Goal: Task Accomplishment & Management: Complete application form

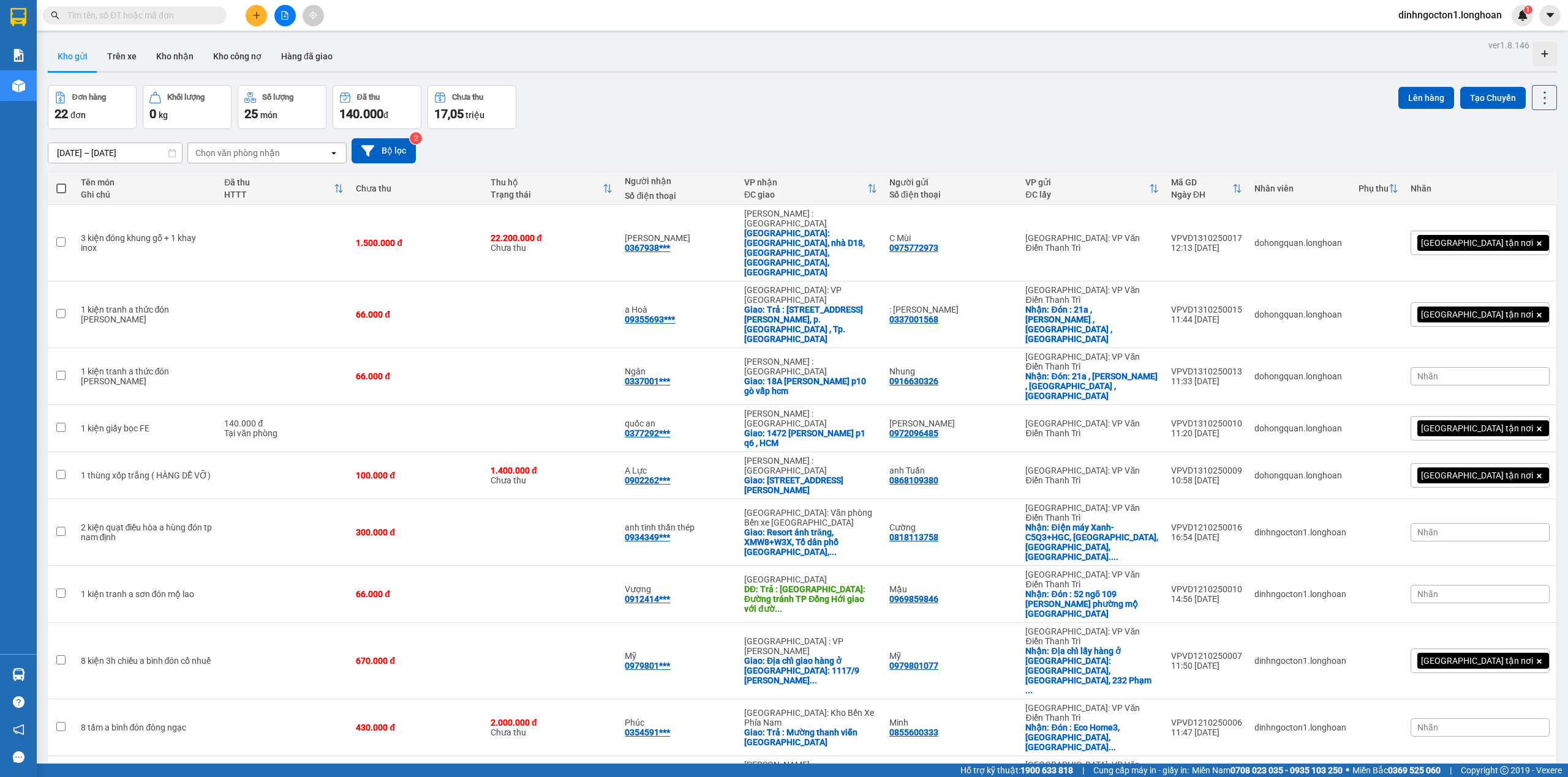
click at [158, 19] on input "text" at bounding box center [140, 15] width 145 height 14
paste input "[PHONE_NUMBER]"
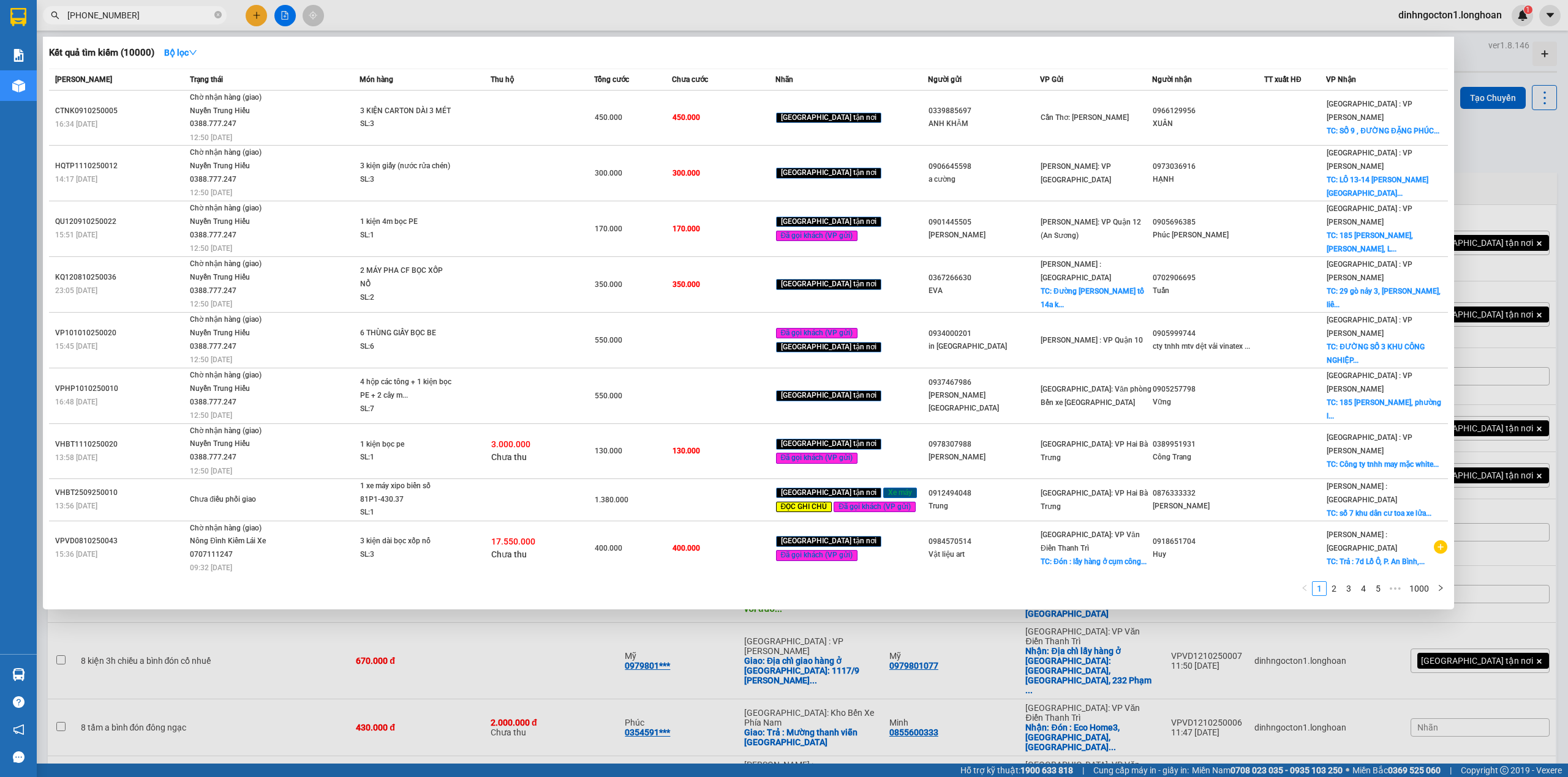
click at [419, 38] on div "Kết quả tìm kiếm ( 10000 ) Bộ lọc Mã ĐH Trạng thái Món hàng Thu hộ Tổng cước Ch…" at bounding box center [748, 323] width 1411 height 573
click at [74, 10] on input "[PHONE_NUMBER]" at bounding box center [140, 15] width 145 height 14
click at [80, 10] on input "[PHONE_NUMBER]" at bounding box center [140, 15] width 145 height 14
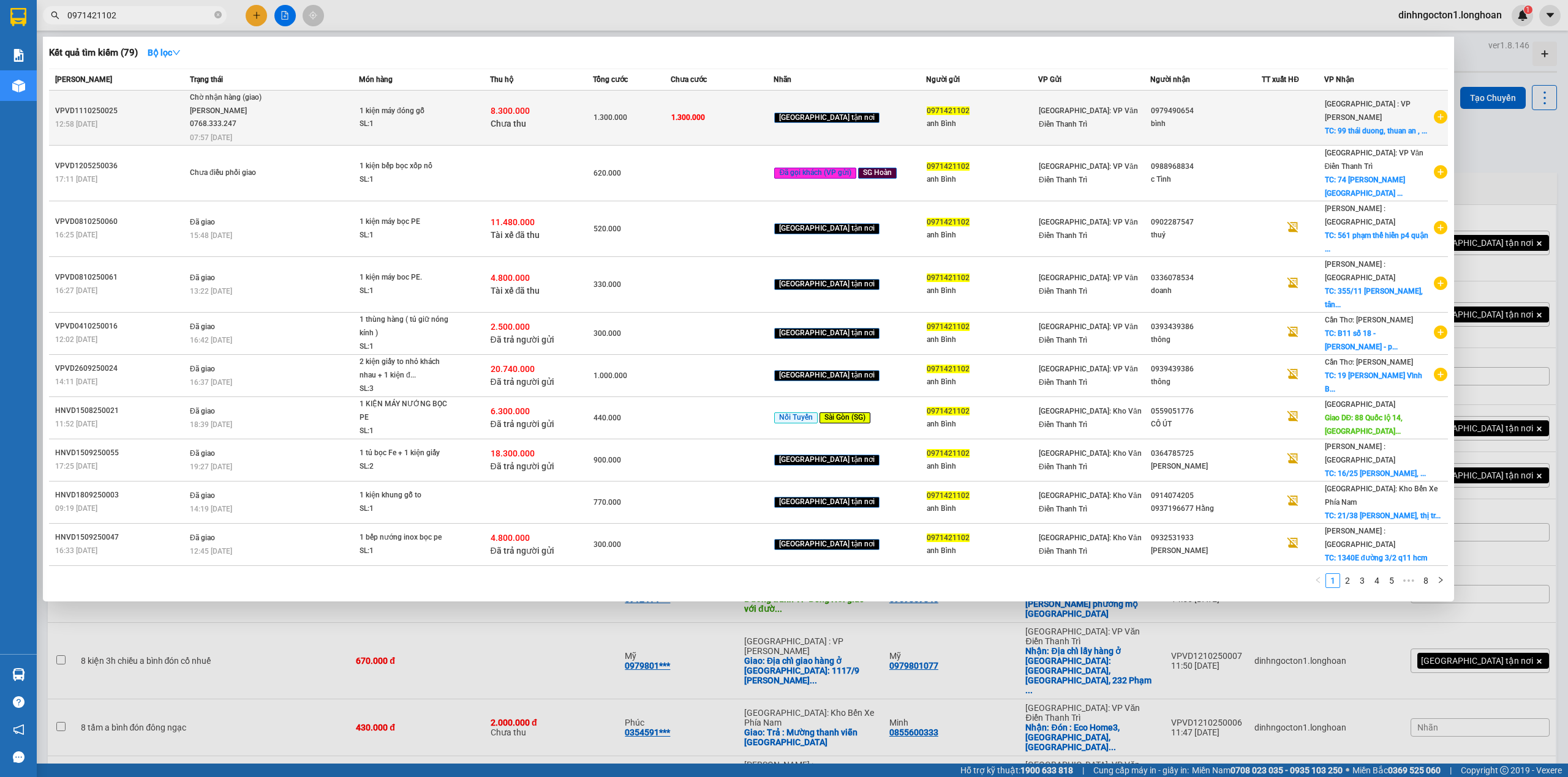
type input "0971421102"
click at [92, 107] on div "VPVD1110250025" at bounding box center [121, 111] width 131 height 13
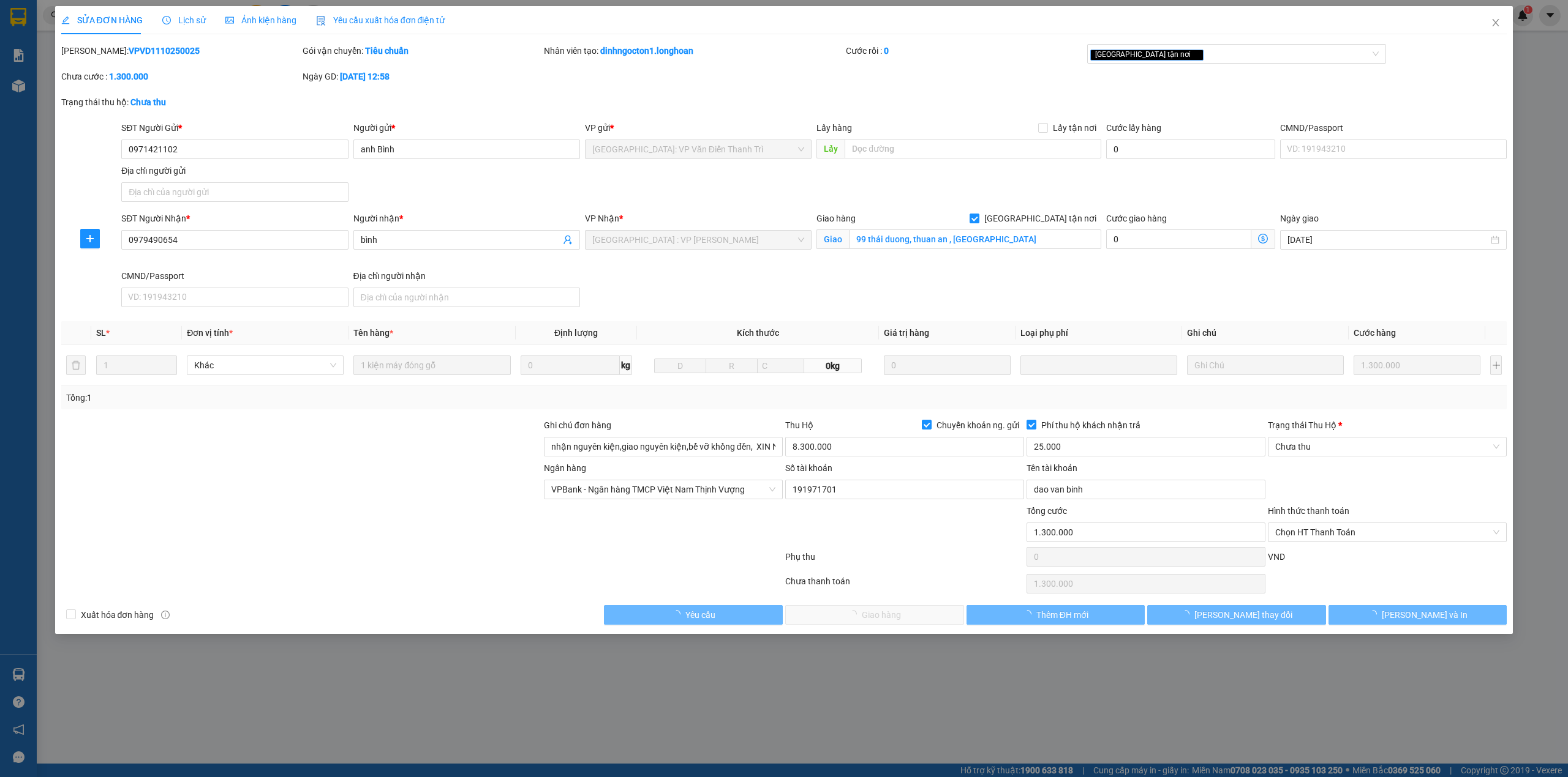
type input "0971421102"
type input "anh Bình"
type input "0979490654"
type input "bình"
checkbox input "true"
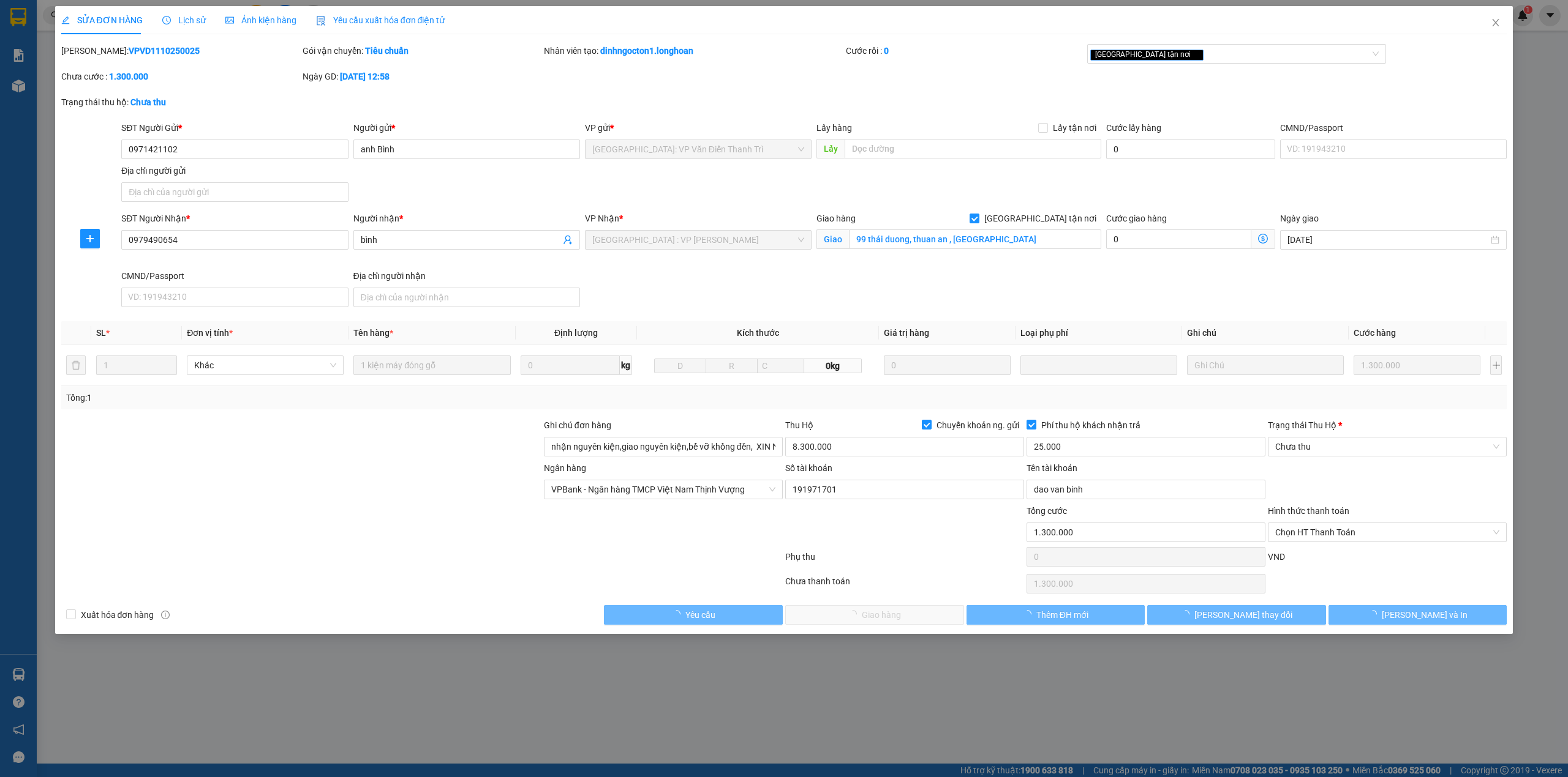
type input "99 thái duong, thuan an , [GEOGRAPHIC_DATA]"
type input "nhận nguyên kiện,giao nguyên kiện,bể vỡ khồng đền, XIN NHẸ TAY"
type input "1.300.000"
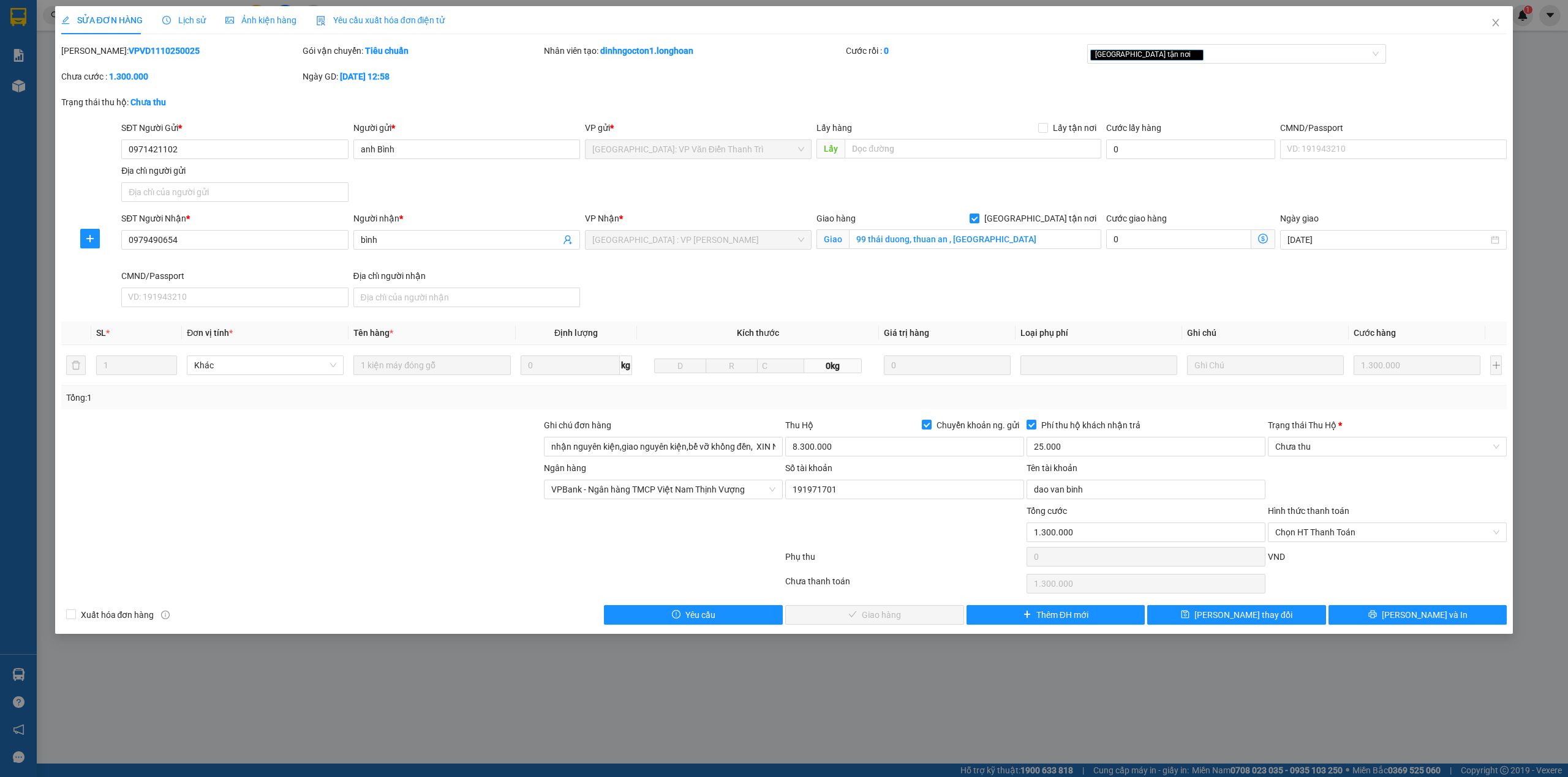
click at [552, 101] on div "Trạng thái thu hộ: Chưa thu" at bounding box center [784, 108] width 1449 height 25
click at [1403, 571] on div "VND" at bounding box center [1387, 561] width 241 height 22
click at [1411, 622] on span "[PERSON_NAME] và In" at bounding box center [1424, 616] width 85 height 14
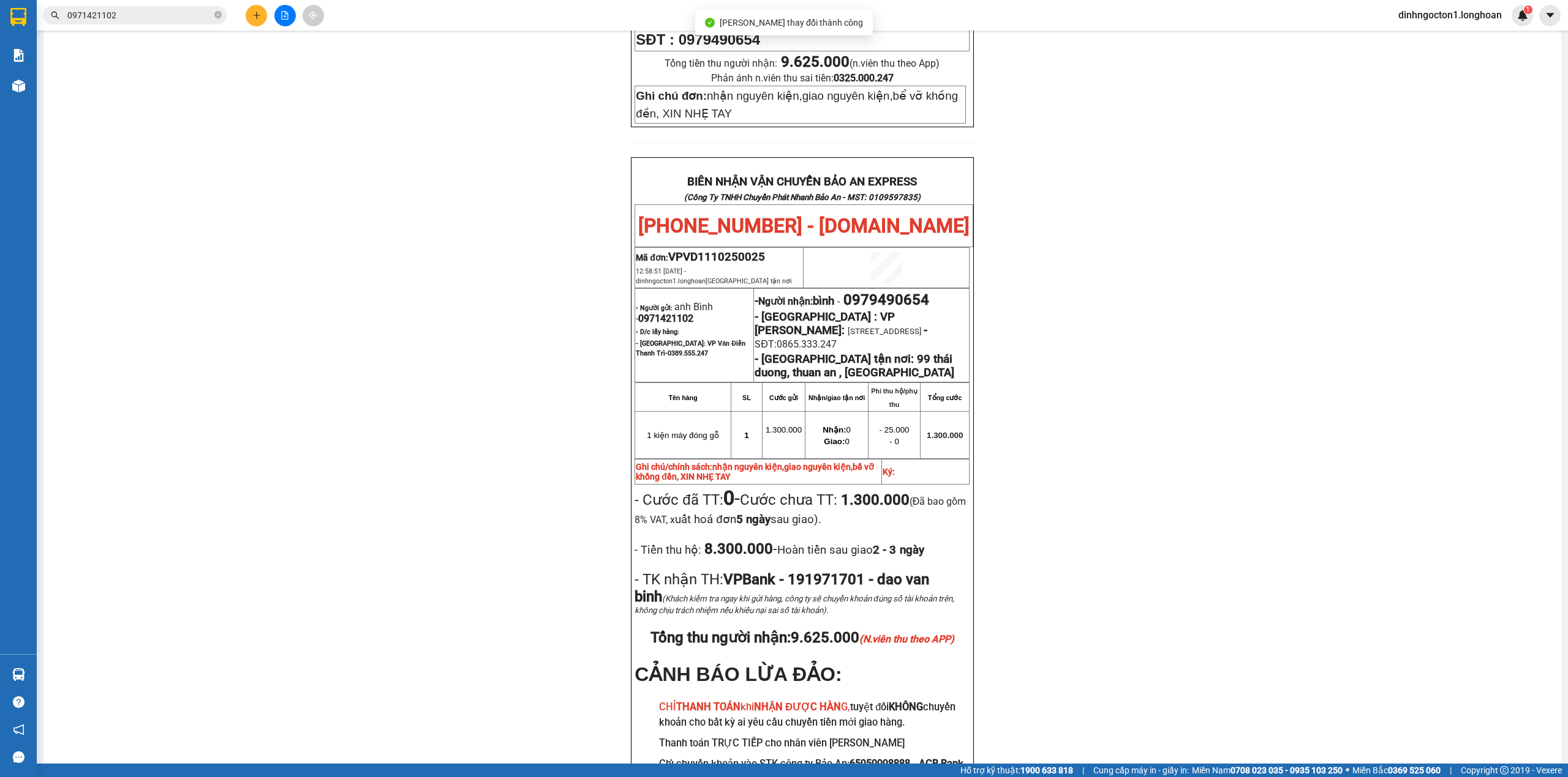
scroll to position [571, 0]
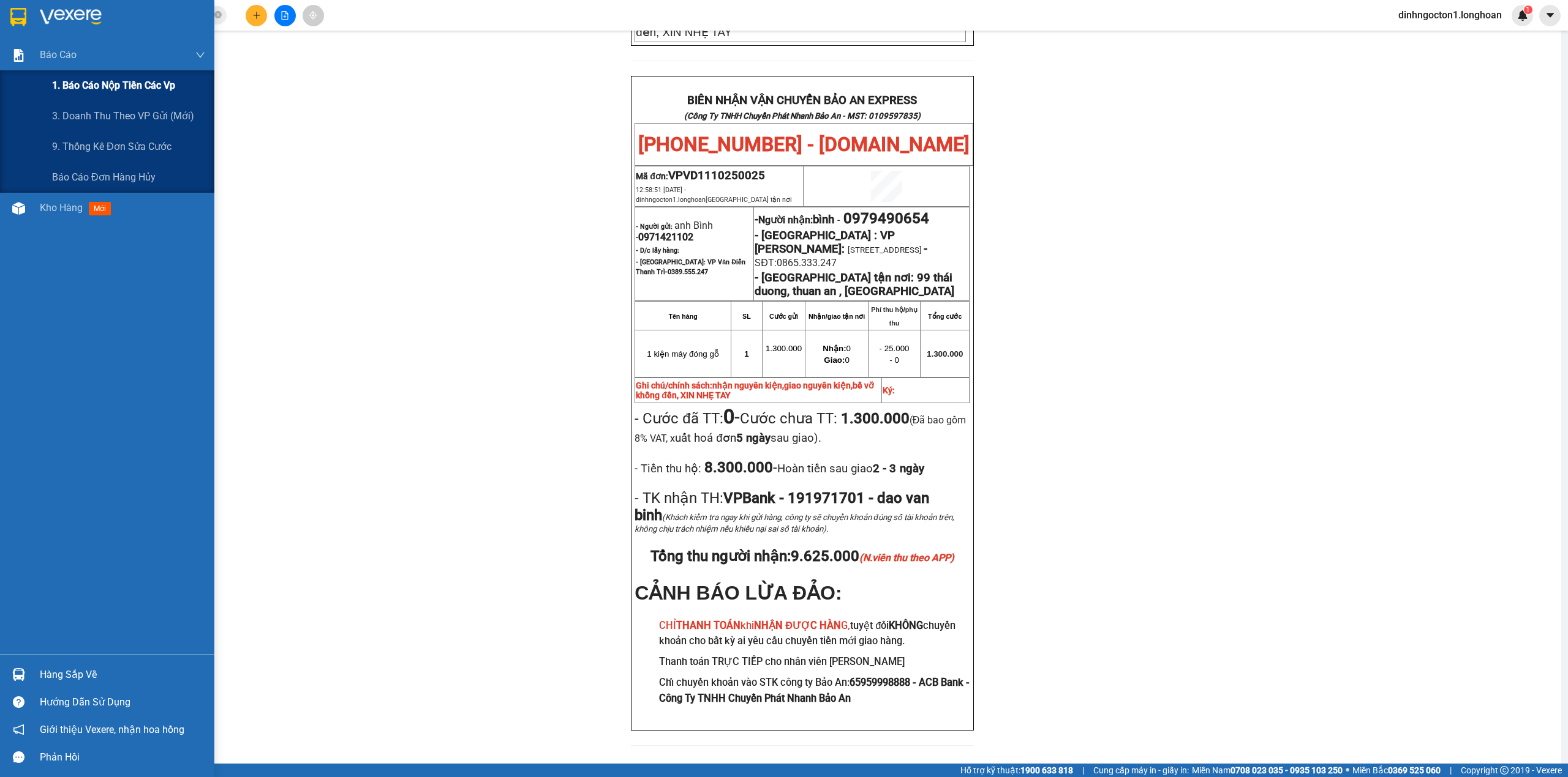
click at [151, 85] on span "1. Báo cáo nộp tiền các vp" at bounding box center [114, 85] width 123 height 15
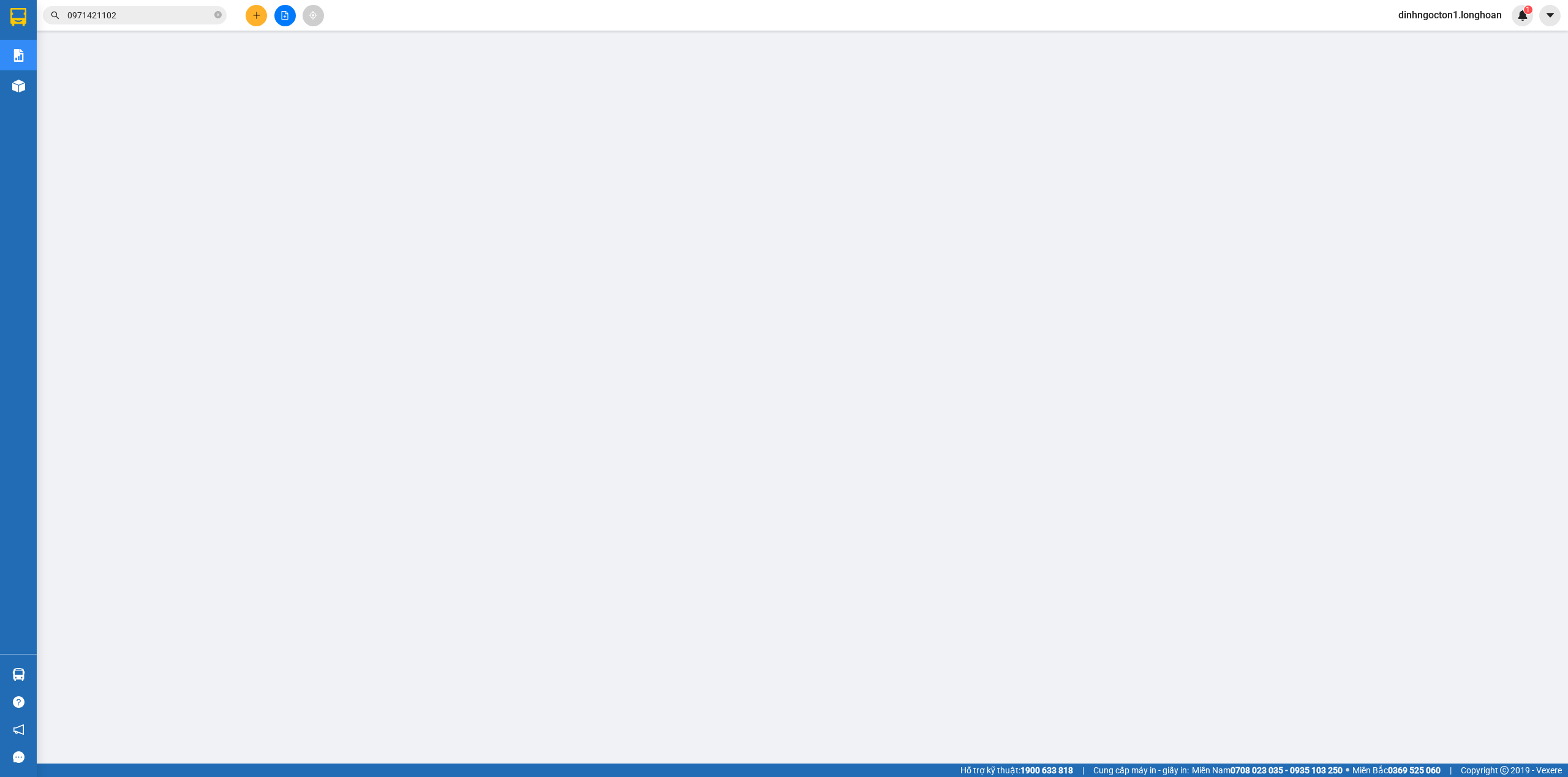
click at [145, 20] on input "0971421102" at bounding box center [140, 15] width 145 height 14
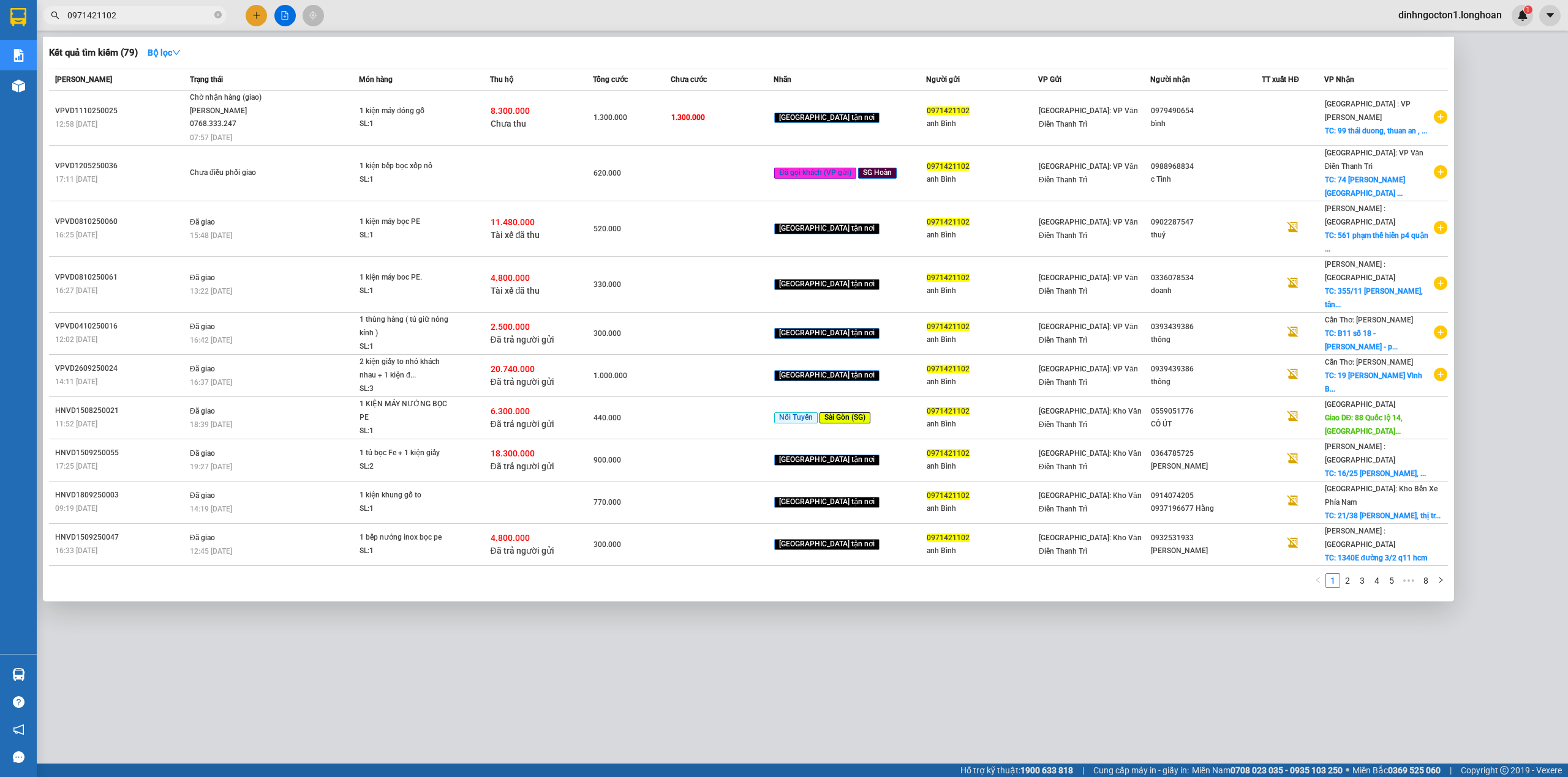
click at [145, 20] on input "0971421102" at bounding box center [140, 15] width 145 height 14
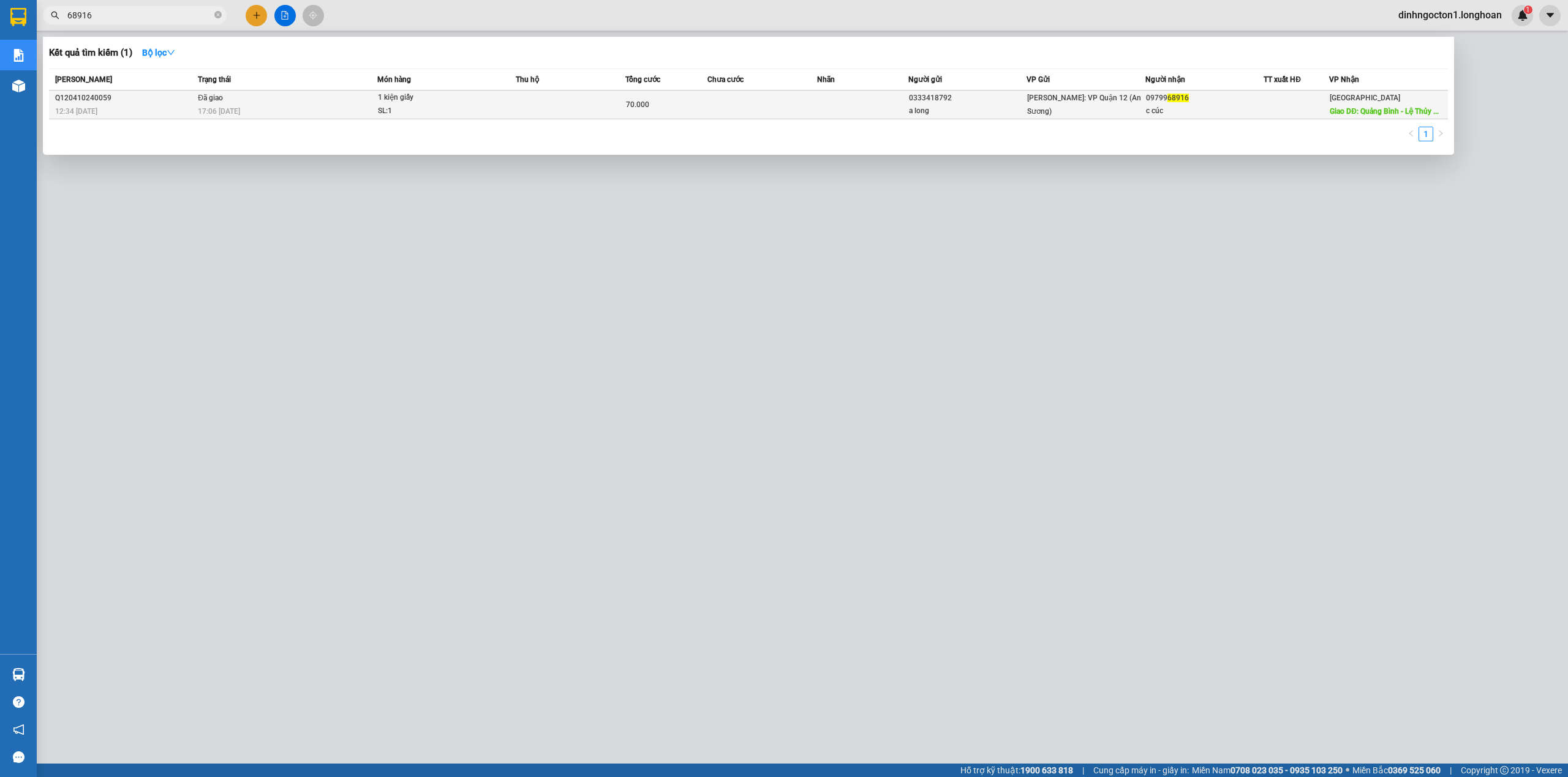
click at [773, 103] on td at bounding box center [762, 105] width 110 height 28
click at [824, 32] on div at bounding box center [784, 388] width 1568 height 777
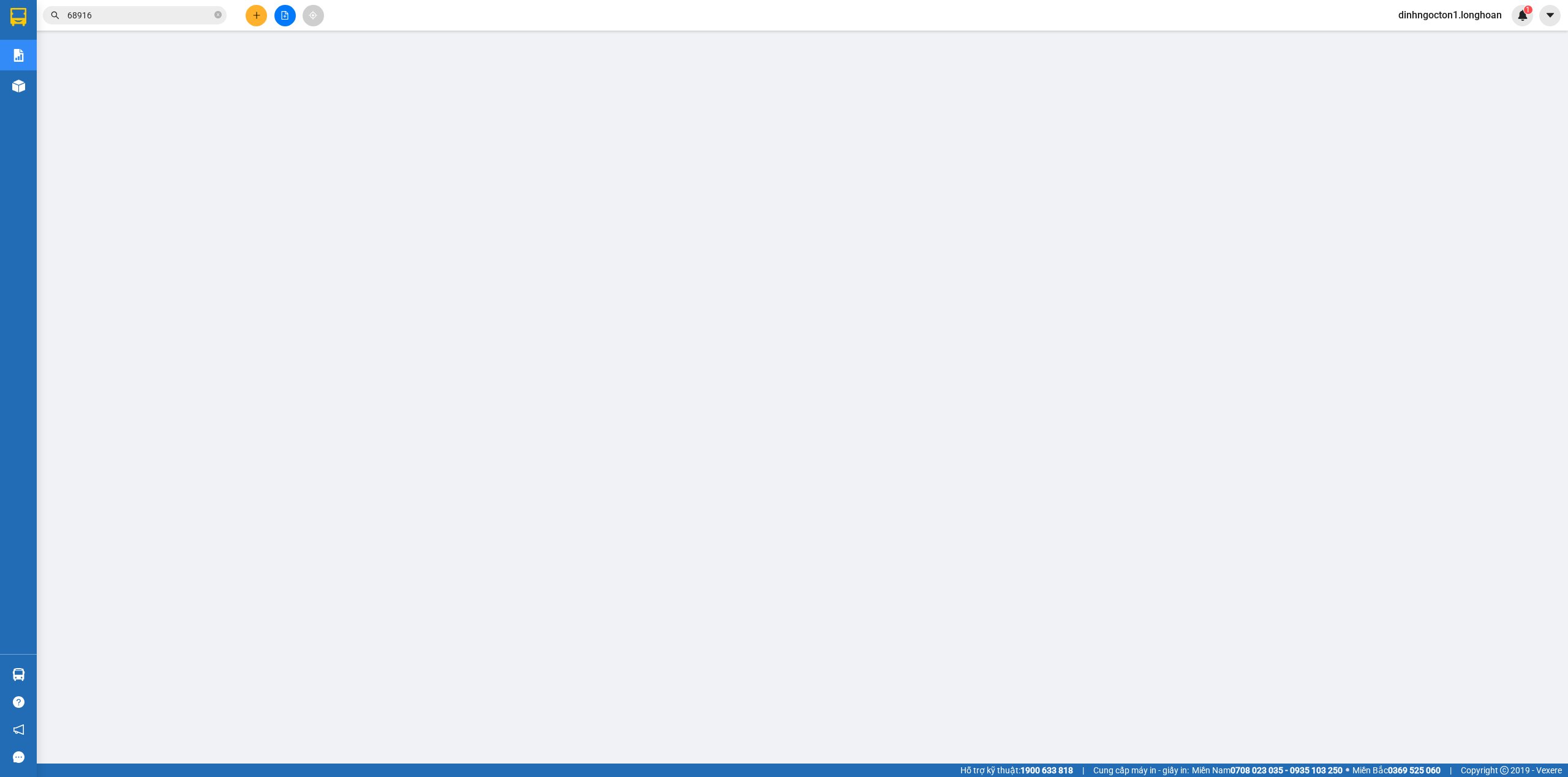
click at [157, 20] on input "68916" at bounding box center [140, 15] width 145 height 14
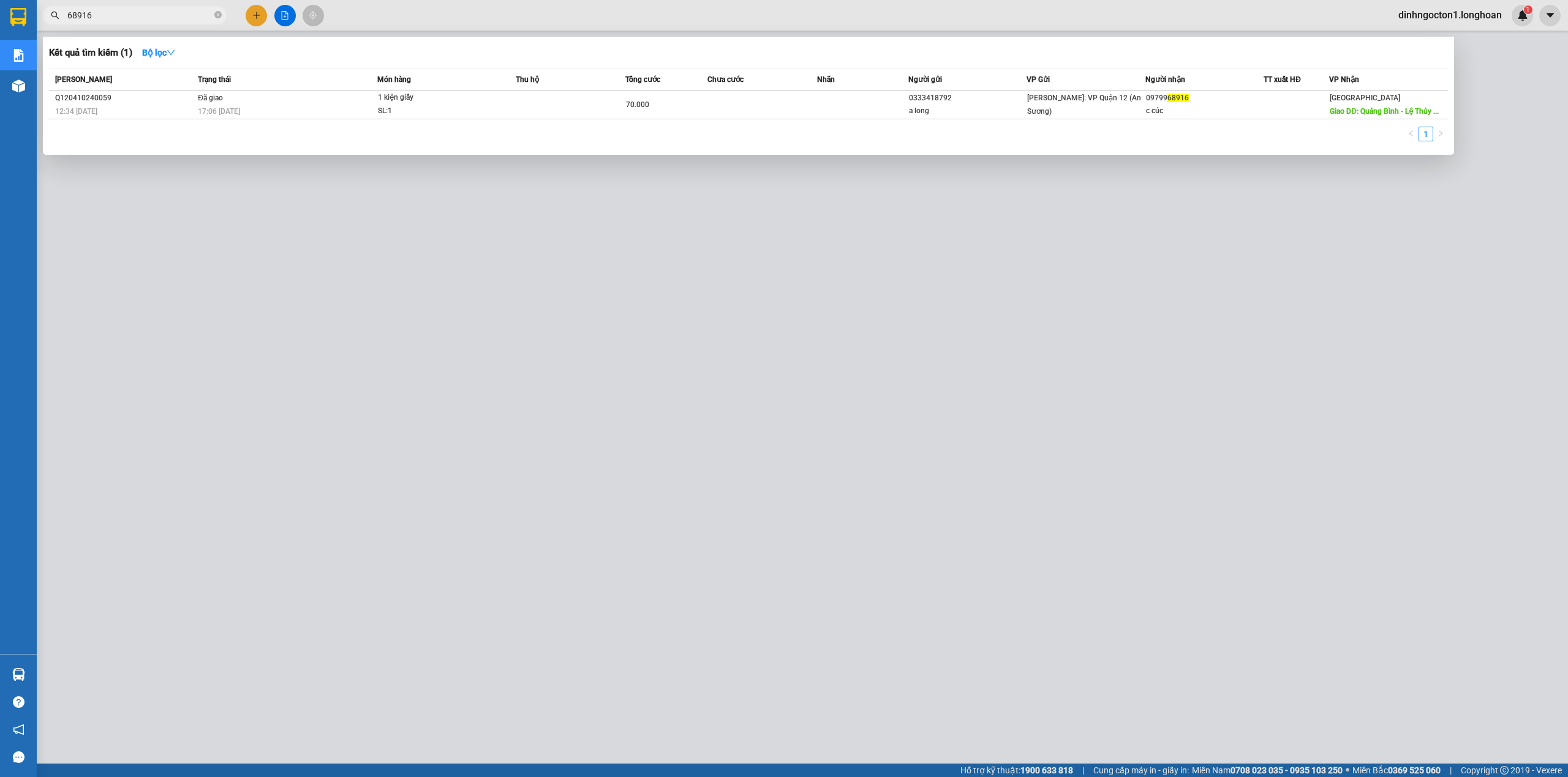
click at [173, 22] on span "68916" at bounding box center [135, 15] width 184 height 18
click at [175, 14] on input "68916" at bounding box center [140, 15] width 145 height 14
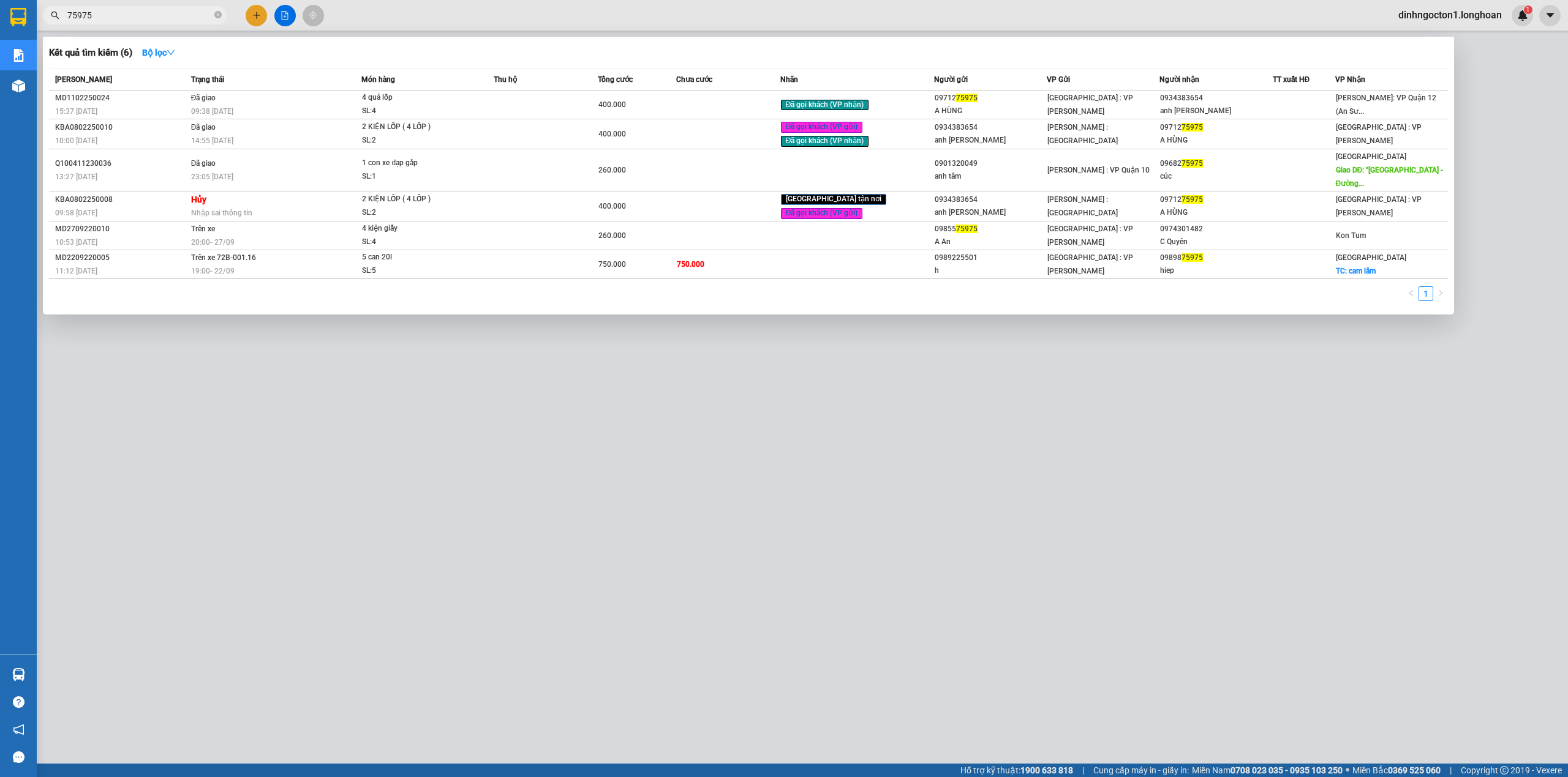
click at [514, 45] on div "Kết quả tìm kiếm ( 6 ) Bộ lọc" at bounding box center [748, 52] width 1399 height 19
click at [871, 534] on div at bounding box center [784, 388] width 1568 height 777
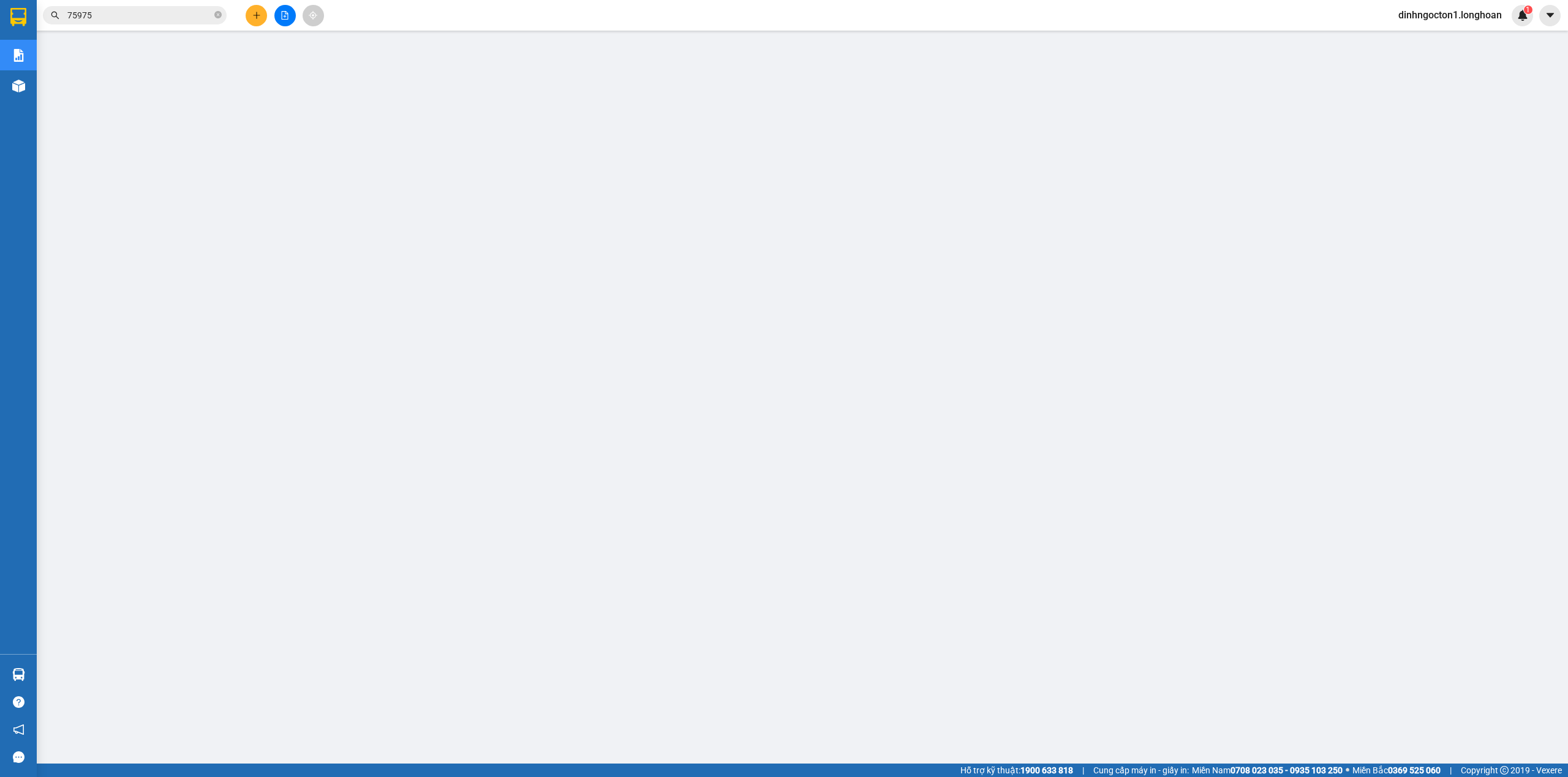
click at [161, 20] on input "75975" at bounding box center [140, 15] width 145 height 14
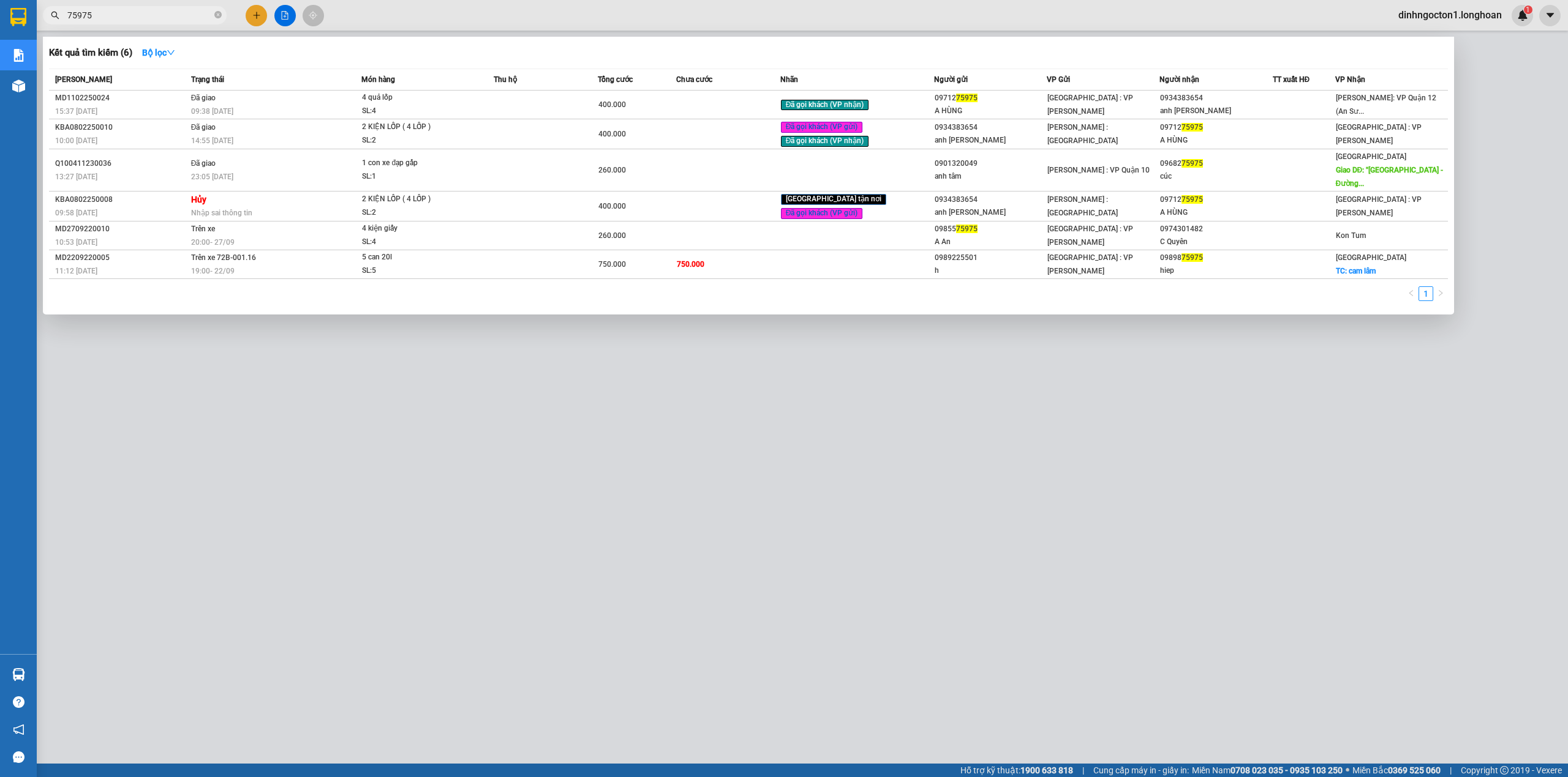
click at [161, 20] on input "75975" at bounding box center [140, 15] width 145 height 14
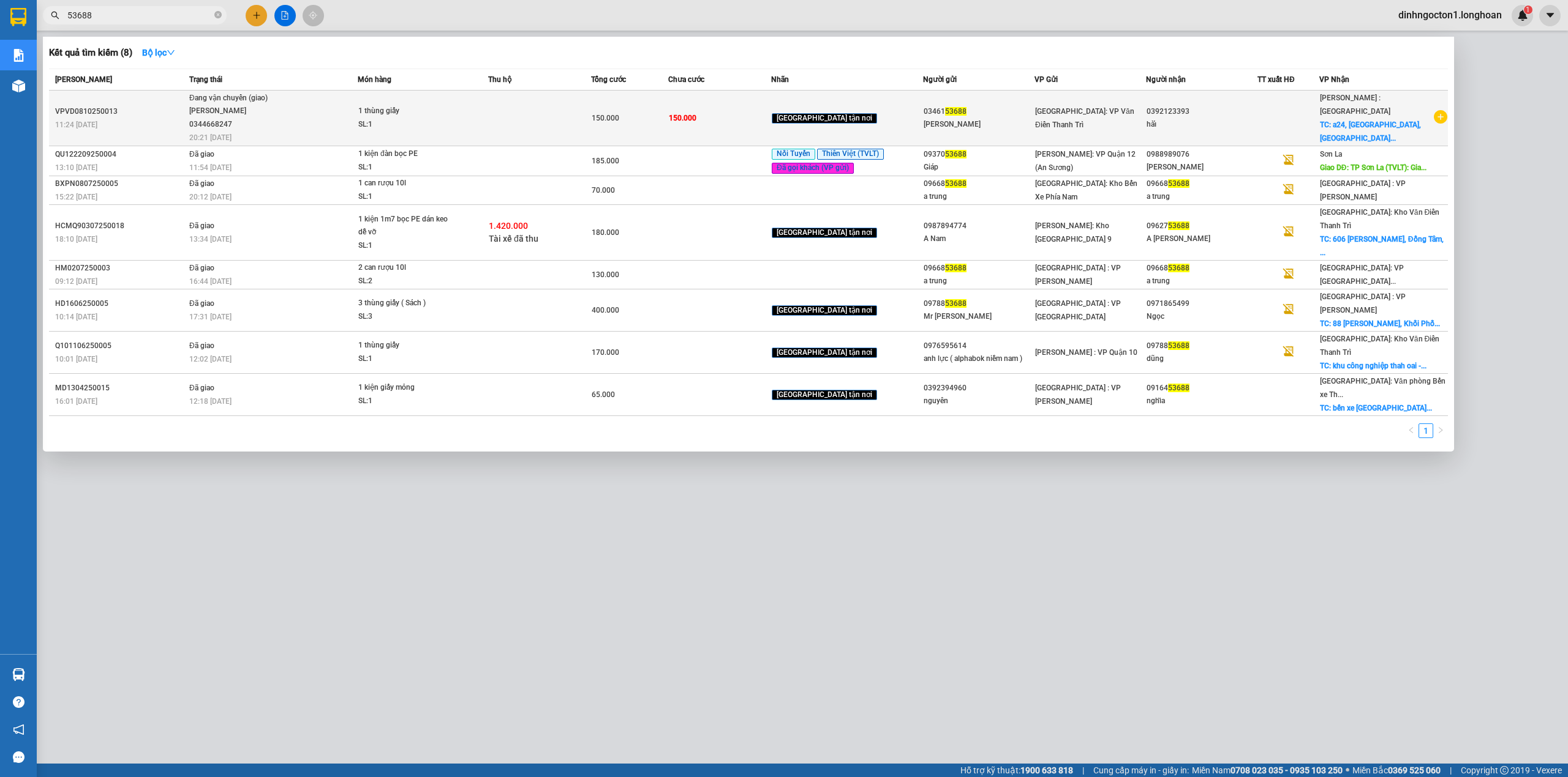
type input "53688"
click at [316, 108] on span "Đang vận chuyển (giao) [GEOGRAPHIC_DATA] 0344668247 20:21 [DATE]" at bounding box center [273, 117] width 168 height 51
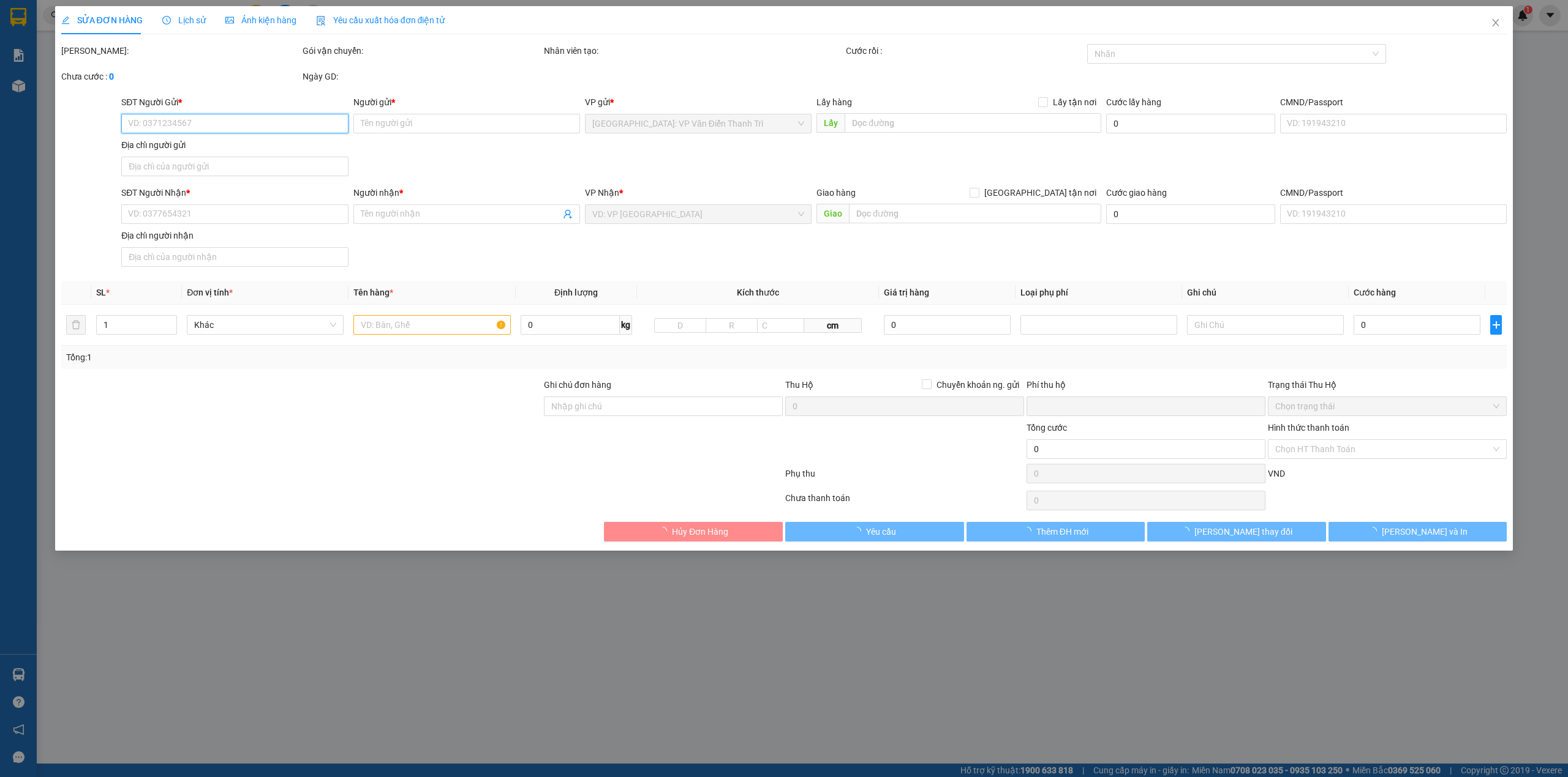
type input "0346153688"
type input "[PERSON_NAME]"
type input "0392123393"
type input "hàỉ"
checkbox input "true"
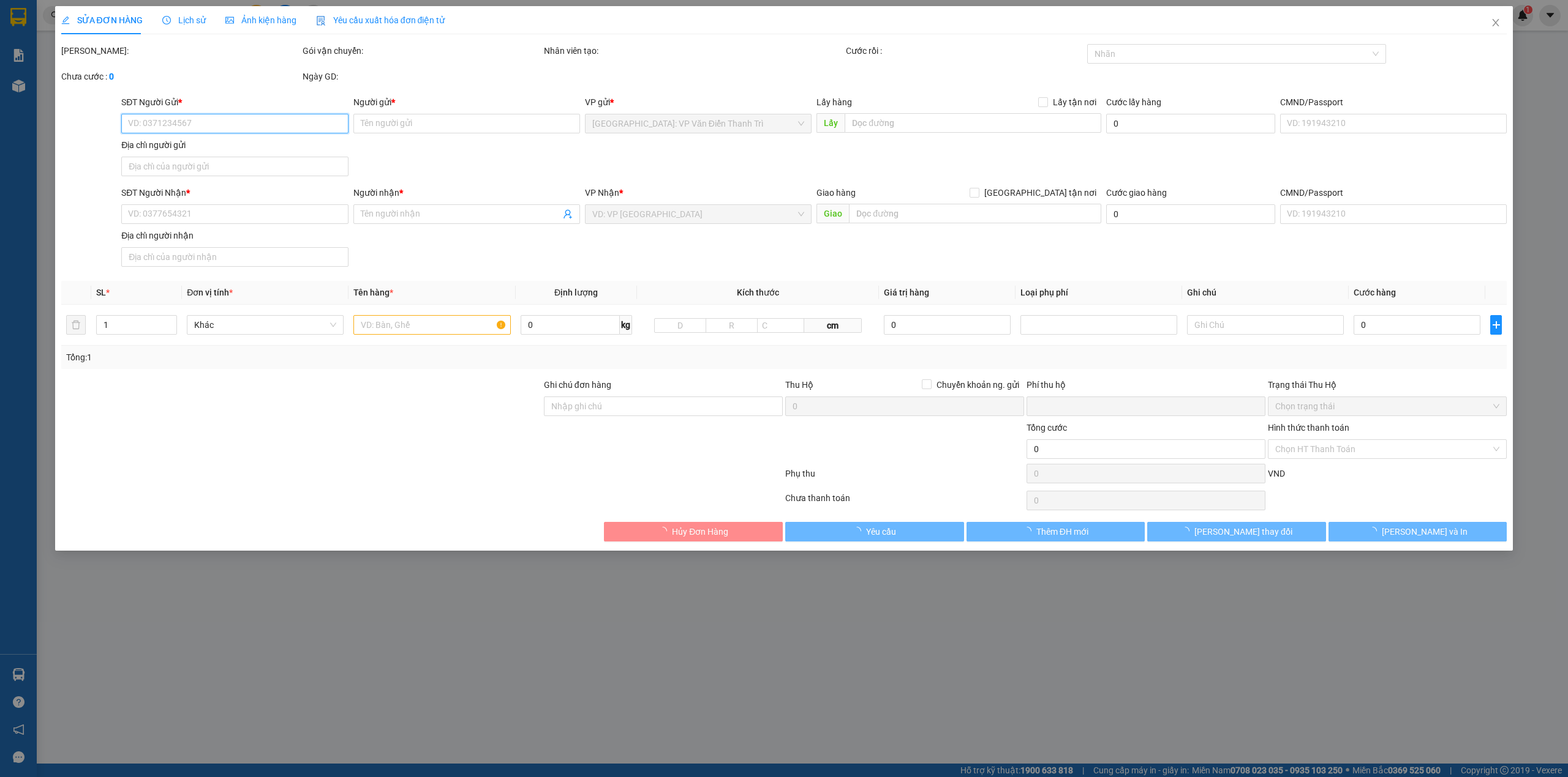
type input "[STREET_ADDRESS]"
type input "HÀNG DỄ MÓP MÉO CHÚ Ý BỐC XẾP CẨN THẬN KHÔNG ĐÈ HÀNG ( HƯ VỠ KHÔNG ĐỀN GIÁ TRỊ …"
type input "0"
type input "150.000"
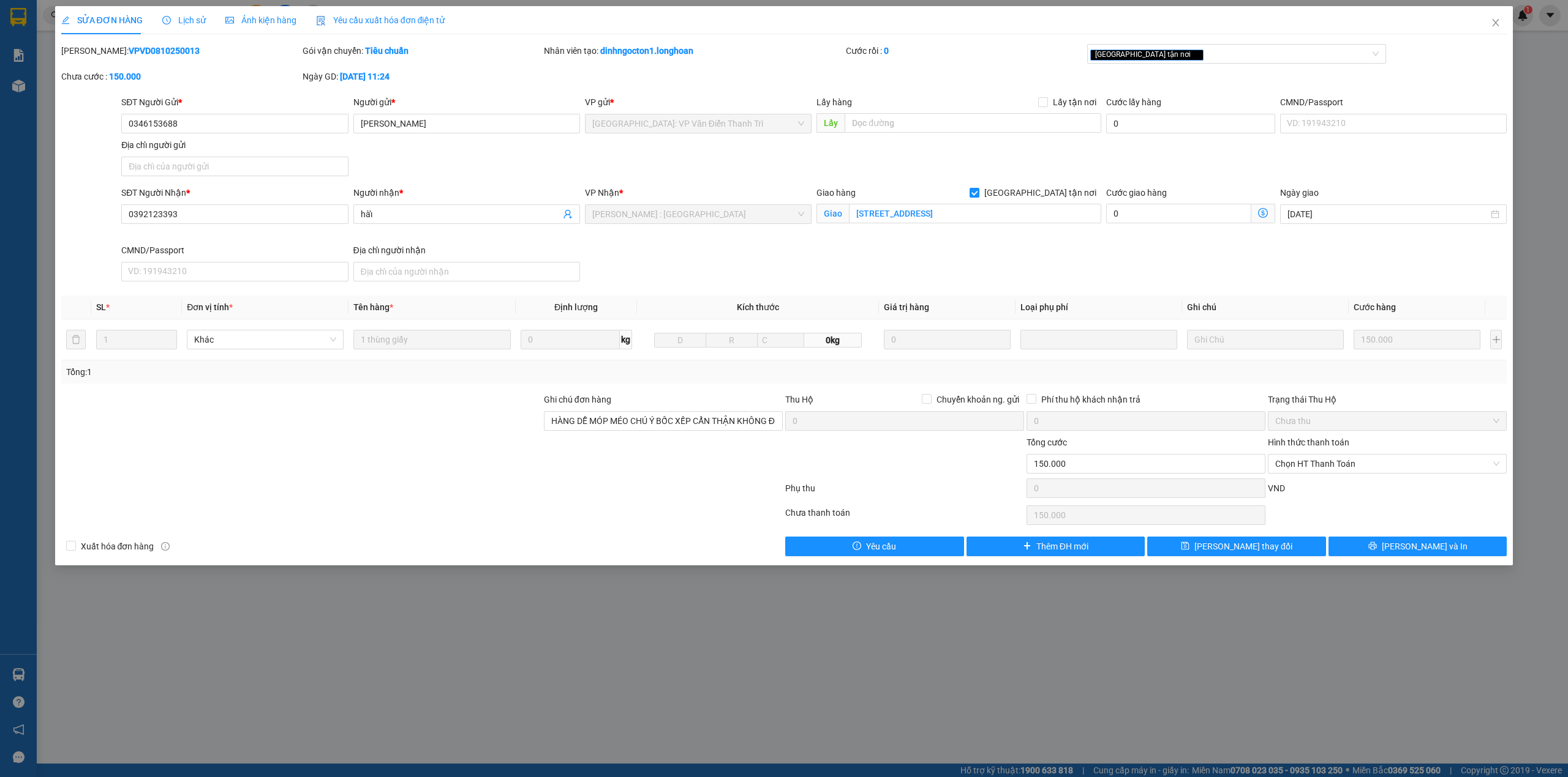
click at [726, 262] on div "SĐT Người Nhận * 0392123393 Người nhận * hàỉ VP Nhận * [GEOGRAPHIC_DATA] : [GEO…" at bounding box center [814, 236] width 1390 height 101
click at [584, 170] on div "SĐT Người Gửi * 0346153688 Người gửi * thu minh VP gửi * [GEOGRAPHIC_DATA]: VP …" at bounding box center [814, 138] width 1390 height 85
click at [483, 167] on div "SĐT Người Gửi * 0346153688 Người gửi * thu minh VP gửi * [GEOGRAPHIC_DATA]: VP …" at bounding box center [814, 138] width 1390 height 85
click at [272, 128] on input "0346153688" at bounding box center [235, 123] width 227 height 19
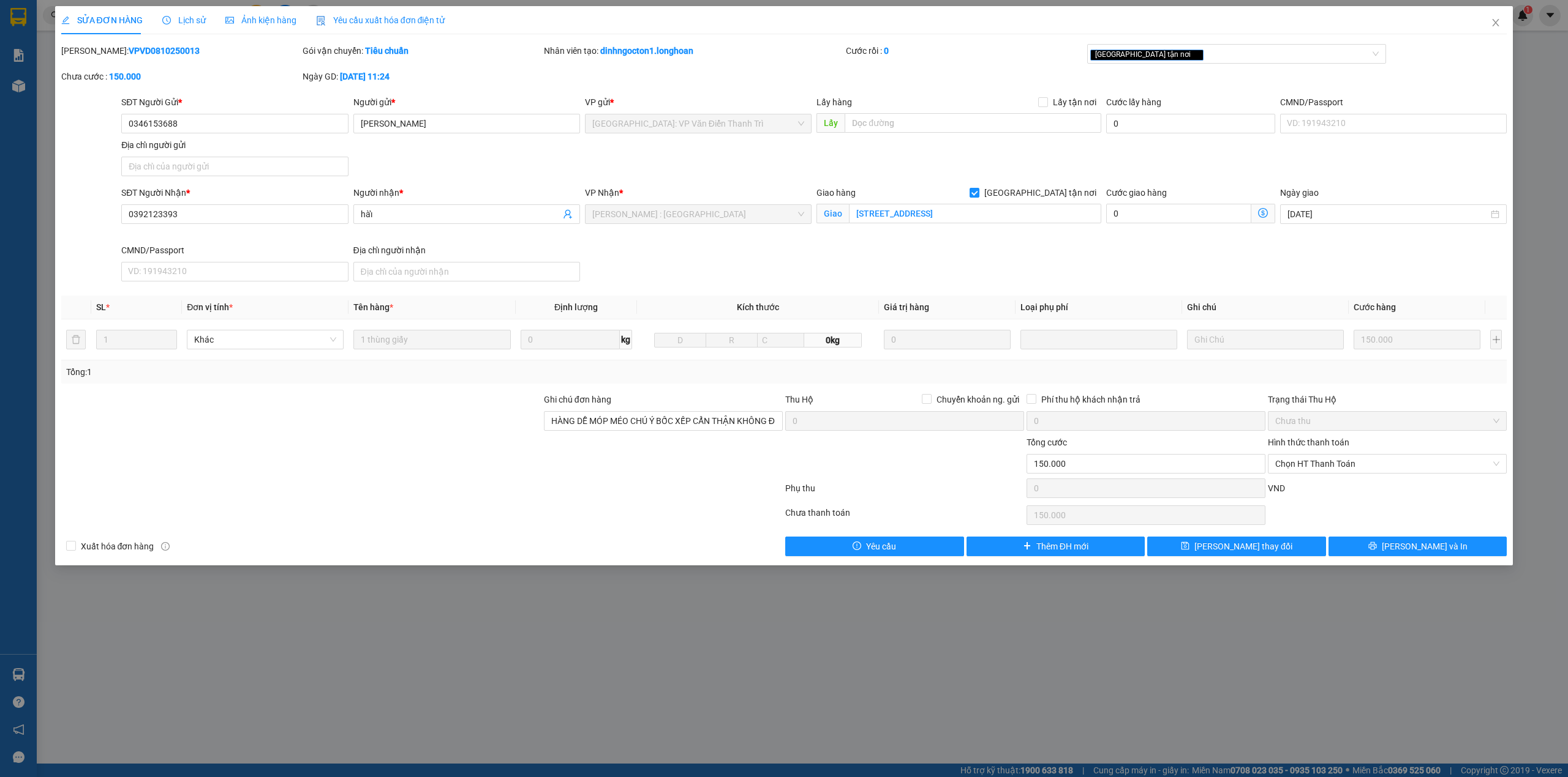
click at [486, 173] on div "SĐT Người Gửi * 0346153688 Người gửi * thu minh VP gửi * [GEOGRAPHIC_DATA]: VP …" at bounding box center [814, 138] width 1390 height 85
click at [255, 218] on input "0392123393" at bounding box center [235, 214] width 227 height 19
click at [633, 158] on div "SĐT Người Gửi * 0346153688 Người gửi * thu minh VP gửi * [GEOGRAPHIC_DATA]: VP …" at bounding box center [814, 138] width 1390 height 85
click at [134, 215] on input "0392123393" at bounding box center [235, 214] width 227 height 19
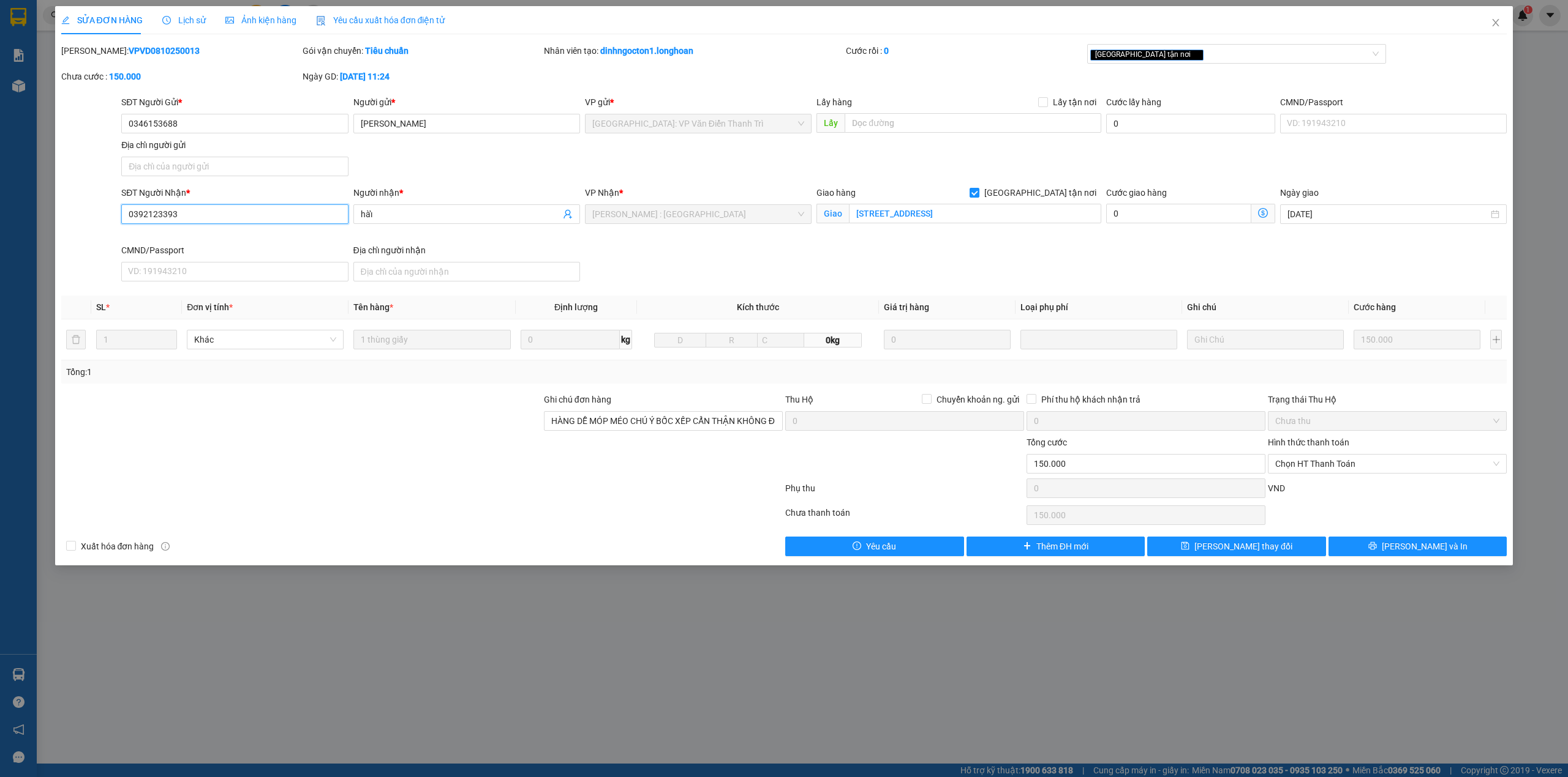
click at [135, 224] on input "0392123393" at bounding box center [235, 214] width 227 height 19
click at [133, 214] on input "0392123393" at bounding box center [235, 214] width 227 height 19
click at [135, 221] on input "0392123393" at bounding box center [235, 214] width 227 height 19
click at [146, 217] on input "0392123393" at bounding box center [235, 214] width 227 height 19
click at [201, 219] on input "0392123393" at bounding box center [235, 214] width 227 height 19
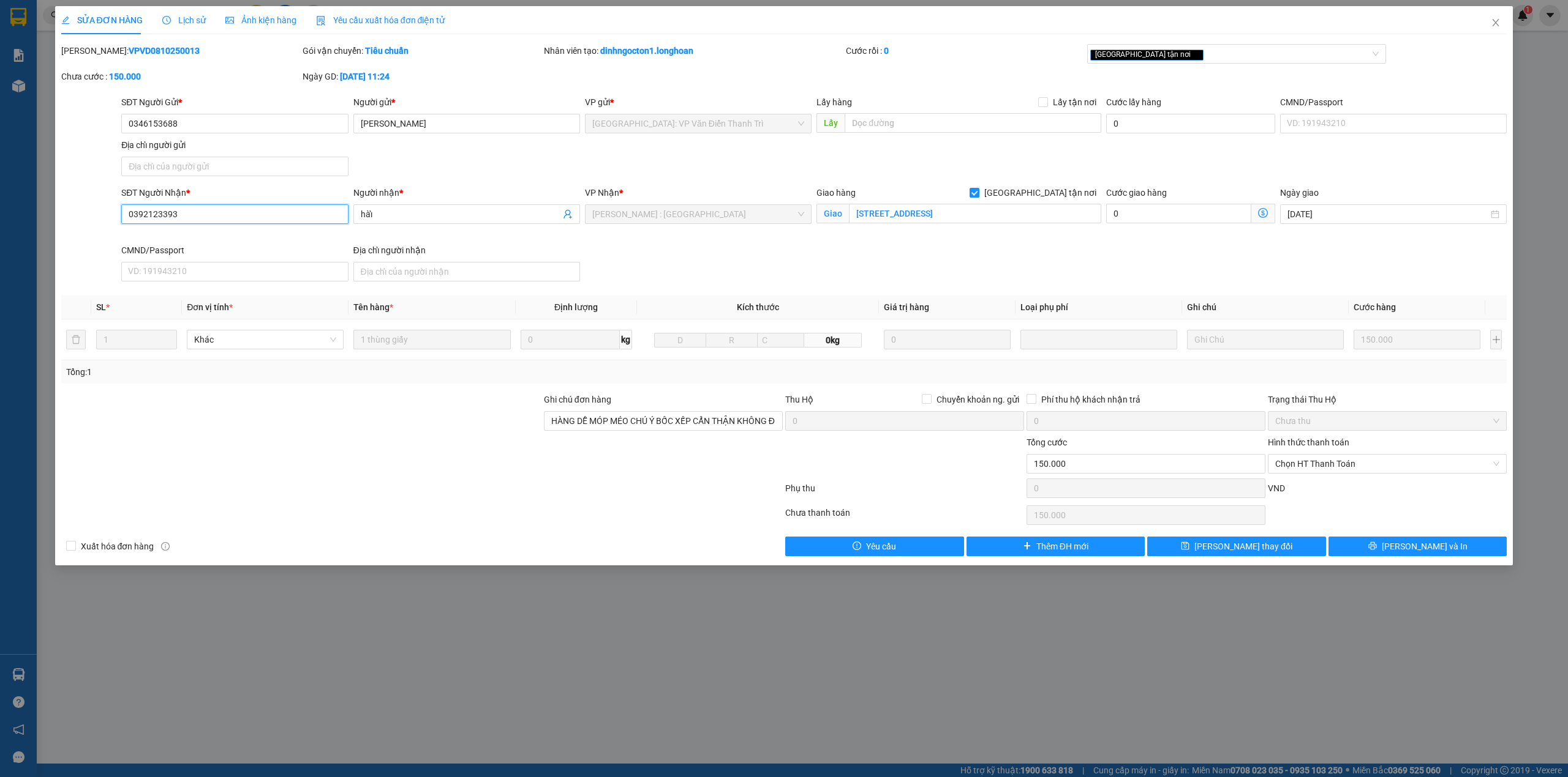
click at [140, 219] on input "0392123393" at bounding box center [235, 214] width 227 height 19
drag, startPoint x: 182, startPoint y: 213, endPoint x: 165, endPoint y: 218, distance: 17.7
click at [182, 214] on input "0392123393" at bounding box center [235, 214] width 227 height 19
click at [153, 219] on input "0392123393" at bounding box center [235, 214] width 227 height 19
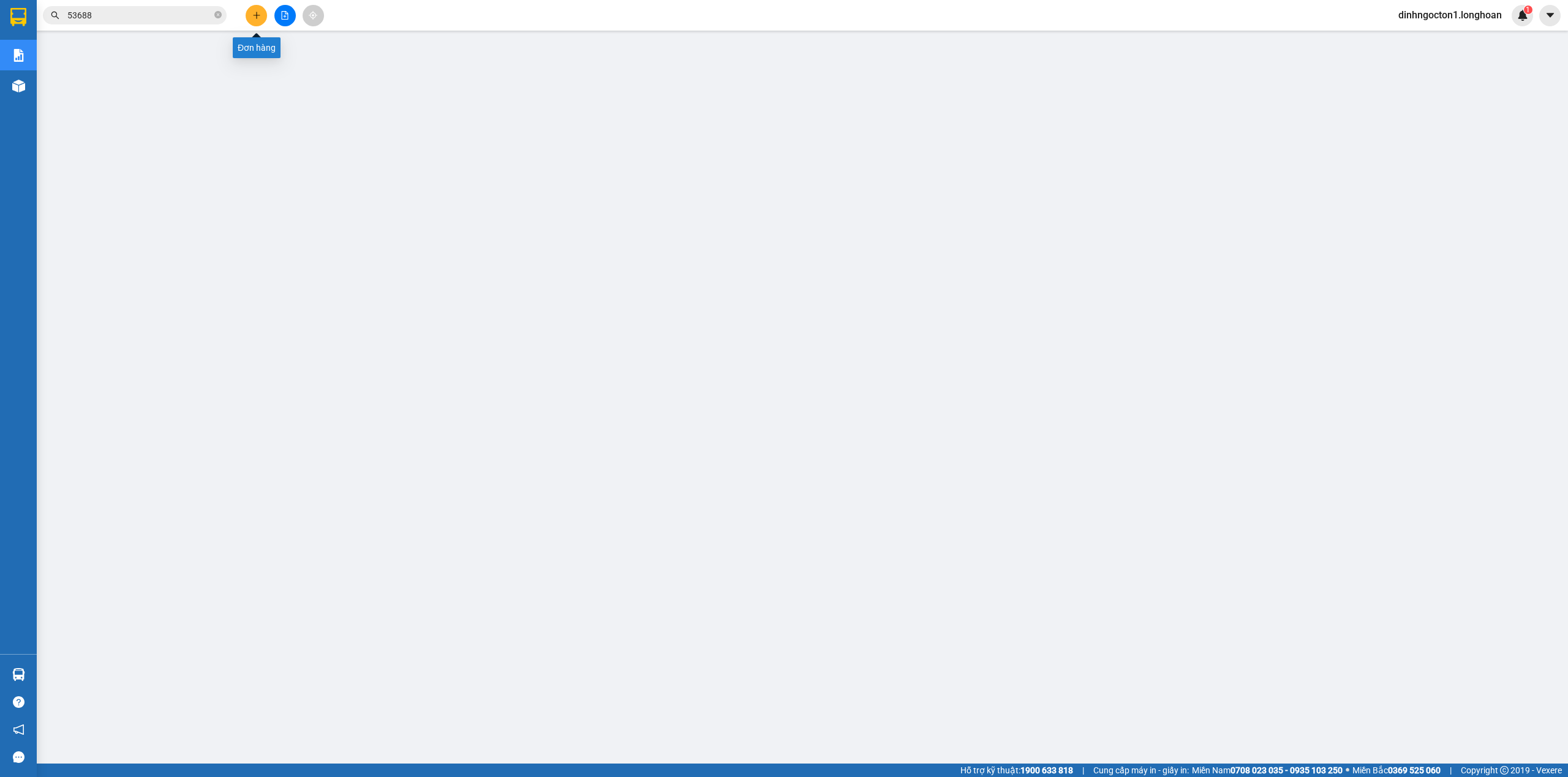
click at [262, 13] on button at bounding box center [256, 15] width 22 height 22
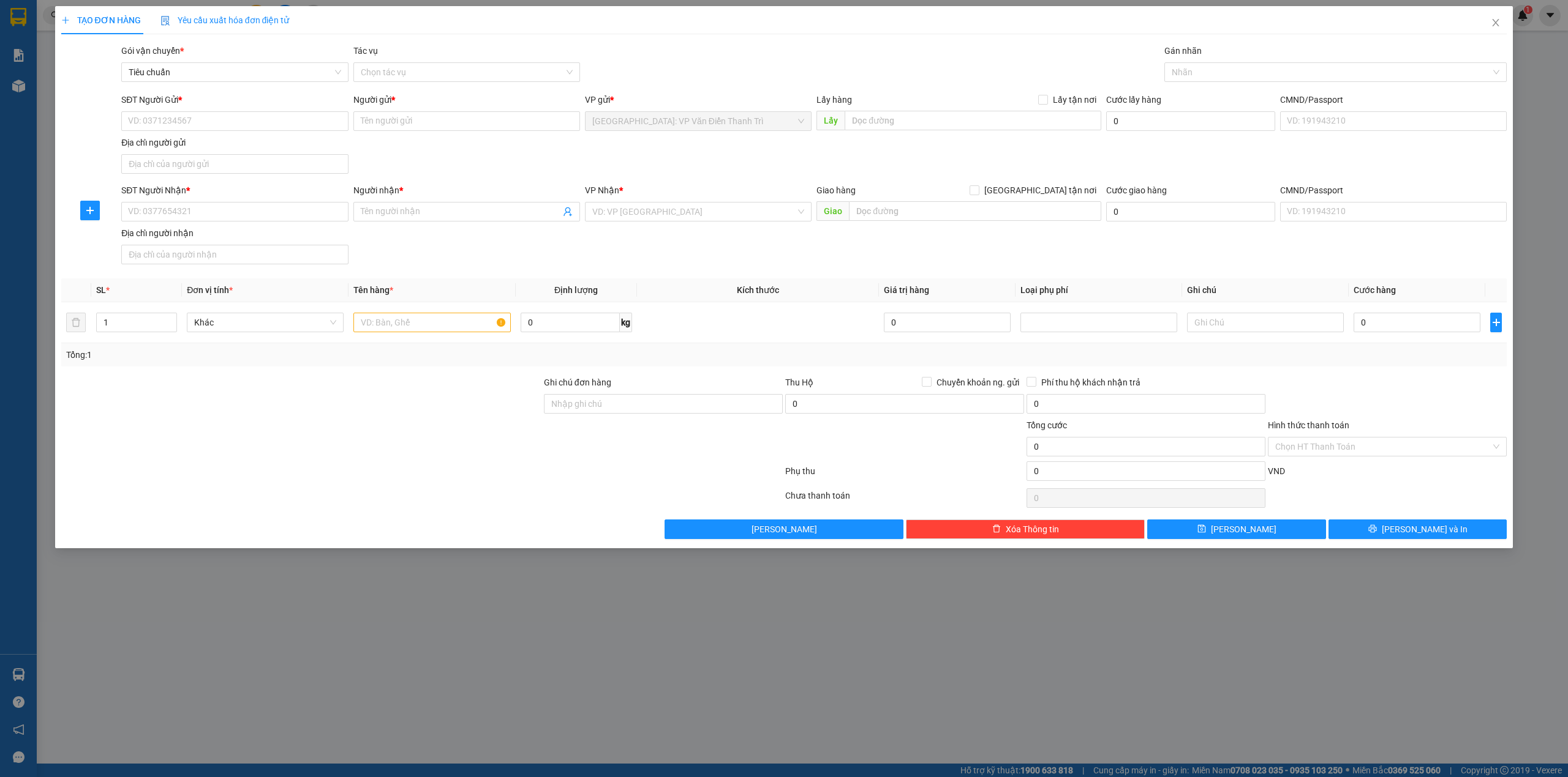
click at [260, 108] on div "SĐT Người Gửi *" at bounding box center [235, 102] width 227 height 18
click at [258, 118] on input "SĐT Người Gửi *" at bounding box center [235, 121] width 227 height 19
click at [471, 133] on div "Người gửi * Tên người gửi" at bounding box center [467, 115] width 227 height 43
click at [273, 118] on input "SĐT Người Gửi *" at bounding box center [235, 121] width 227 height 19
click at [939, 125] on input "text" at bounding box center [973, 120] width 257 height 19
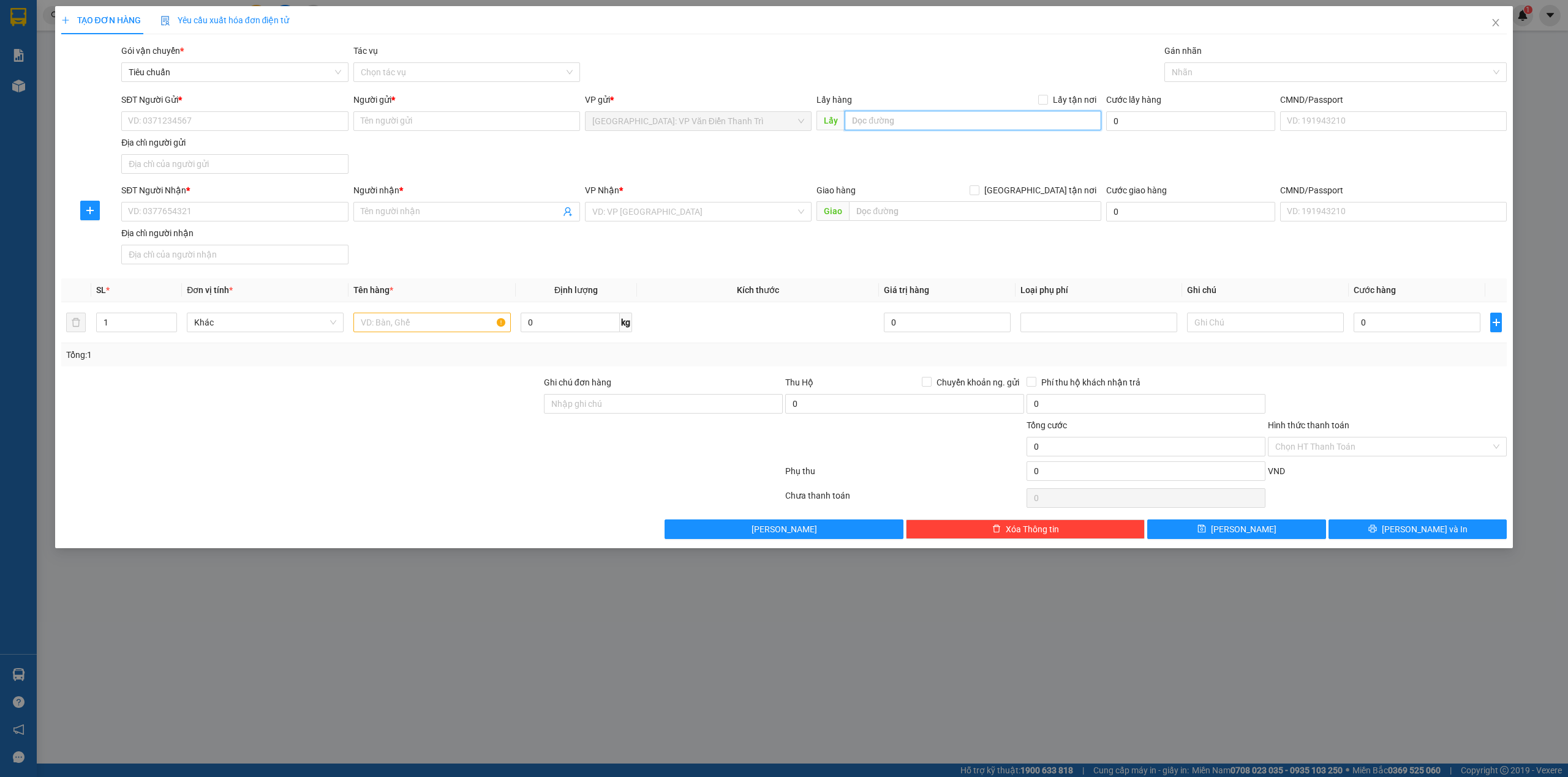
paste input "0978475689"
type input "0978475689"
click at [300, 107] on div "SĐT Người Gửi *" at bounding box center [235, 102] width 227 height 18
click at [289, 123] on input "SĐT Người Gửi *" at bounding box center [235, 121] width 227 height 19
paste input "0978475689"
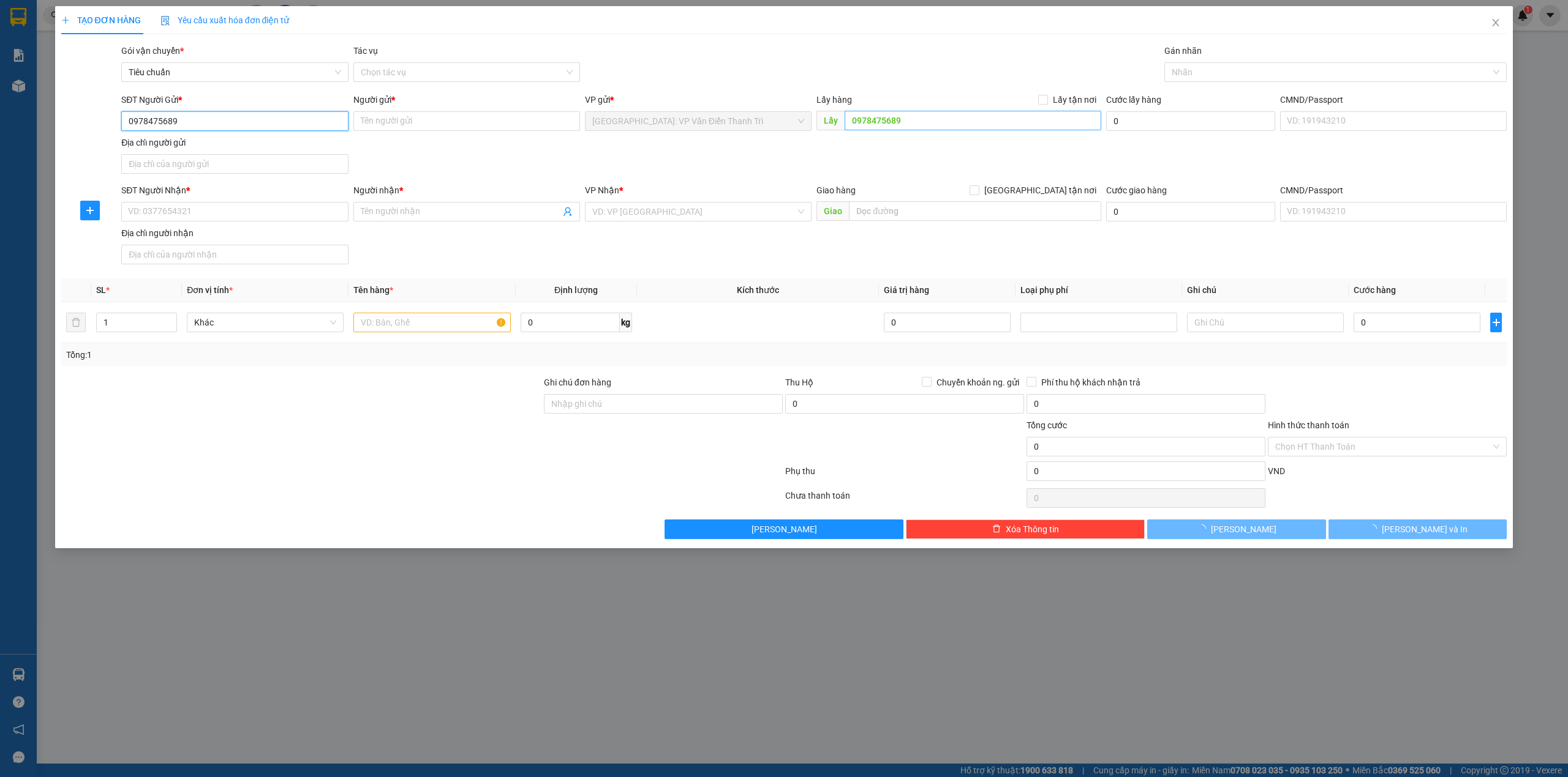
type input "0978475689"
click at [861, 120] on input "0978475689" at bounding box center [973, 120] width 257 height 19
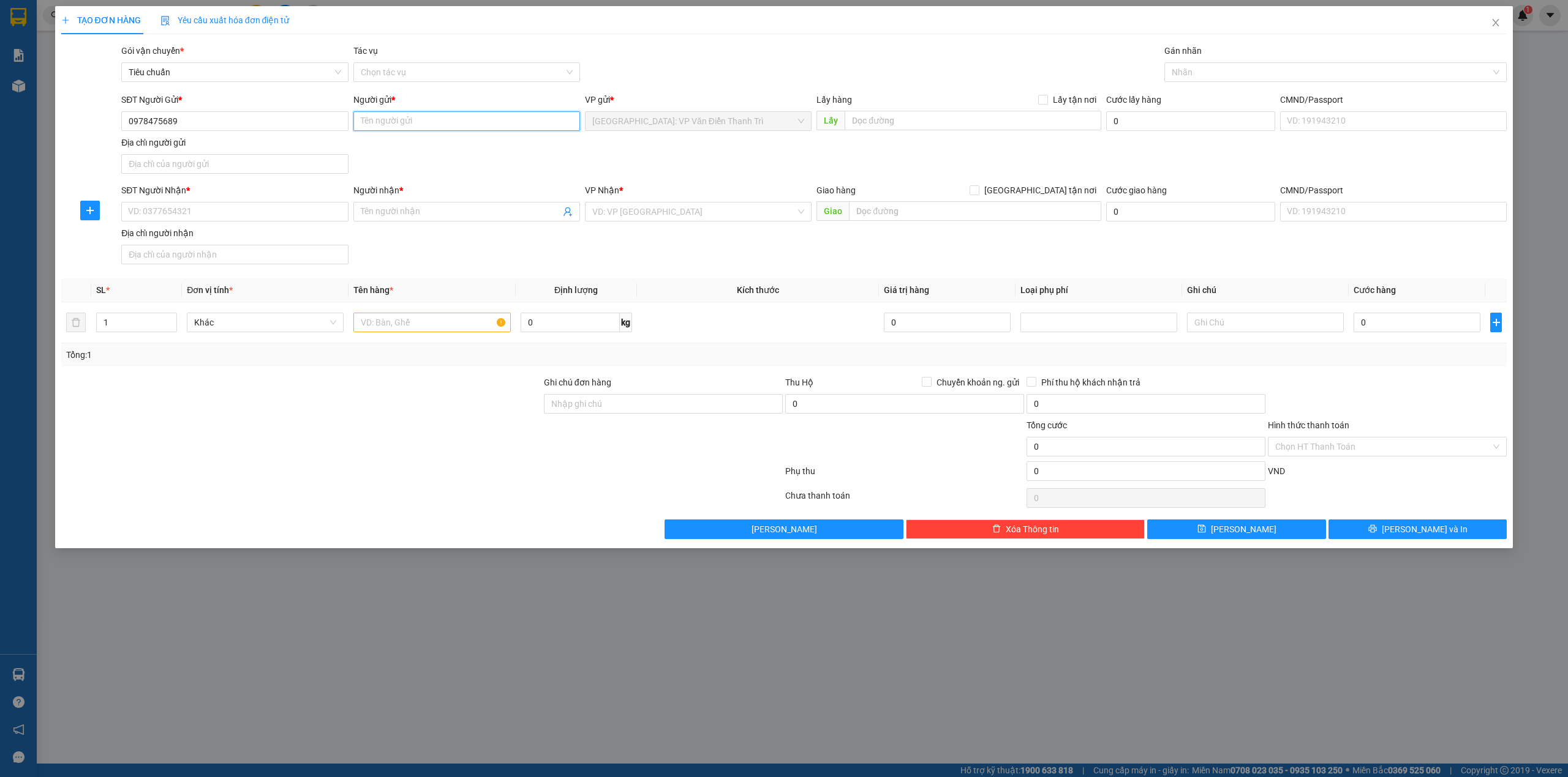
click at [418, 113] on input "Người gửi *" at bounding box center [467, 121] width 227 height 19
paste input "Đồ [PERSON_NAME]"
type input "Đồ [PERSON_NAME]"
click at [790, 39] on div "TẠO ĐƠN HÀNG Yêu cầu xuất hóa đơn điện tử Transit Pickup Surcharge Ids Transit …" at bounding box center [784, 273] width 1446 height 533
click at [949, 134] on div "Lấy hàng Lấy tận nơi Lấy" at bounding box center [959, 115] width 285 height 43
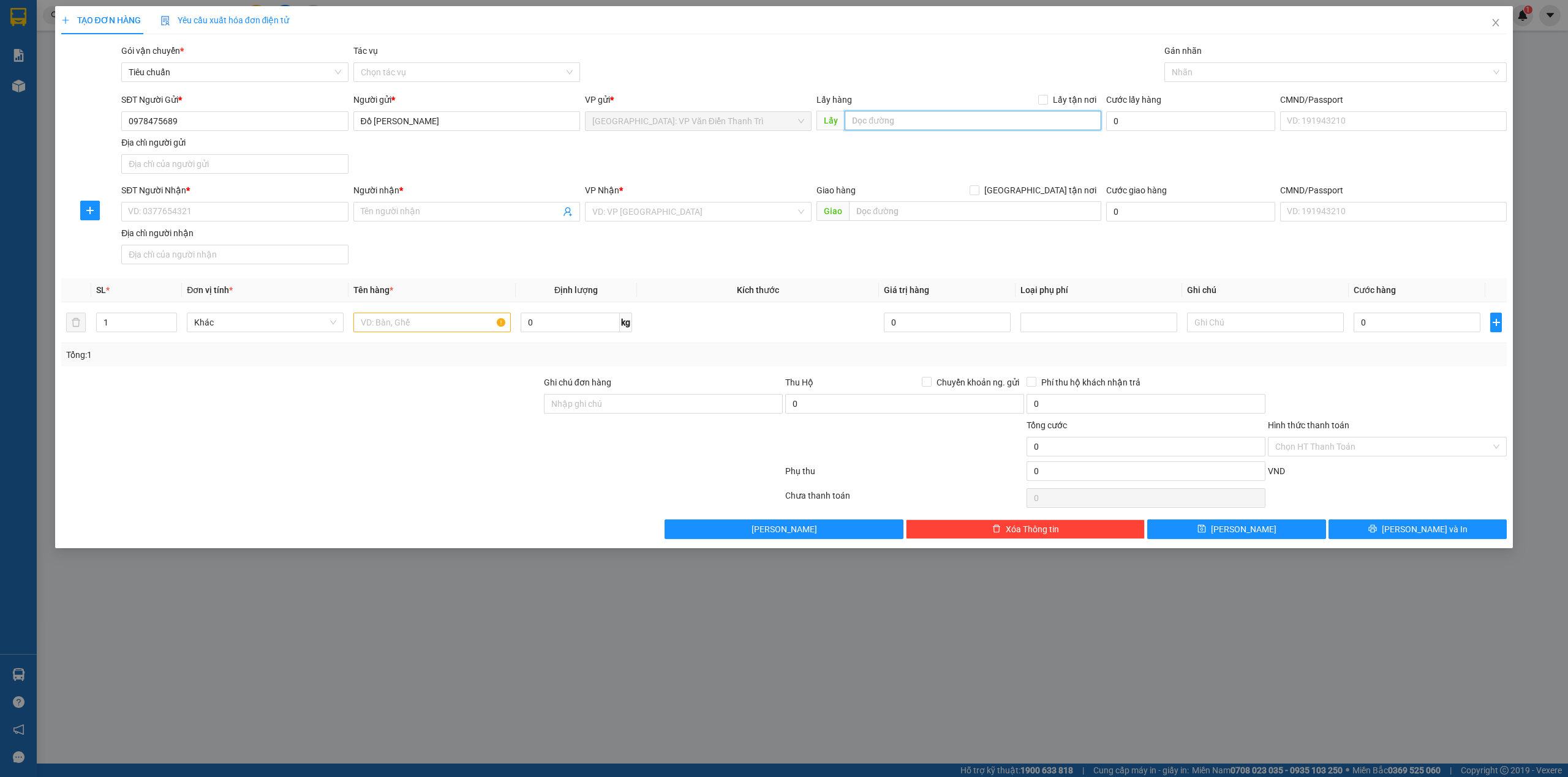
click at [958, 125] on input "text" at bounding box center [973, 120] width 257 height 19
paste input "Đón hàng 137 liên cơ đại mỗ, hn"
type input "Đón hàng 137 liên cơ đại mỗ, hn"
click at [1067, 91] on div "Transit Pickup Surcharge Ids Transit Deliver Surcharge Ids Transit Deliver Surc…" at bounding box center [784, 291] width 1446 height 495
click at [1060, 95] on span "Lấy tận nơi" at bounding box center [1074, 100] width 53 height 14
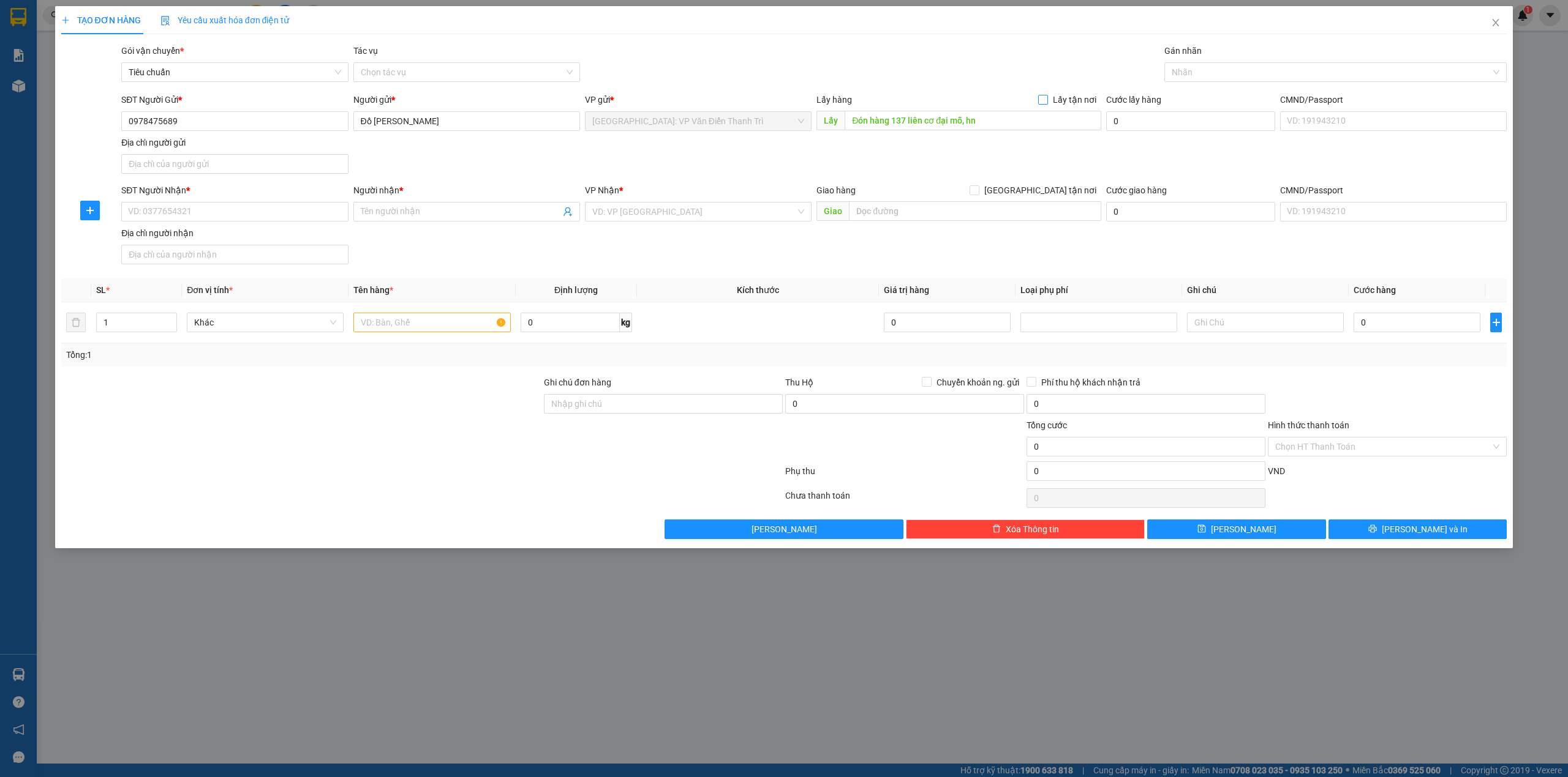
click at [1047, 95] on input "Lấy tận nơi" at bounding box center [1042, 98] width 8 height 8
checkbox input "true"
click at [880, 45] on div "Gói vận chuyển * Tiêu chuẩn Tác vụ Chọn tác vụ Gán nhãn Nhãn" at bounding box center [814, 65] width 1390 height 43
click at [944, 215] on input "text" at bounding box center [975, 211] width 252 height 19
paste input "Nhận hàng: số 16 lô 7 [PERSON_NAME], [GEOGRAPHIC_DATA], [PERSON_NAME], hải phòng"
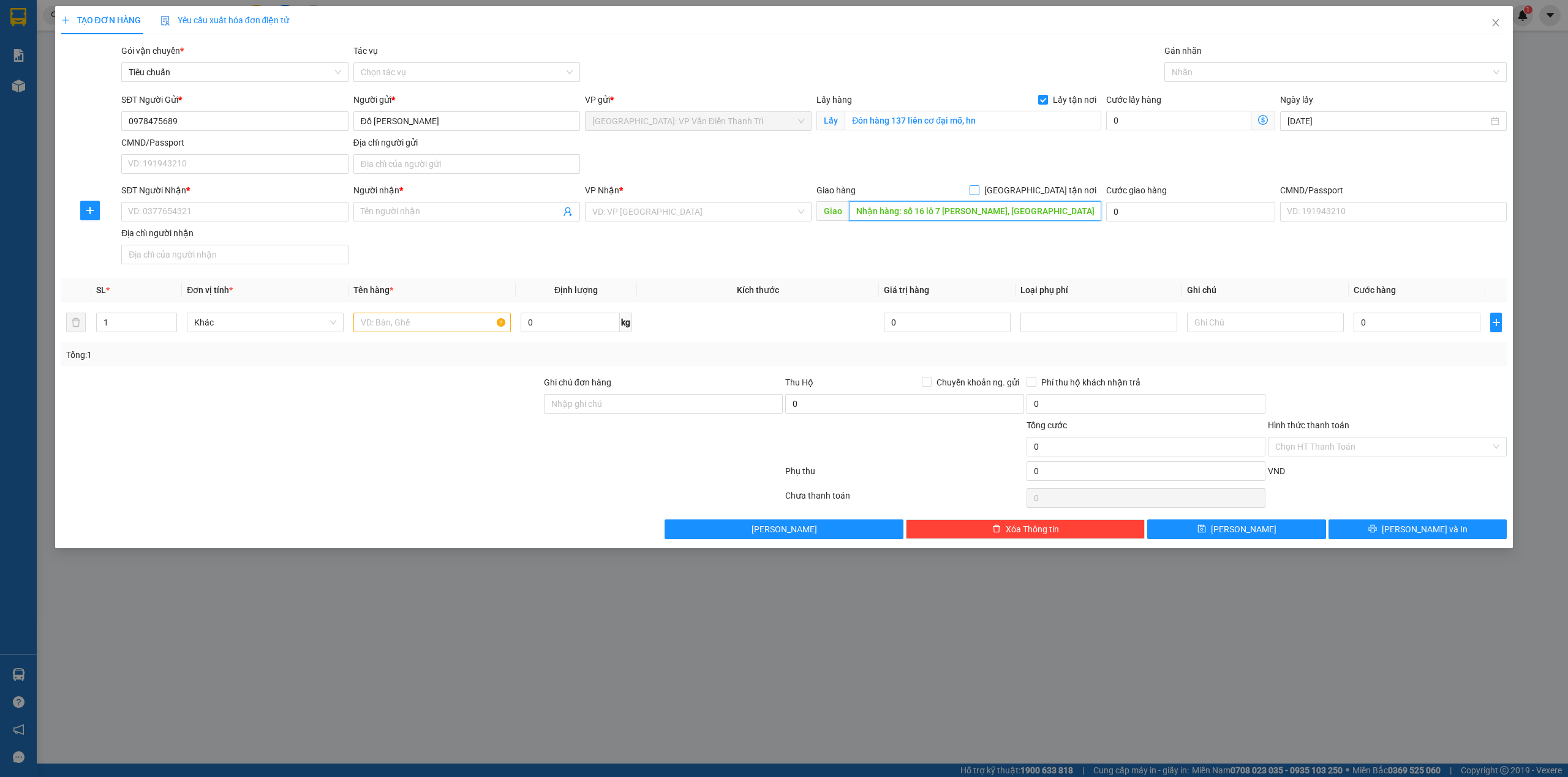
scroll to position [0, 38]
type input "Nhận hàng: số 16 lô 7 [PERSON_NAME], [GEOGRAPHIC_DATA], [PERSON_NAME], hải phòng"
click at [1074, 189] on span "[GEOGRAPHIC_DATA] tận nơi" at bounding box center [1040, 191] width 122 height 14
click at [978, 189] on input "[GEOGRAPHIC_DATA] tận nơi" at bounding box center [974, 189] width 8 height 8
checkbox input "true"
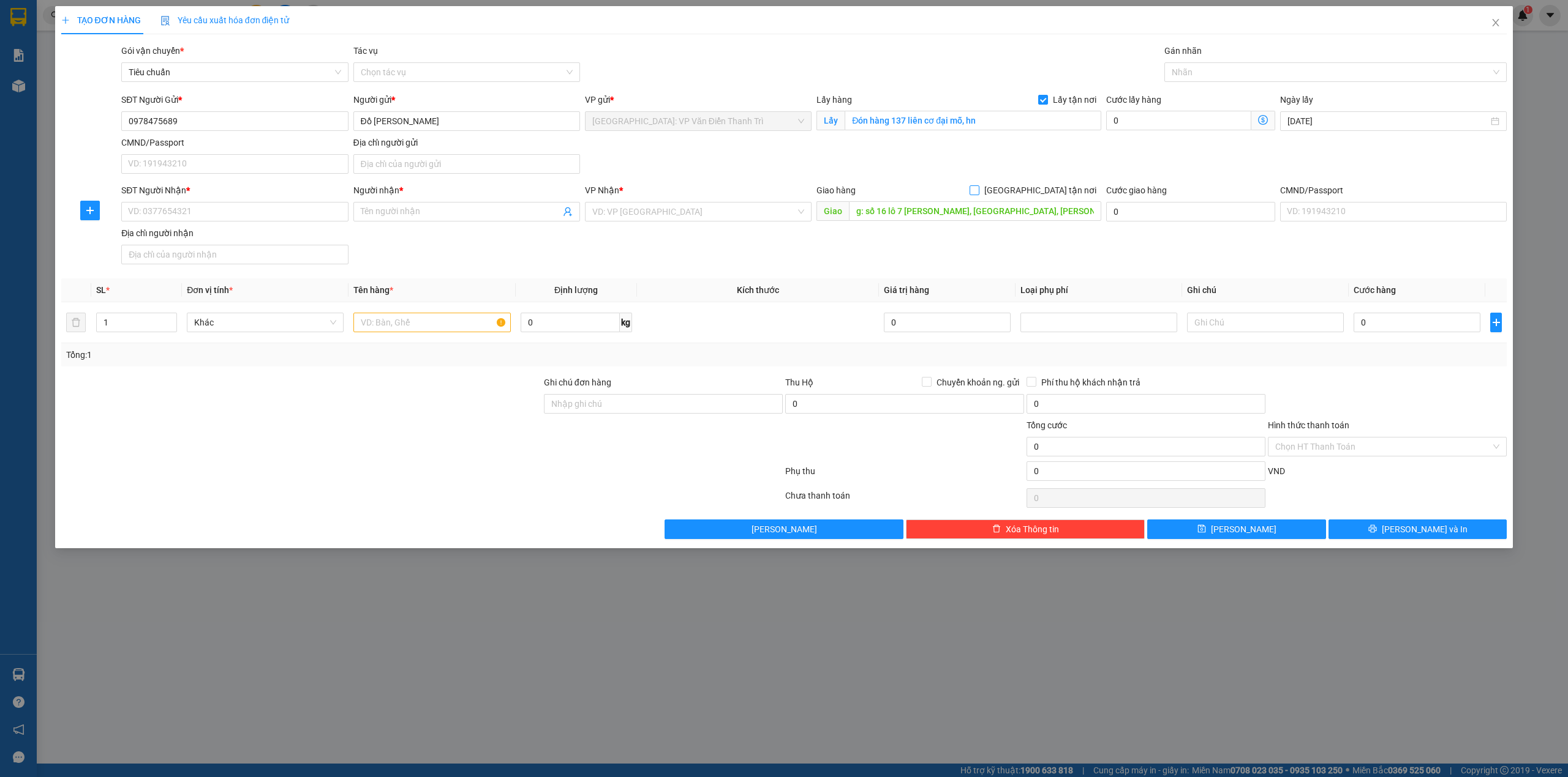
scroll to position [0, 0]
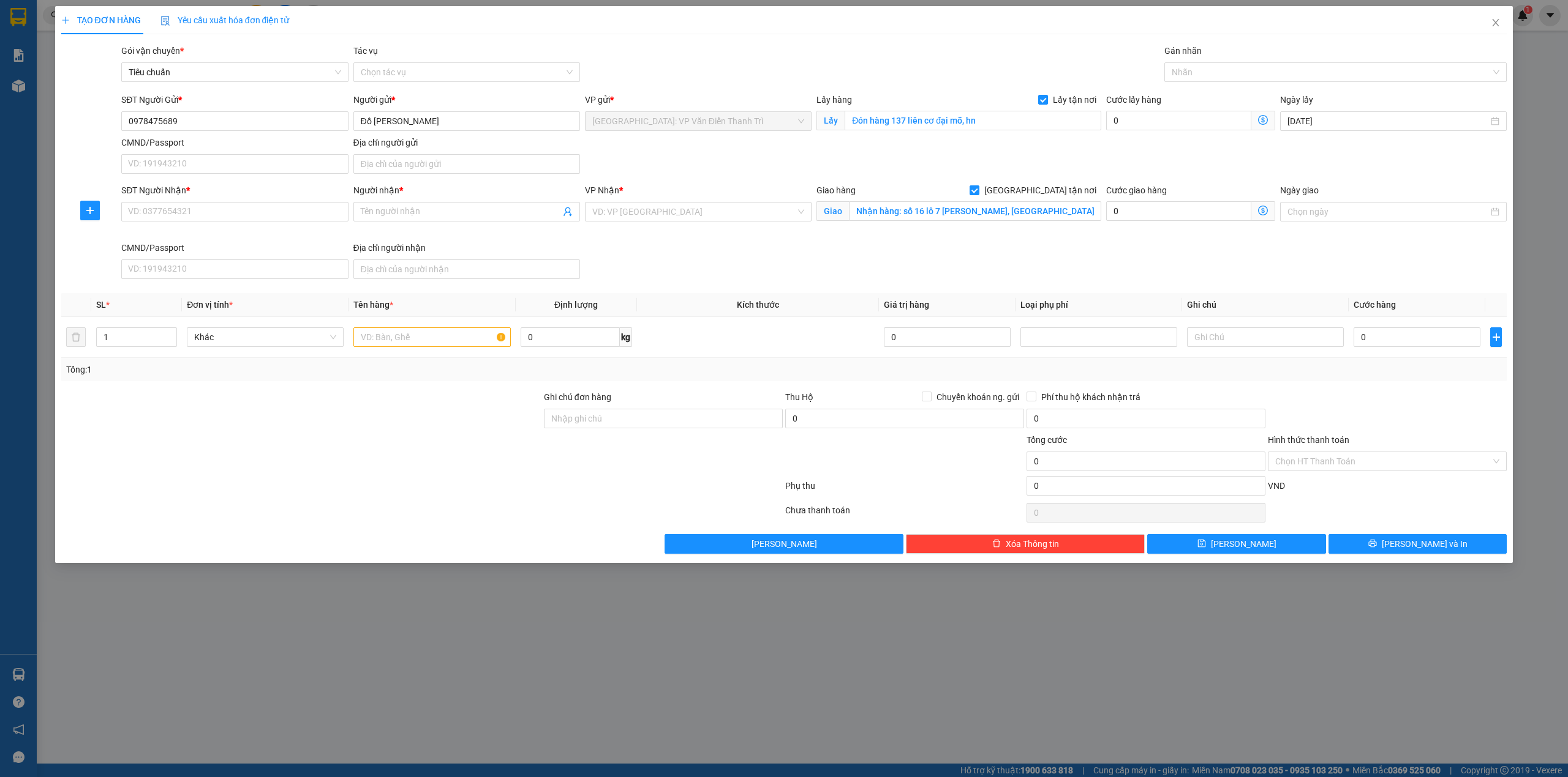
click at [983, 174] on div "SĐT Người Gửi * 0978475689 Người gửi * Đồ [PERSON_NAME] VP gửi * [GEOGRAPHIC_DA…" at bounding box center [814, 135] width 1390 height 85
click at [681, 209] on input "search" at bounding box center [694, 212] width 203 height 18
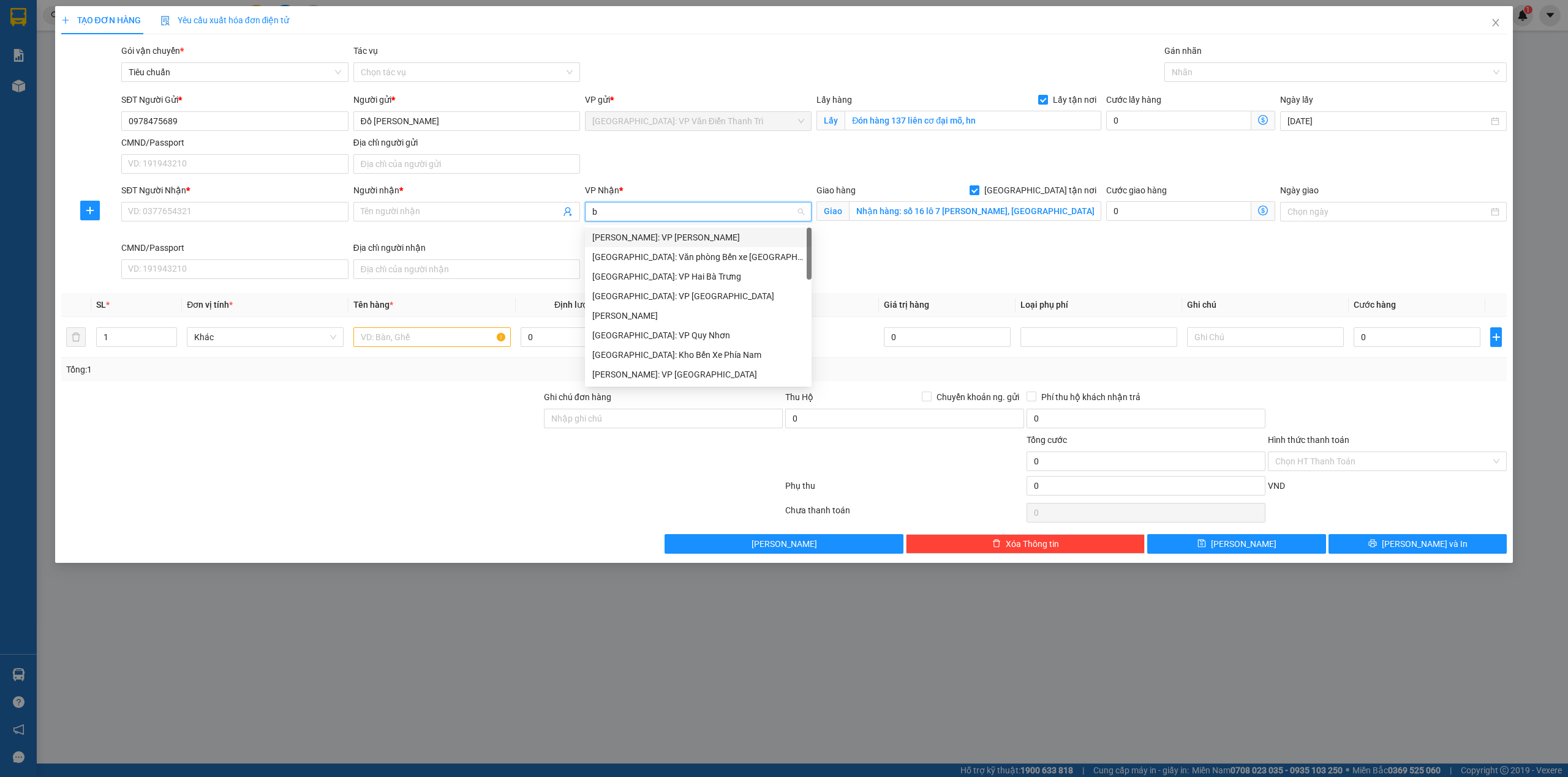
type input "bế"
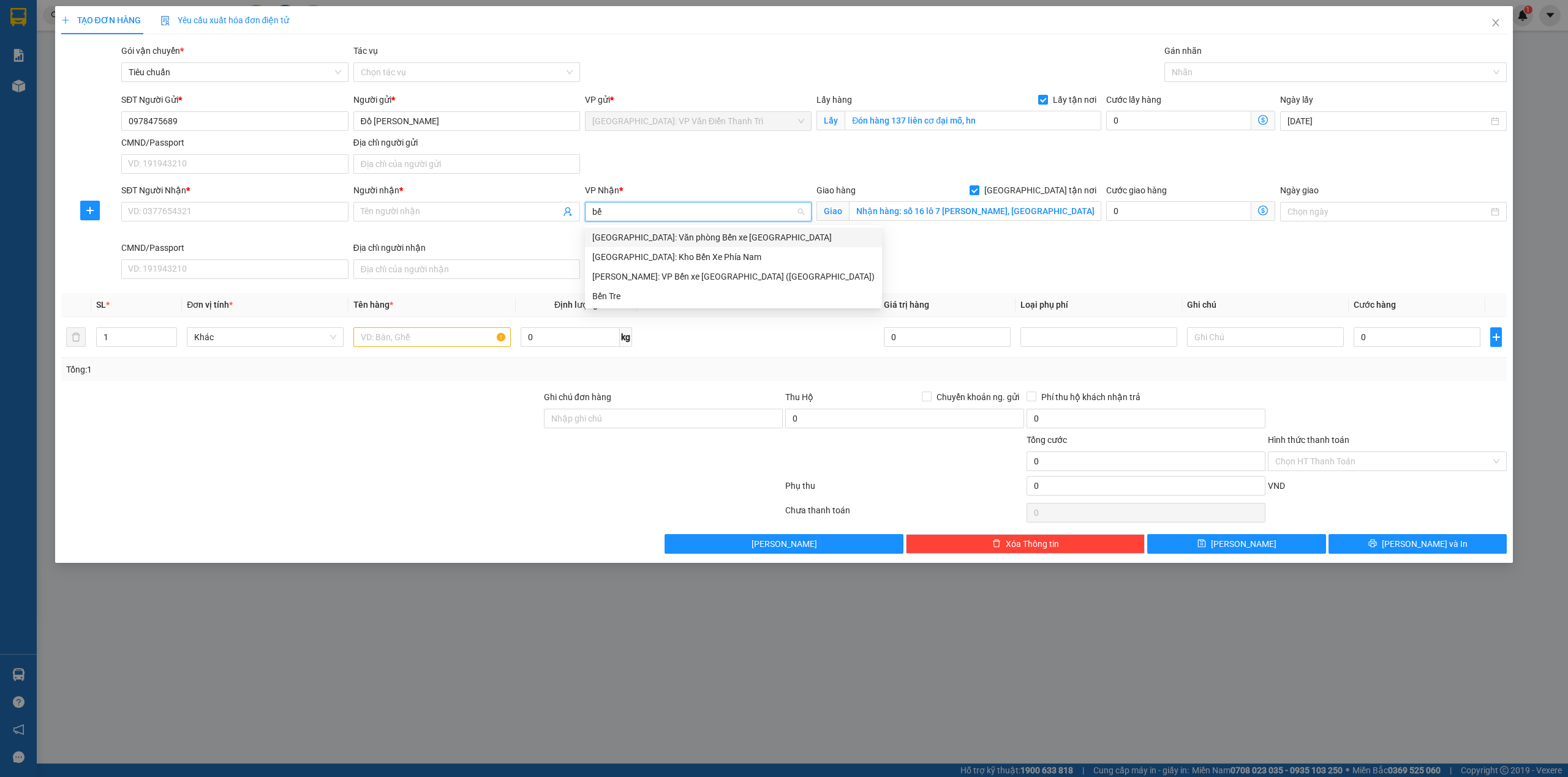
click at [674, 240] on div "[GEOGRAPHIC_DATA]: Văn phòng Bến xe [GEOGRAPHIC_DATA]" at bounding box center [733, 237] width 282 height 14
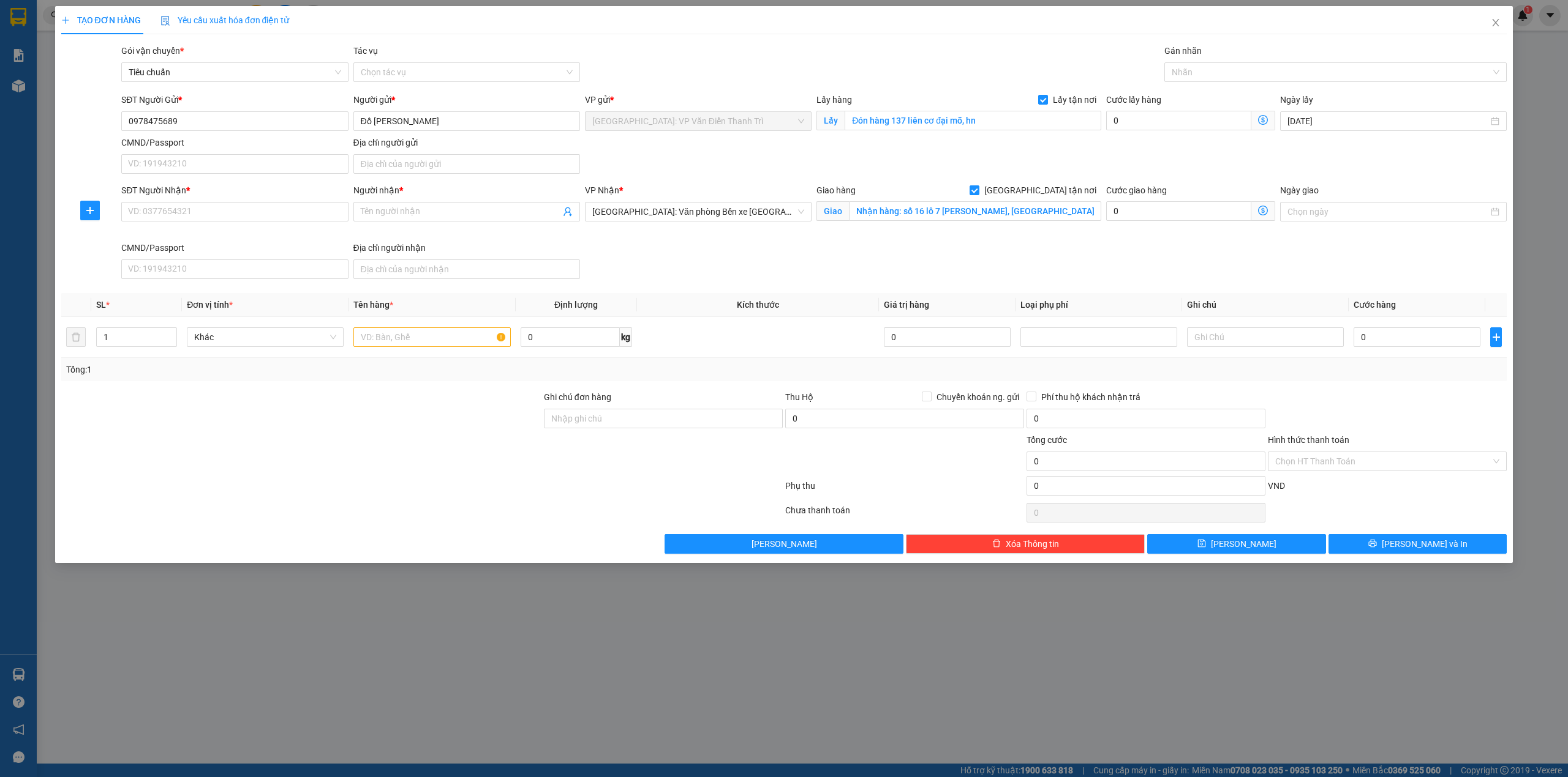
click at [741, 174] on div "SĐT Người Gửi * 0978475689 Người gửi * Đồ [PERSON_NAME] VP gửi * [GEOGRAPHIC_DA…" at bounding box center [814, 135] width 1390 height 85
click at [306, 212] on input "SĐT Người Nhận *" at bounding box center [235, 211] width 227 height 19
click at [291, 216] on input "SĐT Người Nhận *" at bounding box center [235, 211] width 227 height 19
paste input "0948865338"
type input "0948865338"
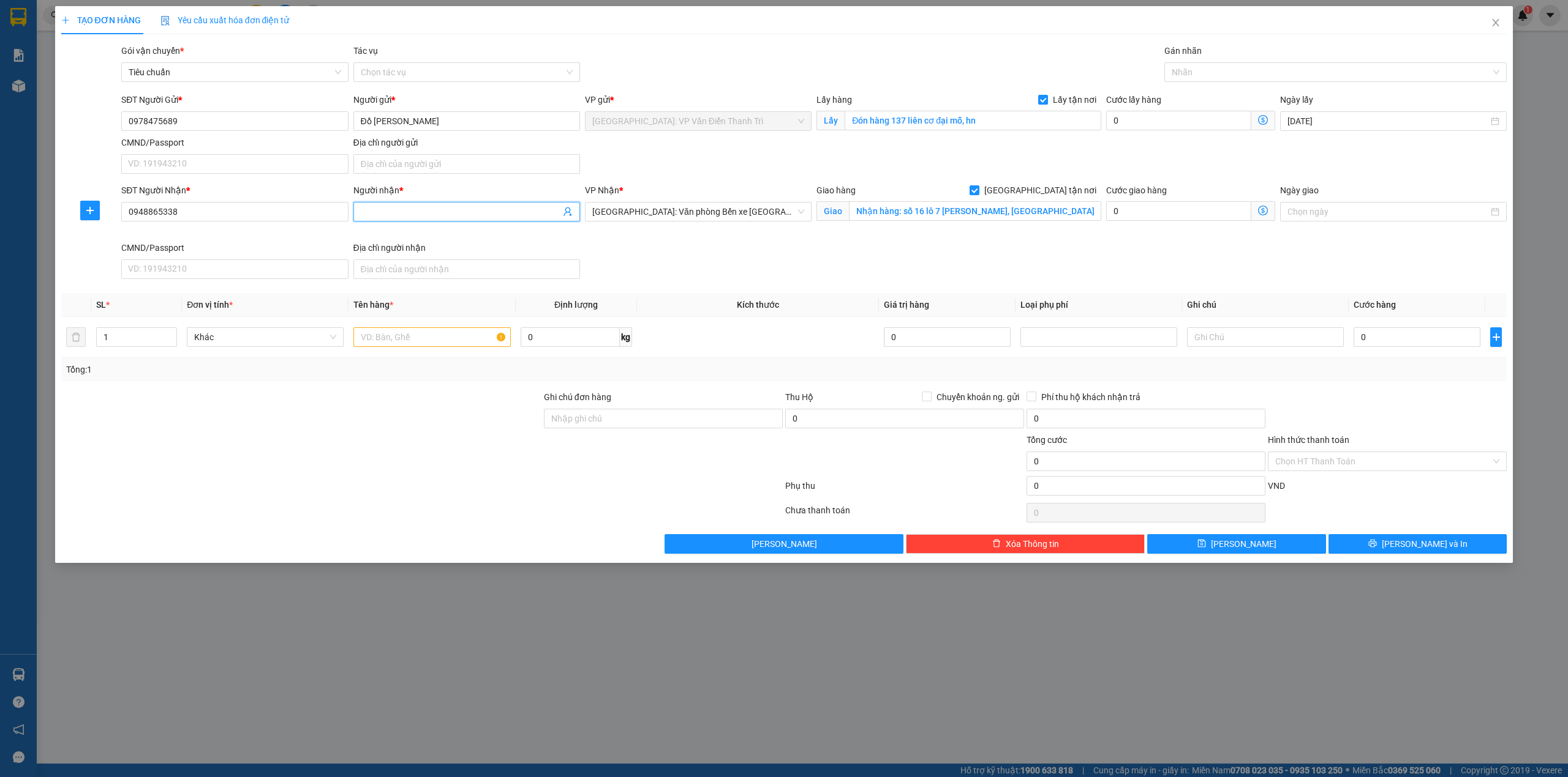
click at [420, 212] on input "Người nhận *" at bounding box center [461, 212] width 200 height 14
paste input "Minh"
type input "Minh"
click at [694, 250] on div "SĐT Người Nhận * 0948865338 Người nhận * [PERSON_NAME] VP Nhận * [GEOGRAPHIC_DA…" at bounding box center [814, 234] width 1390 height 101
click at [1147, 116] on input "0" at bounding box center [1178, 120] width 145 height 19
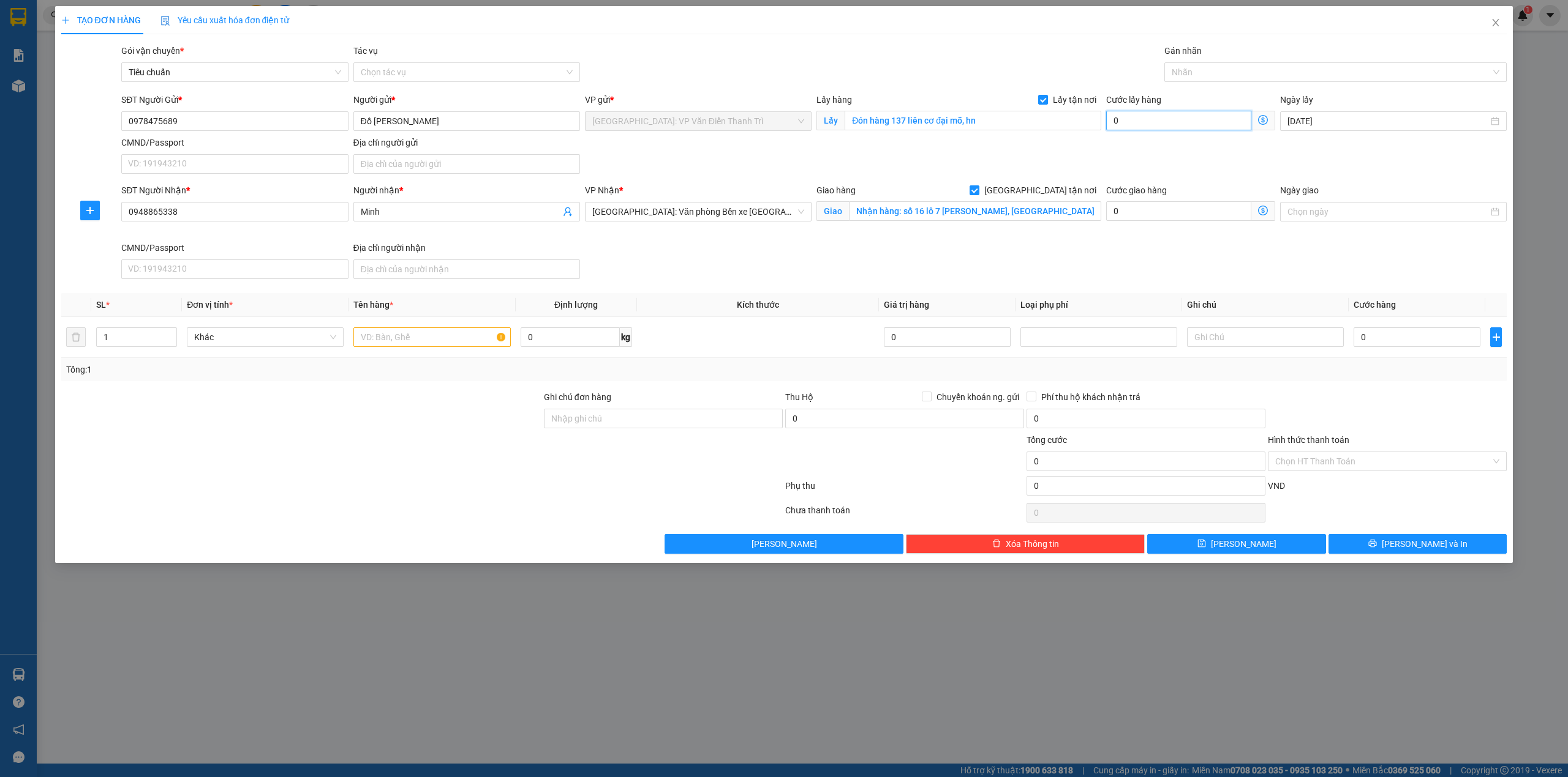
type input "6"
type input "65"
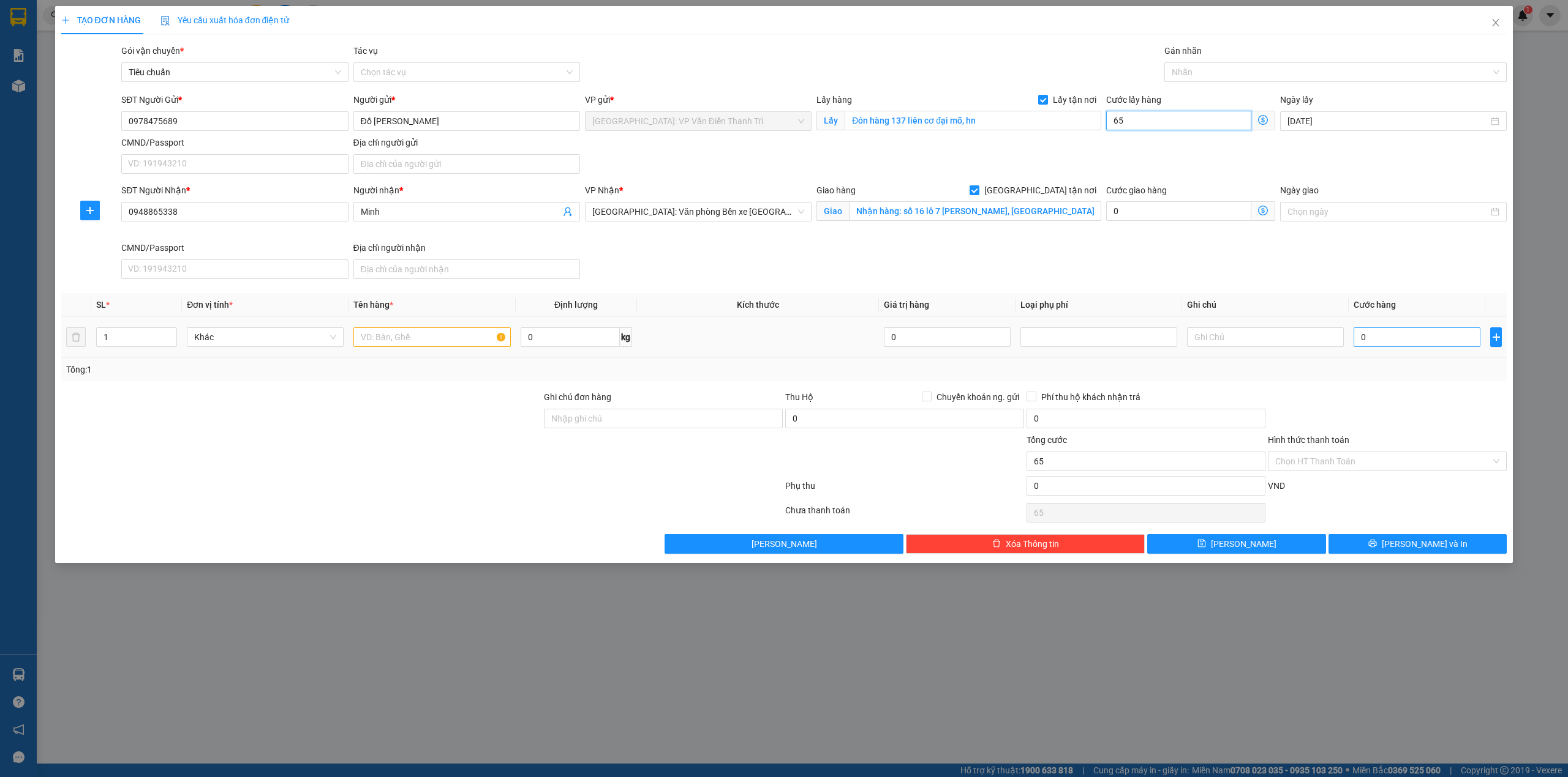
type input "65"
type input "65.000"
click at [1397, 340] on input "0" at bounding box center [1417, 337] width 127 height 19
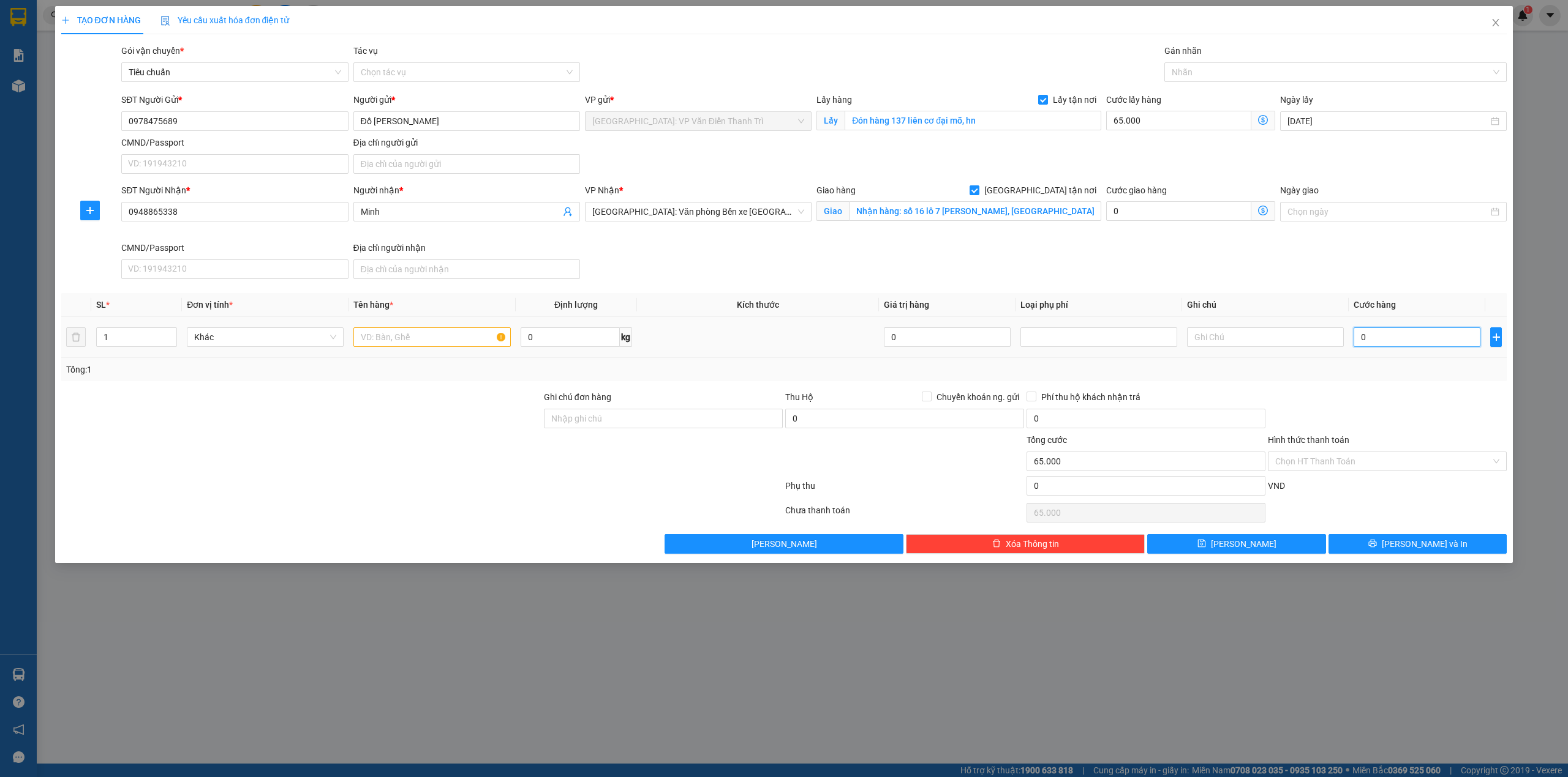
type input "2"
type input "65.002"
type input "25"
type input "65.025"
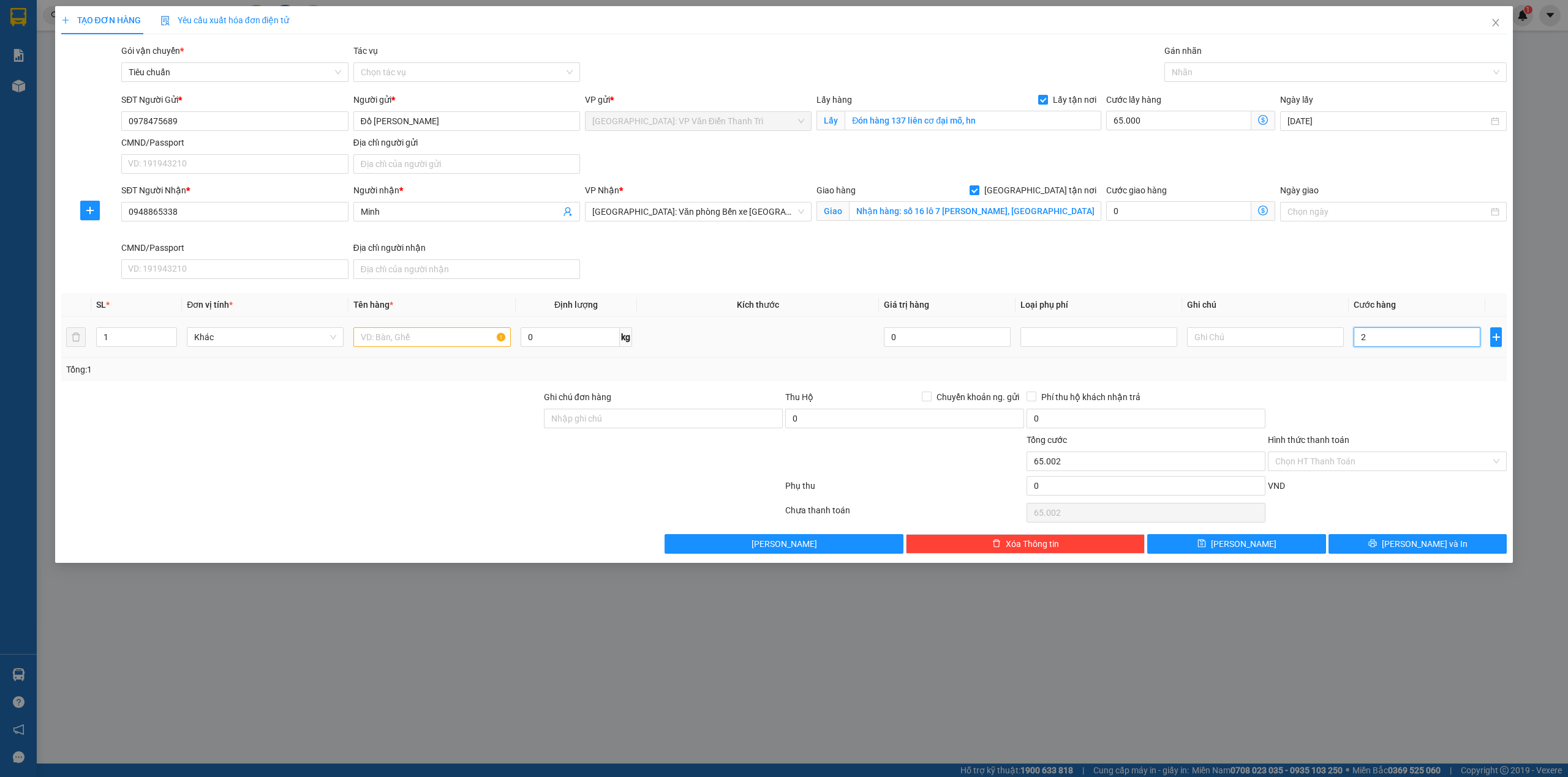
type input "65.025"
type input "250"
type input "65.250"
type input "250.000"
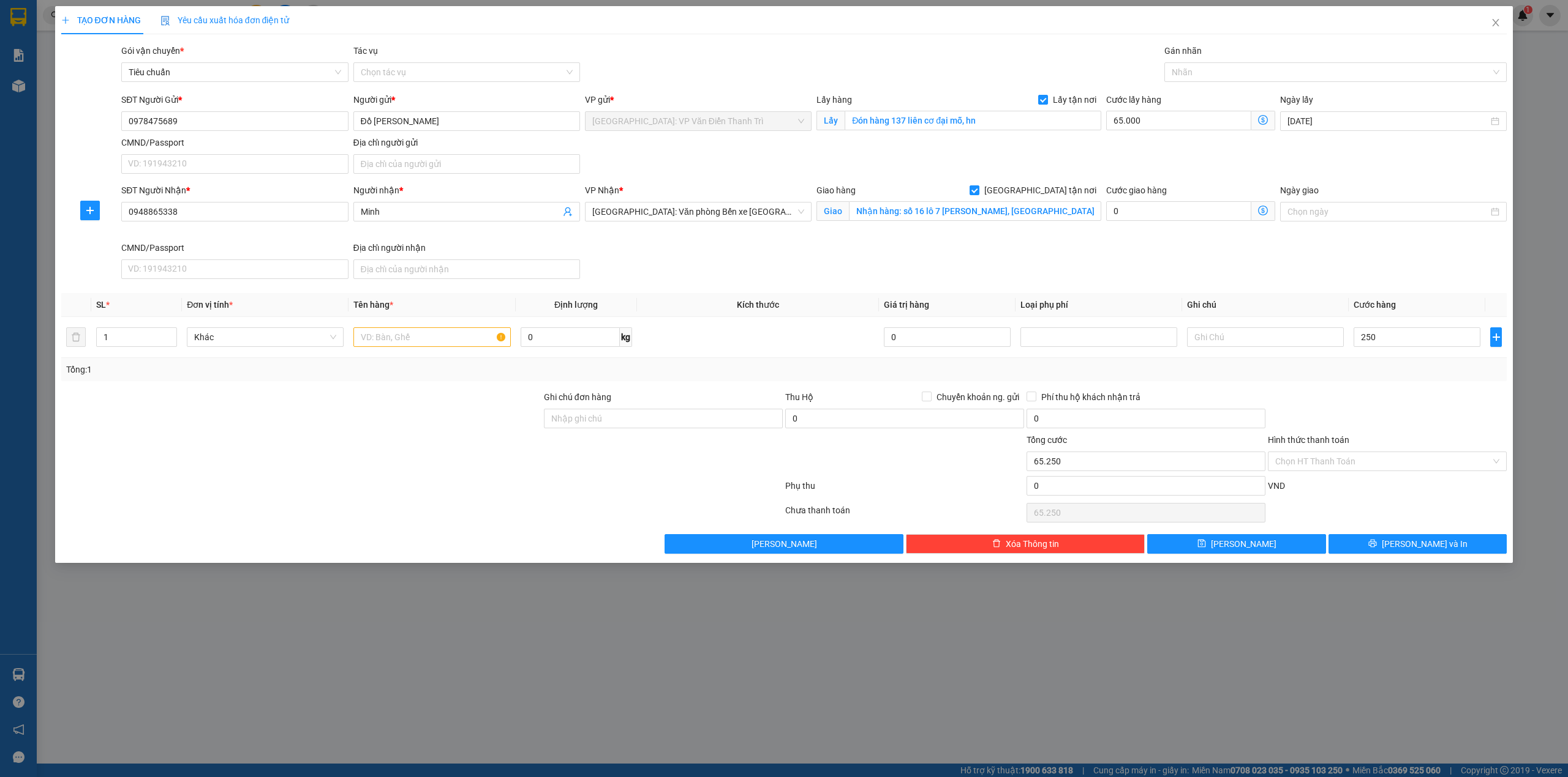
type input "315.000"
click at [1127, 277] on div "SĐT Người Nhận * 0948865338 Người nhận * Minh VP Nhận * [GEOGRAPHIC_DATA]: Văn …" at bounding box center [814, 234] width 1390 height 101
click at [439, 339] on input "text" at bounding box center [432, 337] width 157 height 19
type input "2 bàn a bình đón đại mỗ"
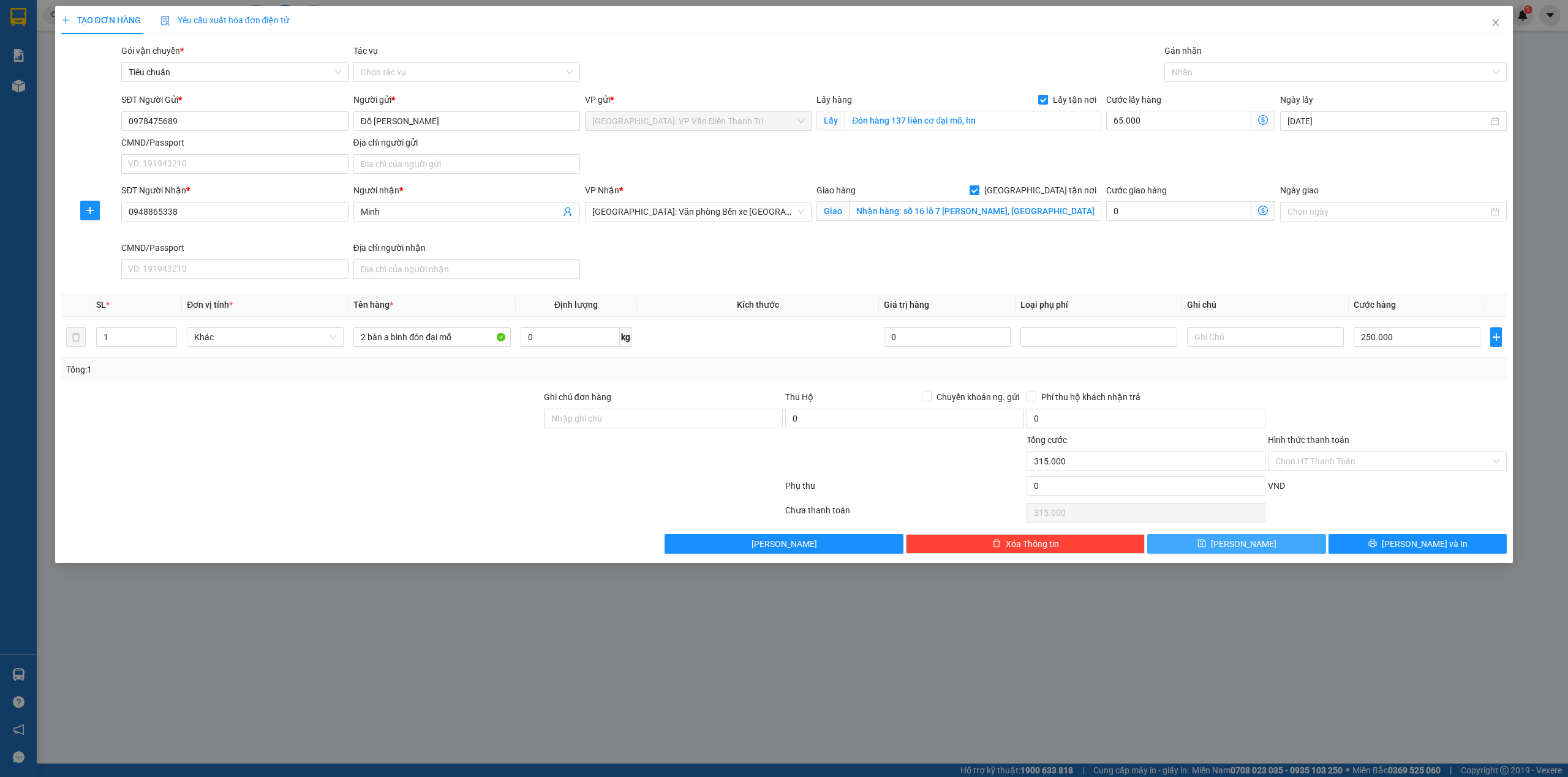
click at [1291, 543] on button "[PERSON_NAME]" at bounding box center [1237, 543] width 179 height 19
checkbox input "false"
type input "0"
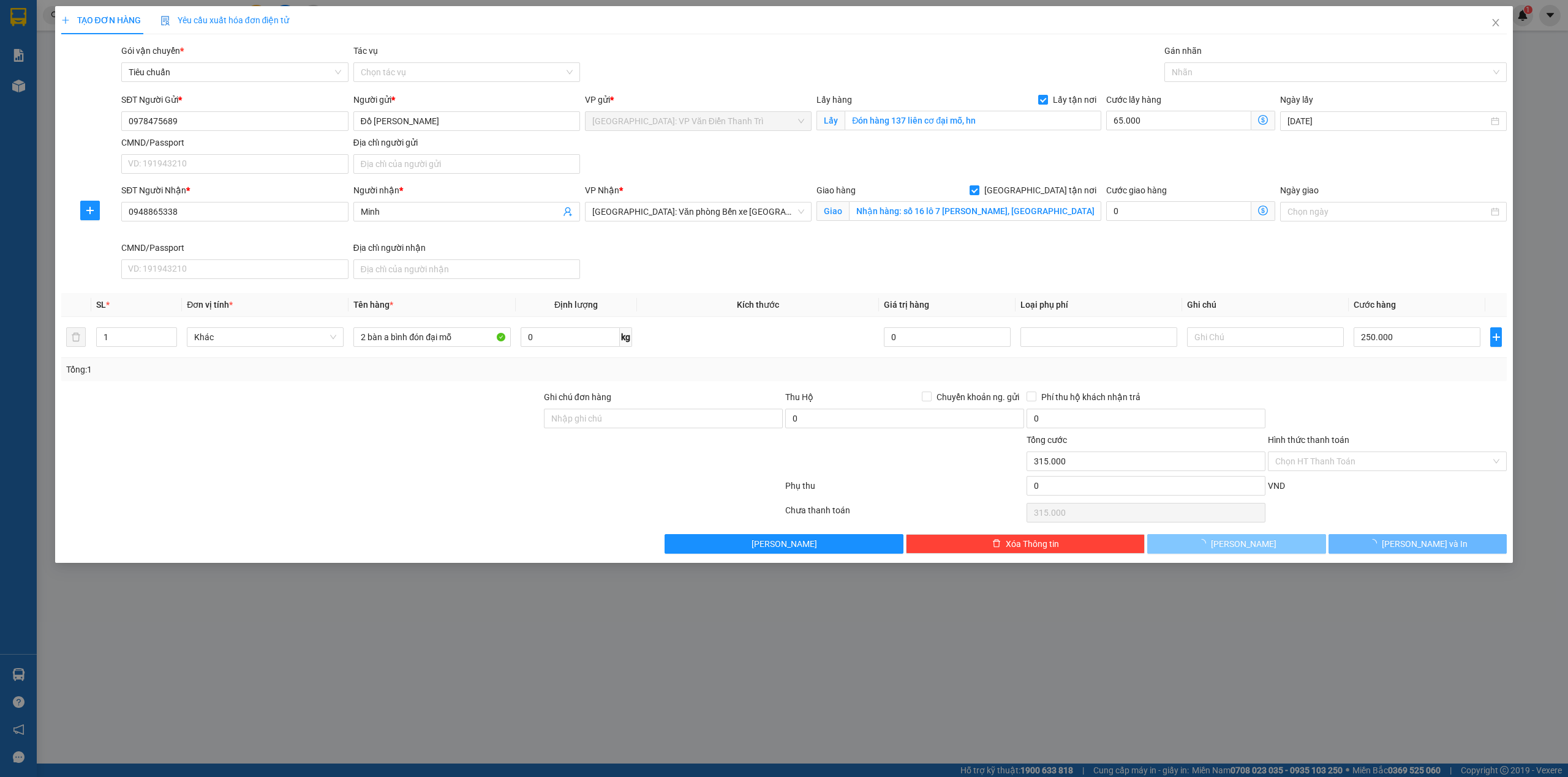
type input "0"
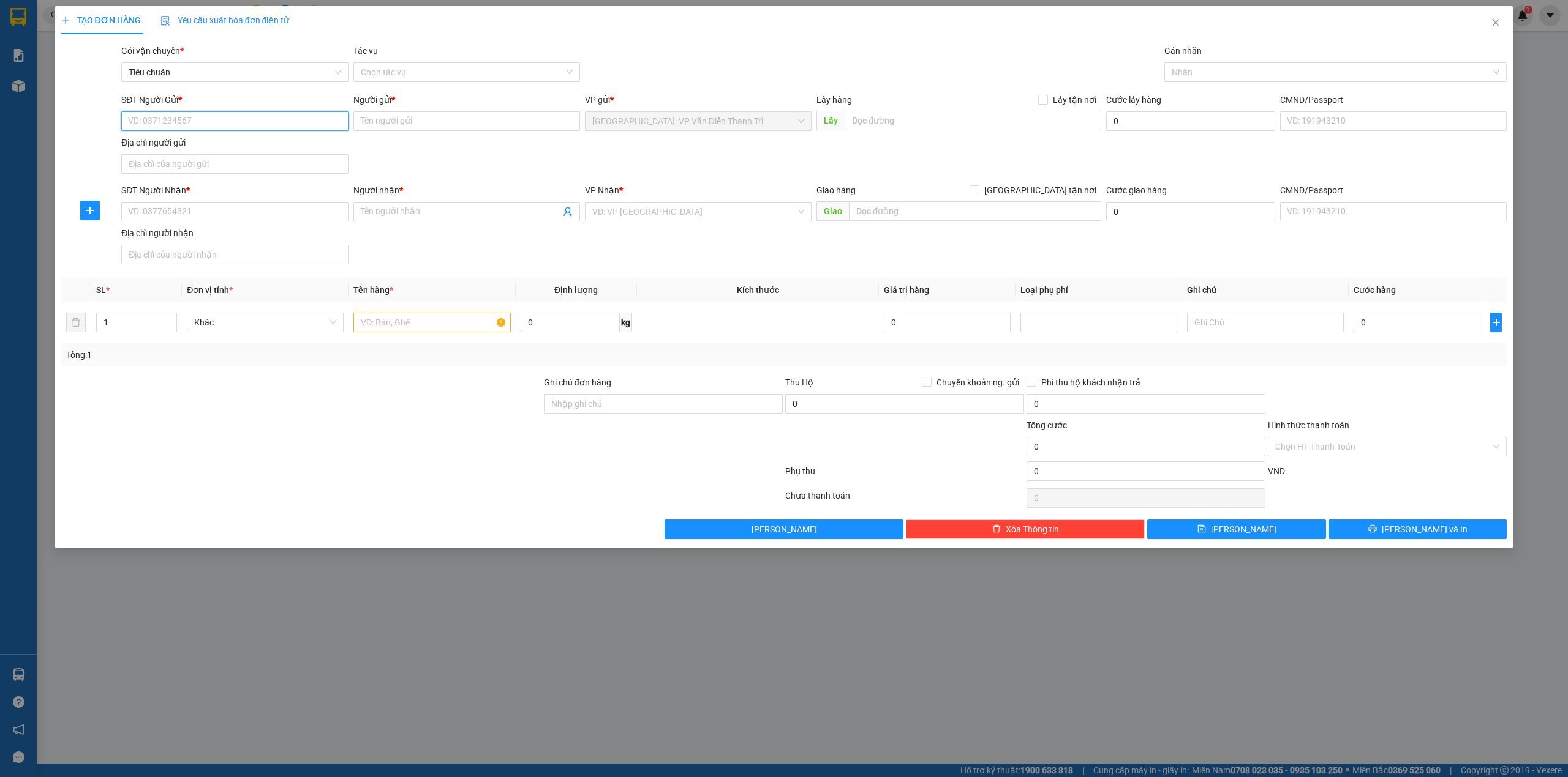
click at [258, 128] on input "SĐT Người Gửi *" at bounding box center [235, 121] width 227 height 19
paste input "0911889902"
type input "0911889902"
click at [651, 164] on div "SĐT Người Gửi * 0911889902 0911889902 Người gửi * Tên người gửi VP gửi * [GEOGR…" at bounding box center [814, 135] width 1390 height 85
click at [160, 122] on input "0911889902" at bounding box center [235, 121] width 227 height 19
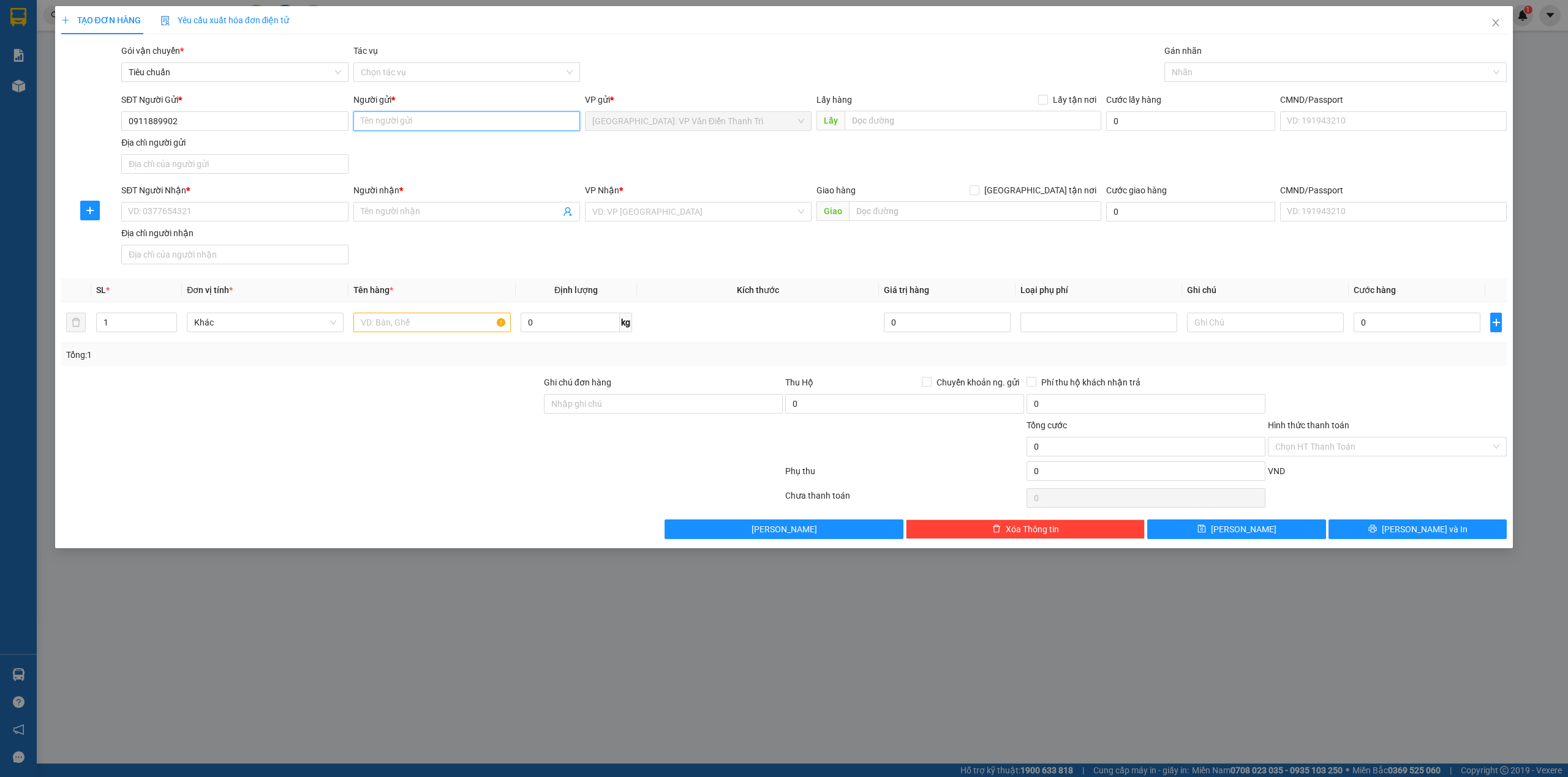
click at [447, 118] on input "Người gửi *" at bounding box center [467, 121] width 227 height 19
paste input "Hùng Thảo"
click at [667, 57] on div "Gói vận chuyển * Tiêu chuẩn Tác vụ Chọn tác vụ Gán nhãn Nhãn" at bounding box center [814, 65] width 1390 height 43
click at [265, 118] on input "0911889902" at bounding box center [235, 121] width 227 height 19
click at [248, 146] on div "0911889902 - Đồ Thờ Hùng Thảo" at bounding box center [235, 147] width 212 height 14
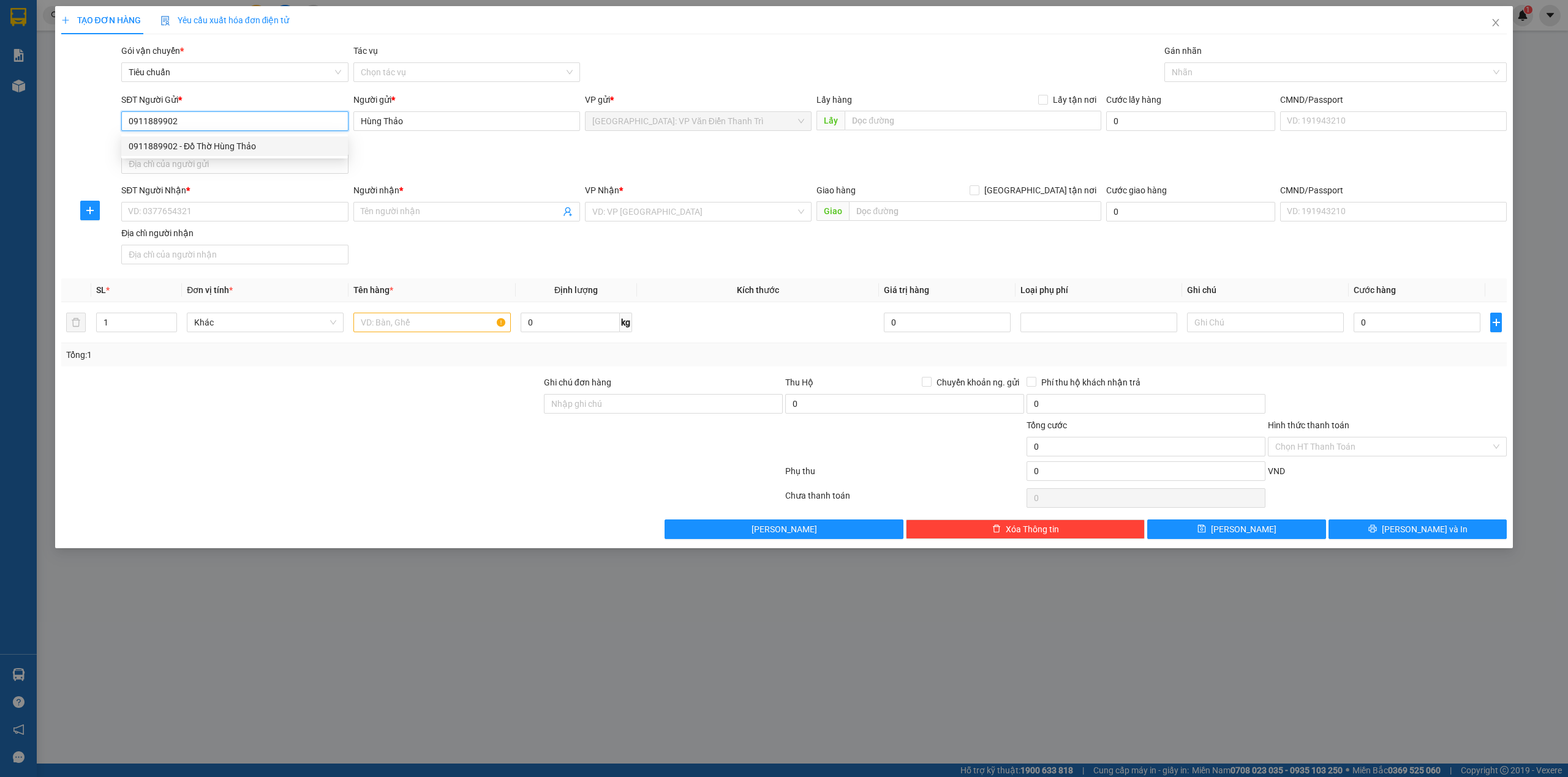
type input "Đồ Thờ Hùng Thảo"
checkbox input "true"
type input "1087 la thành, [GEOGRAPHIC_DATA]"
checkbox input "true"
type input "100.000"
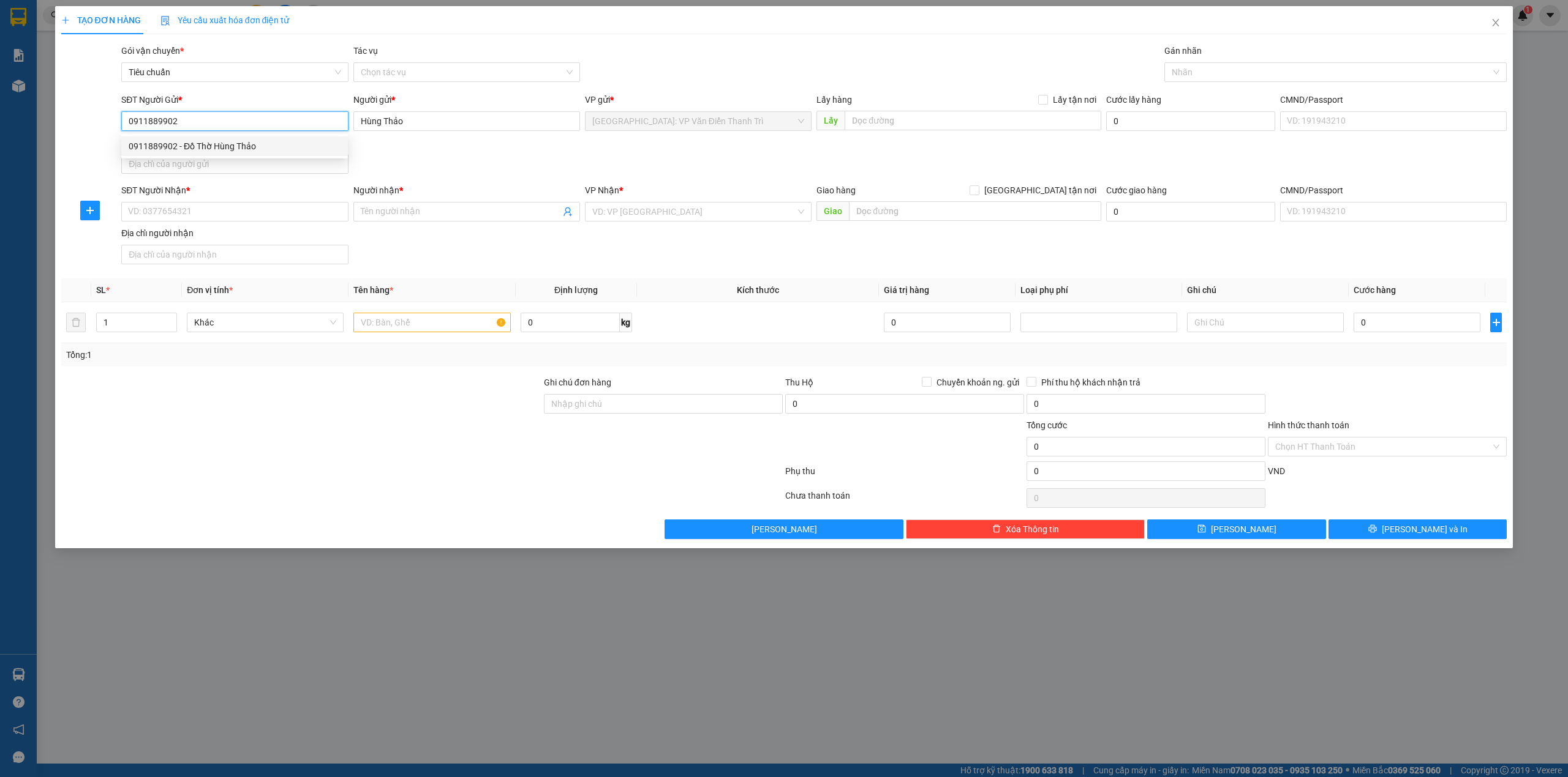
type input "100.000"
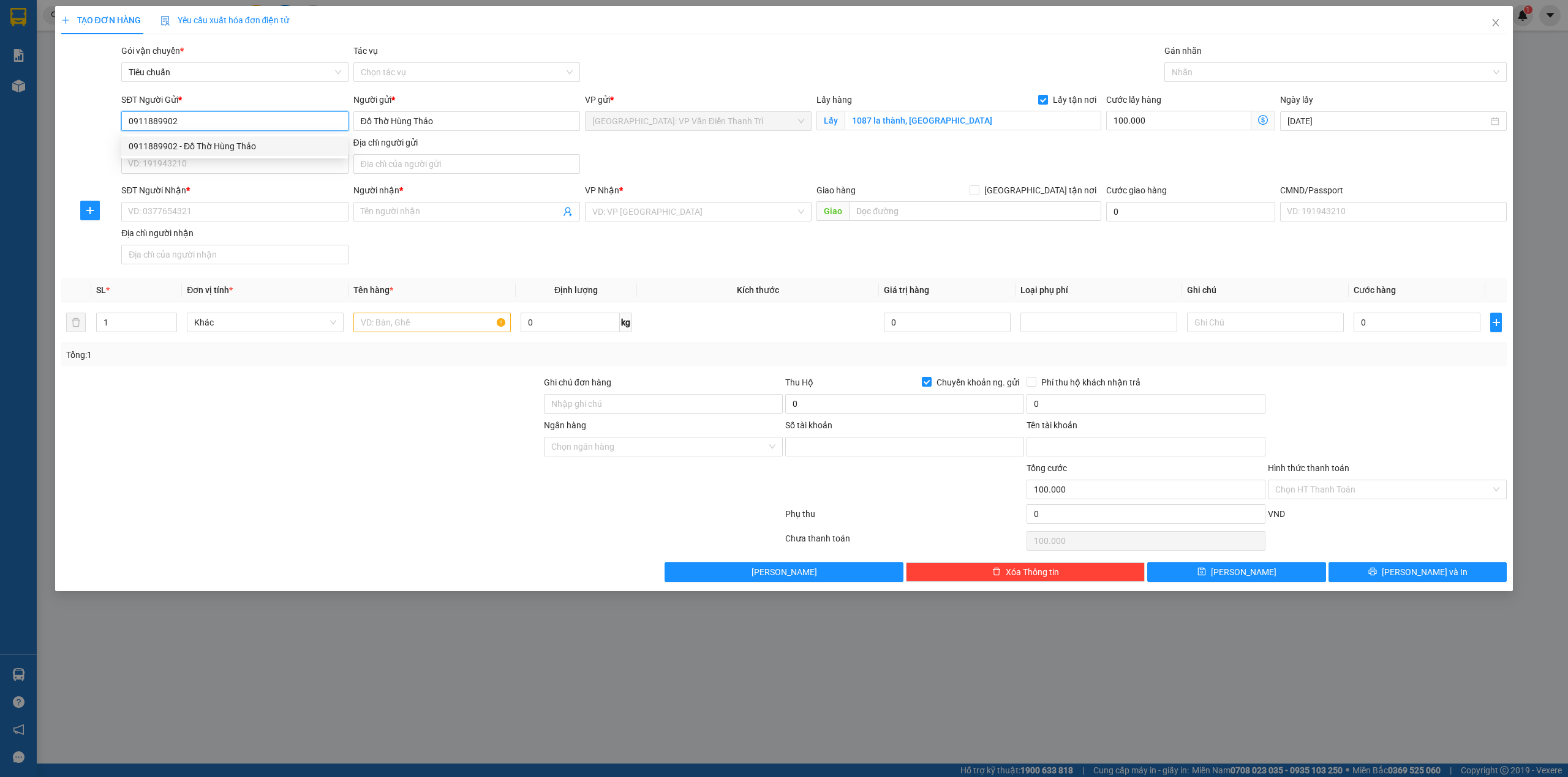
type input "886668881987"
type input "[PERSON_NAME]"
click at [961, 143] on div "SĐT Người Gửi * 0911889902 Người gửi * Đồ Thờ Hùng Thảo VP gửi * [GEOGRAPHIC_DA…" at bounding box center [814, 135] width 1390 height 85
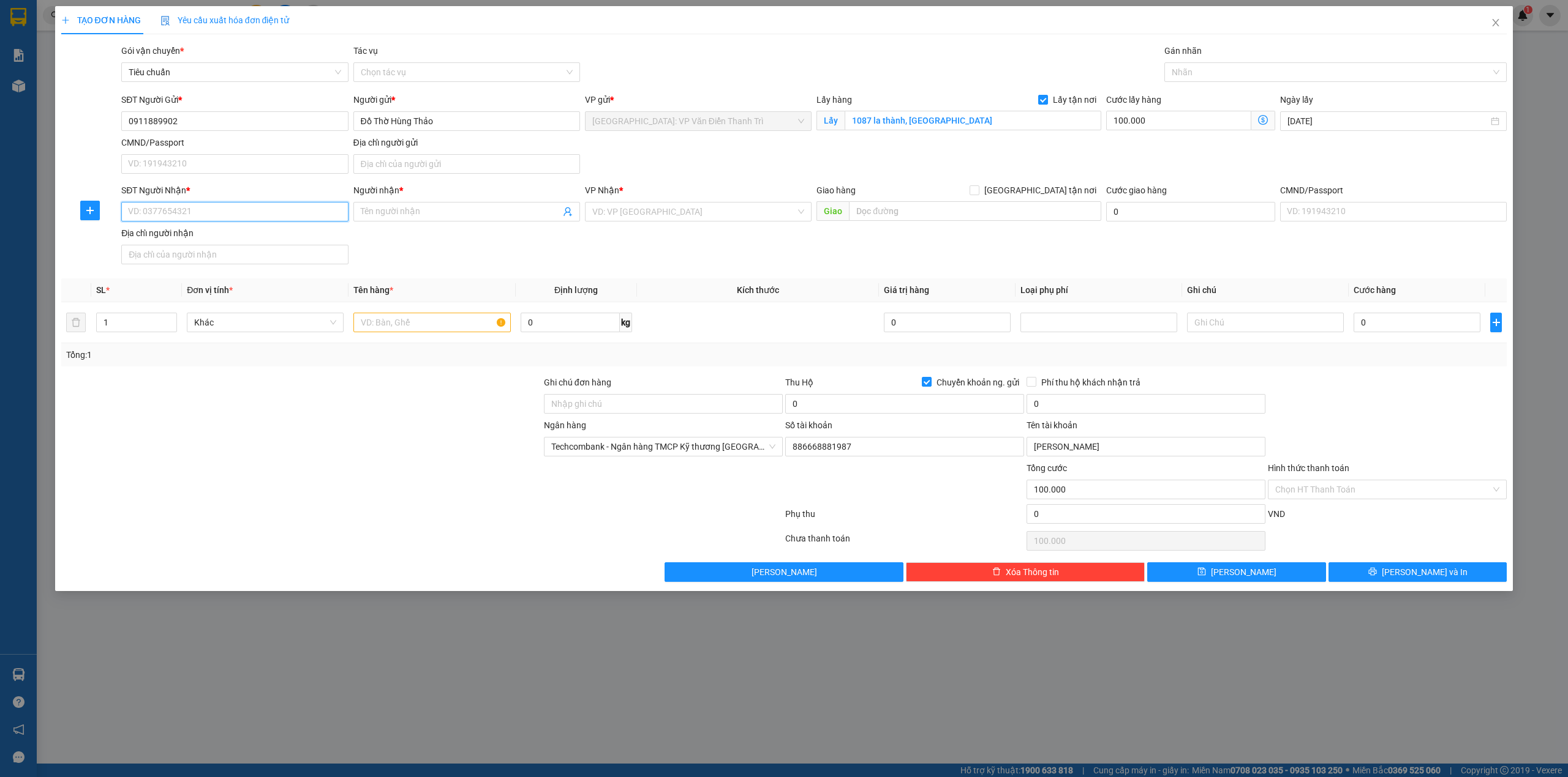
click at [288, 214] on input "SĐT Người Nhận *" at bounding box center [235, 211] width 227 height 19
click at [219, 214] on input "SĐT Người Nhận *" at bounding box center [235, 211] width 227 height 19
paste input "0935905916"
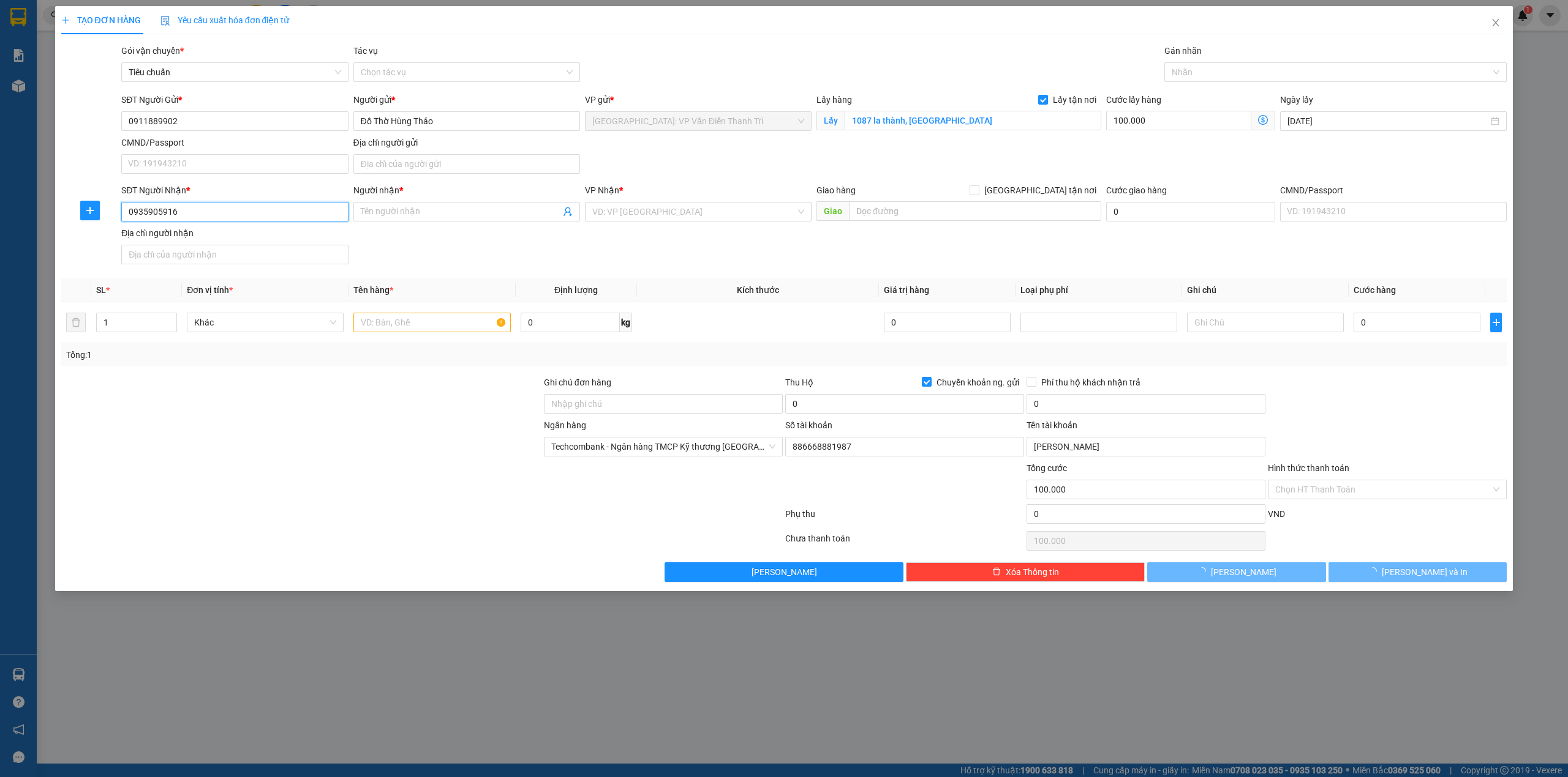
type input "0935905916"
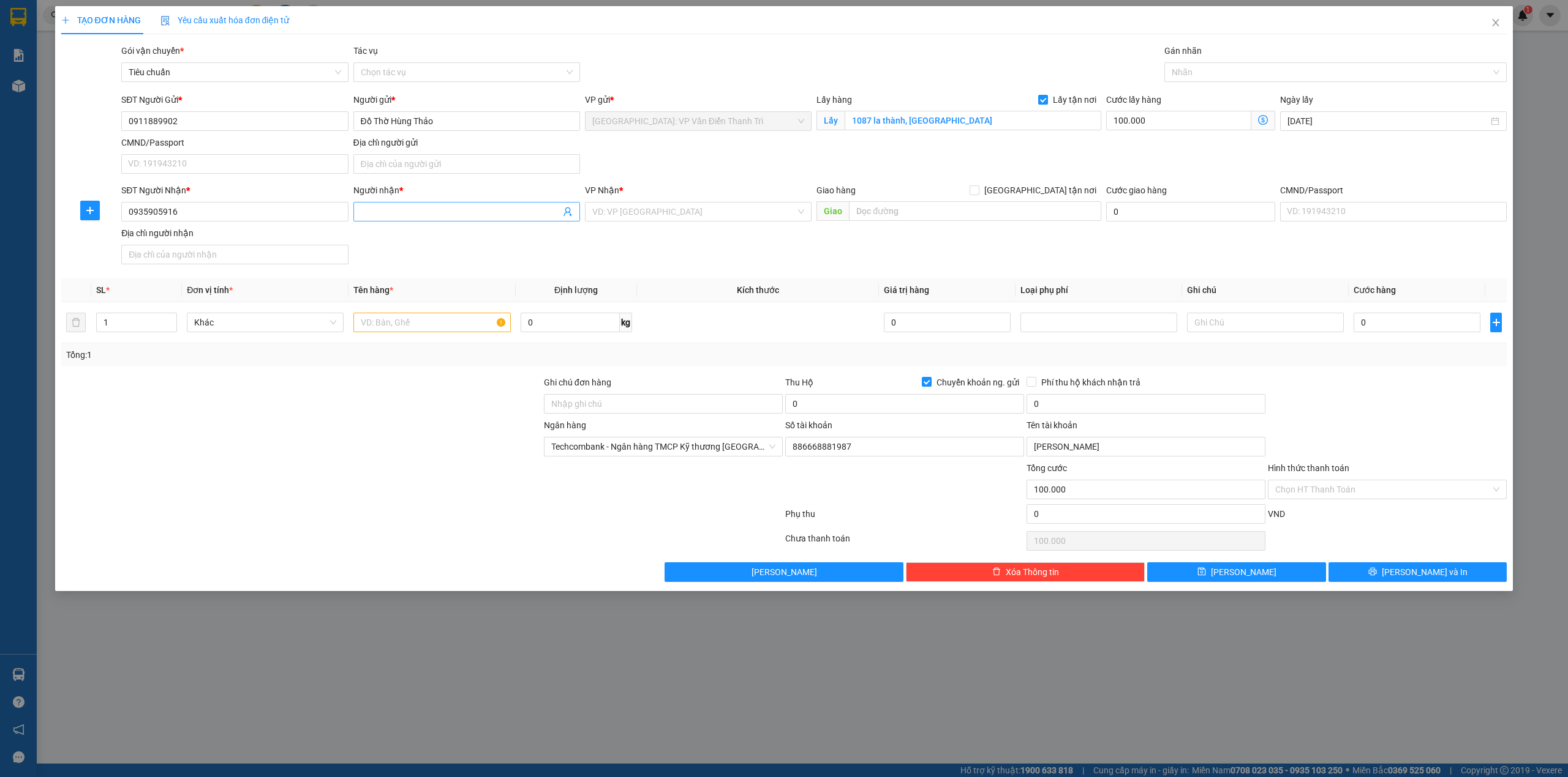
click at [409, 213] on input "Người nhận *" at bounding box center [461, 212] width 200 height 14
paste input "Thang"
type input "Thang"
click at [819, 257] on div "SĐT Người Nhận * 0935905916 Người nhận * Thang Thang VP Nhận * VD: VP [GEOGRAPH…" at bounding box center [814, 226] width 1390 height 85
click at [983, 211] on input "text" at bounding box center [975, 211] width 252 height 19
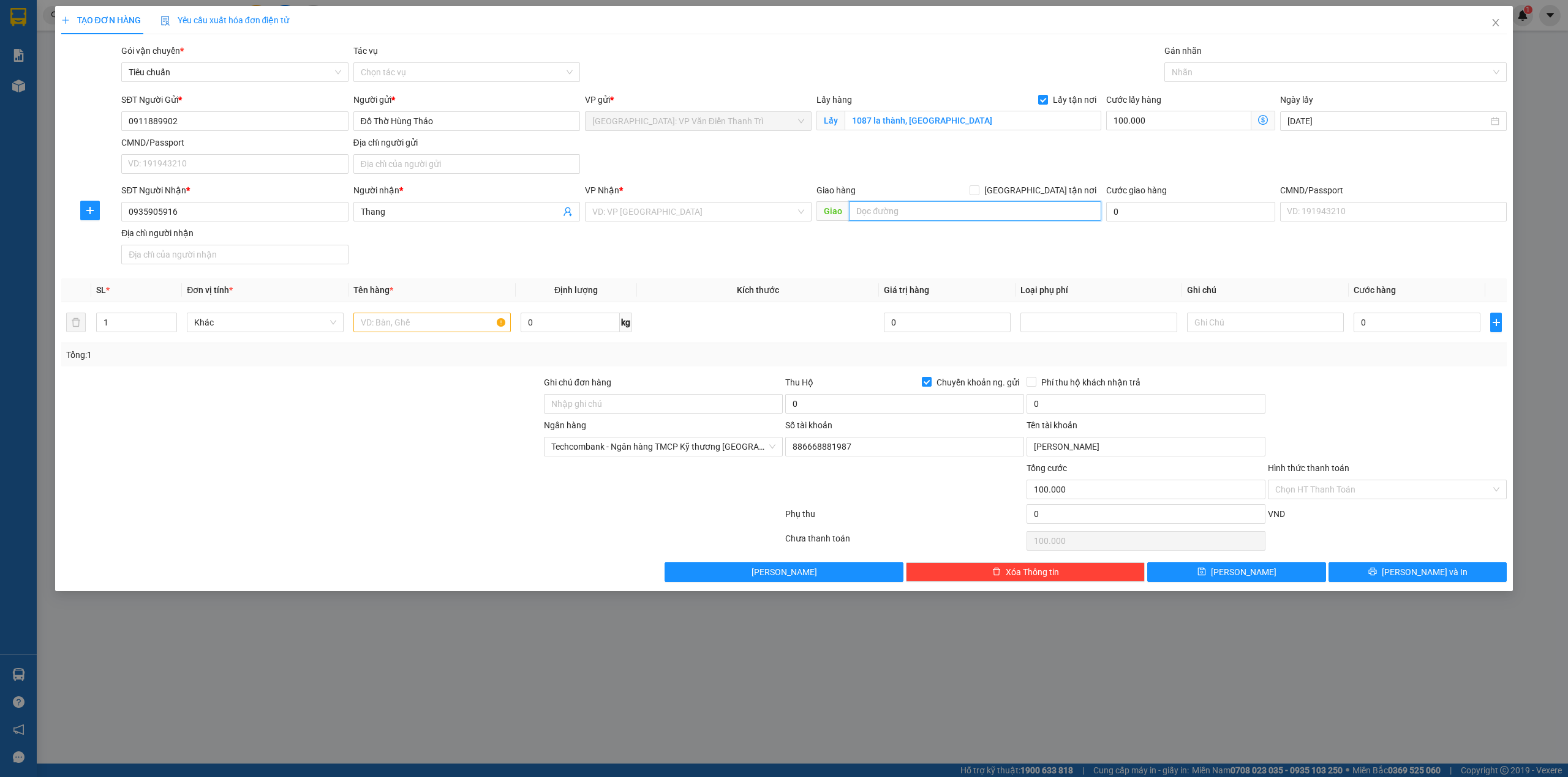
paste input "94 doàn trần nghiệp -[GEOGRAPHIC_DATA]"
type input "94 doàn trần nghiệp -[GEOGRAPHIC_DATA]"
click at [1059, 186] on span "[GEOGRAPHIC_DATA] tận nơi" at bounding box center [1040, 191] width 122 height 14
click at [978, 186] on input "[GEOGRAPHIC_DATA] tận nơi" at bounding box center [974, 189] width 8 height 8
checkbox input "true"
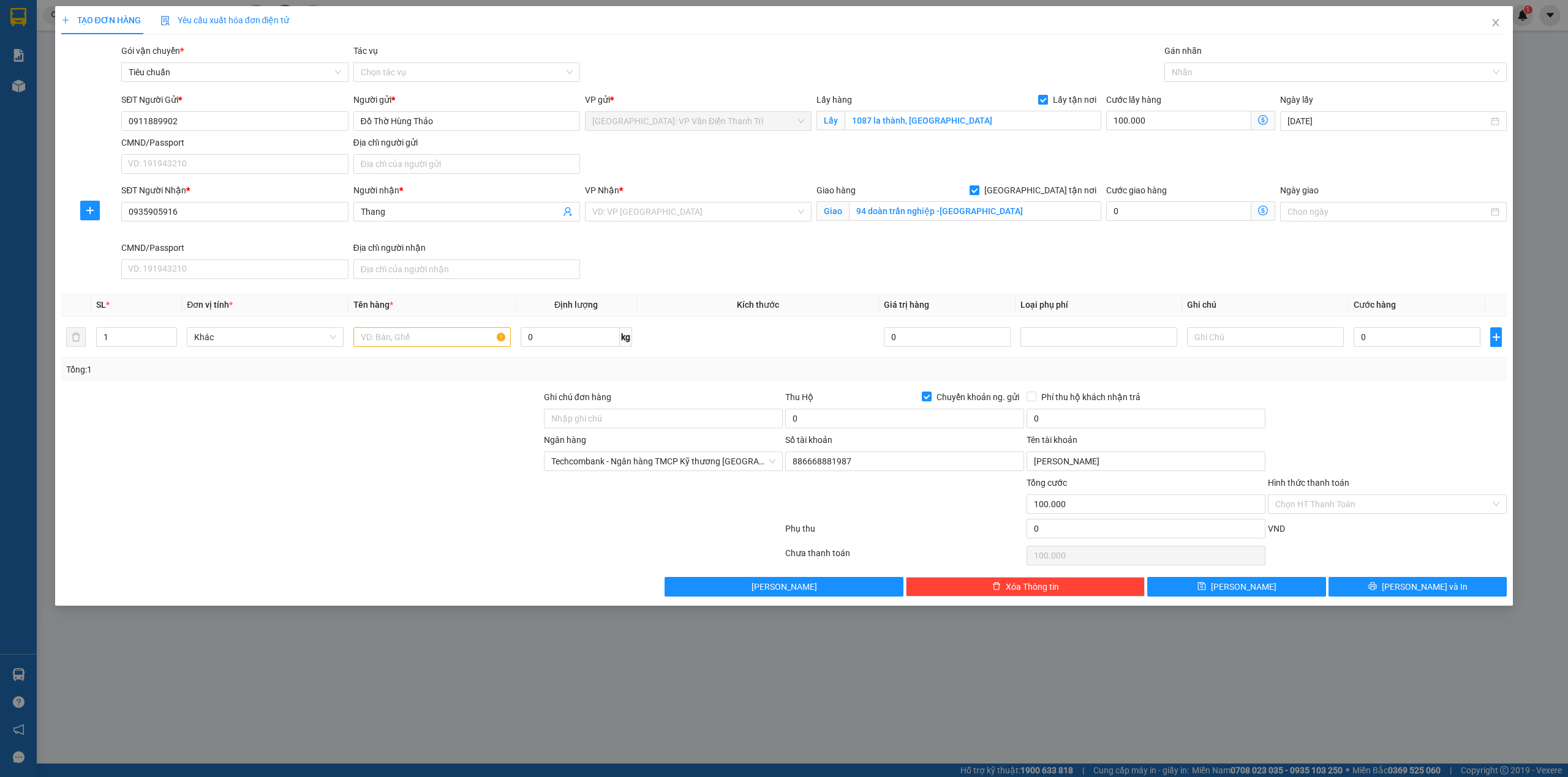
click at [907, 155] on div "SĐT Người Gửi * 0911889902 Người gửi * Đồ Thờ Hùng Thảo VP gửi * [GEOGRAPHIC_DA…" at bounding box center [814, 135] width 1390 height 85
click at [711, 219] on input "search" at bounding box center [694, 212] width 203 height 18
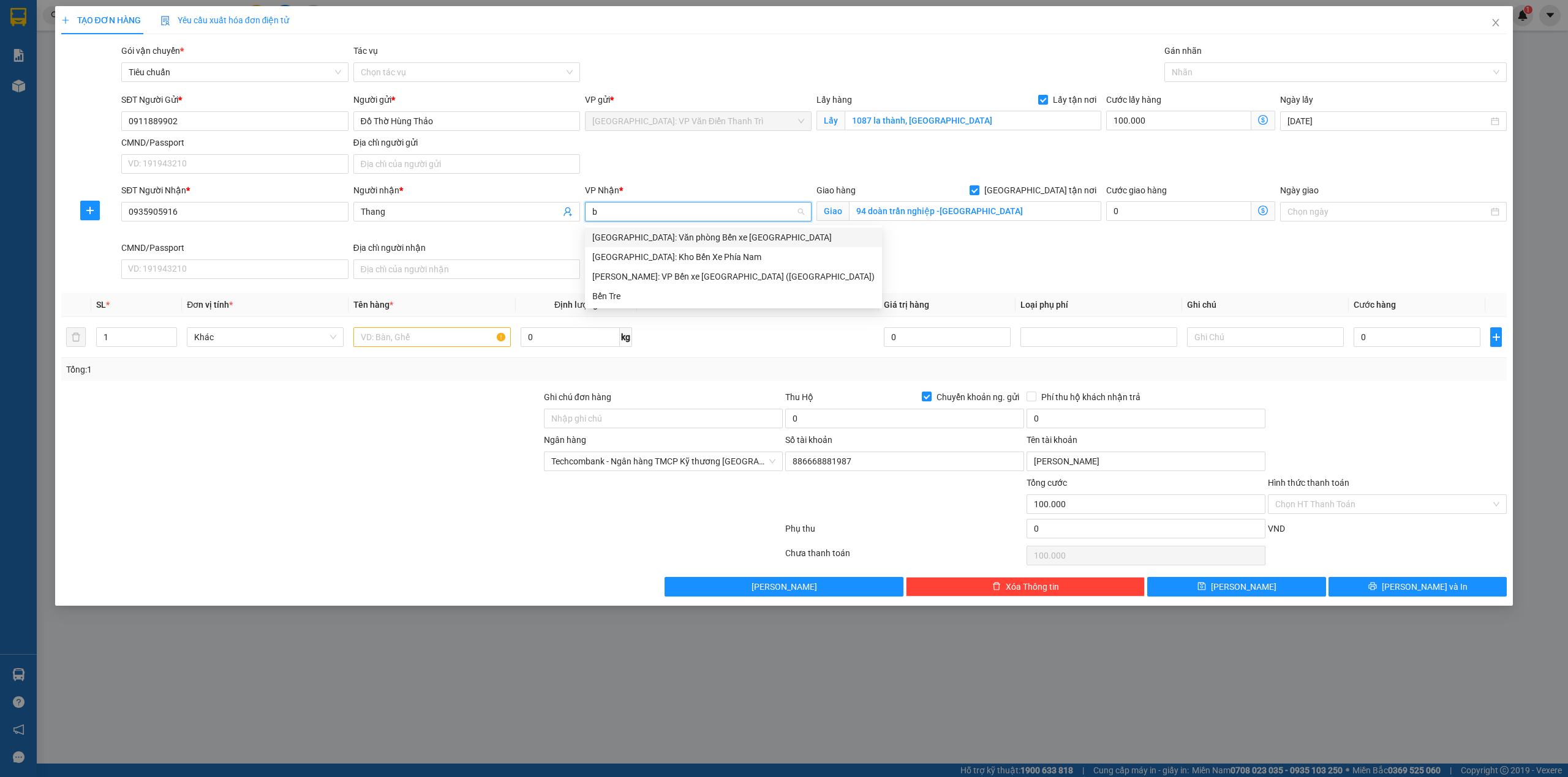
type input "bế"
click at [711, 256] on div "[GEOGRAPHIC_DATA]: Kho Bến Xe Phía Nam" at bounding box center [733, 257] width 282 height 14
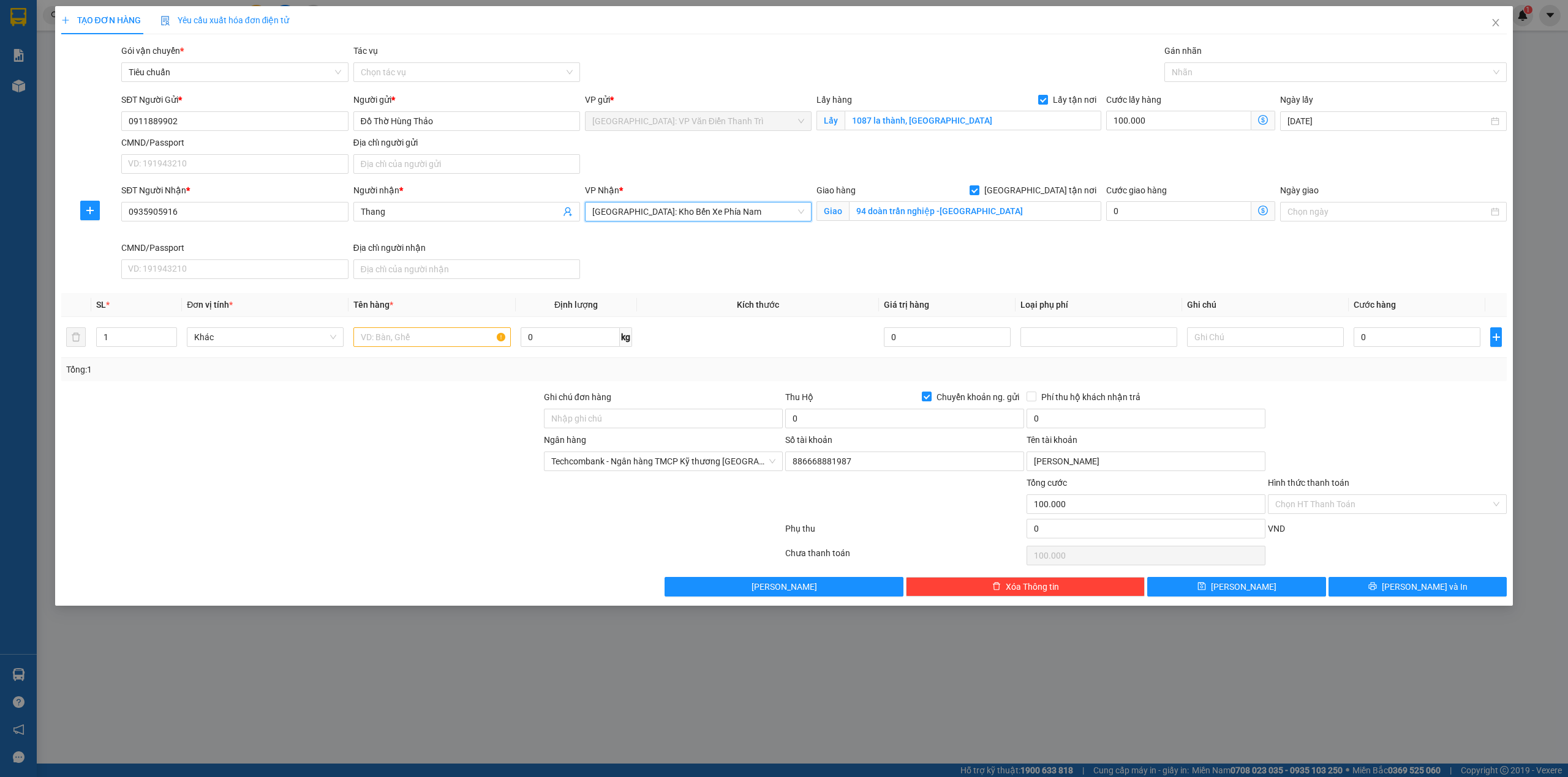
click at [964, 254] on div "SĐT Người Nhận * 0935905916 Người nhận * Thang VP Nhận * [GEOGRAPHIC_DATA]: Kho…" at bounding box center [814, 234] width 1390 height 101
click at [949, 168] on div "SĐT Người Gửi * 0911889902 Người gửi * Đồ Thờ Hùng Thảo VP gửi * [GEOGRAPHIC_DA…" at bounding box center [814, 135] width 1390 height 85
click at [1223, 74] on div at bounding box center [1330, 71] width 325 height 15
type input "gtrn"
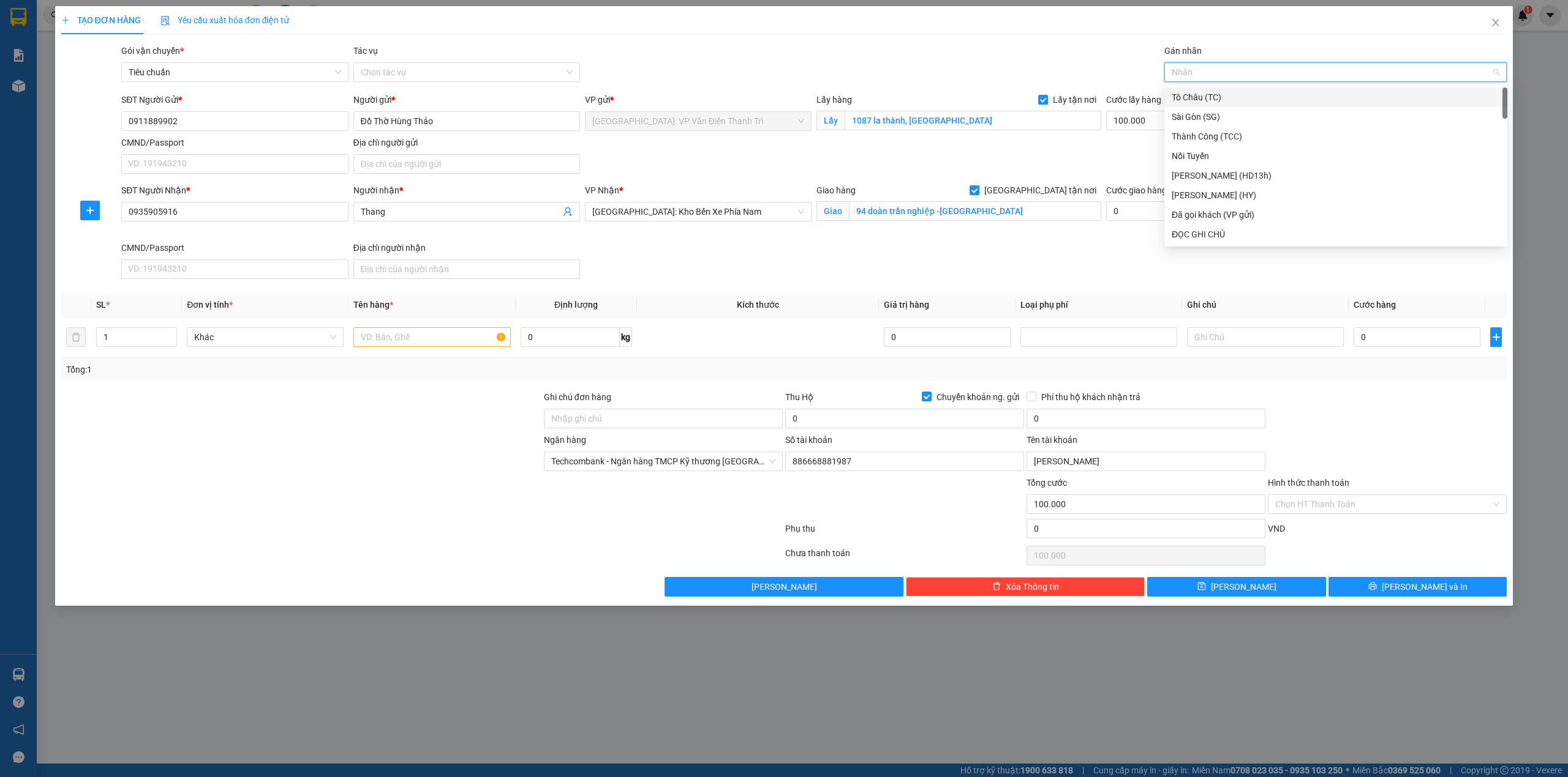
click at [1227, 74] on div at bounding box center [1330, 71] width 325 height 15
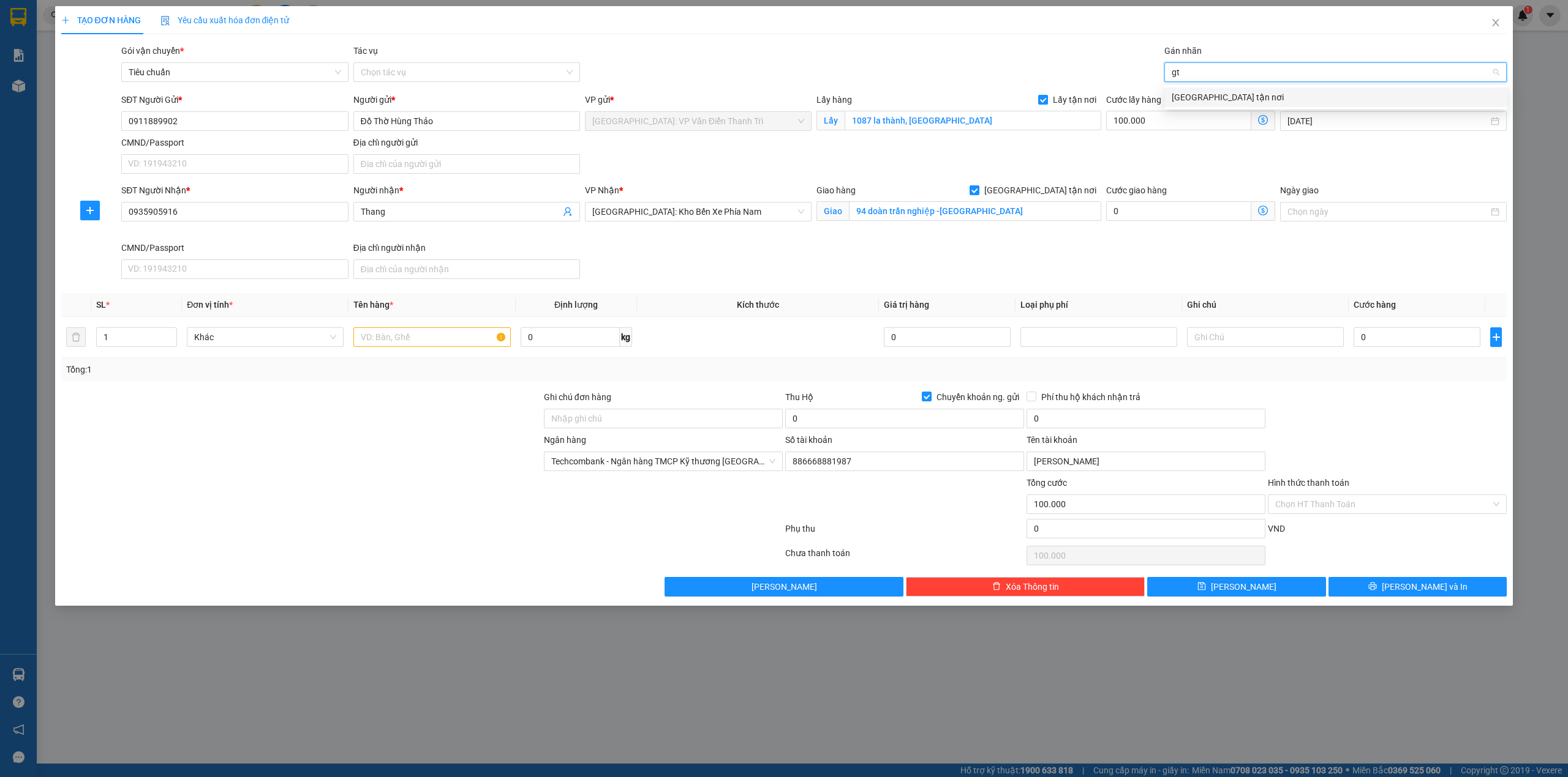
type input "gtn"
click at [1223, 91] on div "[GEOGRAPHIC_DATA] tận nơi" at bounding box center [1336, 98] width 328 height 14
click at [1034, 74] on div "Gói vận chuyển * Tiêu chuẩn Tác vụ Chọn tác vụ Gán nhãn Giao tận nơi" at bounding box center [814, 65] width 1390 height 43
click at [1167, 120] on input "100.000" at bounding box center [1178, 120] width 145 height 19
type input "6"
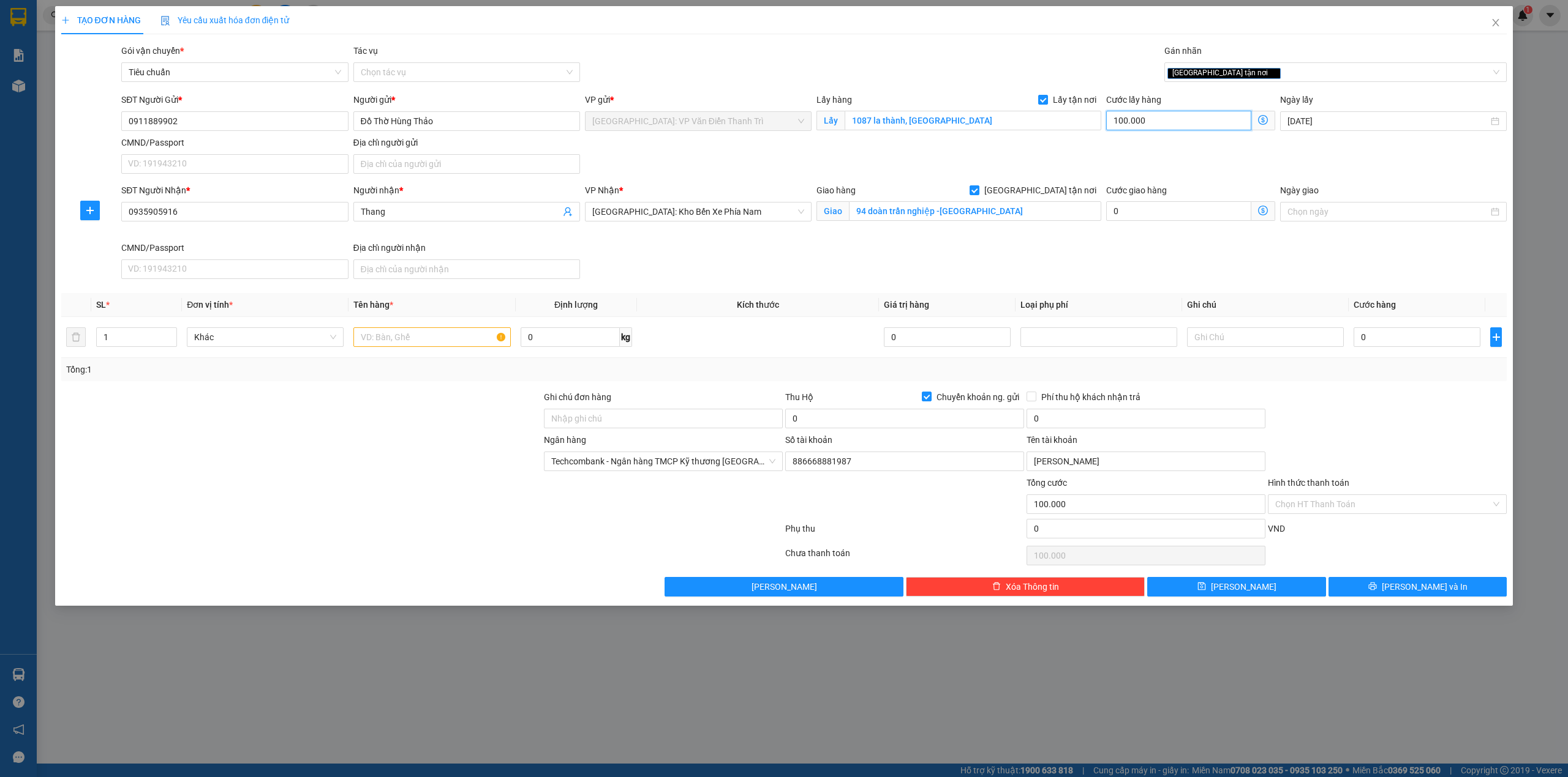
type input "6"
type input "65"
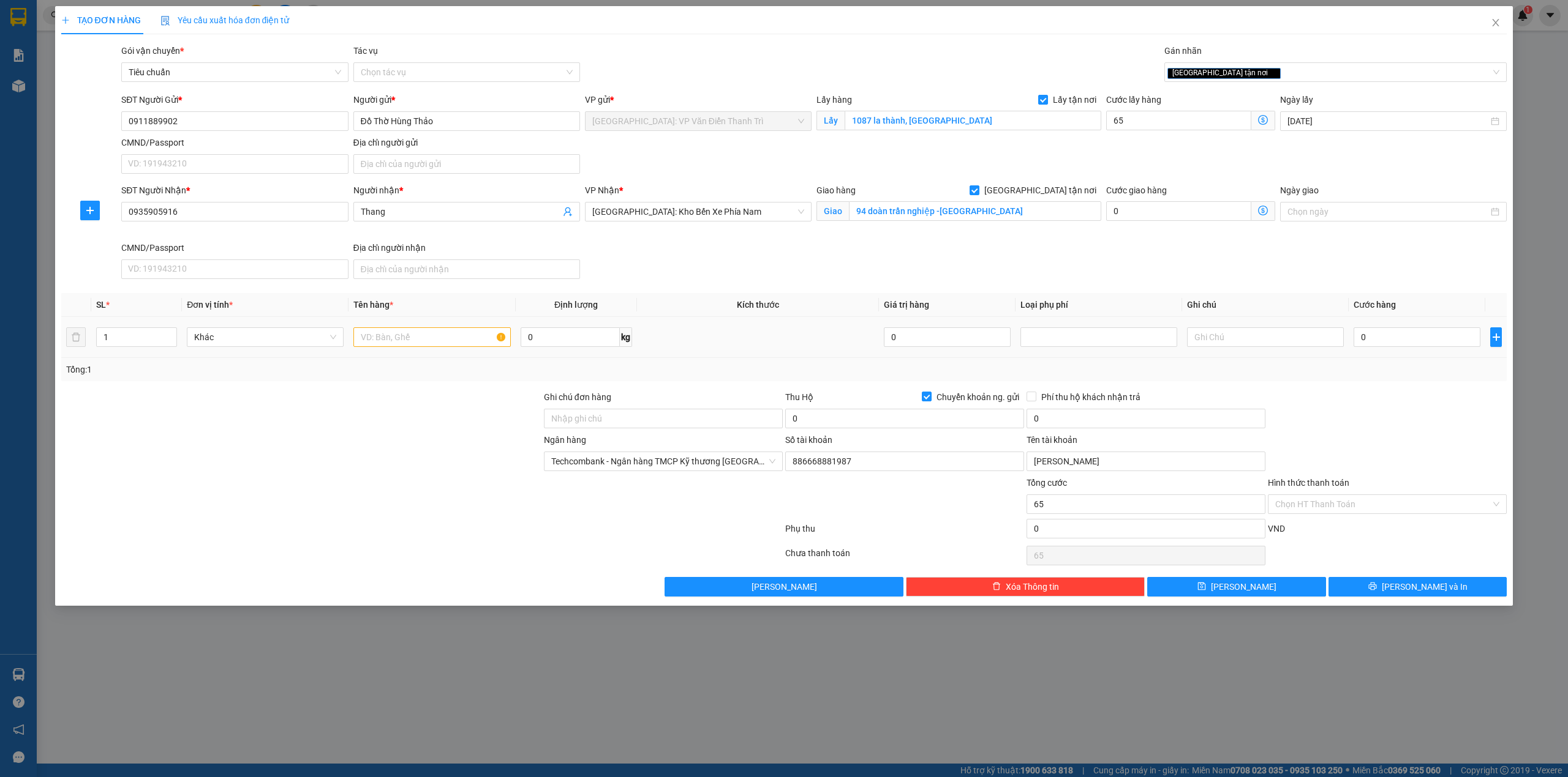
type input "65.000"
click at [1399, 350] on div "0" at bounding box center [1417, 337] width 127 height 25
click at [1407, 347] on input "0" at bounding box center [1417, 337] width 127 height 19
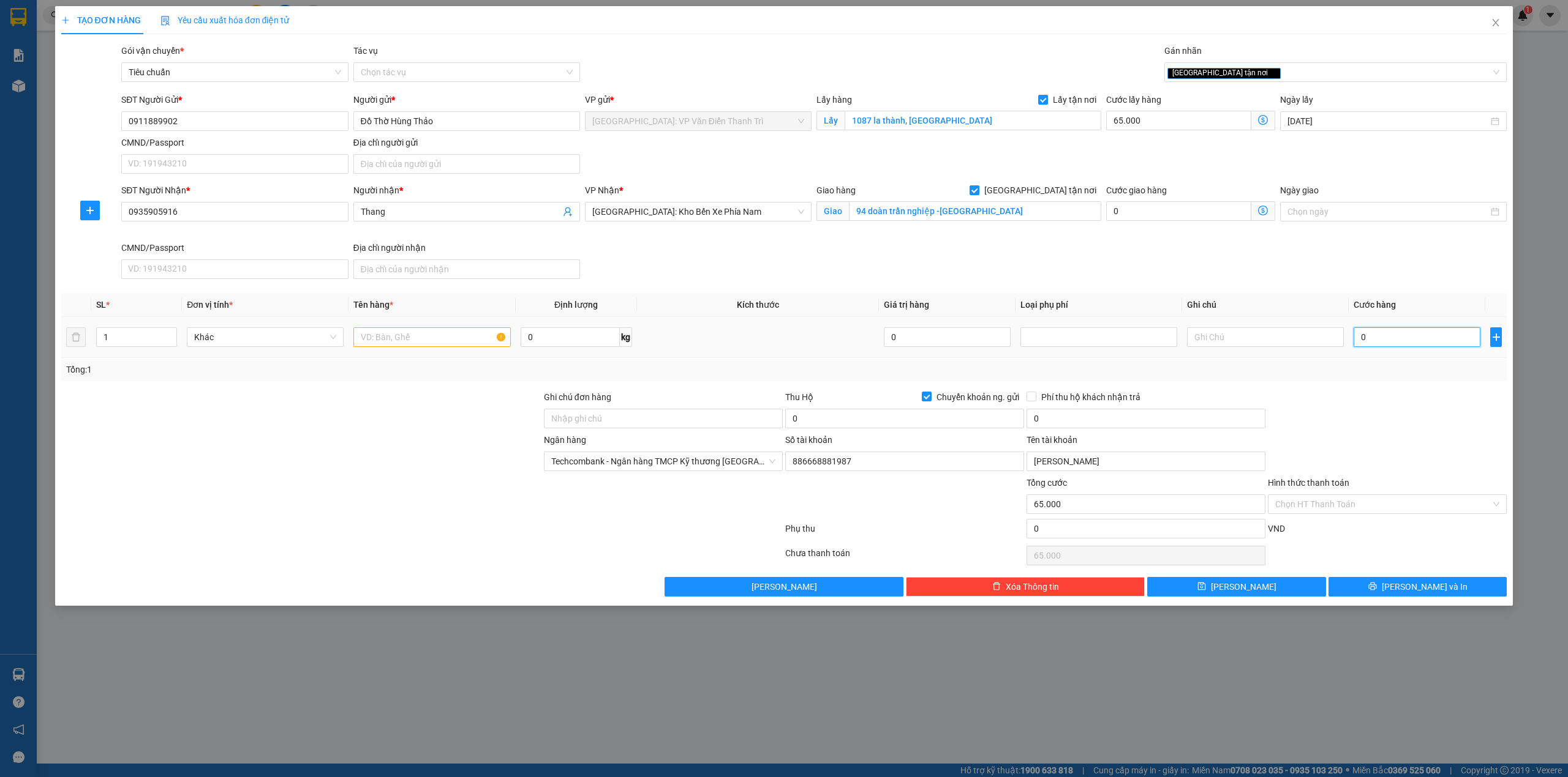
type input "3"
type input "65.003"
type input "30"
type input "65.030"
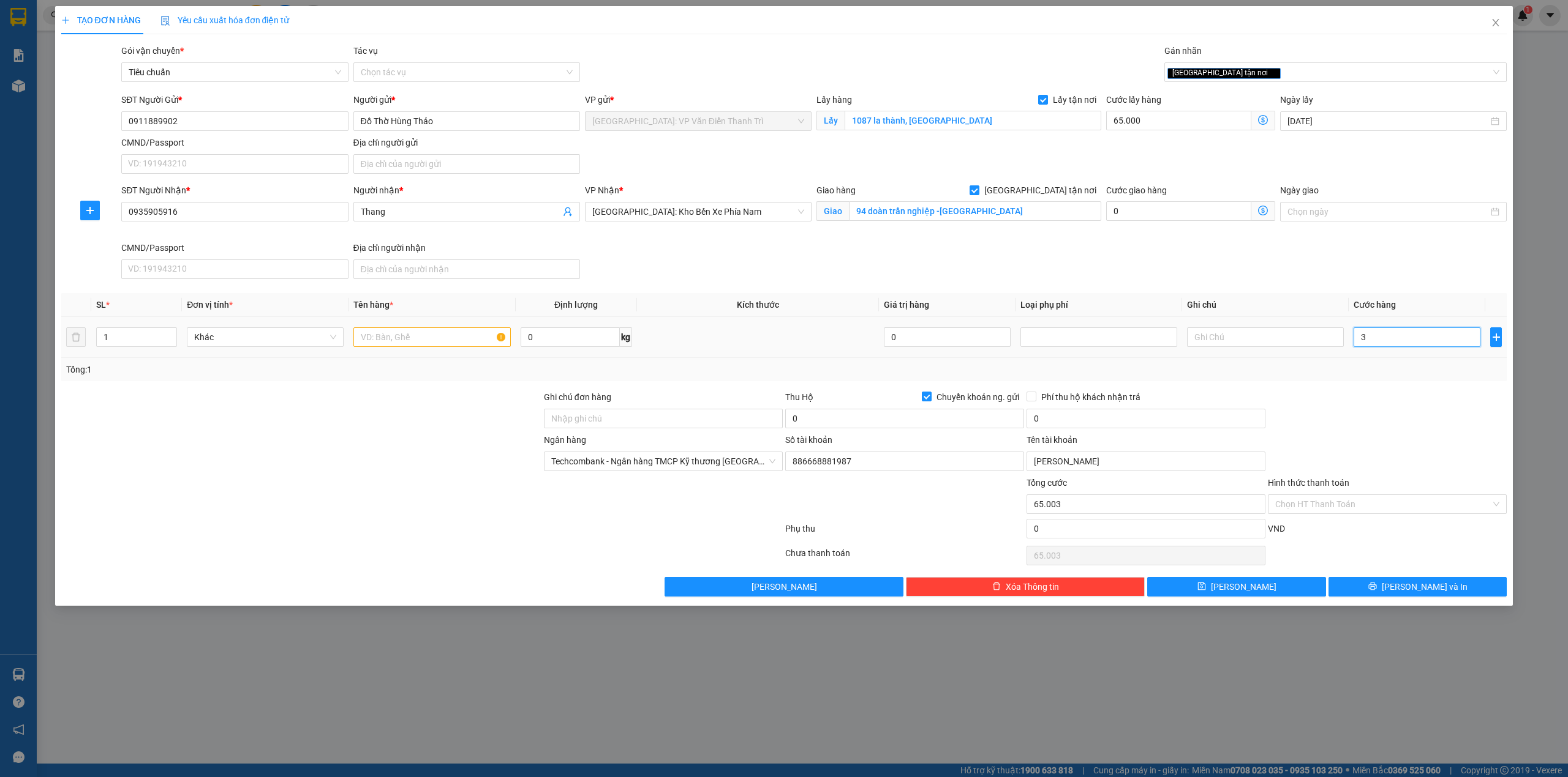
type input "65.030"
type input "300"
type input "65.300"
type input "300.000"
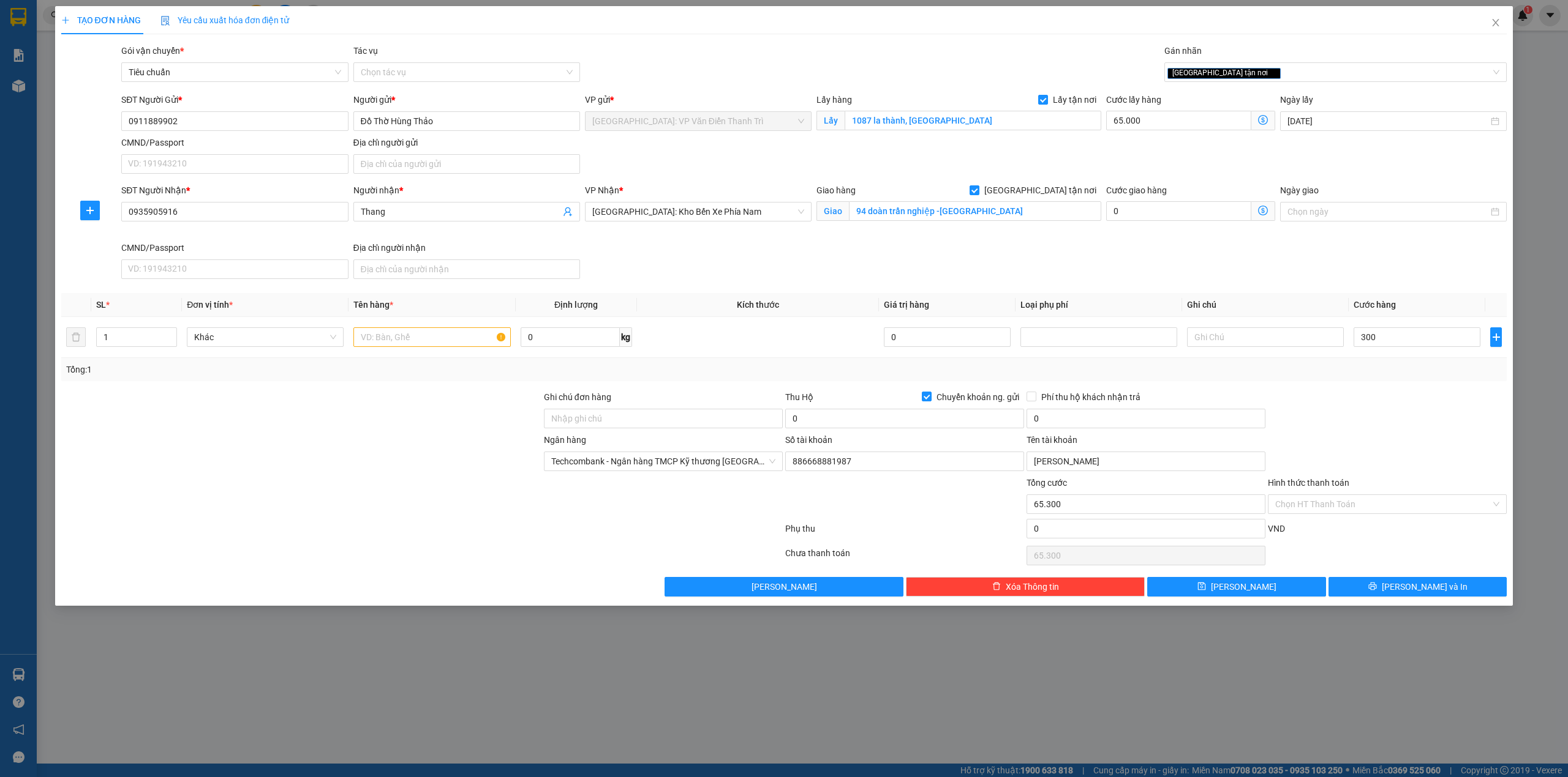
type input "365.000"
click at [1259, 256] on div "SĐT Người Nhận * 0935905916 Người nhận * Thang VP Nhận * [GEOGRAPHIC_DATA]: Kho…" at bounding box center [814, 234] width 1390 height 101
click at [850, 420] on input "0" at bounding box center [904, 418] width 239 height 19
type input "2.800.000"
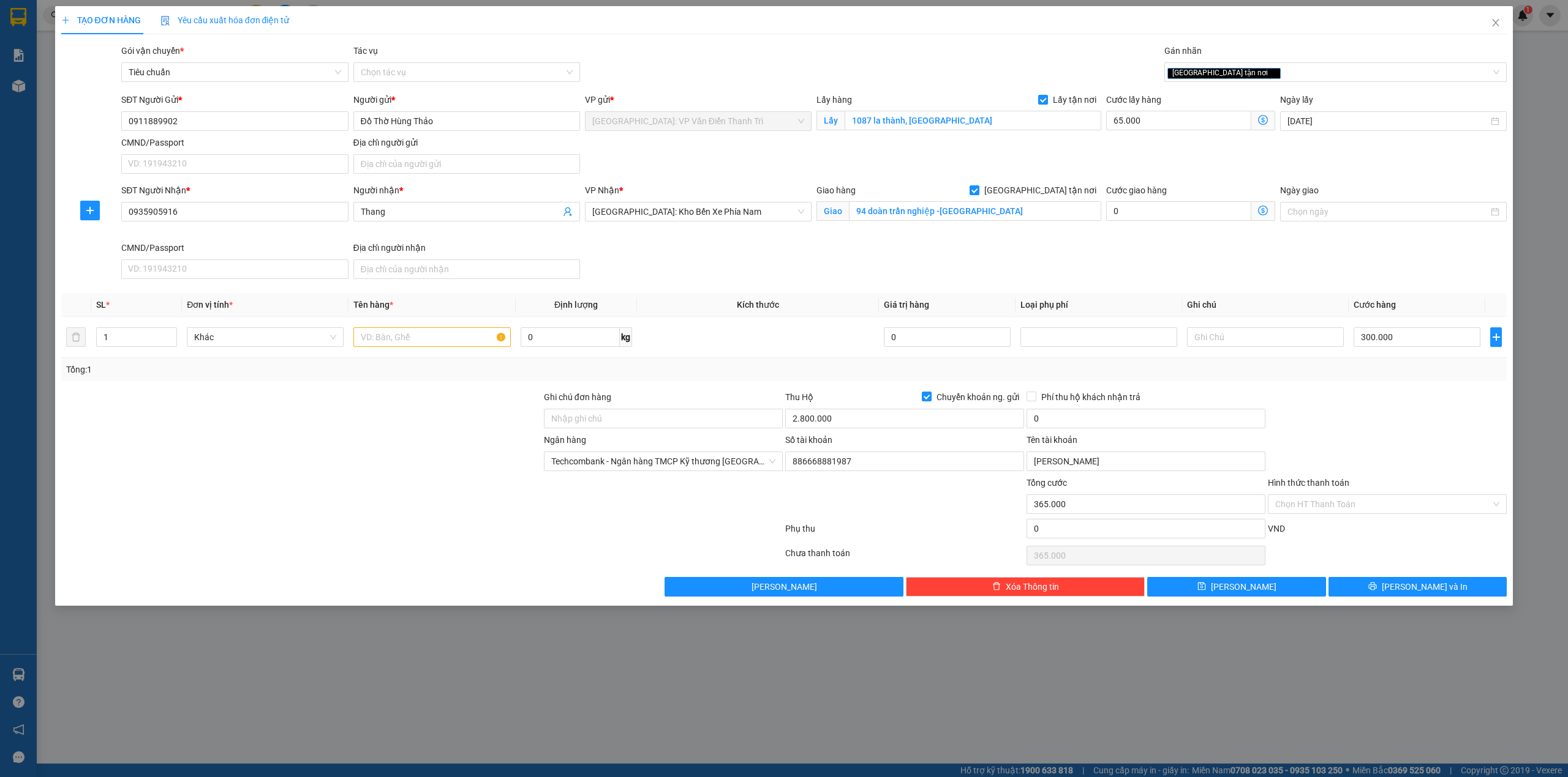
click at [267, 528] on div at bounding box center [421, 531] width 724 height 25
click at [1112, 421] on input "0" at bounding box center [1146, 418] width 239 height 19
type input "20.000"
click at [331, 444] on div at bounding box center [301, 455] width 483 height 43
click at [446, 338] on input "text" at bounding box center [432, 337] width 157 height 19
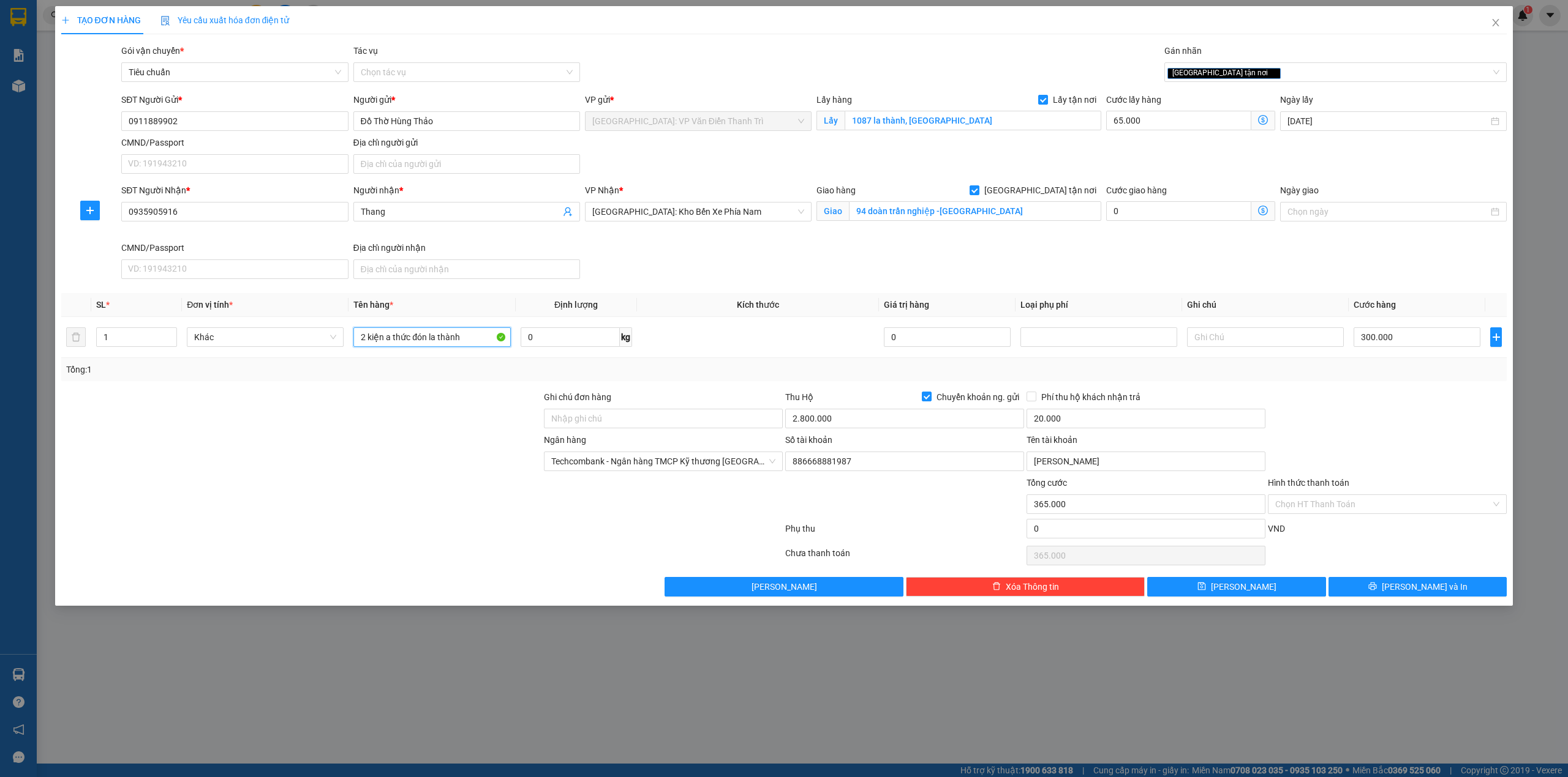
type input "2 kiện a thức đón la thành"
click at [1389, 546] on div "Chọn HT Thanh Toán" at bounding box center [1387, 556] width 241 height 25
click at [1324, 543] on div "VND" at bounding box center [1387, 533] width 241 height 22
click at [1260, 586] on button "[PERSON_NAME]" at bounding box center [1237, 586] width 179 height 19
checkbox input "false"
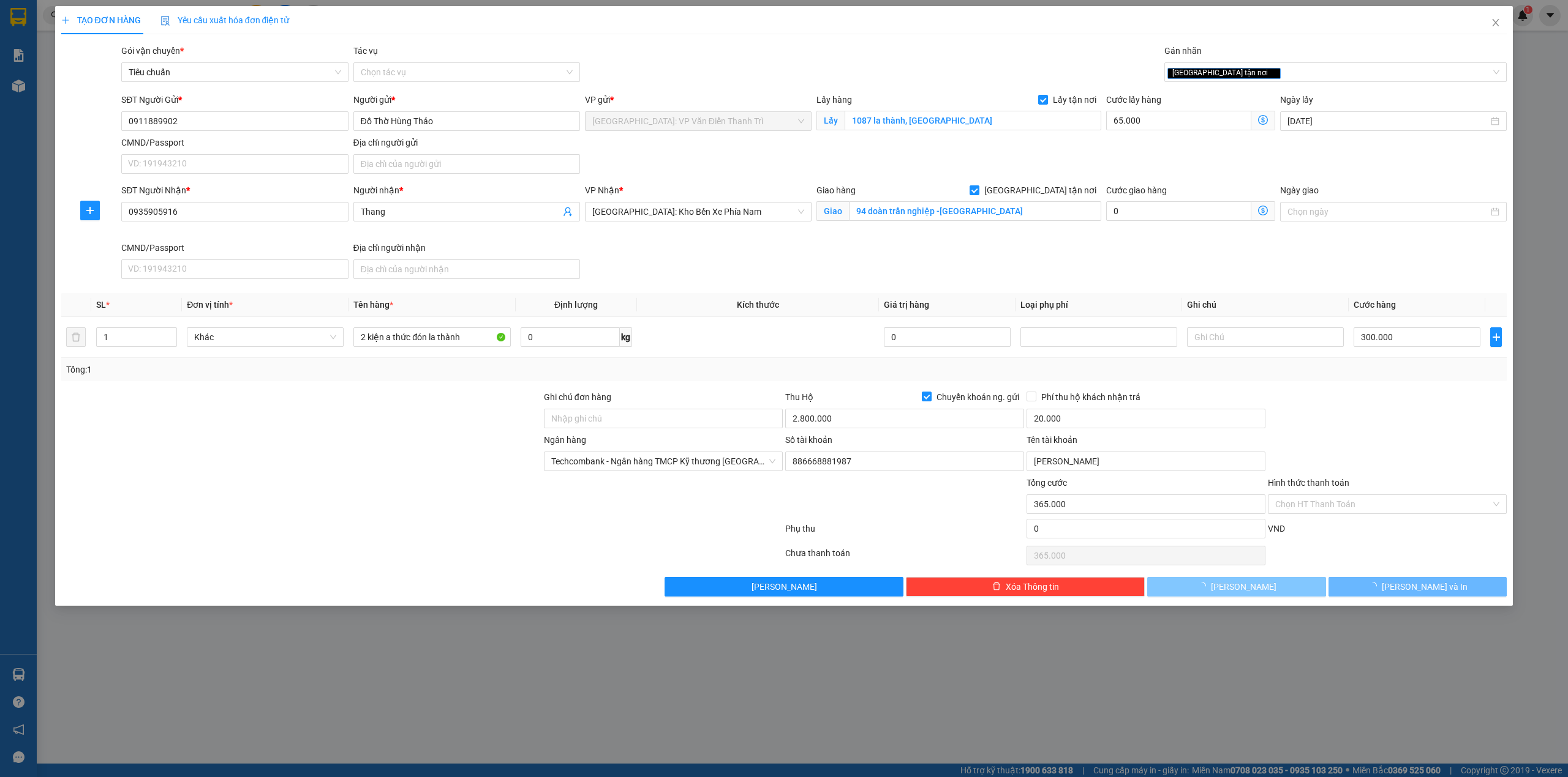
checkbox input "false"
type input "0"
checkbox input "false"
type input "0"
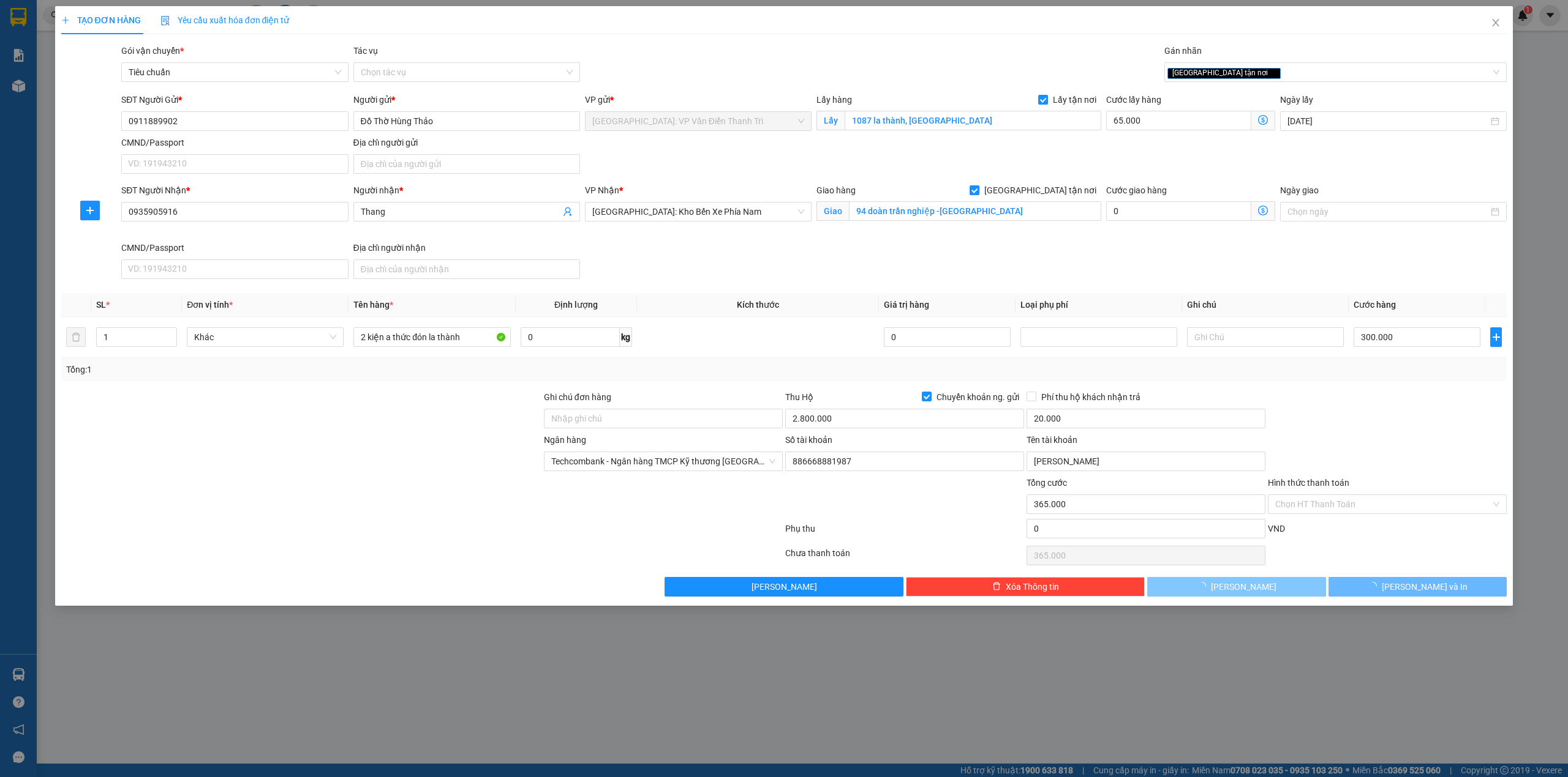
type input "0"
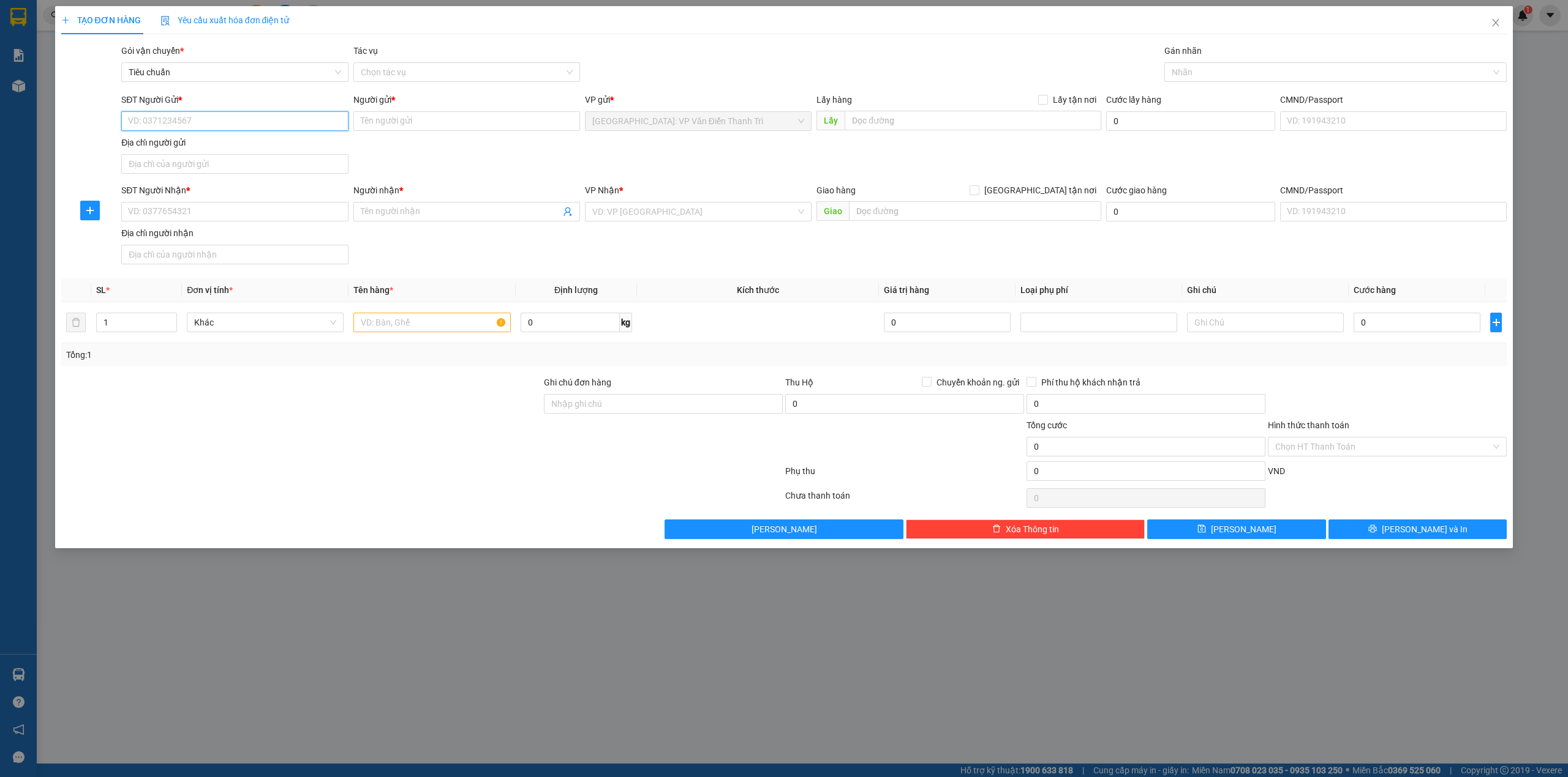
drag, startPoint x: 218, startPoint y: 130, endPoint x: 225, endPoint y: 120, distance: 12.2
click at [218, 128] on input "SĐT Người Gửi *" at bounding box center [235, 121] width 227 height 19
click at [228, 118] on input "SĐT Người Gửi *" at bounding box center [235, 121] width 227 height 19
click at [182, 116] on input "SĐT Người Gửi *" at bounding box center [235, 121] width 227 height 19
paste input "0936296866"
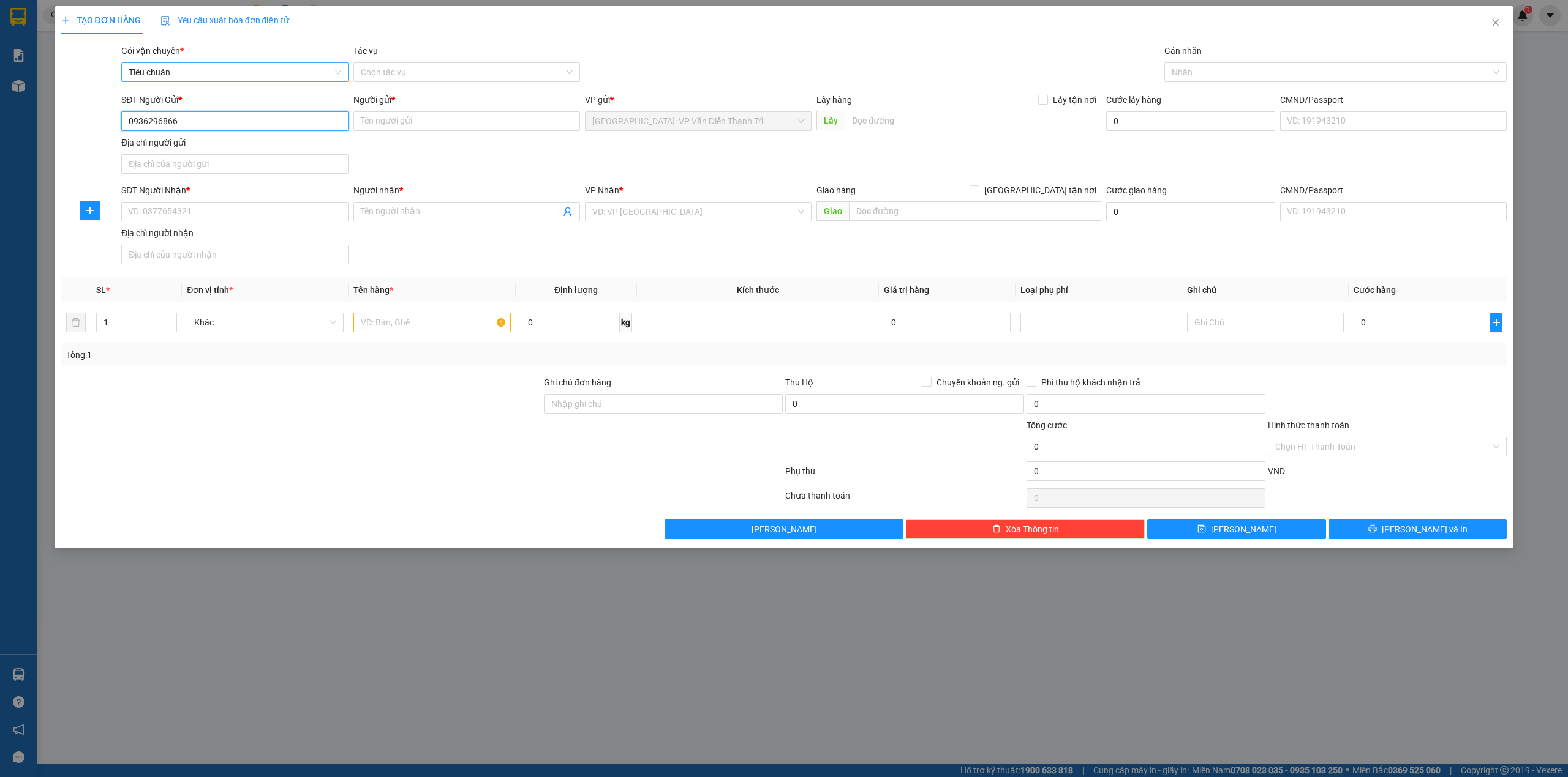
type input "0936296866"
click at [451, 118] on input "Người gửi *" at bounding box center [467, 121] width 227 height 19
paste input "Hải"
type input "Hải"
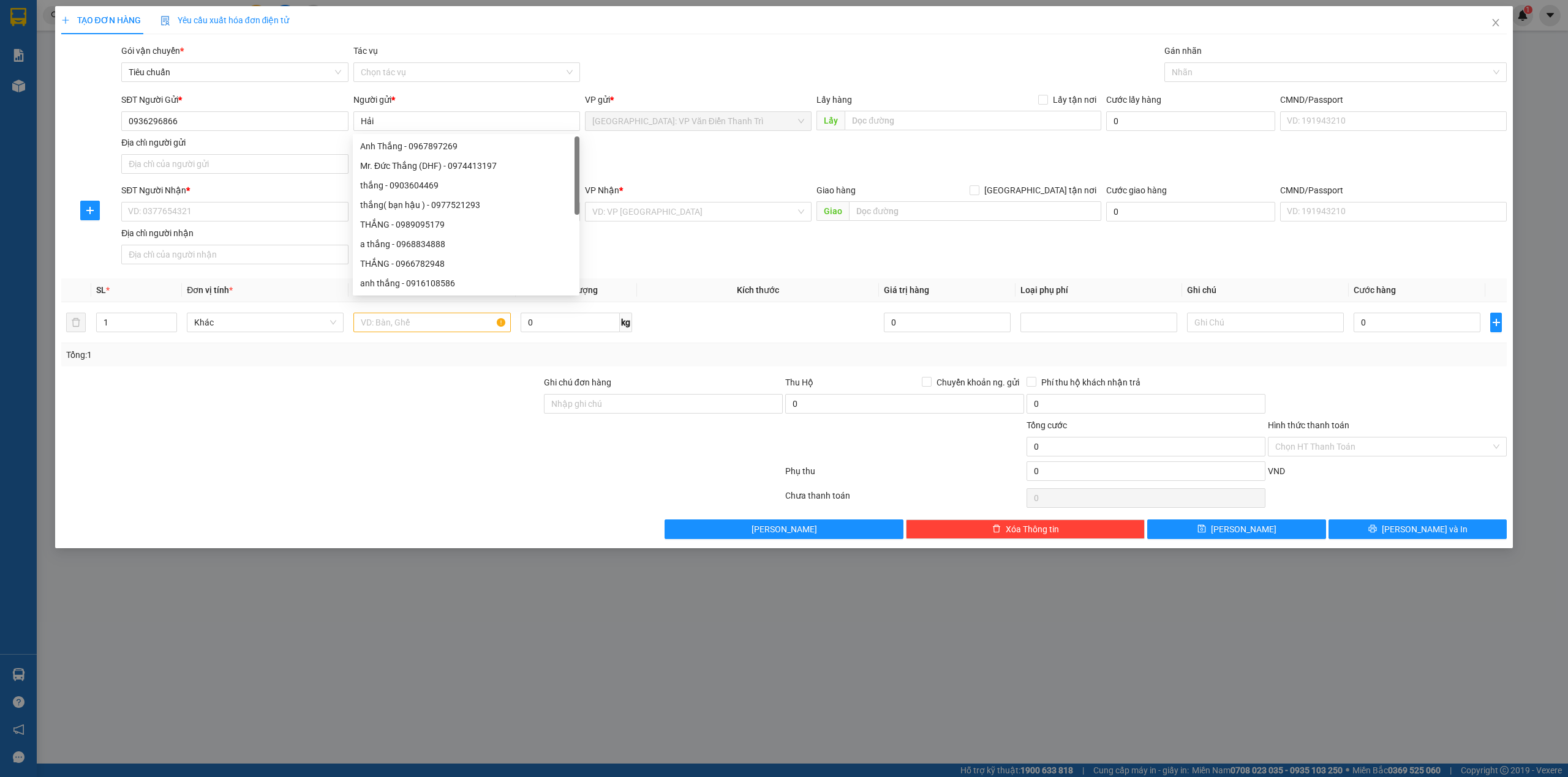
click at [248, 110] on div "SĐT Người Gửi *" at bounding box center [235, 102] width 227 height 18
click at [243, 121] on input "0936296866" at bounding box center [235, 121] width 227 height 19
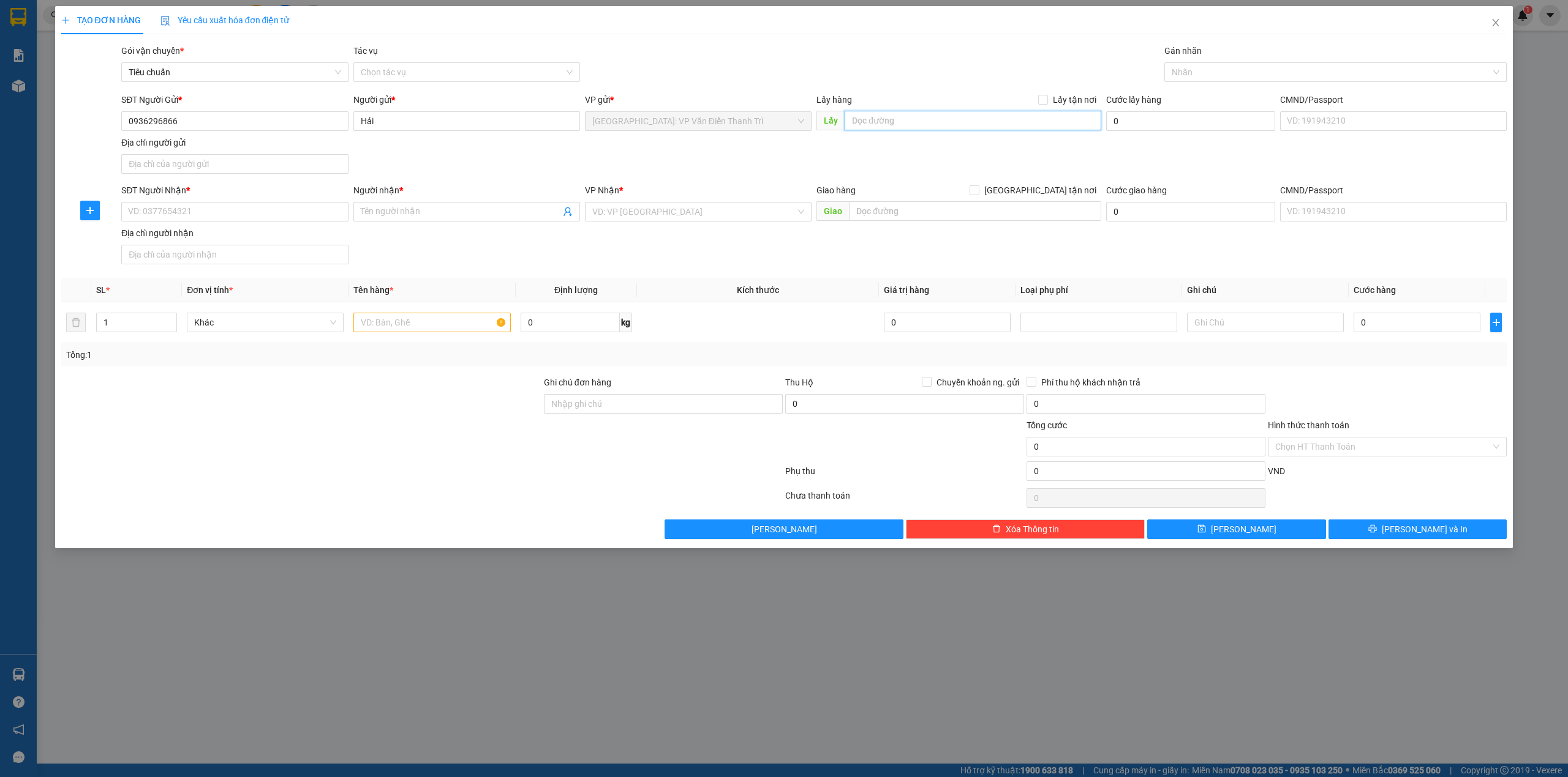
click at [902, 125] on input "text" at bounding box center [973, 120] width 257 height 19
paste input "Đón : Số 02LK3 Khu nhà ở [STREET_ADDRESS][PERSON_NAME]"
type input "Đón : Số 02LK3 Khu nhà ở [STREET_ADDRESS][PERSON_NAME]"
click at [913, 66] on div "Gói vận chuyển * Tiêu chuẩn Tác vụ Chọn tác vụ Gán nhãn Nhãn" at bounding box center [814, 65] width 1390 height 43
click at [1068, 103] on span "Lấy tận nơi" at bounding box center [1074, 100] width 53 height 14
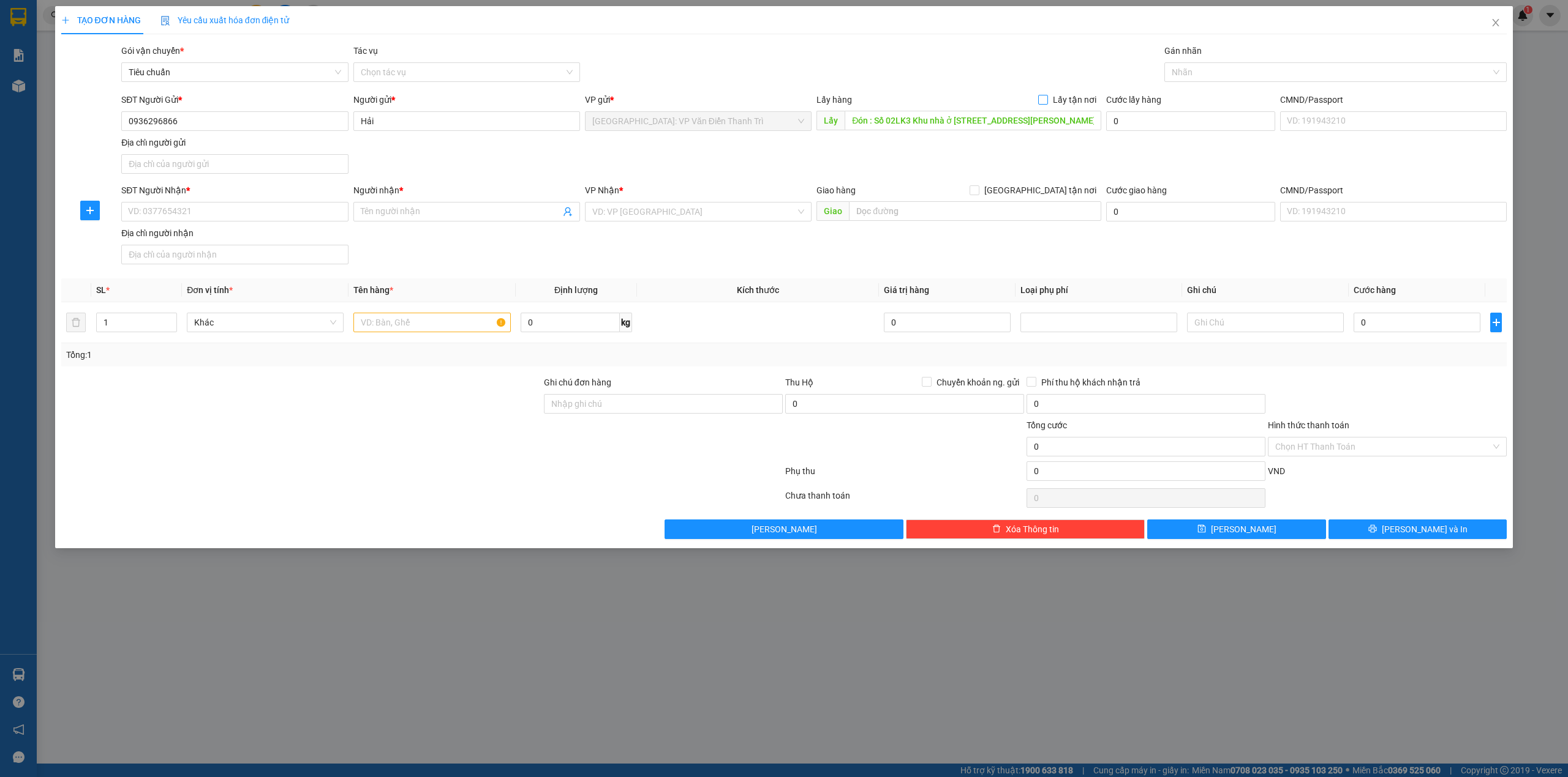
click at [1047, 103] on input "Lấy tận nơi" at bounding box center [1042, 98] width 8 height 8
checkbox input "true"
click at [984, 58] on div "Gói vận chuyển * Tiêu chuẩn Tác vụ Chọn tác vụ Gán nhãn Nhãn" at bounding box center [814, 65] width 1390 height 43
click at [215, 121] on input "0936296866" at bounding box center [235, 121] width 227 height 19
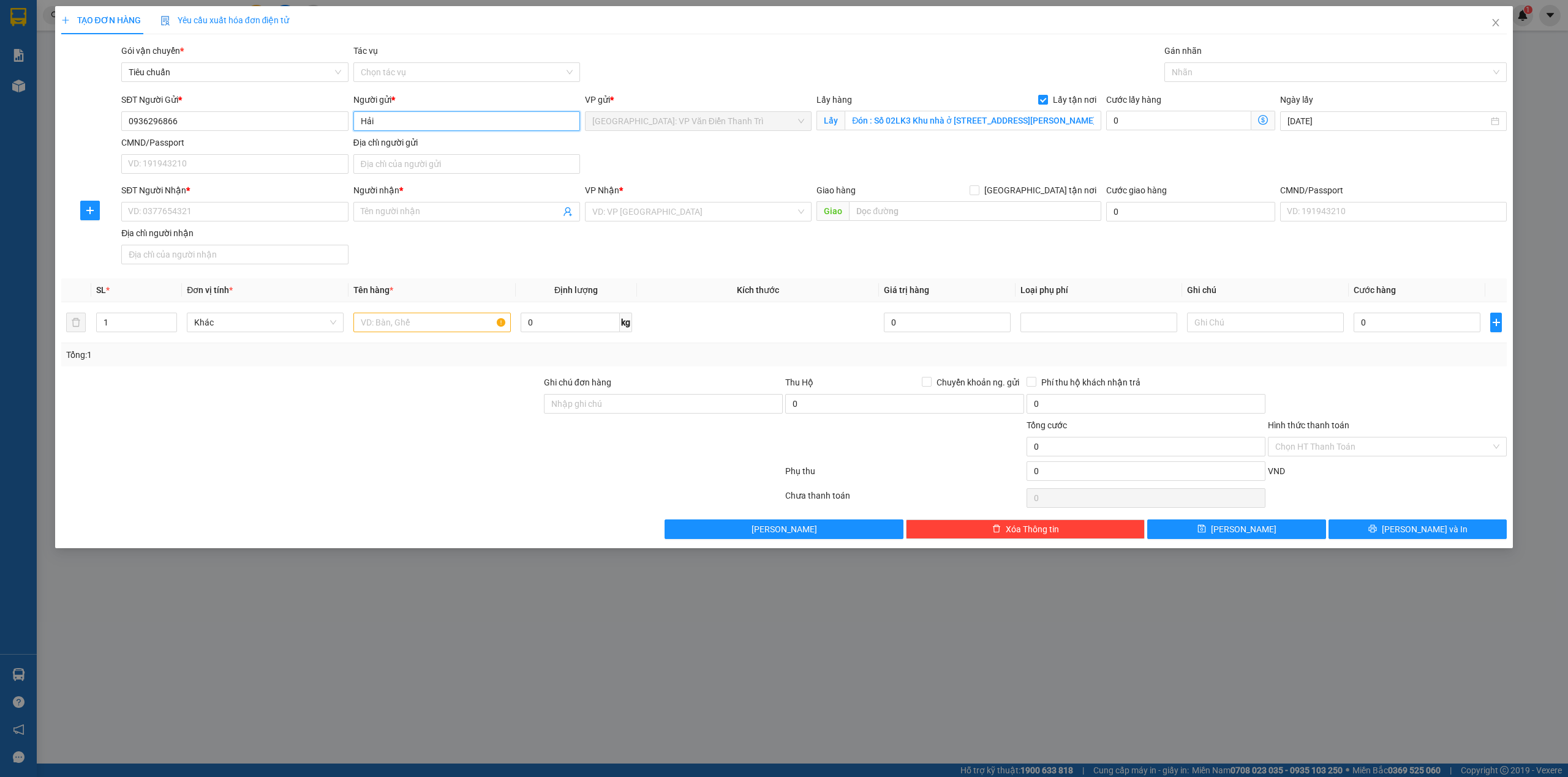
click at [390, 126] on input "Hải" at bounding box center [467, 121] width 227 height 19
click at [390, 124] on input "Hải" at bounding box center [467, 121] width 227 height 19
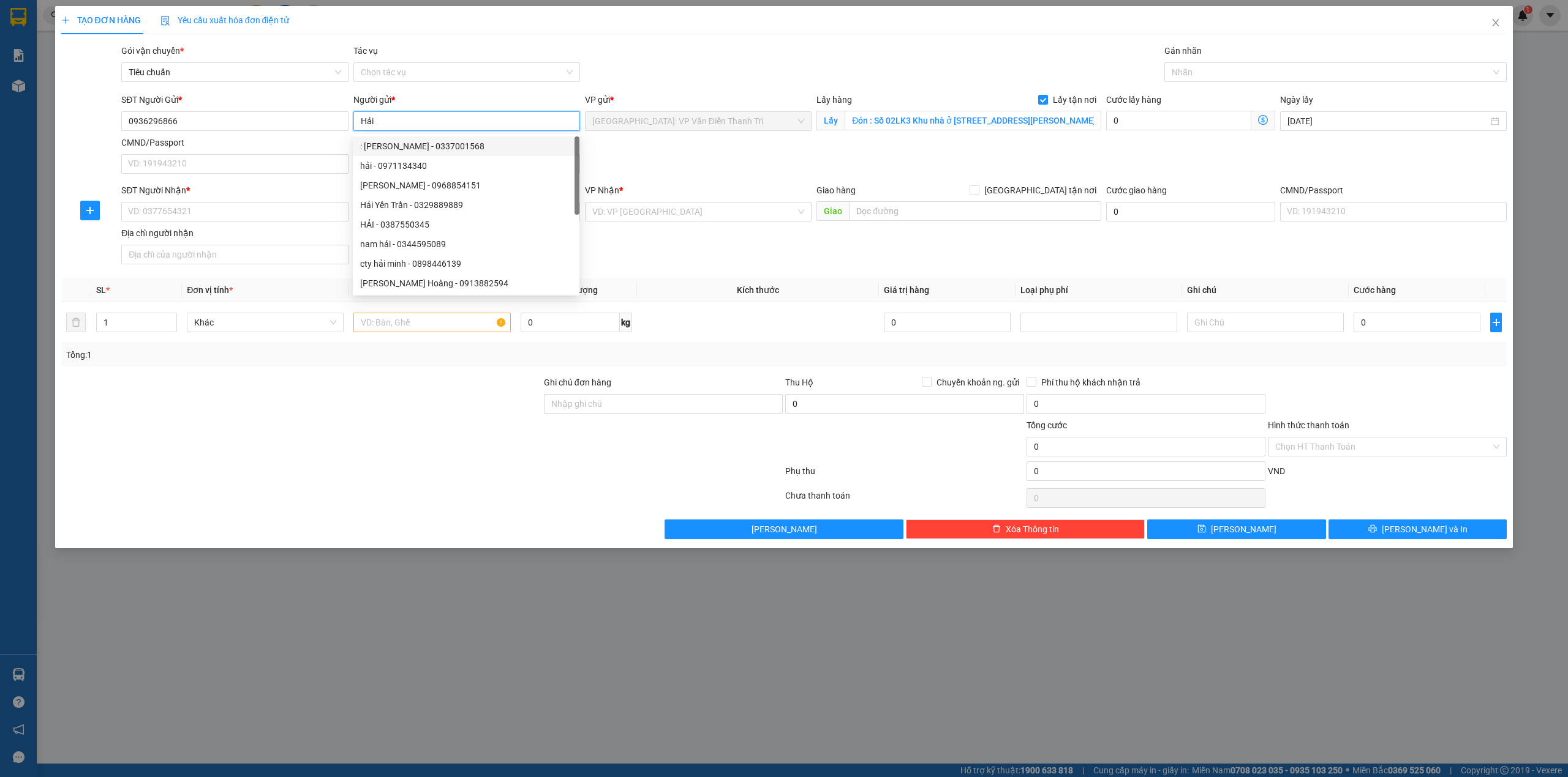
click at [424, 125] on input "Hải" at bounding box center [467, 121] width 227 height 19
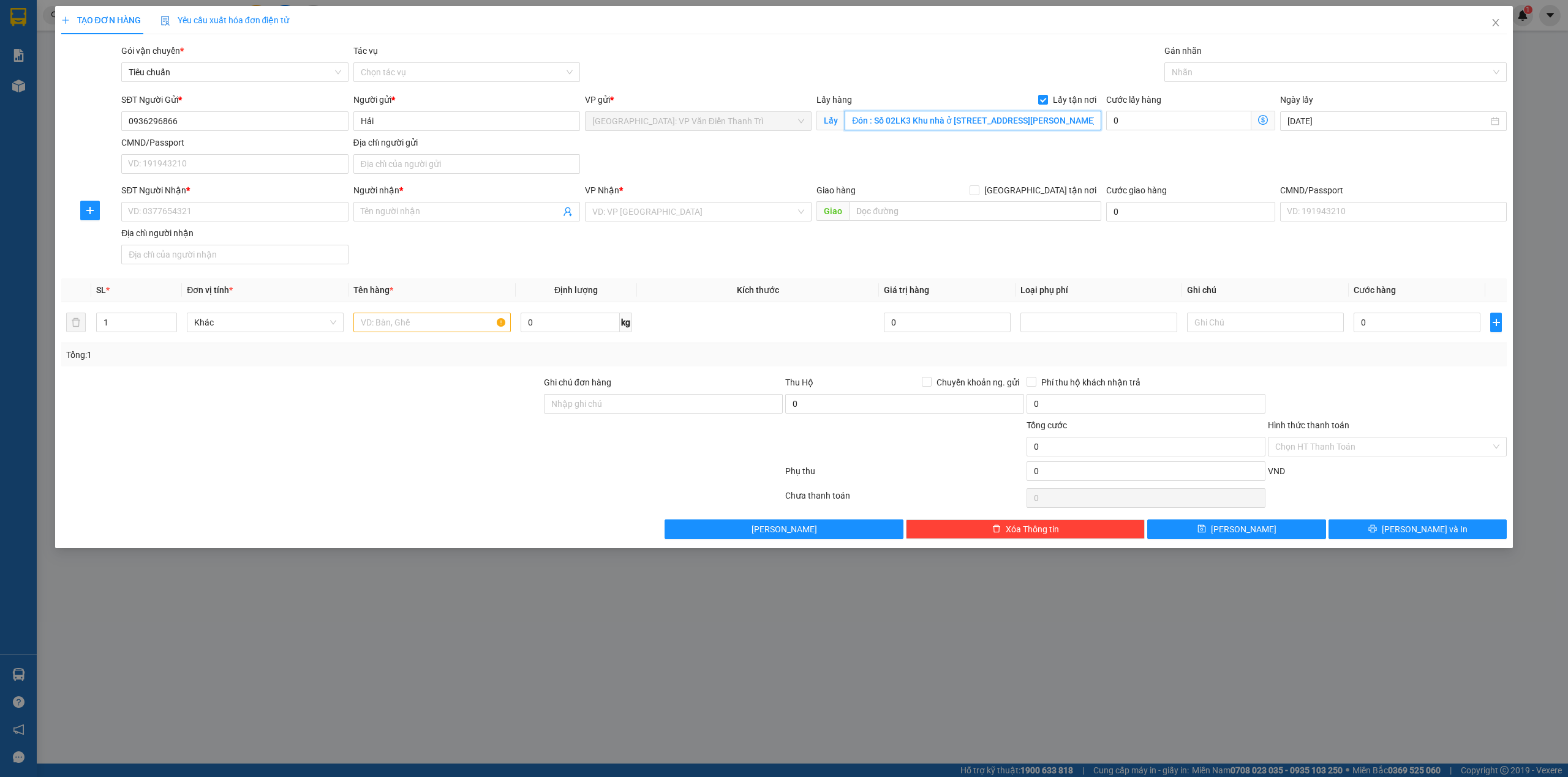
click at [946, 118] on input "Đón : Số 02LK3 Khu nhà ở [STREET_ADDRESS][PERSON_NAME]" at bounding box center [973, 120] width 257 height 19
click at [496, 218] on input "Người nhận *" at bounding box center [461, 212] width 200 height 14
paste input "Huy"
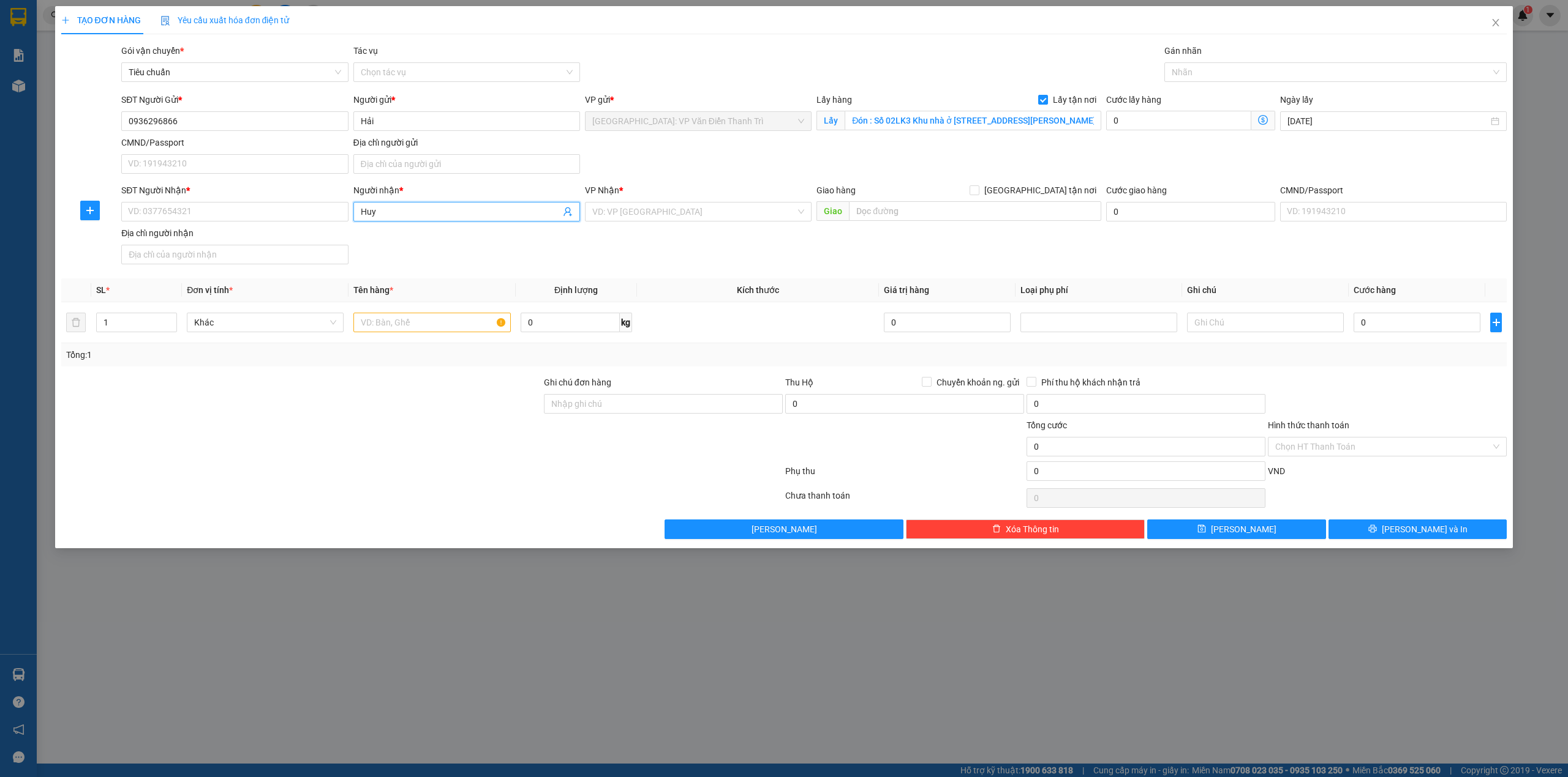
click at [478, 218] on input "Huy" at bounding box center [461, 212] width 200 height 14
paste input "0968773772"
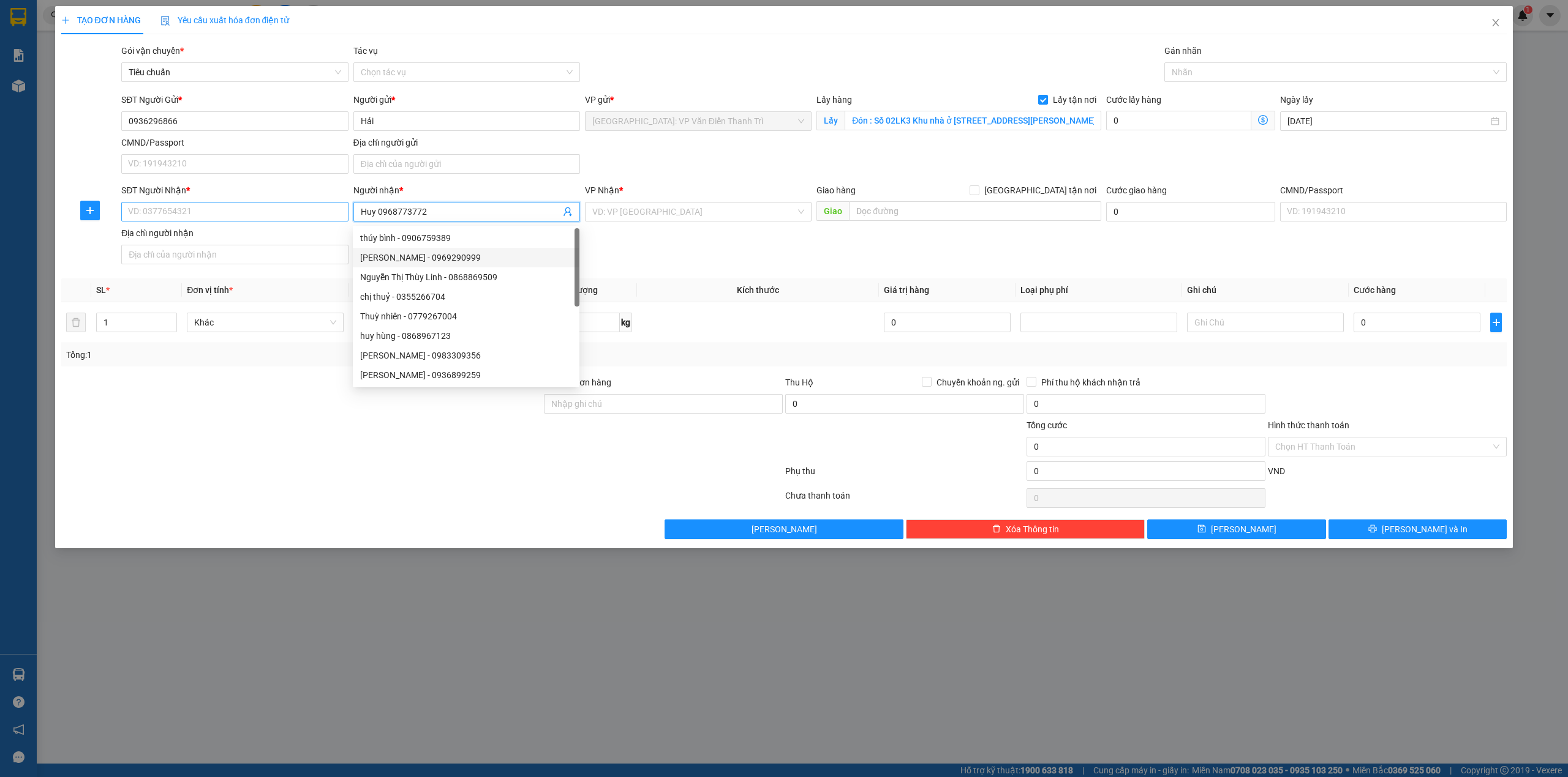
type input "Huy 0968773772"
click at [300, 208] on input "SĐT Người Nhận *" at bounding box center [235, 211] width 227 height 19
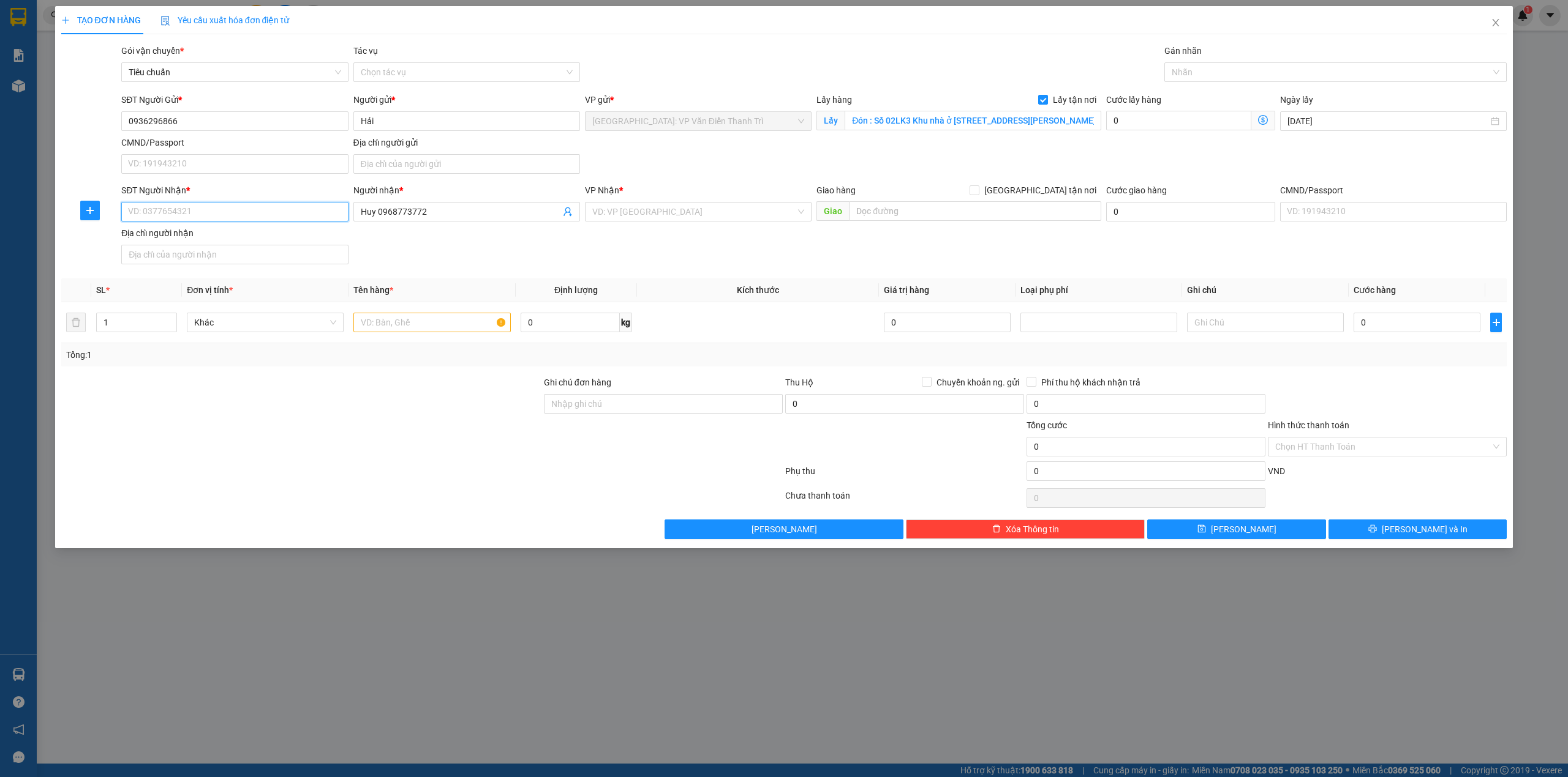
click at [263, 208] on input "SĐT Người Nhận *" at bounding box center [235, 211] width 227 height 19
paste input "0983102876"
type input "0983102876"
click at [541, 242] on div "SĐT Người Nhận * 0983102876 0983102876 Người nhận * Huy 0968773772 VP Nhận * VD…" at bounding box center [814, 226] width 1390 height 85
click at [927, 218] on input "text" at bounding box center [975, 211] width 252 height 19
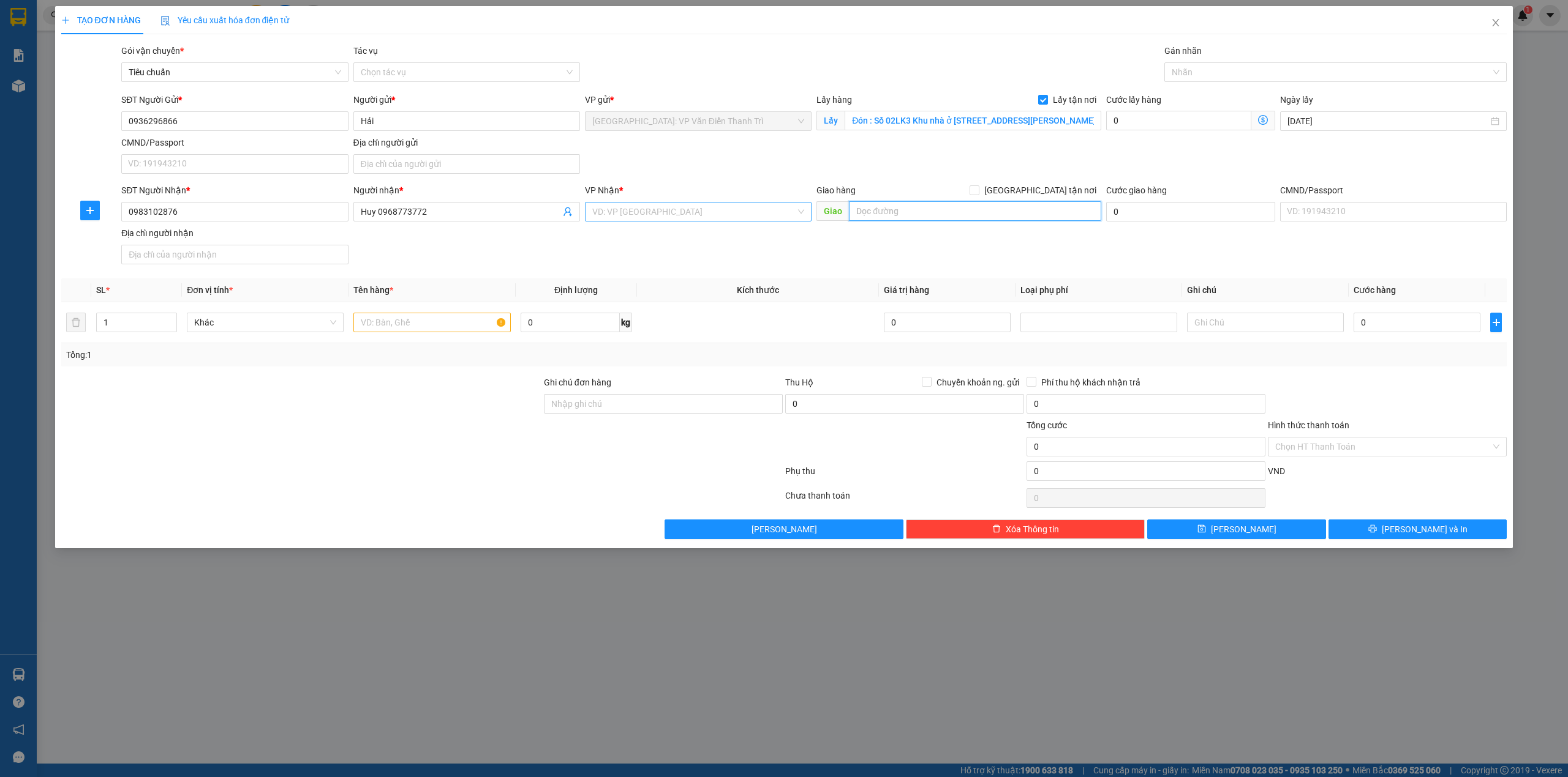
paste input "Trả : [STREET_ADDRESS]"
type input "Trả : [STREET_ADDRESS]"
click at [746, 217] on input "search" at bounding box center [694, 212] width 203 height 18
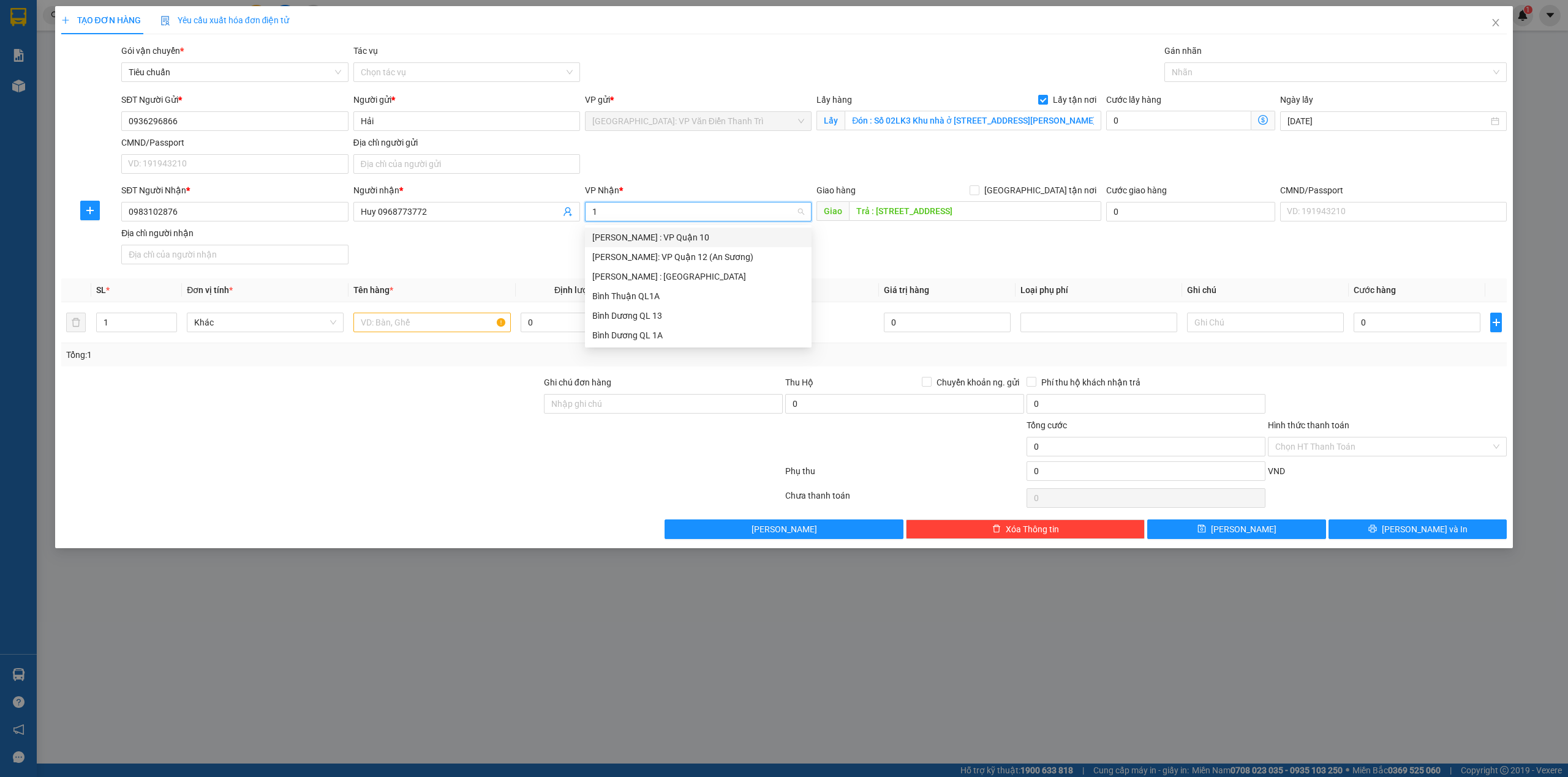
type input "12"
click at [697, 260] on div "[PERSON_NAME] : [GEOGRAPHIC_DATA]" at bounding box center [698, 257] width 212 height 14
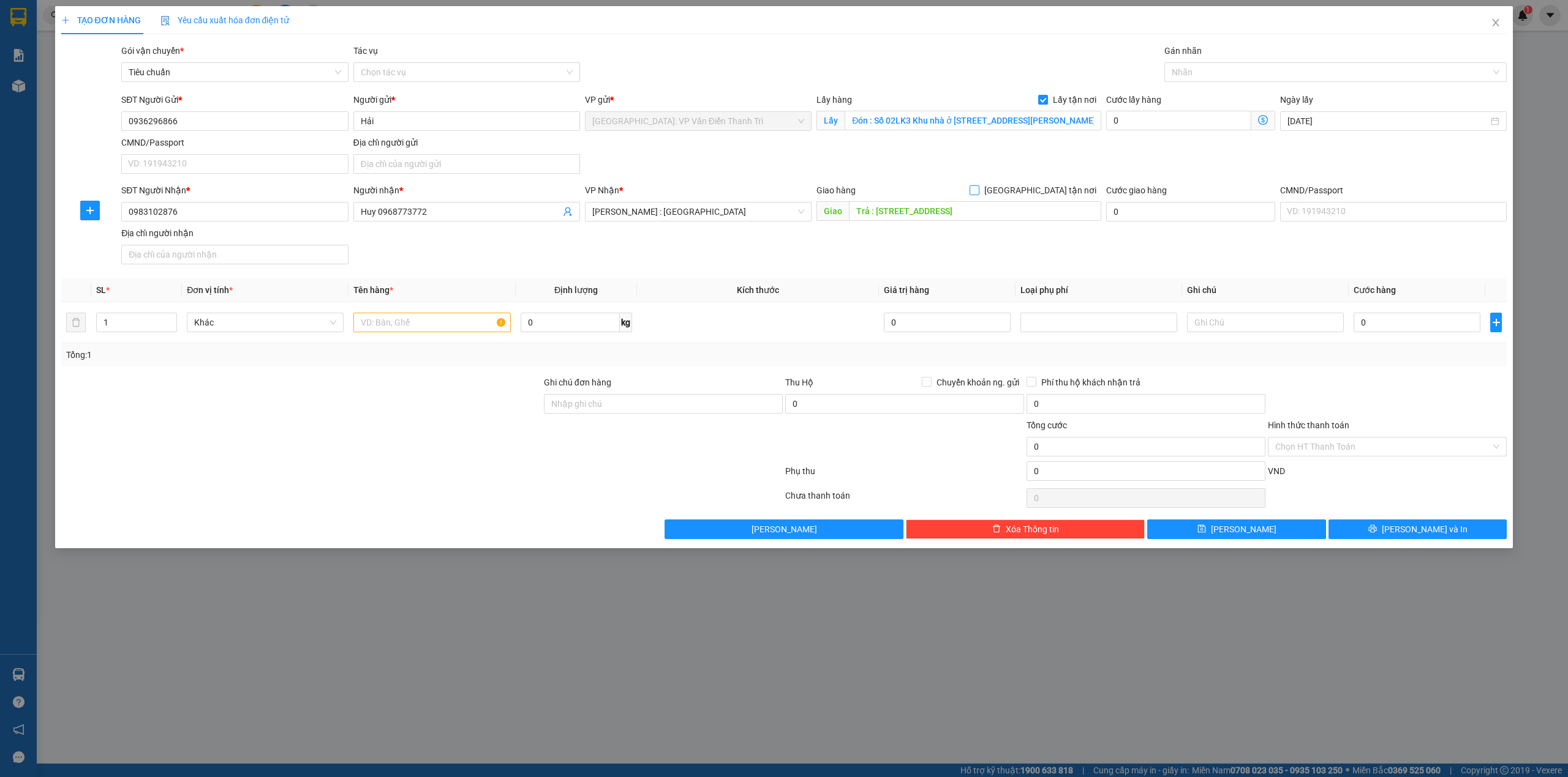
click at [1076, 191] on span "[GEOGRAPHIC_DATA] tận nơi" at bounding box center [1040, 191] width 122 height 14
click at [978, 191] on input "[GEOGRAPHIC_DATA] tận nơi" at bounding box center [974, 189] width 8 height 8
checkbox input "true"
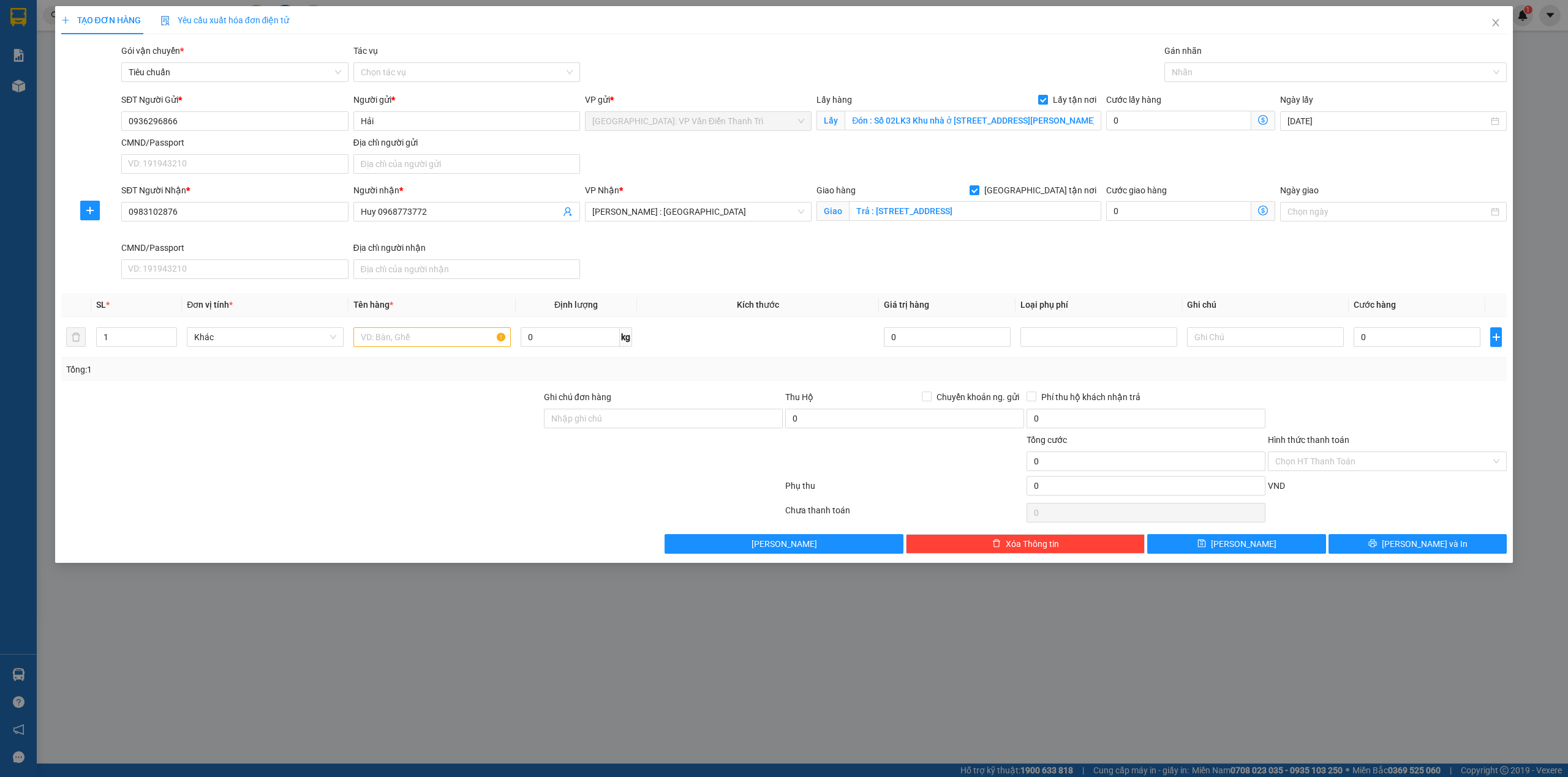
click at [957, 158] on div "SĐT Người Gửi * 0936296866 Người gửi * Hải VP gửi * [GEOGRAPHIC_DATA]: VP Văn Đ…" at bounding box center [814, 135] width 1390 height 85
click at [426, 337] on input "text" at bounding box center [432, 337] width 157 height 19
paste input "Đơn 1 : 6 kiện đi HCM"
type input "Đơn 1 : 6 kiện đi HCM a hùng đón"
click at [1127, 125] on input "0" at bounding box center [1178, 120] width 145 height 19
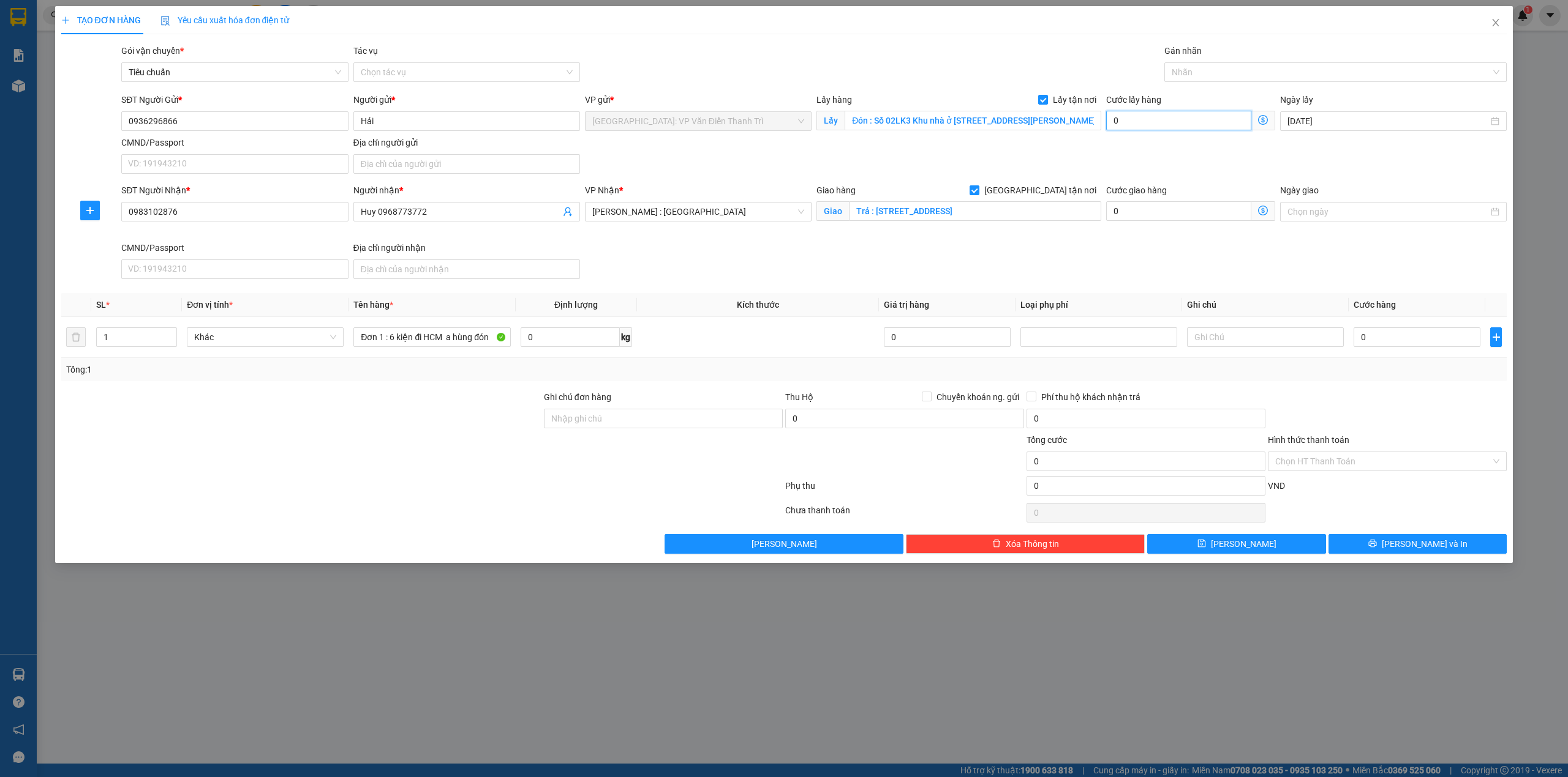
type input "2"
type input "20"
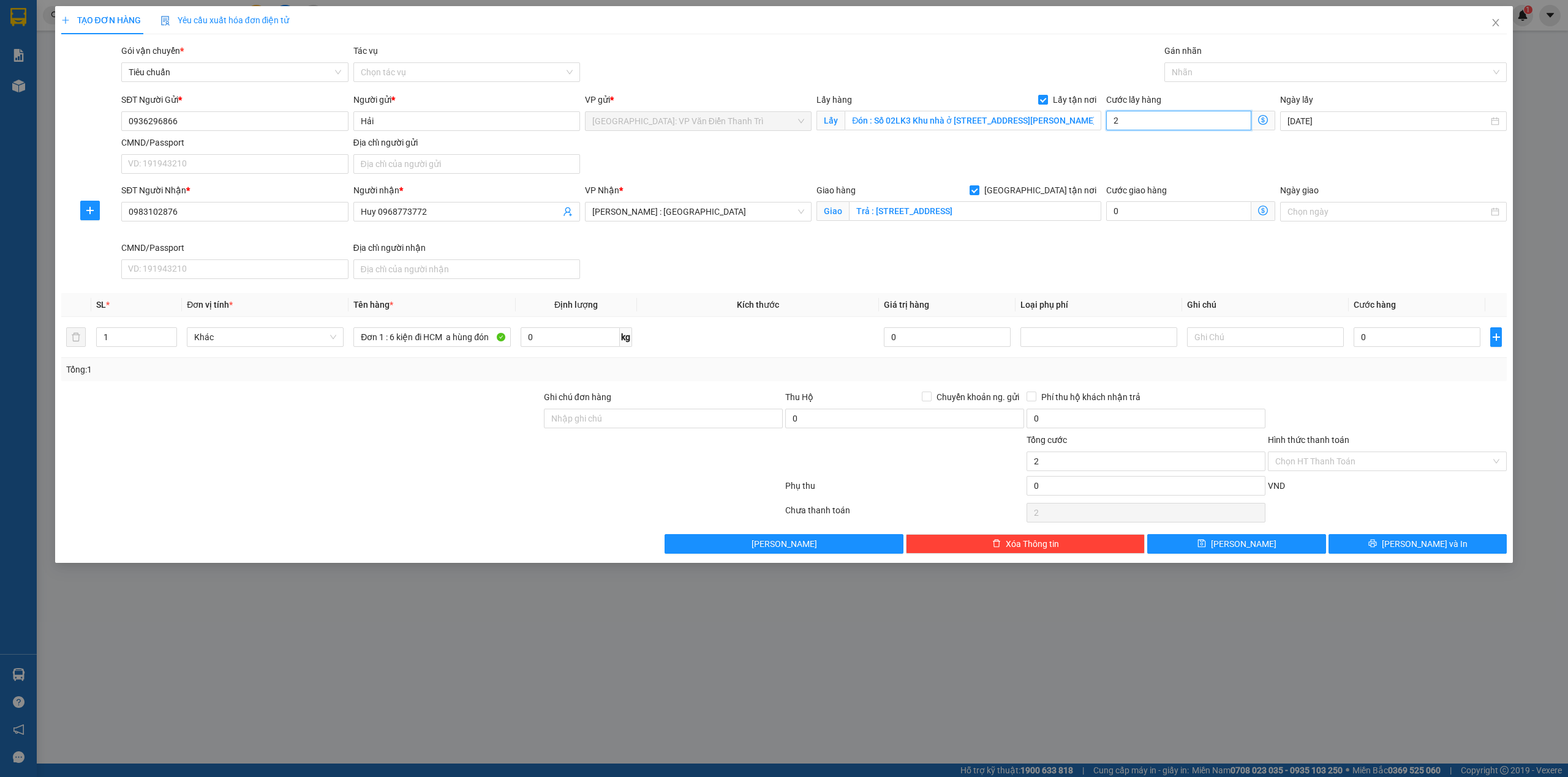
type input "20"
type input "200"
type input "200.000"
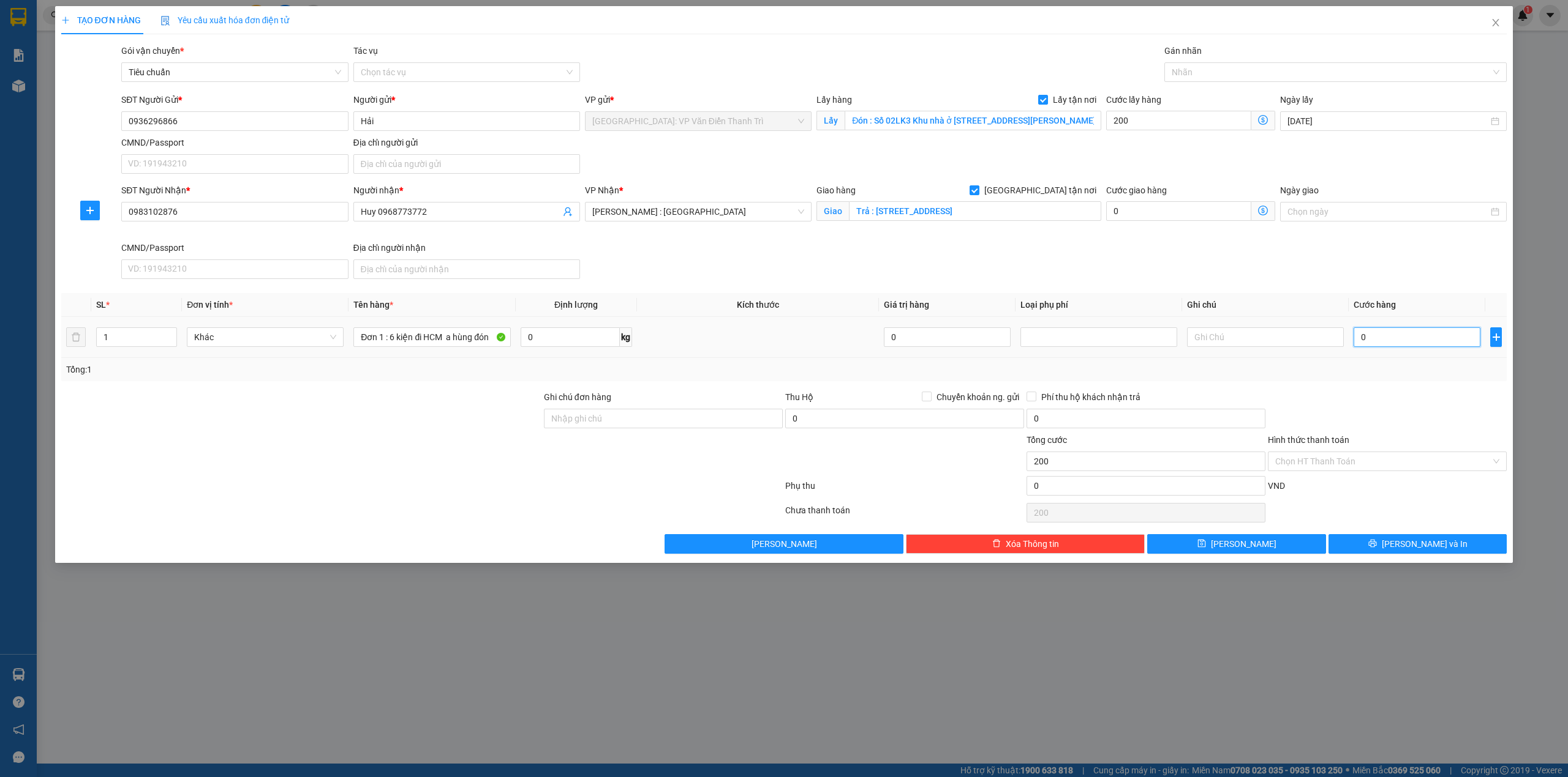
type input "200.000"
click at [1387, 338] on input "0" at bounding box center [1417, 337] width 127 height 19
type input "2"
type input "200.002"
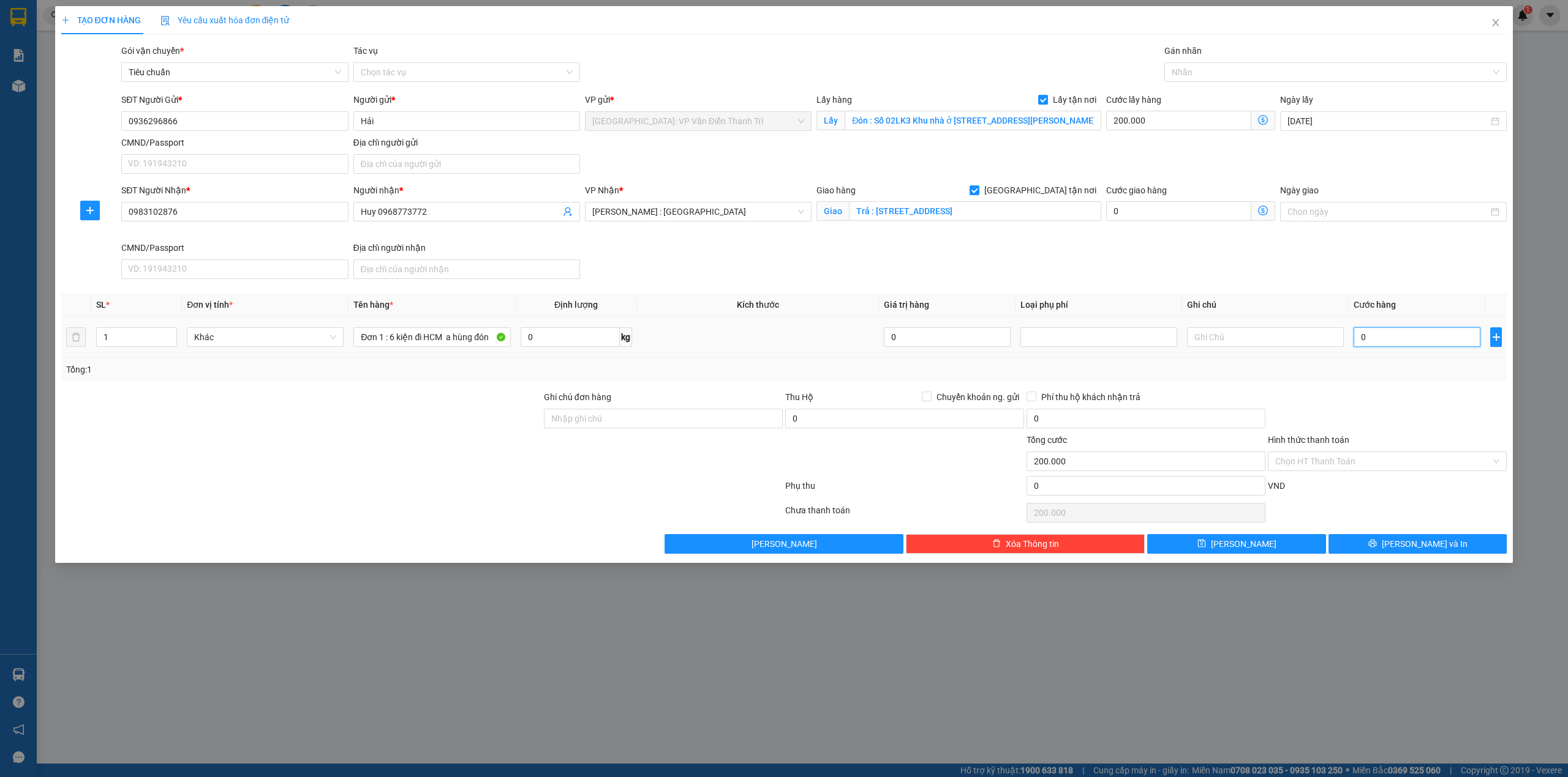
type input "200.002"
type input "23"
type input "200.023"
type input "237"
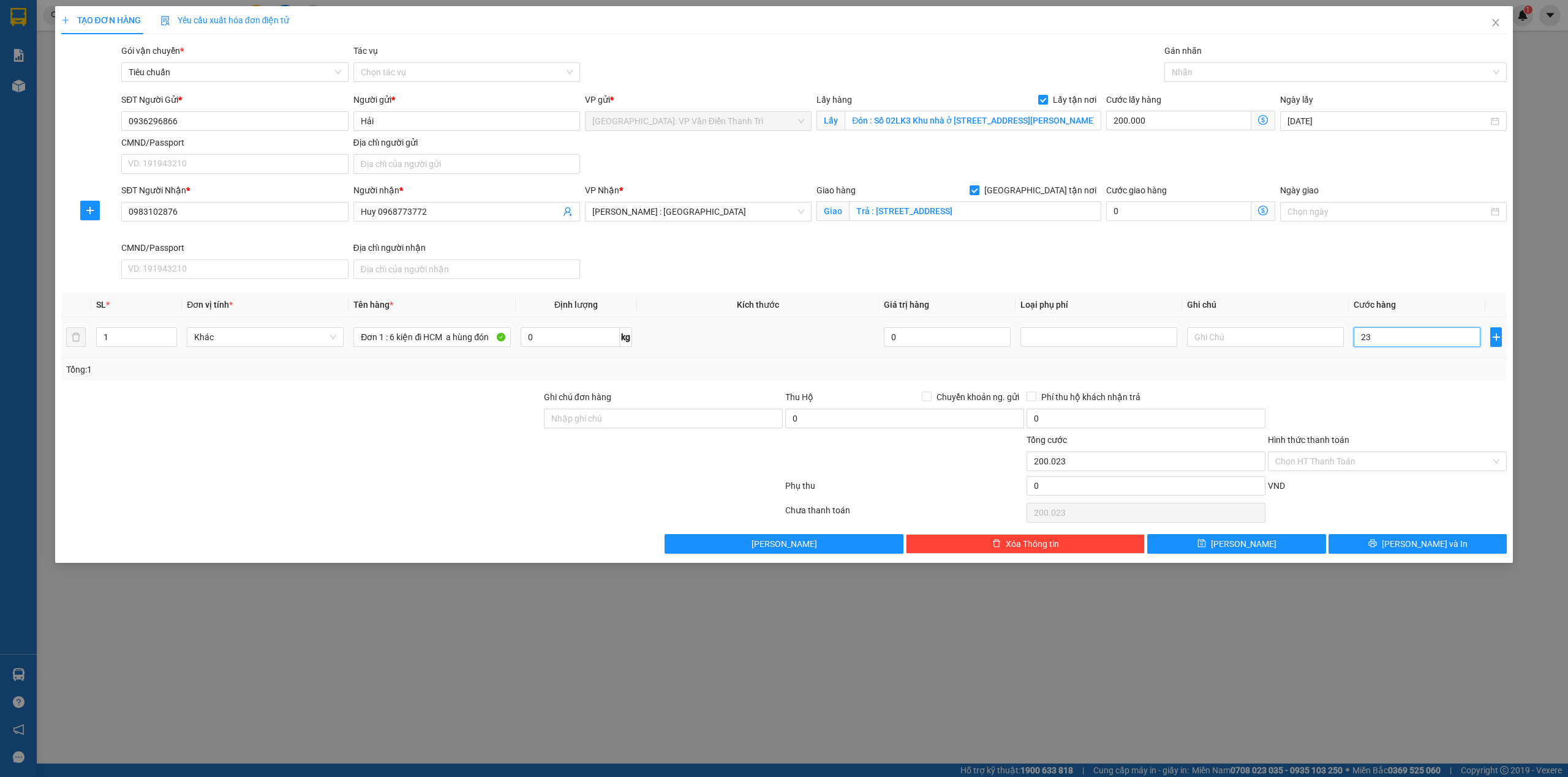
type input "200.237"
type input "2.370"
type input "202.370"
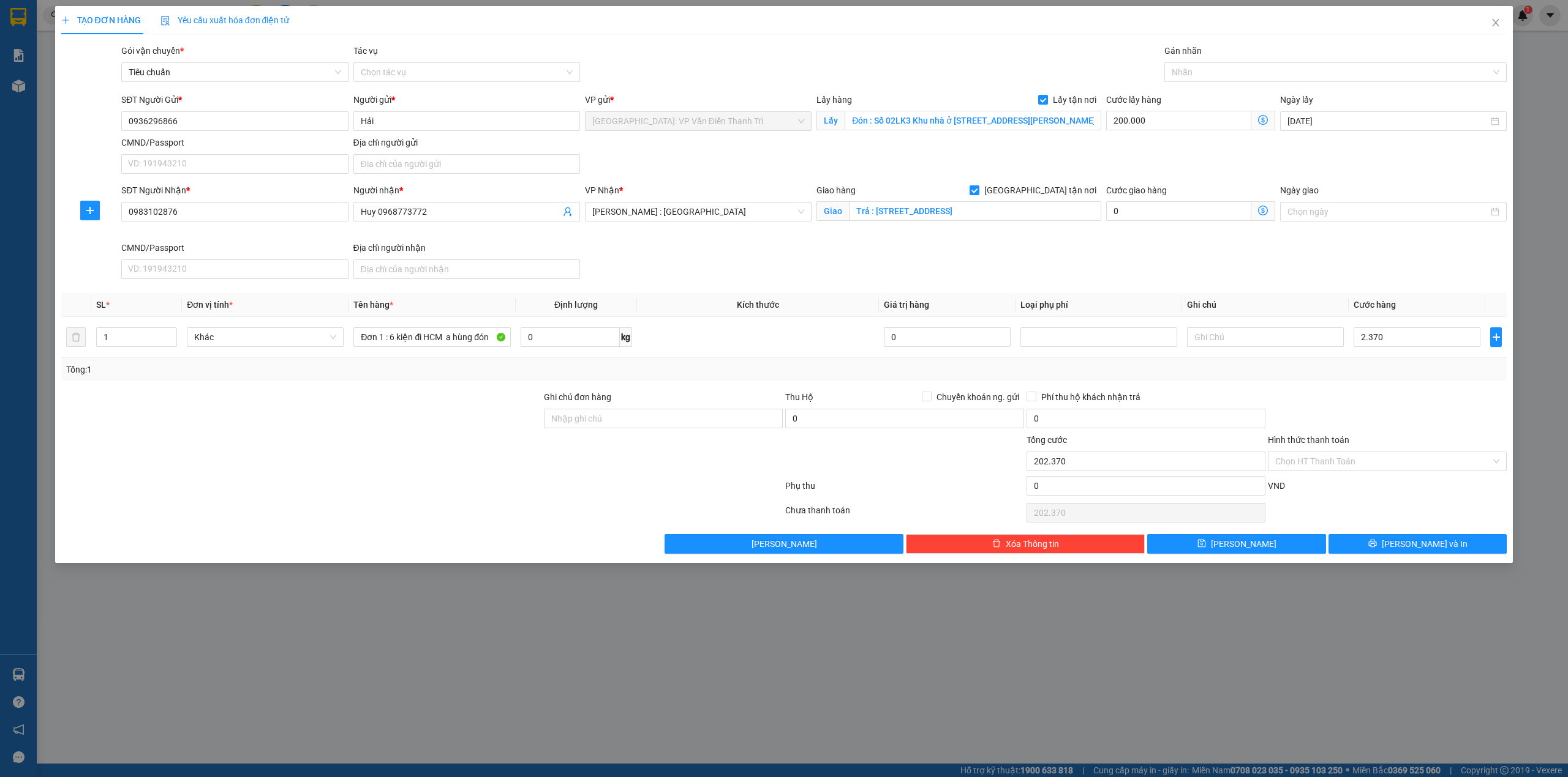
type input "2.370.000"
type input "2.570.000"
click at [1322, 257] on div "SĐT Người Nhận * 0983102876 Người nhận * Huy 0968773772 VP Nhận * [GEOGRAPHIC_D…" at bounding box center [814, 234] width 1390 height 101
drag, startPoint x: 481, startPoint y: 432, endPoint x: 488, endPoint y: 437, distance: 8.6
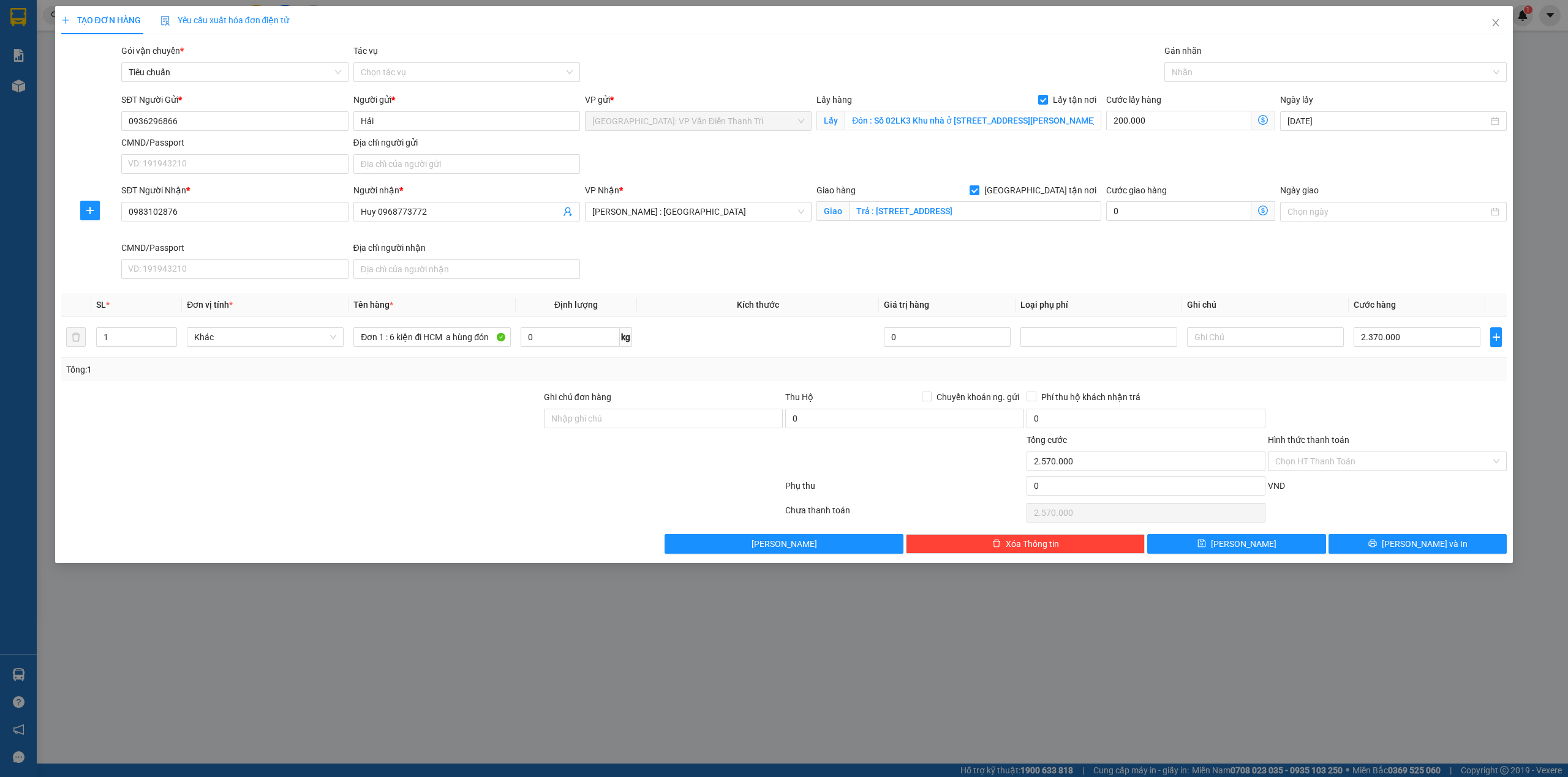
click at [481, 433] on div at bounding box center [301, 412] width 483 height 43
click at [682, 267] on div "SĐT Người Nhận * 0983102876 Người nhận * Huy 0968773772 VP Nhận * [GEOGRAPHIC_D…" at bounding box center [814, 234] width 1390 height 101
click at [1391, 508] on div "Chọn HT Thanh Toán" at bounding box center [1387, 513] width 241 height 25
click at [691, 420] on input "Ghi chú đơn hàng" at bounding box center [663, 418] width 239 height 19
paste input "Người gửi thanh toán"
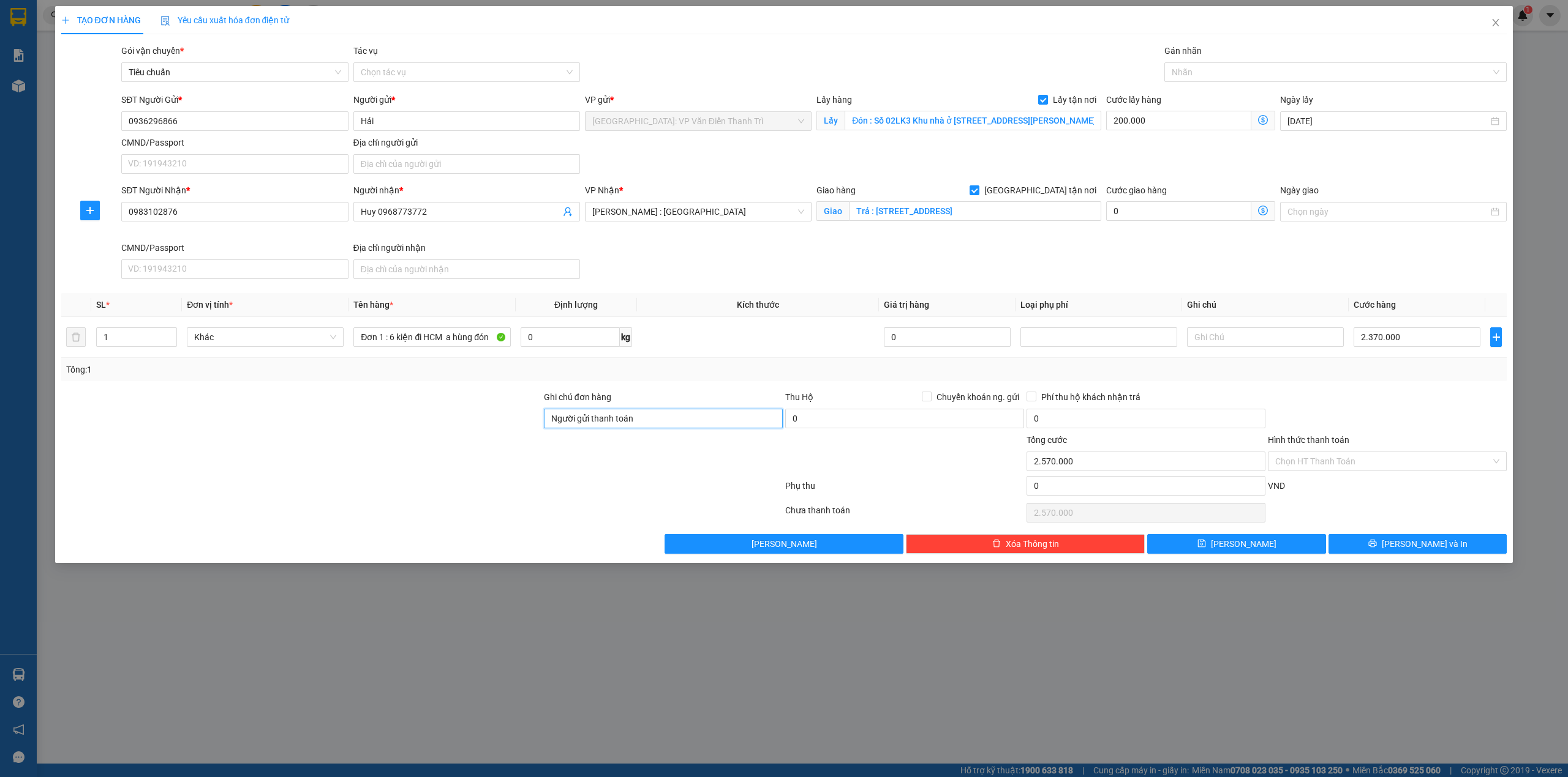
type input "Người gửi thanh toán"
click at [491, 461] on div at bounding box center [301, 455] width 483 height 43
click at [1205, 548] on icon "save" at bounding box center [1201, 543] width 8 height 8
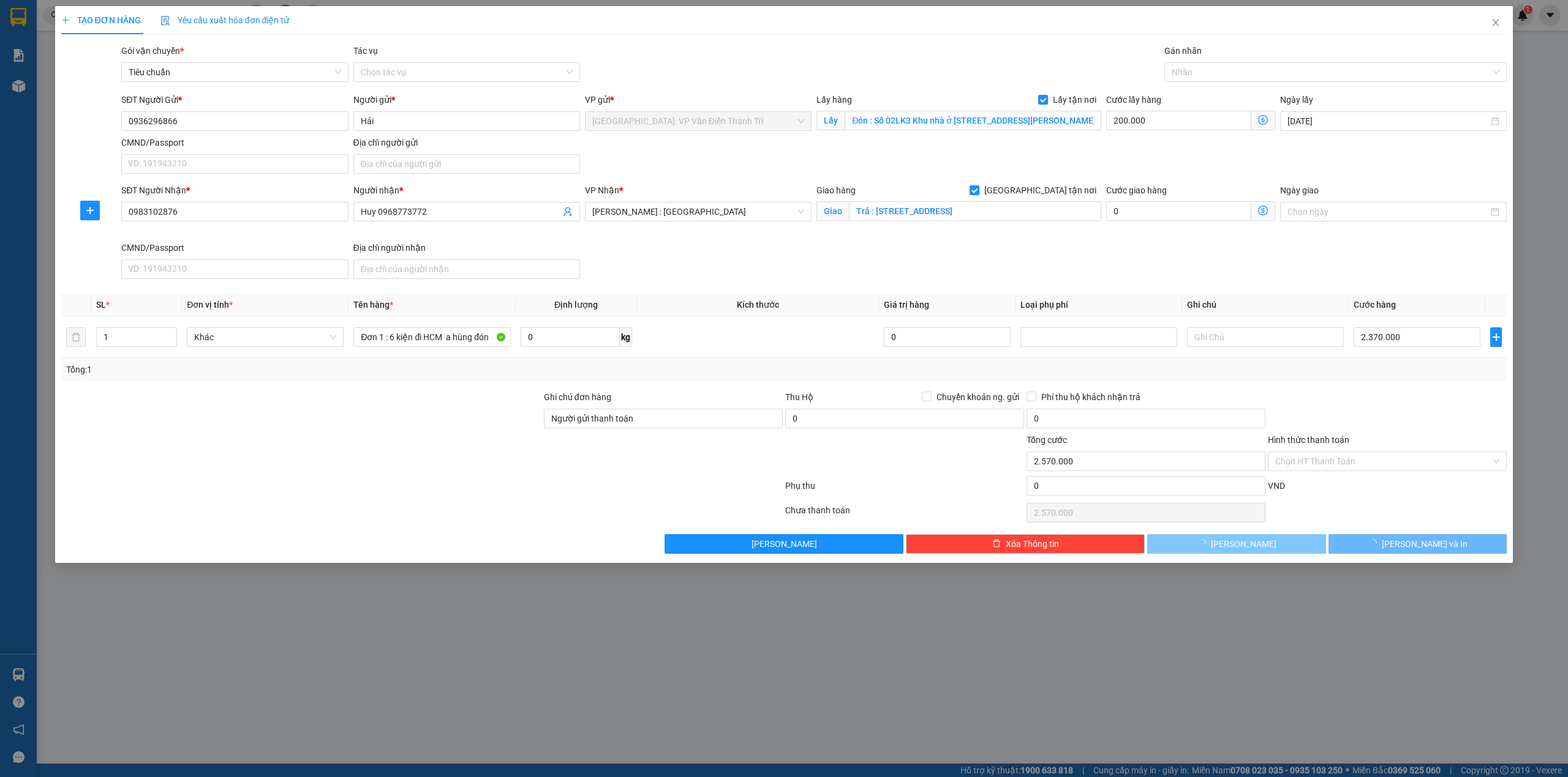
checkbox input "false"
type input "0"
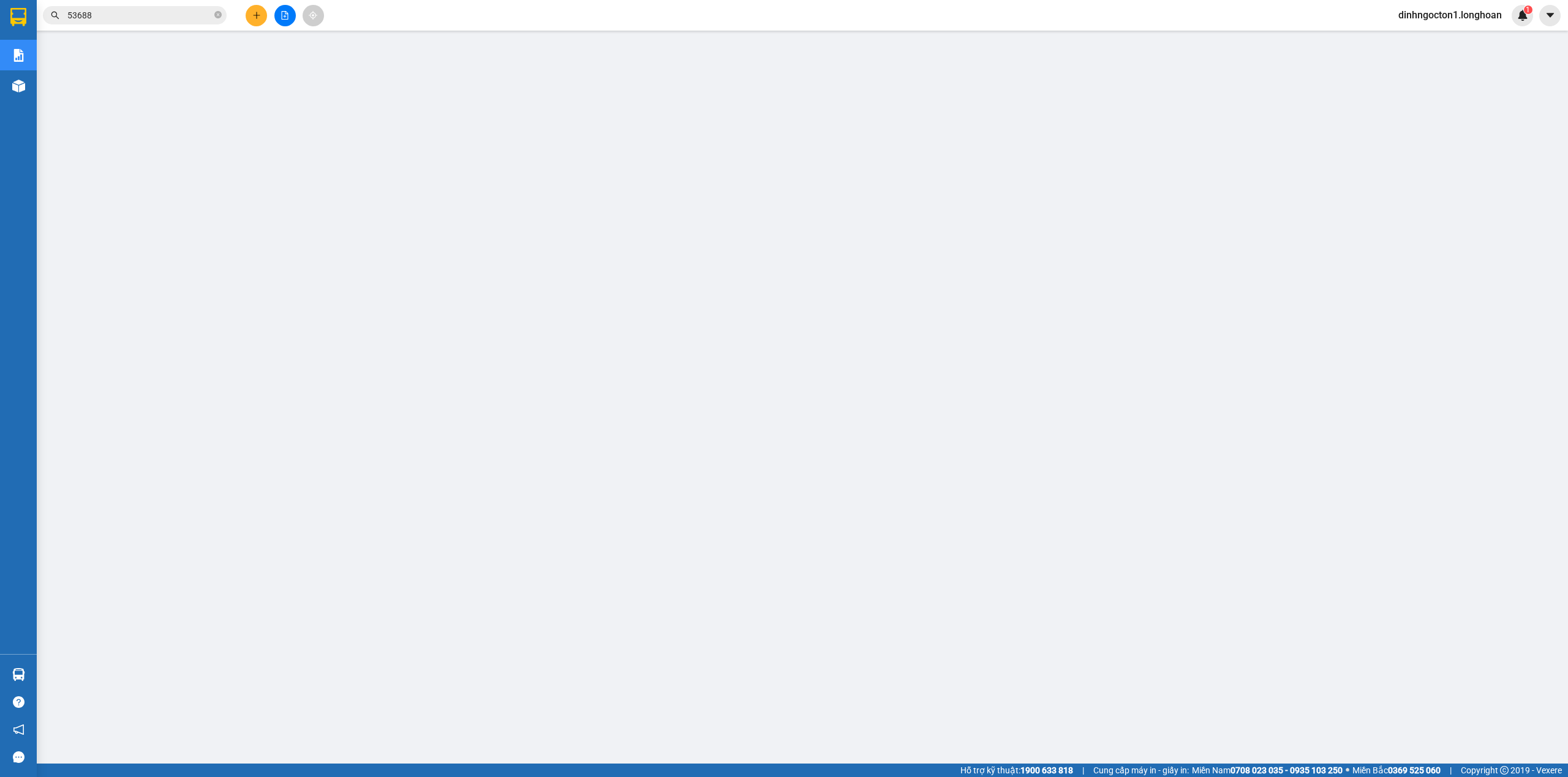
click at [170, 17] on input "53688" at bounding box center [140, 15] width 145 height 14
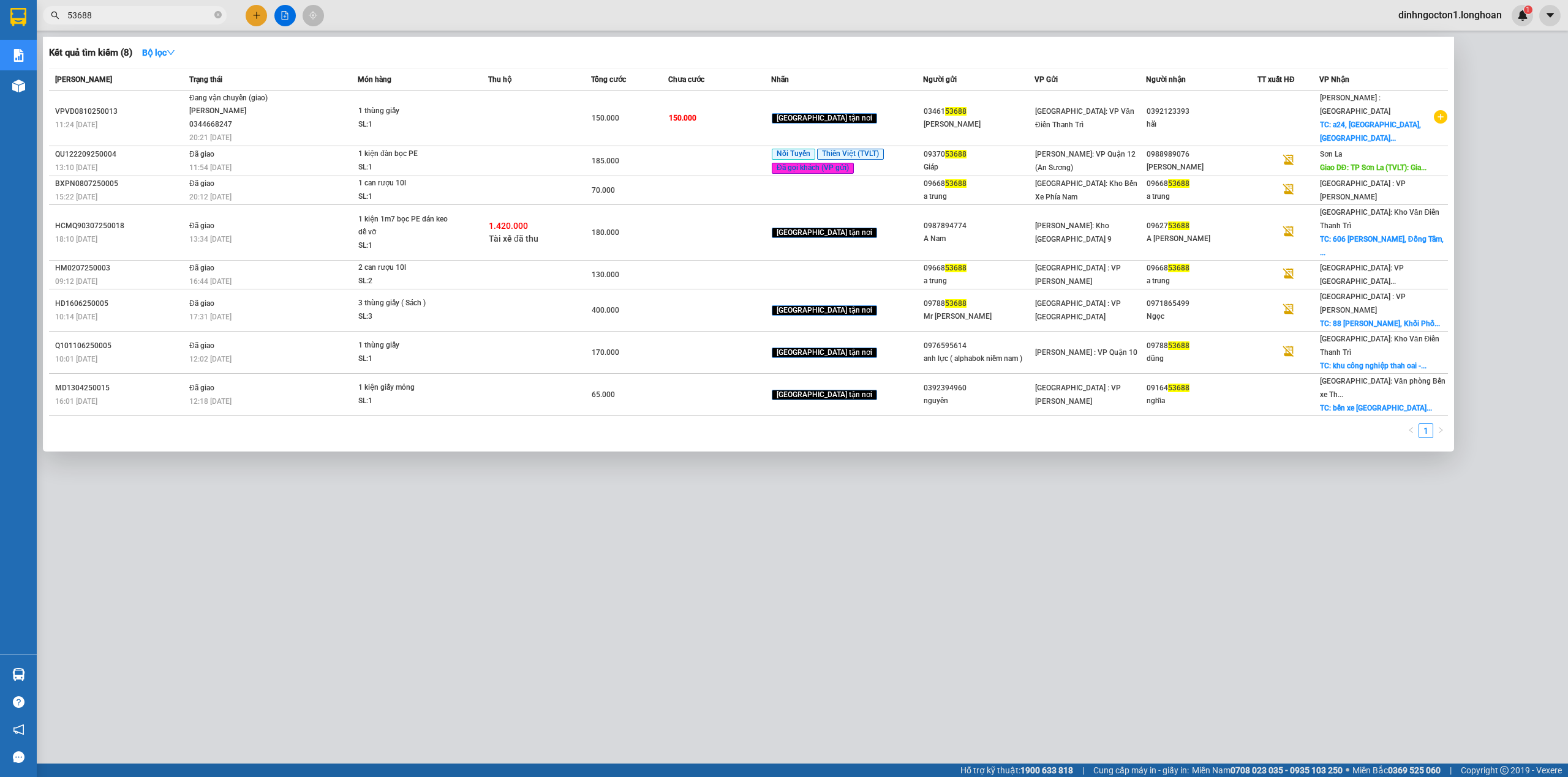
click at [170, 17] on input "53688" at bounding box center [140, 15] width 145 height 14
paste input "0936296866"
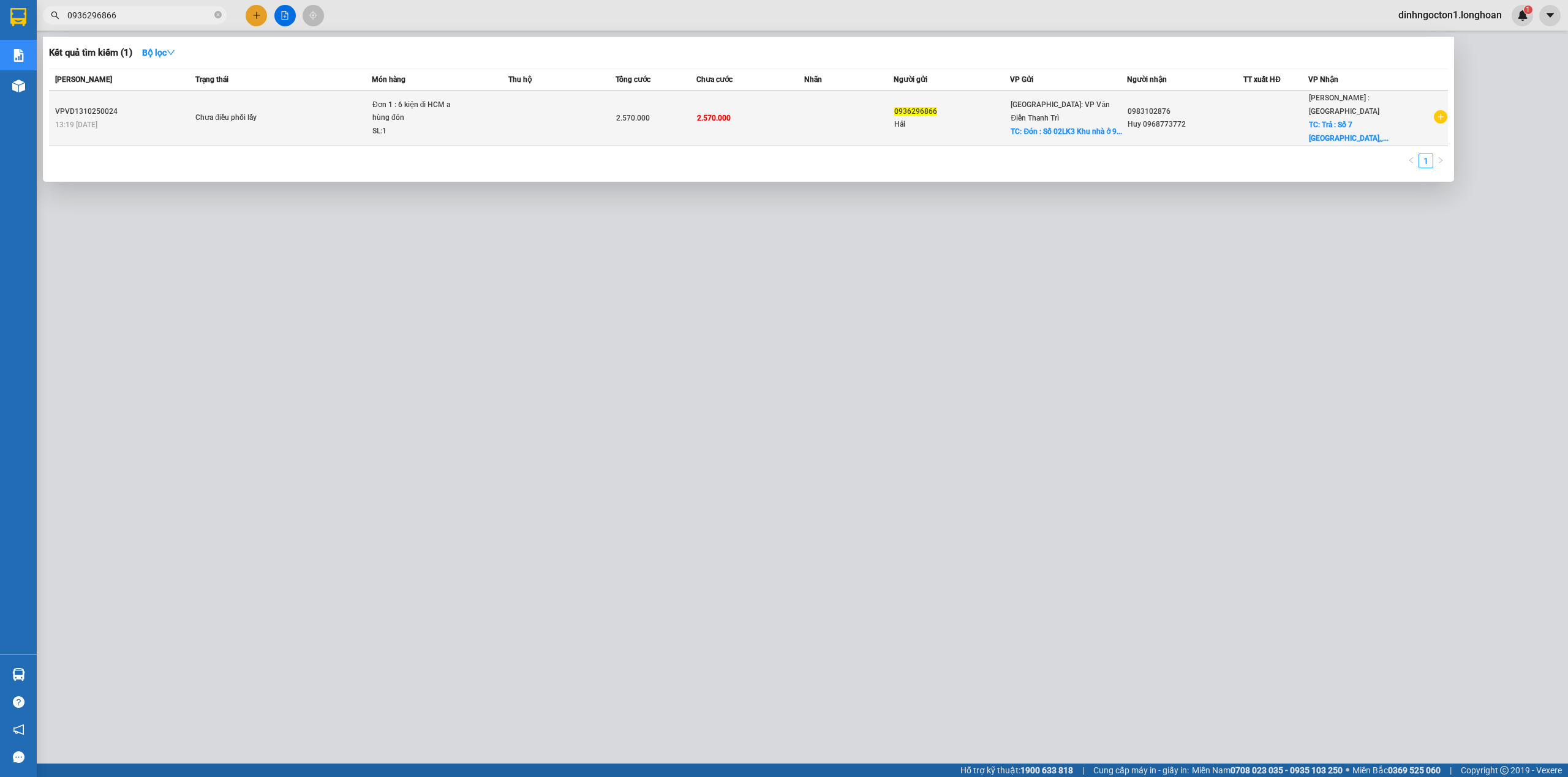
type input "0936296866"
click at [546, 107] on td at bounding box center [562, 118] width 108 height 55
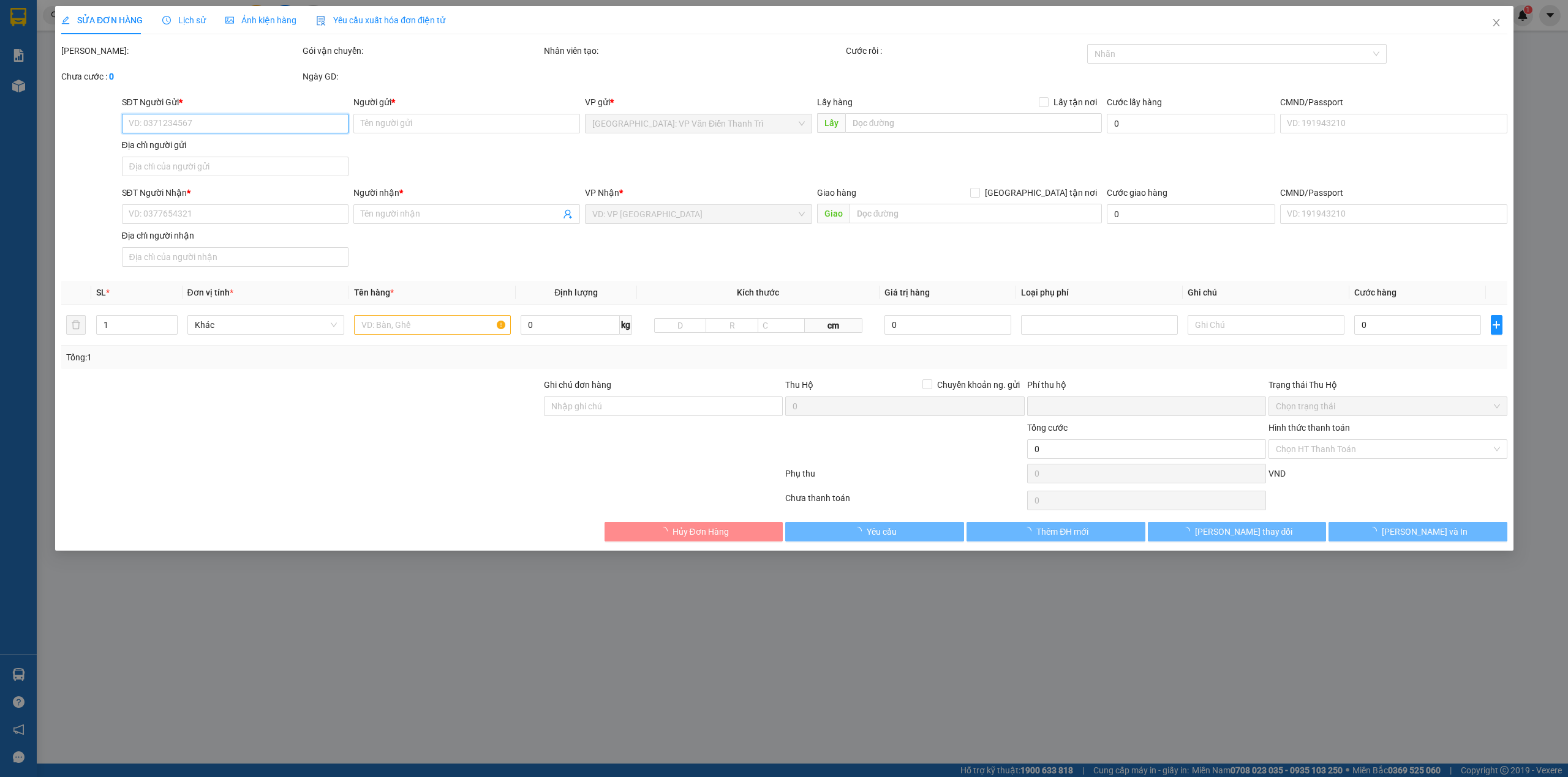
type input "0936296866"
type input "Hải"
checkbox input "true"
type input "Đón : Số 02LK3 Khu nhà ở [STREET_ADDRESS][PERSON_NAME]"
type input "0983102876"
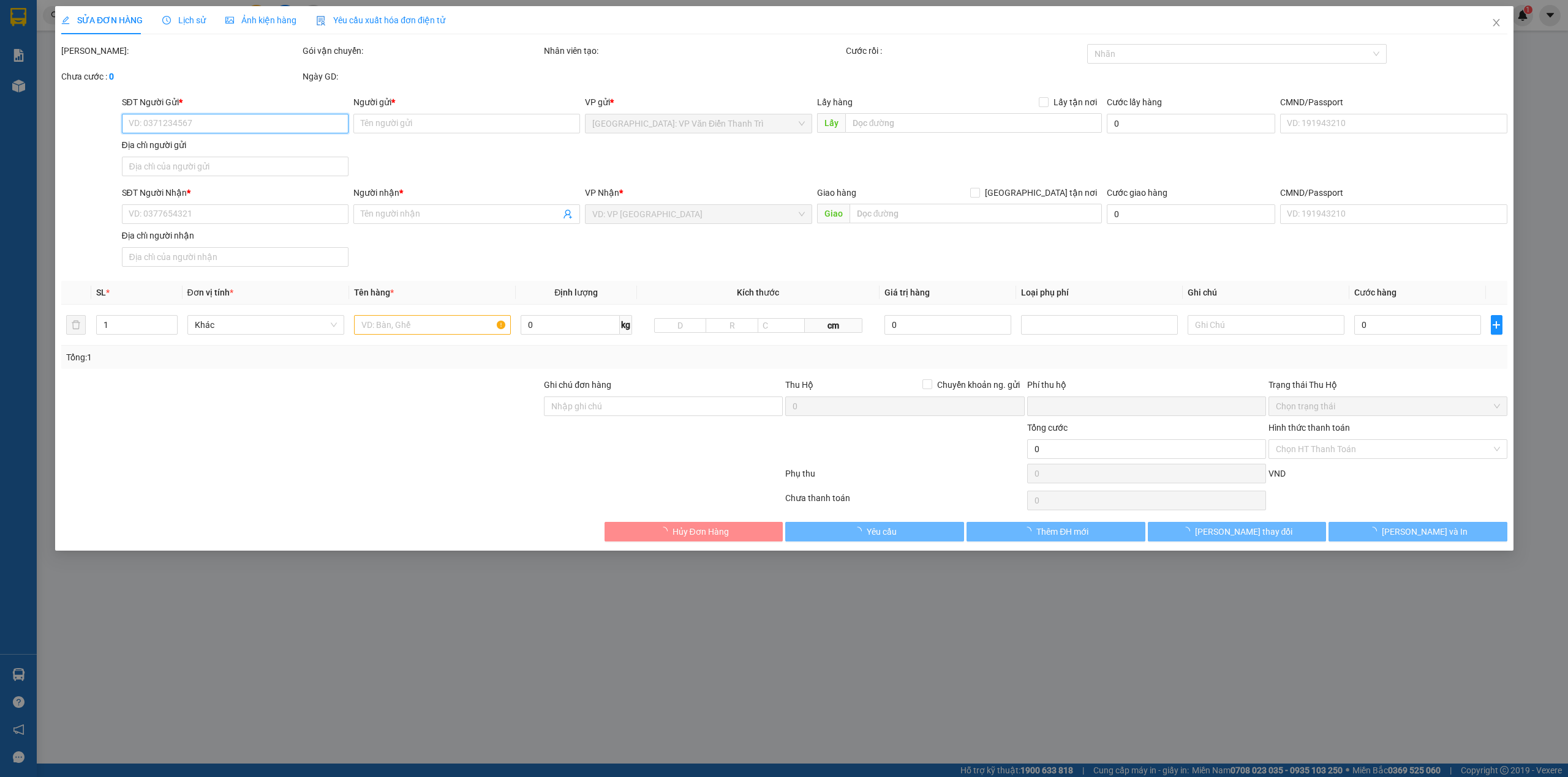
type input "Huy 0968773772"
checkbox input "true"
type input "Trả : [STREET_ADDRESS]"
type input "Người gửi thanh toán"
type input "0"
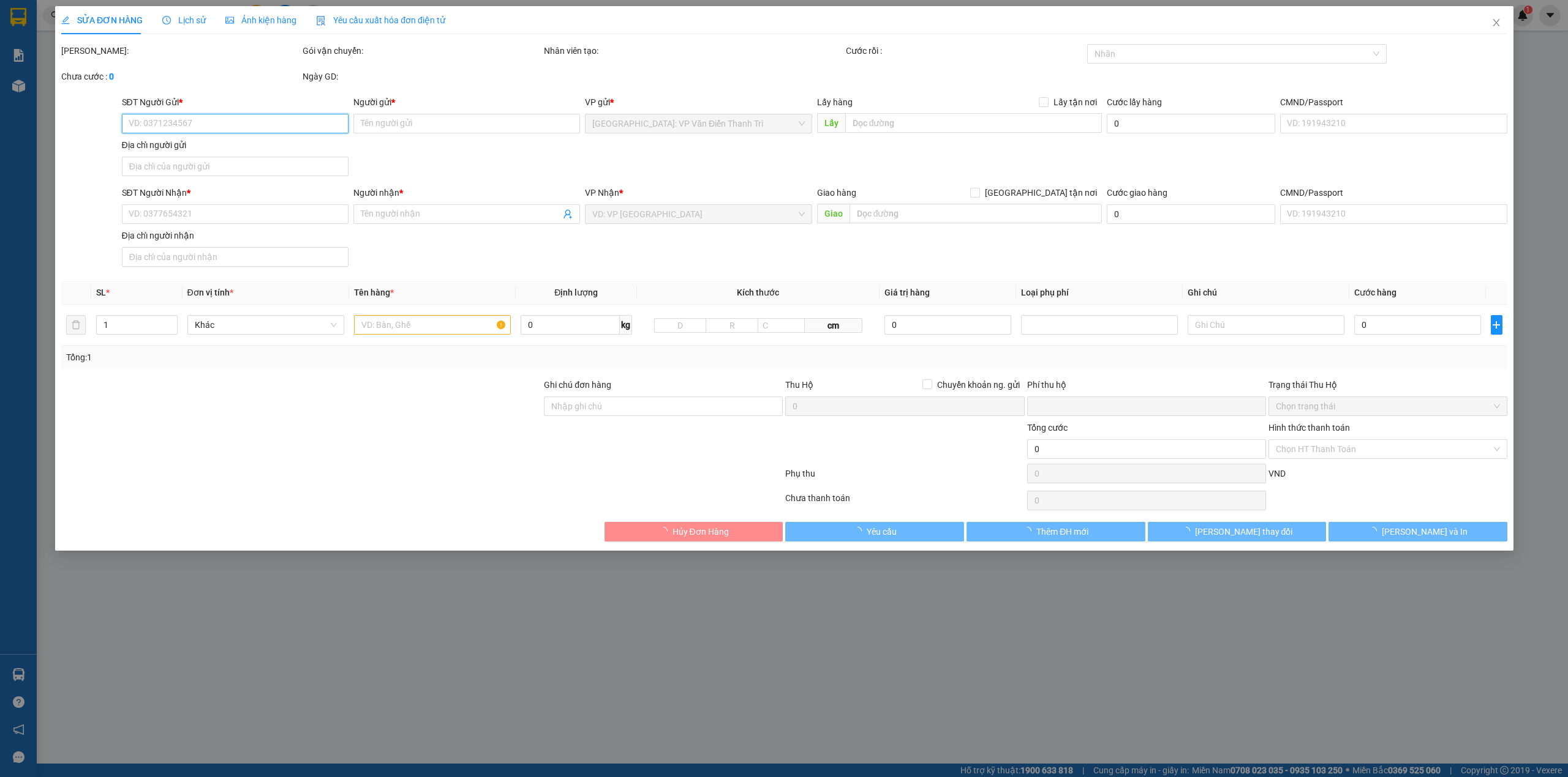
type input "2.570.000"
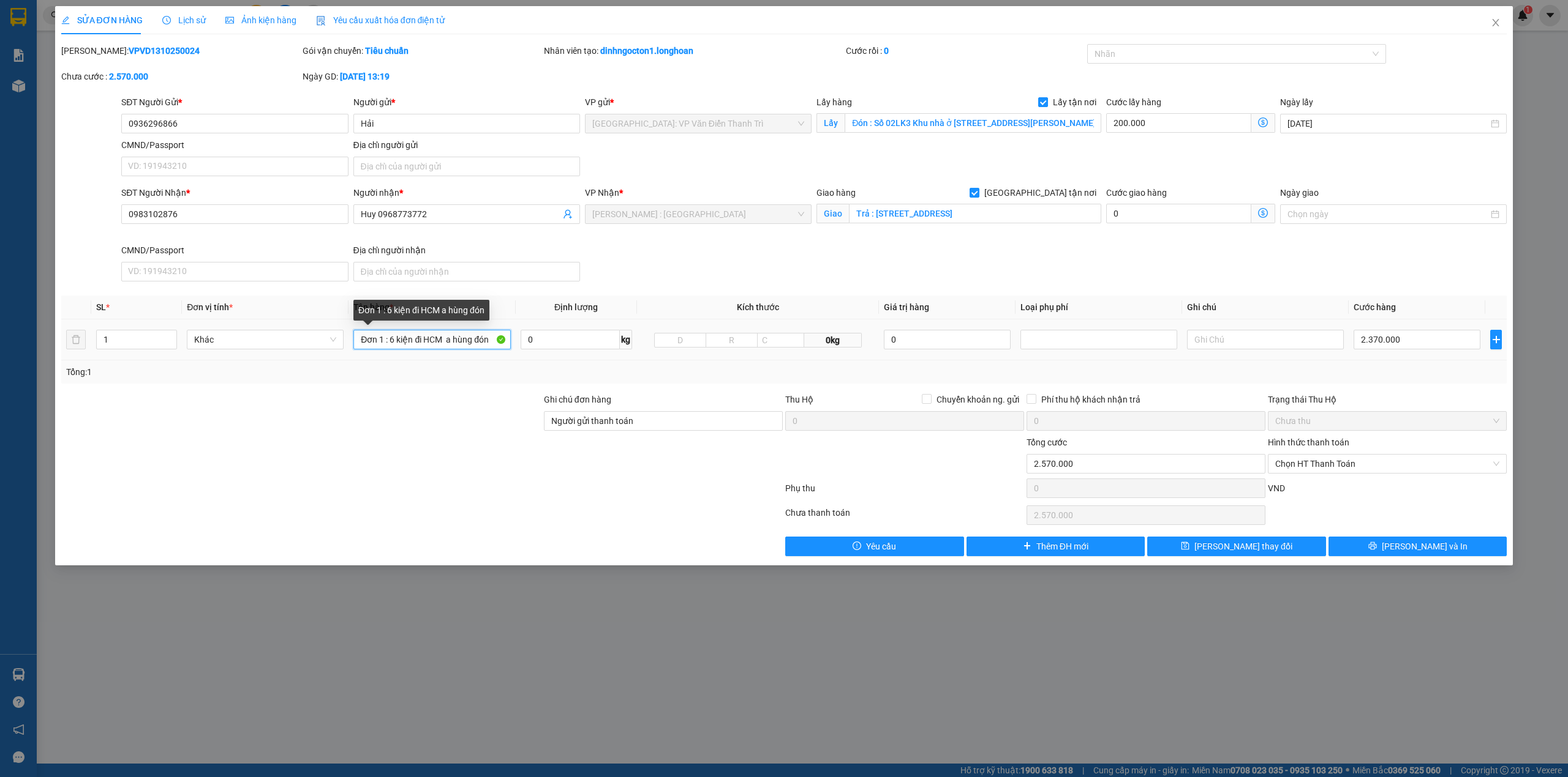
click at [471, 340] on input "Đơn 1 : 6 kiện đi HCM a hùng đón" at bounding box center [432, 339] width 157 height 19
click at [490, 345] on input "Đơn 1 : 6 kiện đi HCM a hùng đón" at bounding box center [432, 339] width 157 height 19
type input "Đơn 1 : 6 kiện đi HCM a hùng đón [PERSON_NAME]"
click at [1279, 546] on button "[PERSON_NAME] thay đổi" at bounding box center [1237, 546] width 179 height 19
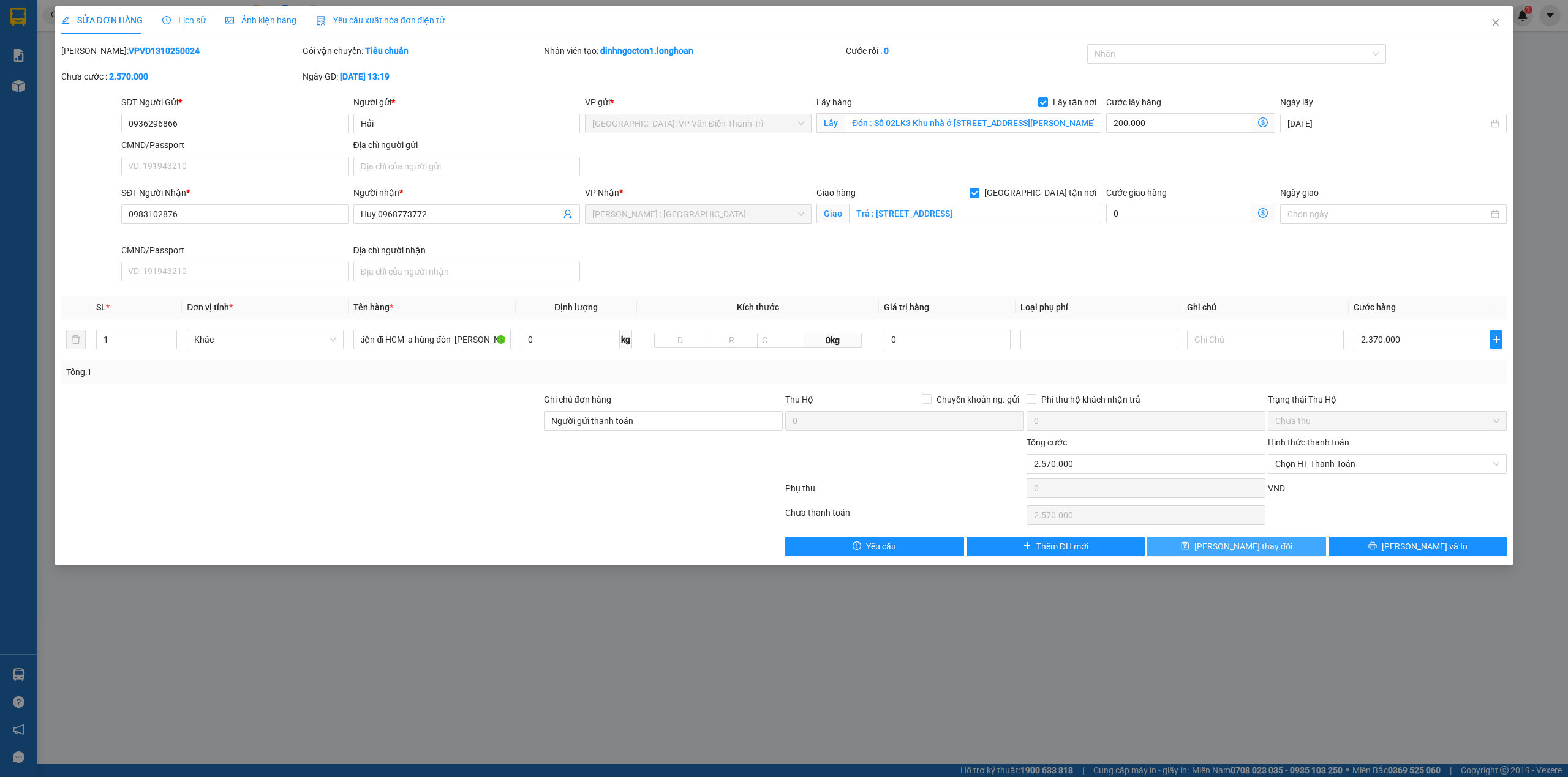
scroll to position [0, 0]
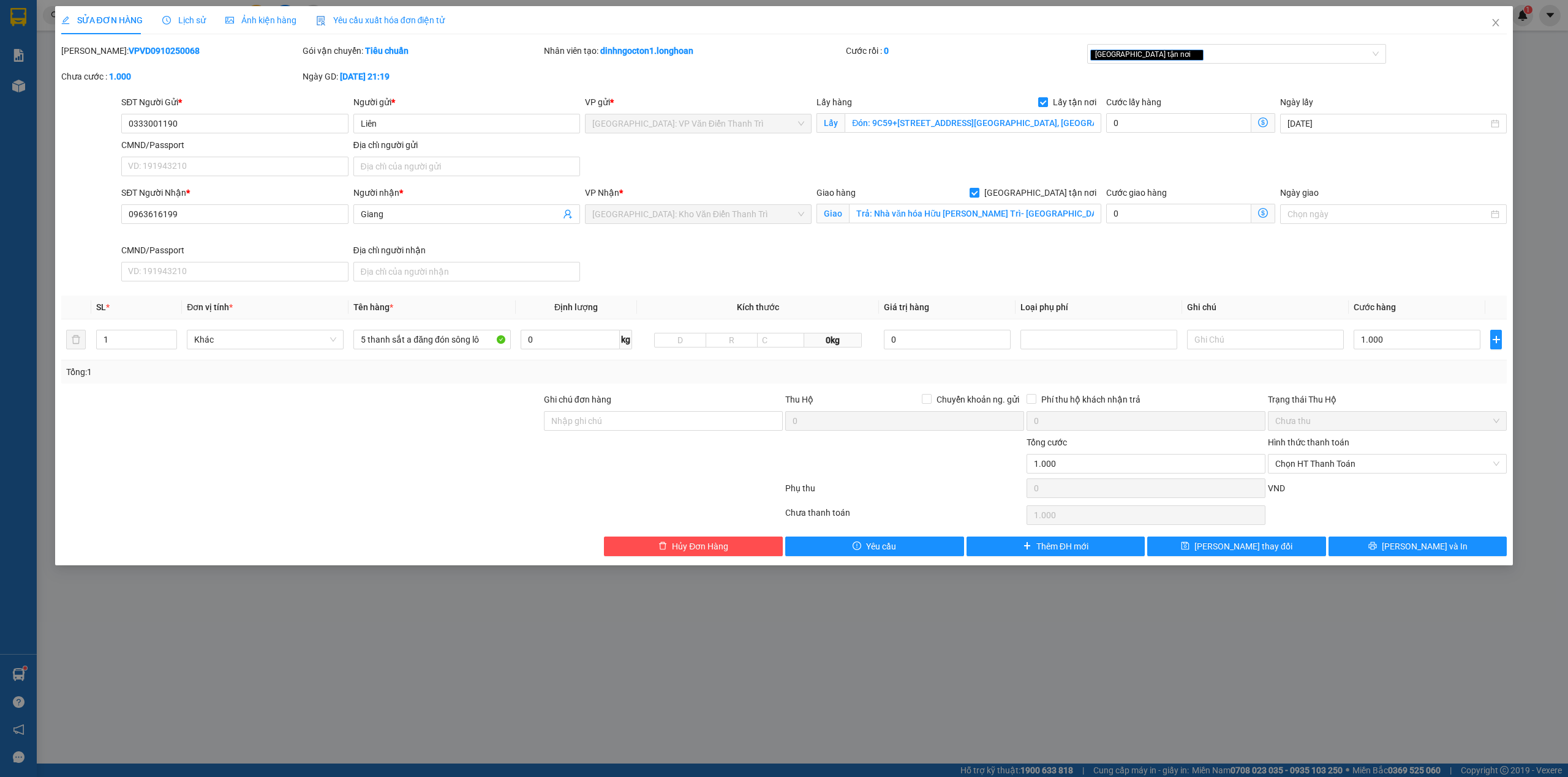
click at [688, 179] on div "SĐT Người Gửi * 0333001190 Người gửi * Liên VP gửi * Hà Nội: VP Văn Điển Thanh …" at bounding box center [814, 138] width 1390 height 85
click at [1017, 164] on div "SĐT Người Gửi * 0333001190 Người gửi * Liên VP gửi * Hà Nội: VP Văn Điển Thanh …" at bounding box center [814, 138] width 1390 height 85
click at [1193, 165] on div "SĐT Người Gửi * 0333001190 Người gửi * Liên VP gửi * Hà Nội: VP Văn Điển Thanh …" at bounding box center [814, 138] width 1390 height 85
click at [880, 170] on div "SĐT Người Gửi * 0333001190 Người gửi * Liên VP gửi * Hà Nội: VP Văn Điển Thanh …" at bounding box center [814, 138] width 1390 height 85
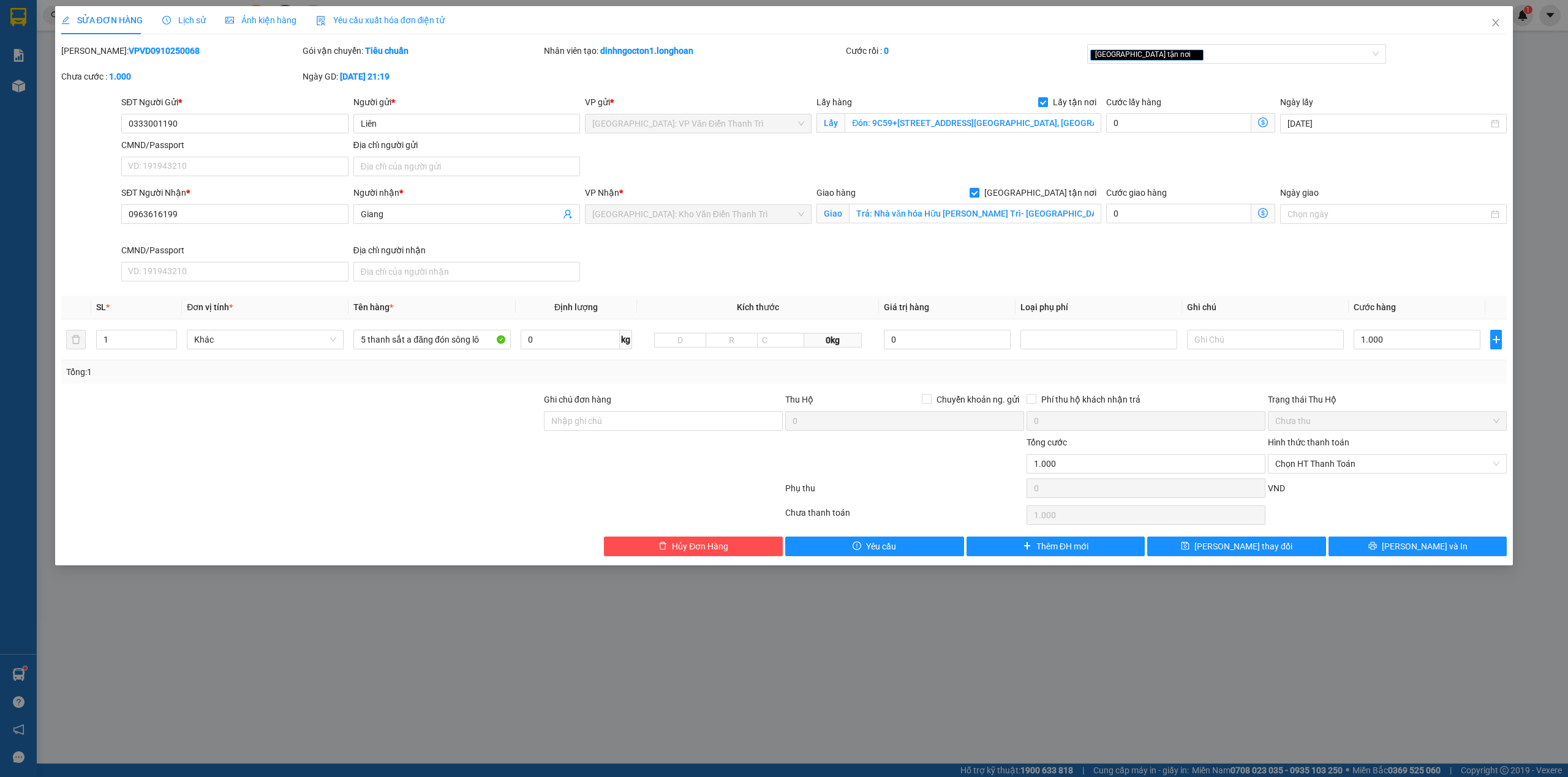
click at [1169, 164] on div "SĐT Người Gửi * 0333001190 Người gửi * Liên VP gửi * Hà Nội: VP Văn Điển Thanh …" at bounding box center [814, 138] width 1390 height 85
click at [980, 168] on div "SĐT Người Gửi * 0333001190 Người gửi * Liên VP gửi * Hà Nội: VP Văn Điển Thanh …" at bounding box center [814, 138] width 1390 height 85
click at [1208, 165] on div "SĐT Người Gửi * 0333001190 Người gửi * Liên VP gửi * Hà Nội: VP Văn Điển Thanh …" at bounding box center [814, 138] width 1390 height 85
click at [984, 164] on div "SĐT Người Gửi * 0333001190 Người gửi * Liên VP gửi * Hà Nội: VP Văn Điển Thanh …" at bounding box center [814, 138] width 1390 height 85
click at [1110, 170] on div "SĐT Người Gửi * 0333001190 Người gửi * Liên VP gửi * Hà Nội: VP Văn Điển Thanh …" at bounding box center [814, 138] width 1390 height 85
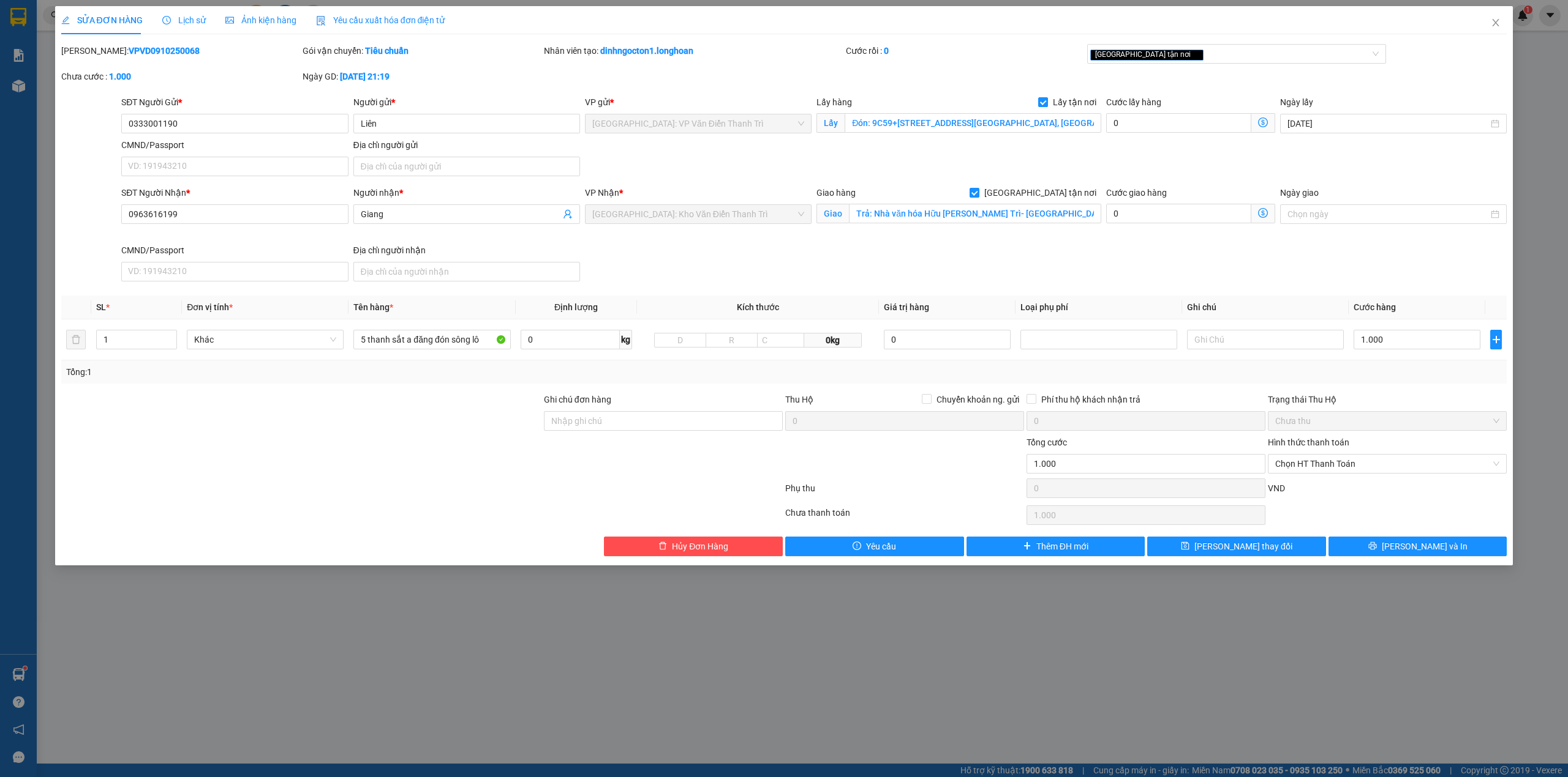
click at [841, 170] on div "SĐT Người Gửi * 0333001190 Người gửi * Liên VP gửi * Hà Nội: VP Văn Điển Thanh …" at bounding box center [814, 138] width 1390 height 85
click at [1089, 165] on div "SĐT Người Gửi * 0333001190 Người gửi * Liên VP gửi * Hà Nội: VP Văn Điển Thanh …" at bounding box center [814, 138] width 1390 height 85
click at [777, 177] on div "SĐT Người Gửi * 0333001190 Người gửi * Liên VP gửi * Hà Nội: VP Văn Điển Thanh …" at bounding box center [814, 138] width 1390 height 85
click at [1498, 23] on icon "close" at bounding box center [1495, 22] width 10 height 10
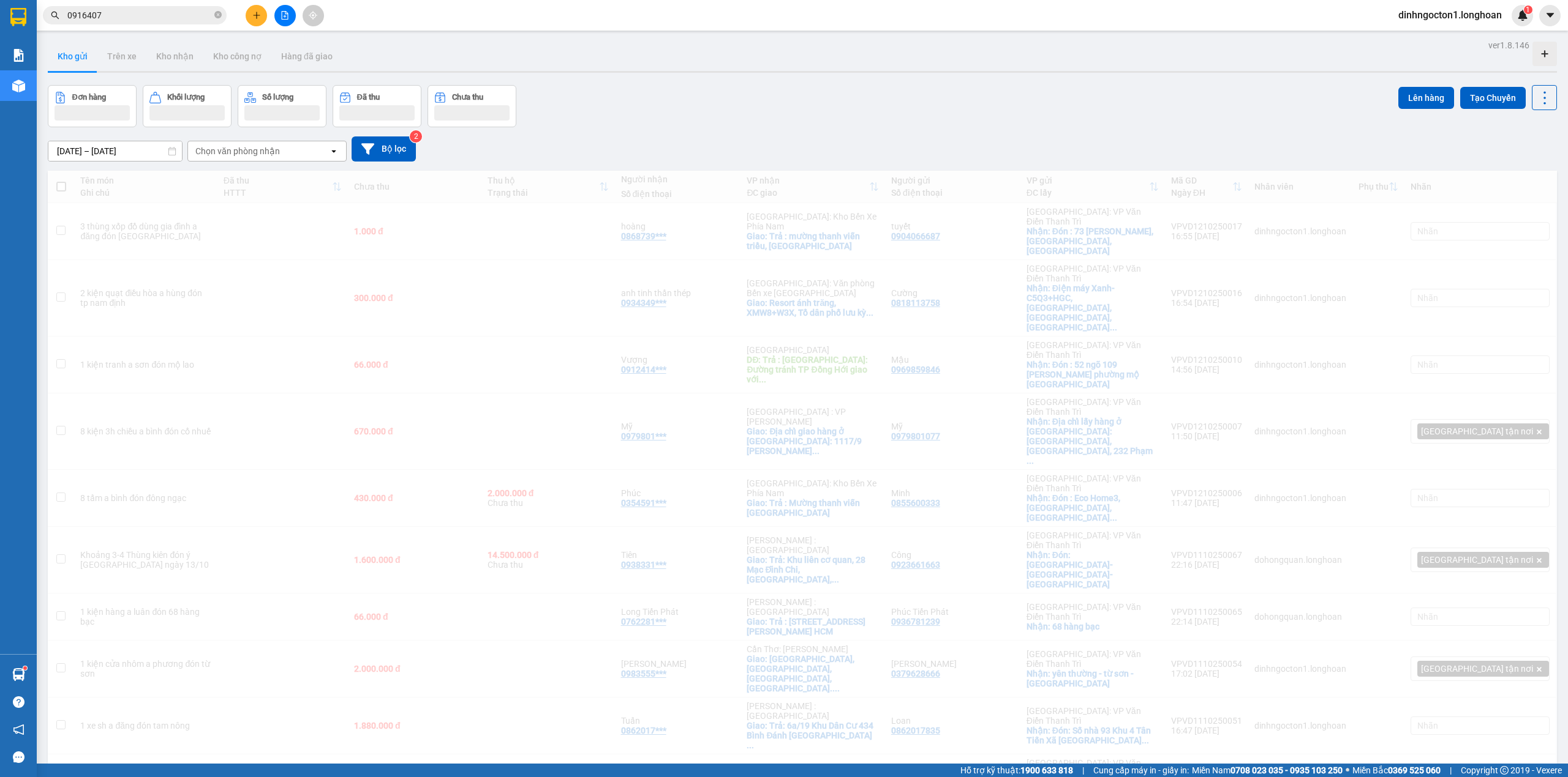
click at [1023, 81] on div "ver 1.8.146 Kho gửi Trên xe Kho nhận Kho công nợ Hàng đã giao Đơn hàng Khối lượ…" at bounding box center [802, 745] width 1519 height 1418
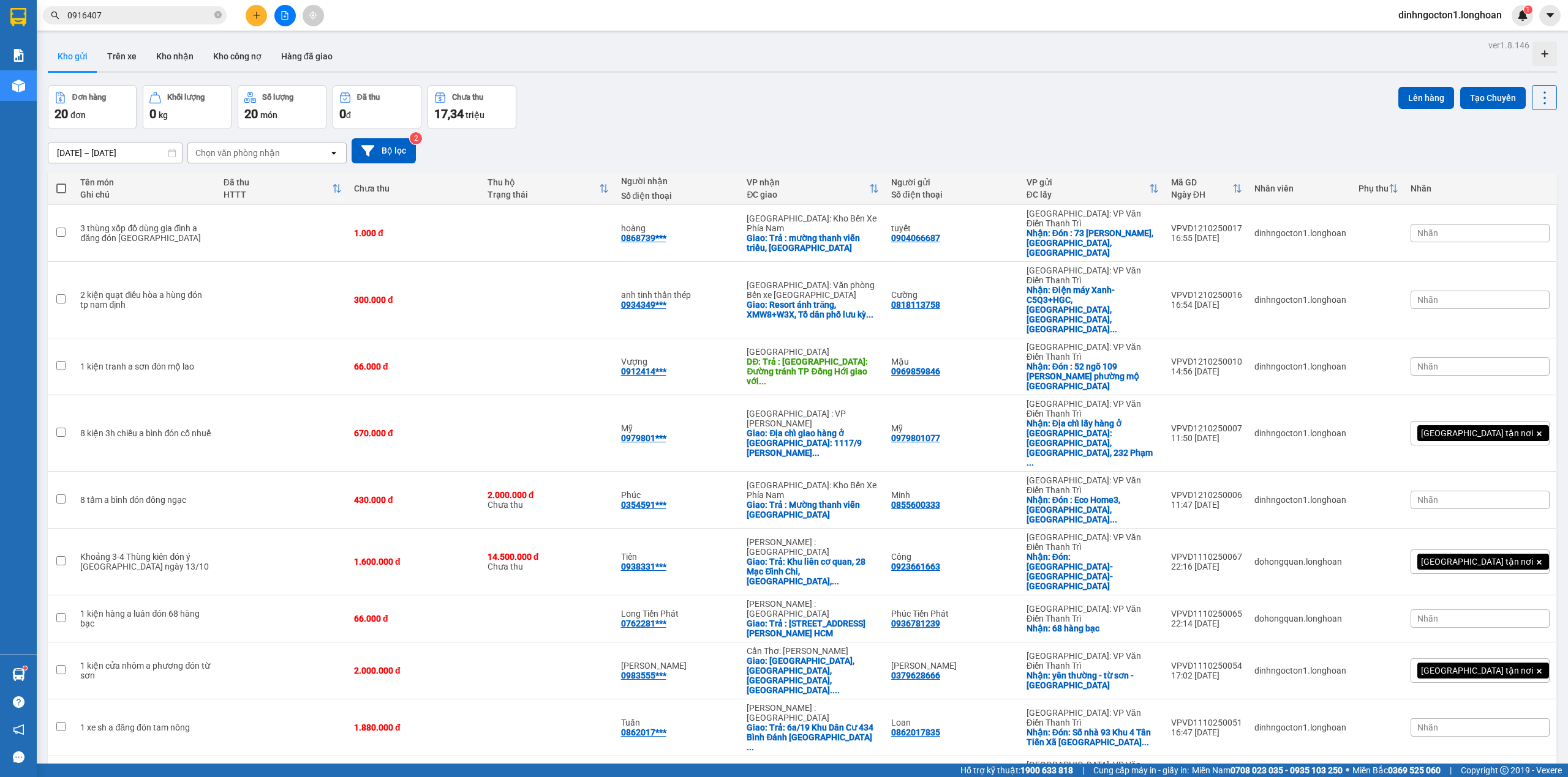
click at [624, 88] on div "Đơn hàng 20 đơn Khối lượng 0 kg Số lượng 20 món Đã thu 0 đ Chưa thu 17,34 triệu…" at bounding box center [802, 107] width 1509 height 44
click at [250, 13] on button at bounding box center [256, 15] width 22 height 22
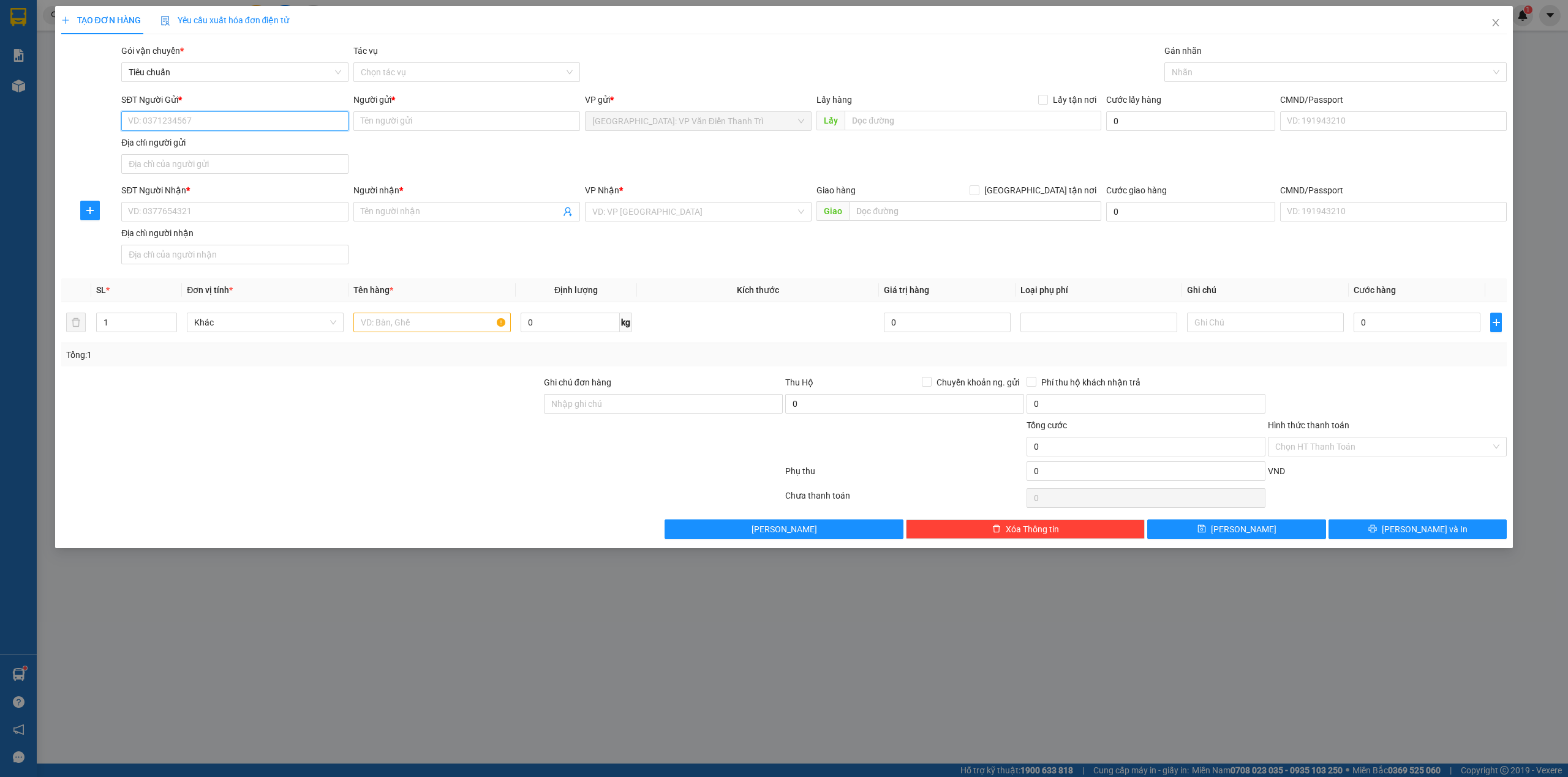
click at [206, 116] on input "SĐT Người Gửi *" at bounding box center [235, 121] width 227 height 19
paste input "0936296866"
type input "0936296866"
click at [375, 119] on input "Người gửi *" at bounding box center [467, 121] width 227 height 19
paste input "Hải"
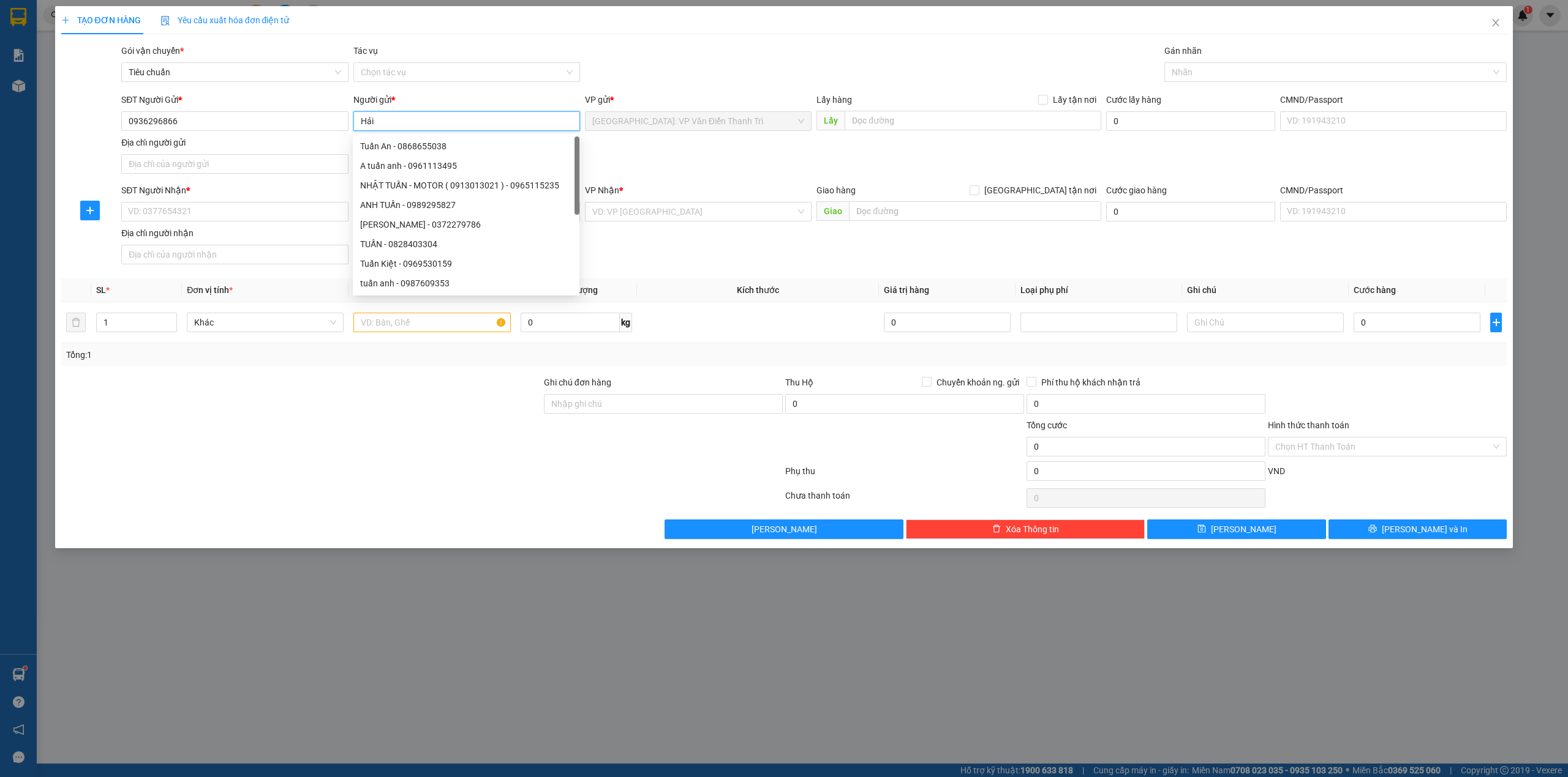
type input "Hải"
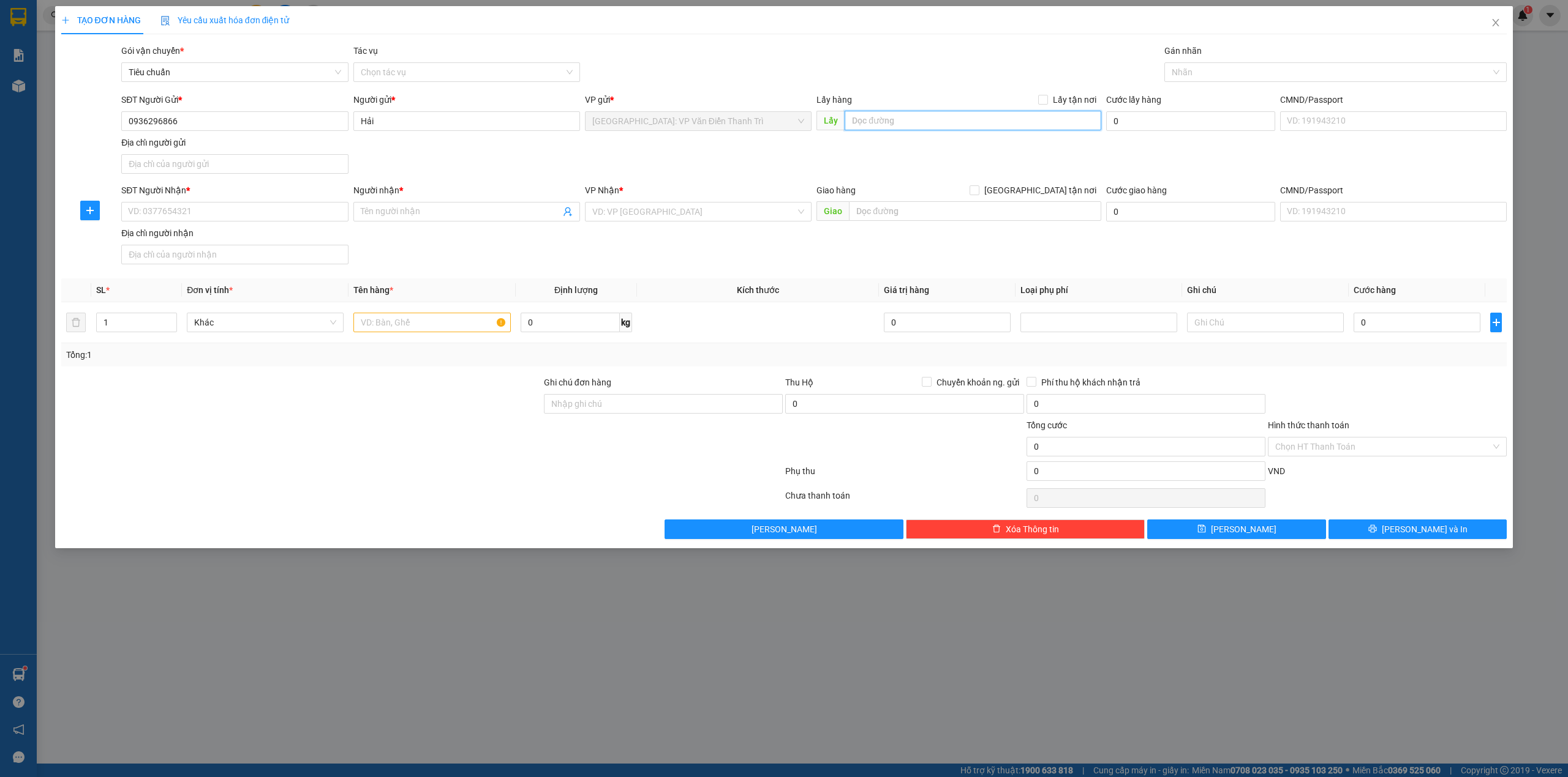
click at [944, 126] on input "text" at bounding box center [973, 120] width 257 height 19
paste input "Đón : Số 02LK3 Khu nhà ở [STREET_ADDRESS][PERSON_NAME]"
type input "Đón : Số 02LK3 Khu nhà ở [STREET_ADDRESS][PERSON_NAME]"
click at [1042, 98] on input "Lấy tận nơi" at bounding box center [1042, 98] width 8 height 8
checkbox input "true"
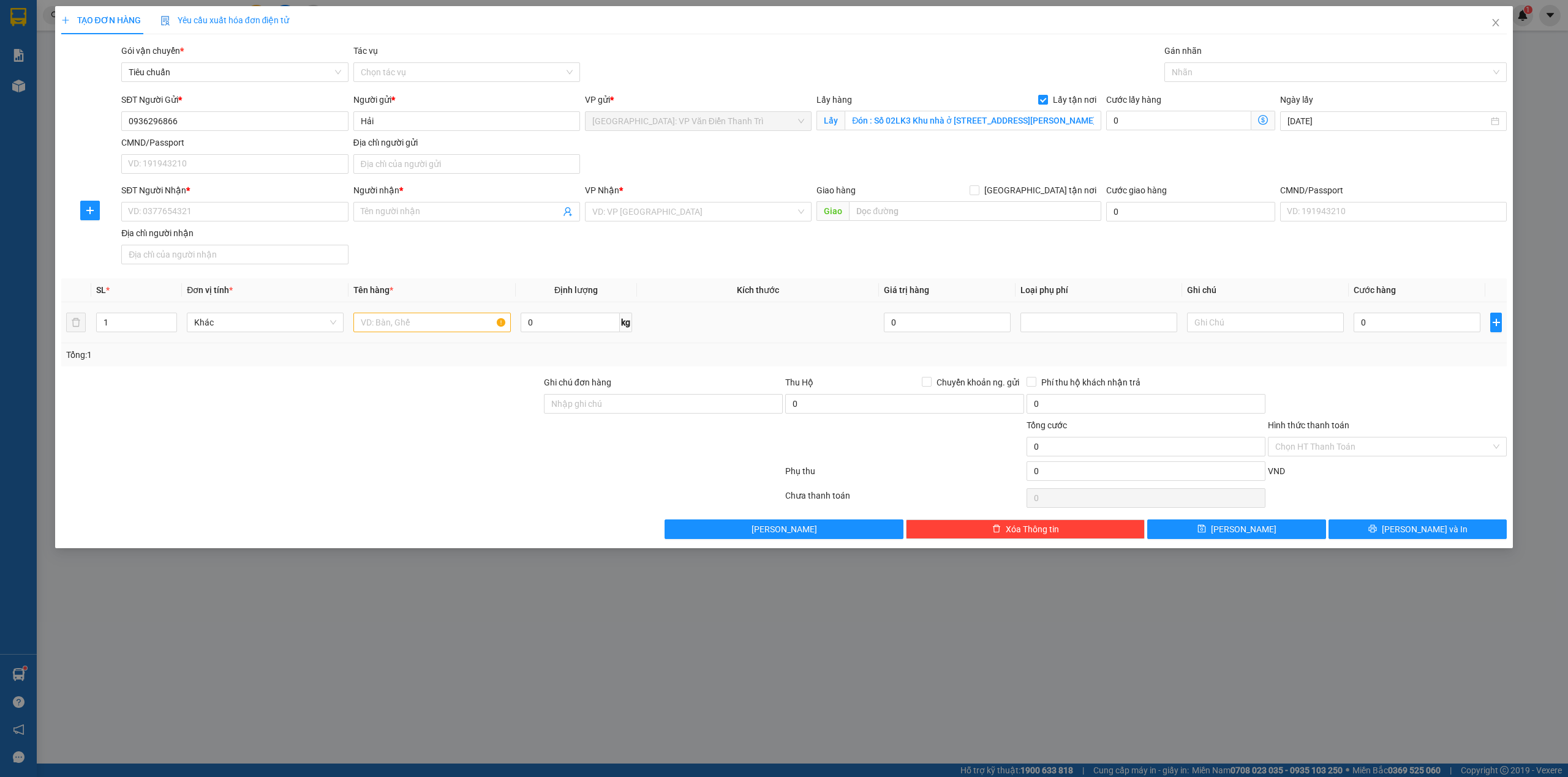
drag, startPoint x: 394, startPoint y: 312, endPoint x: 397, endPoint y: 326, distance: 14.3
click at [397, 326] on div at bounding box center [432, 323] width 157 height 25
click at [397, 326] on input "text" at bounding box center [432, 322] width 157 height 19
paste input "Đơn 2 : 2 kiện đi Nha Trang"
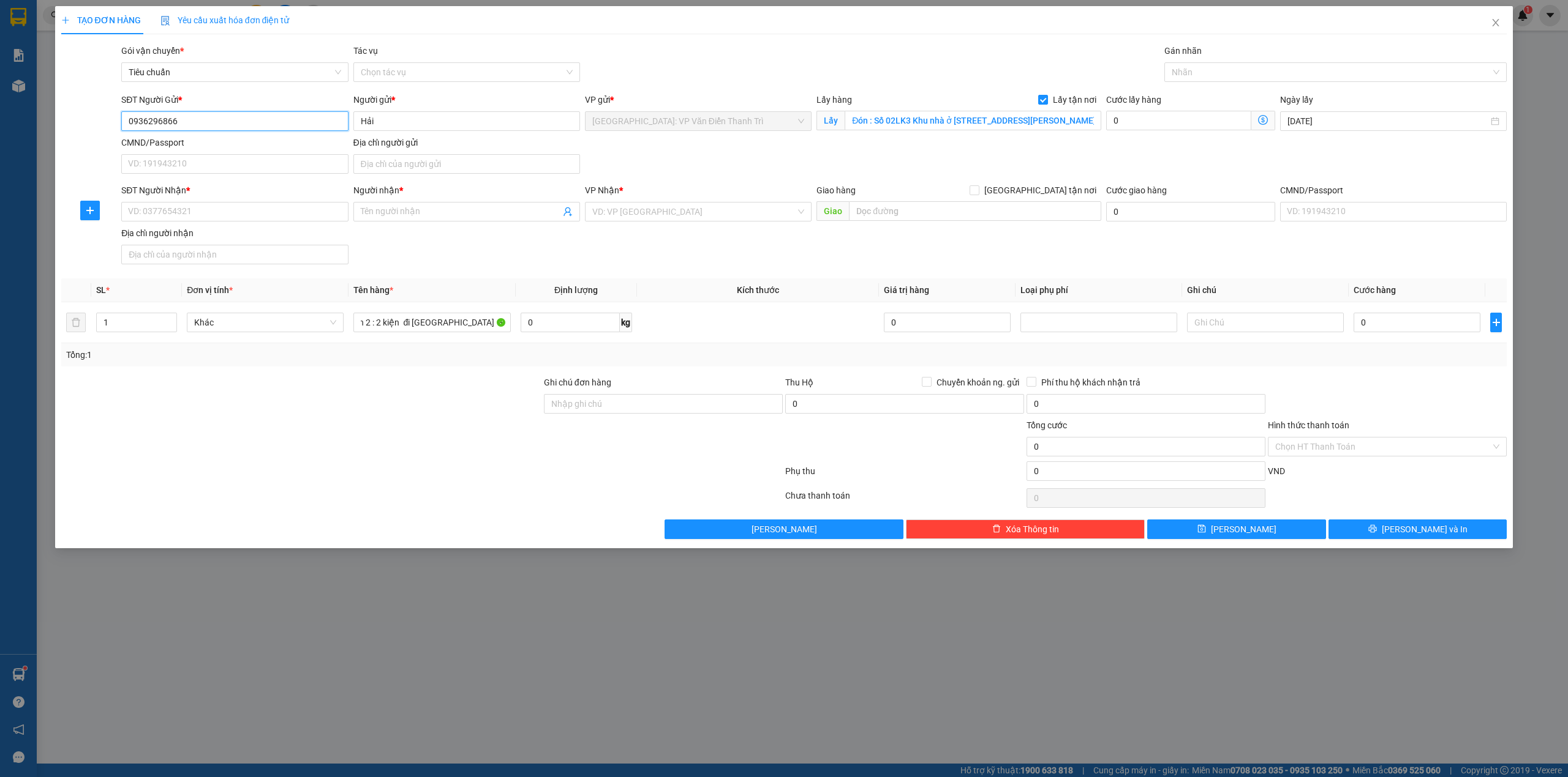
click at [170, 119] on input "0936296866" at bounding box center [235, 121] width 227 height 19
click at [473, 328] on input "Đơn 2 : 2 kiện đi Nha Trang a hùng đón" at bounding box center [432, 322] width 157 height 19
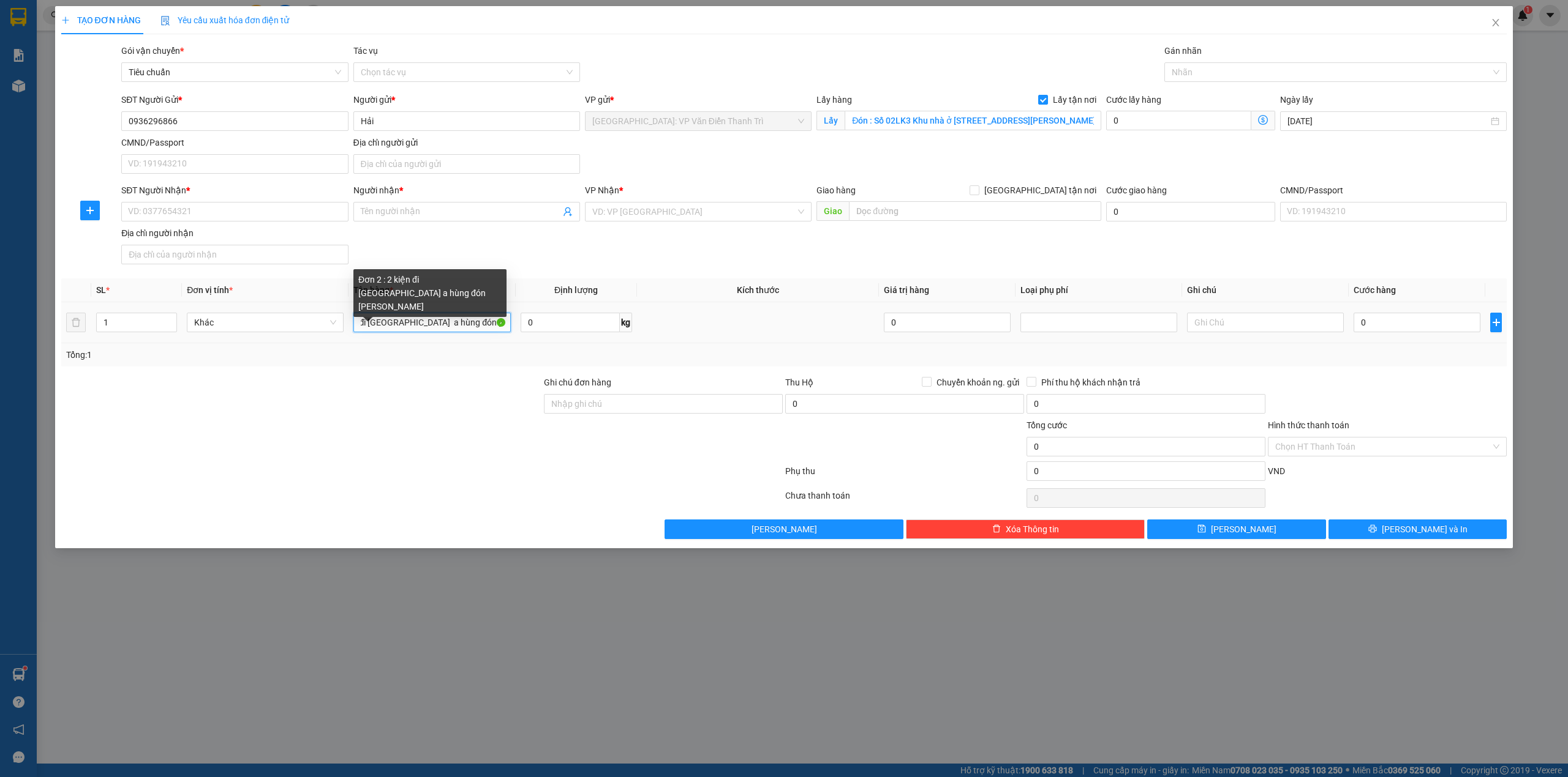
type input "Đơn 2 : 2 kiện đi Nha Trang a hùng đón thanh xuân"
click at [464, 217] on input "Người nhận *" at bounding box center [461, 212] width 200 height 14
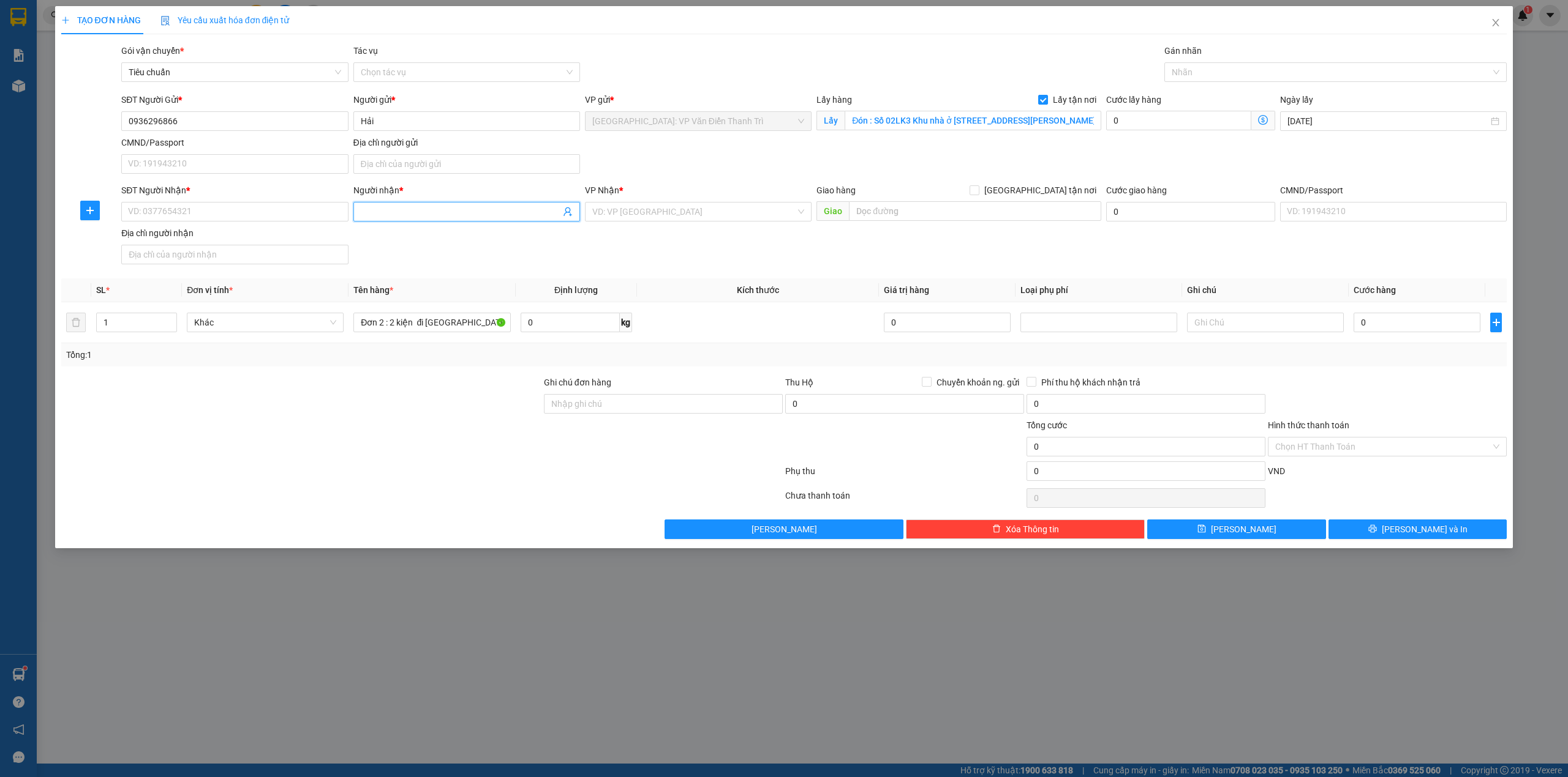
paste input "0969616817"
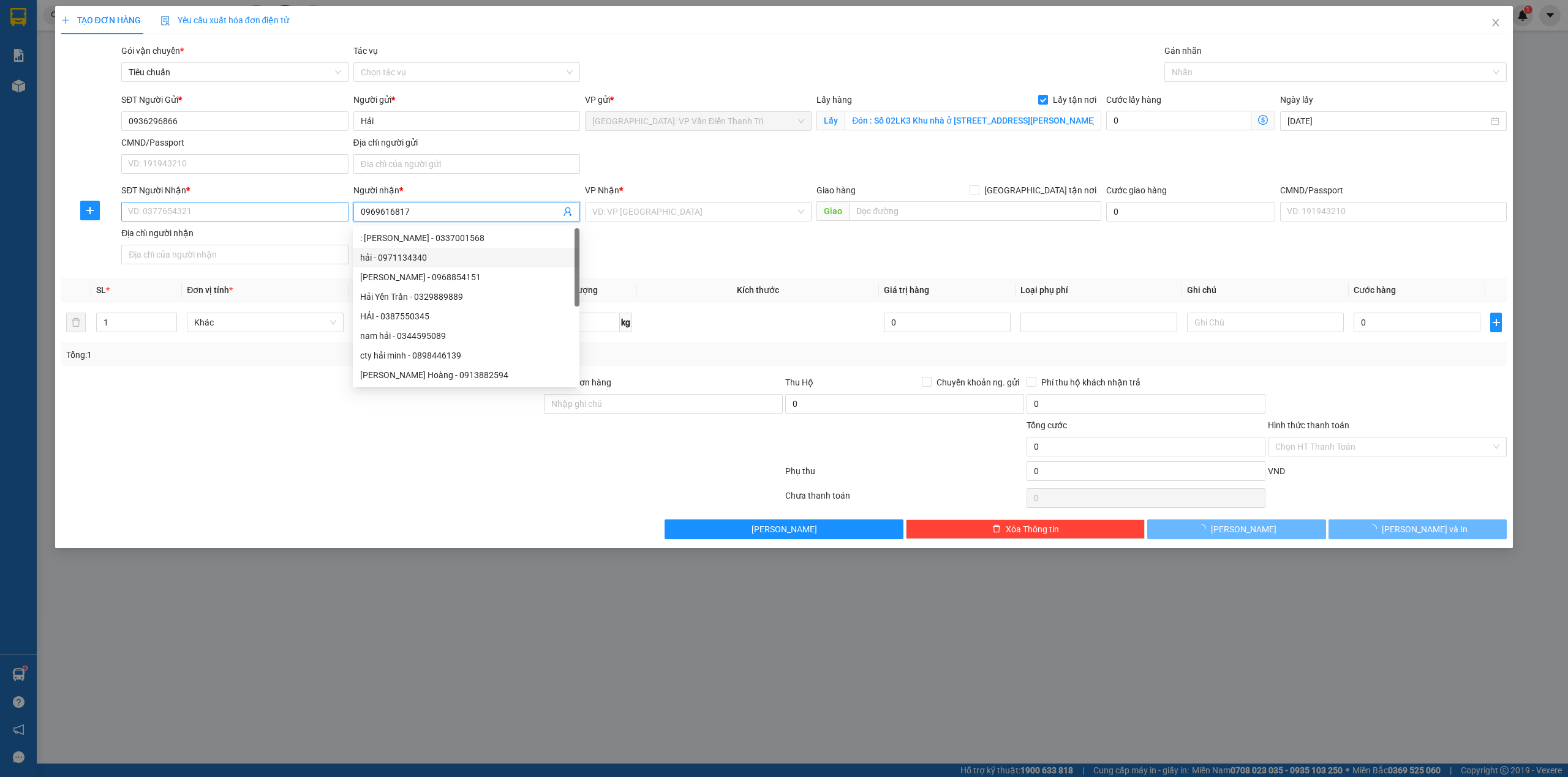
type input "0969616817"
click at [254, 213] on input "SĐT Người Nhận *" at bounding box center [235, 211] width 227 height 19
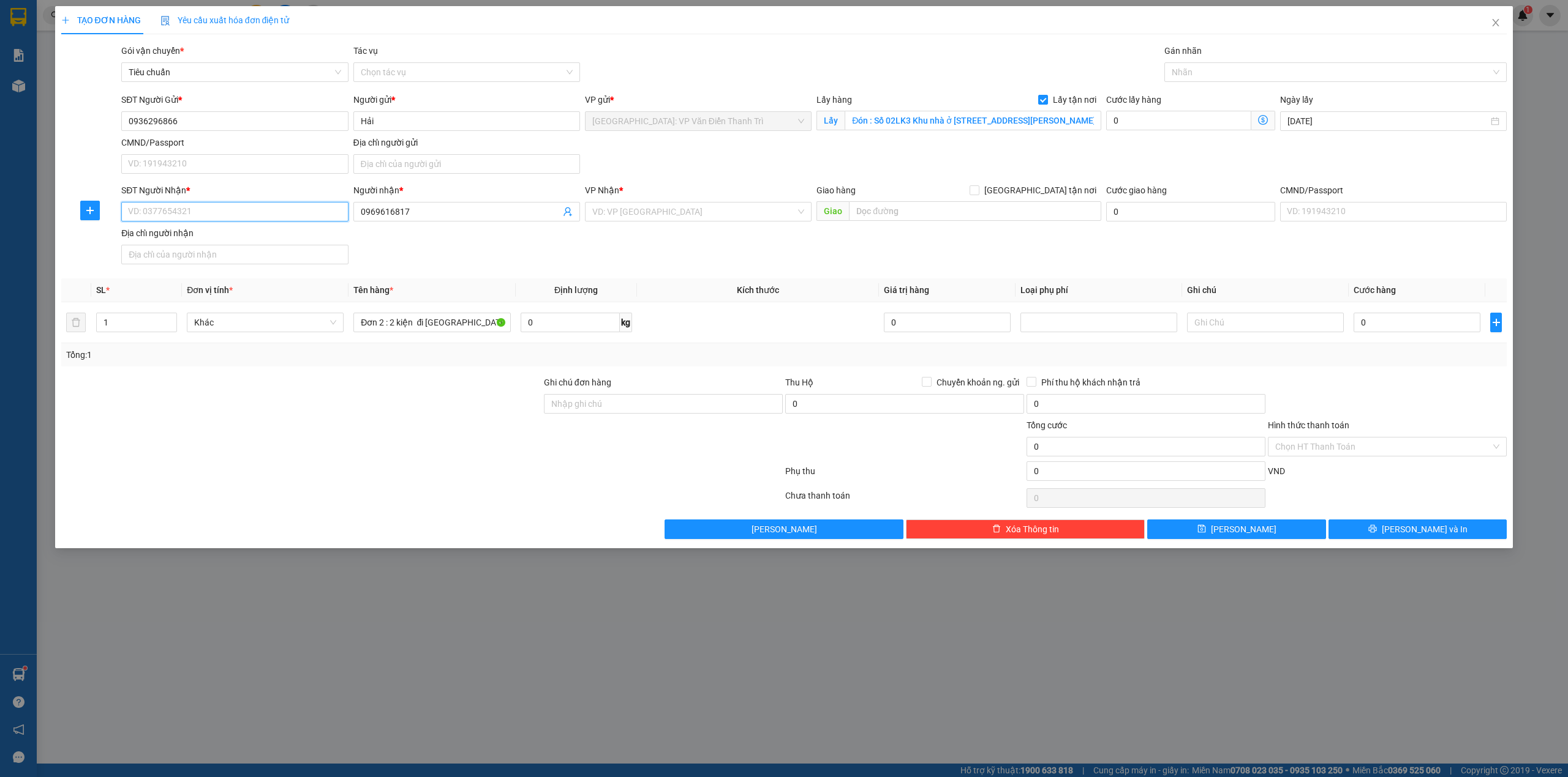
click at [254, 213] on input "SĐT Người Nhận *" at bounding box center [235, 211] width 227 height 19
paste input "0969616817"
type input "0969616817"
click at [405, 203] on span "0969616817" at bounding box center [467, 211] width 227 height 19
drag, startPoint x: 405, startPoint y: 203, endPoint x: 405, endPoint y: 216, distance: 13.0
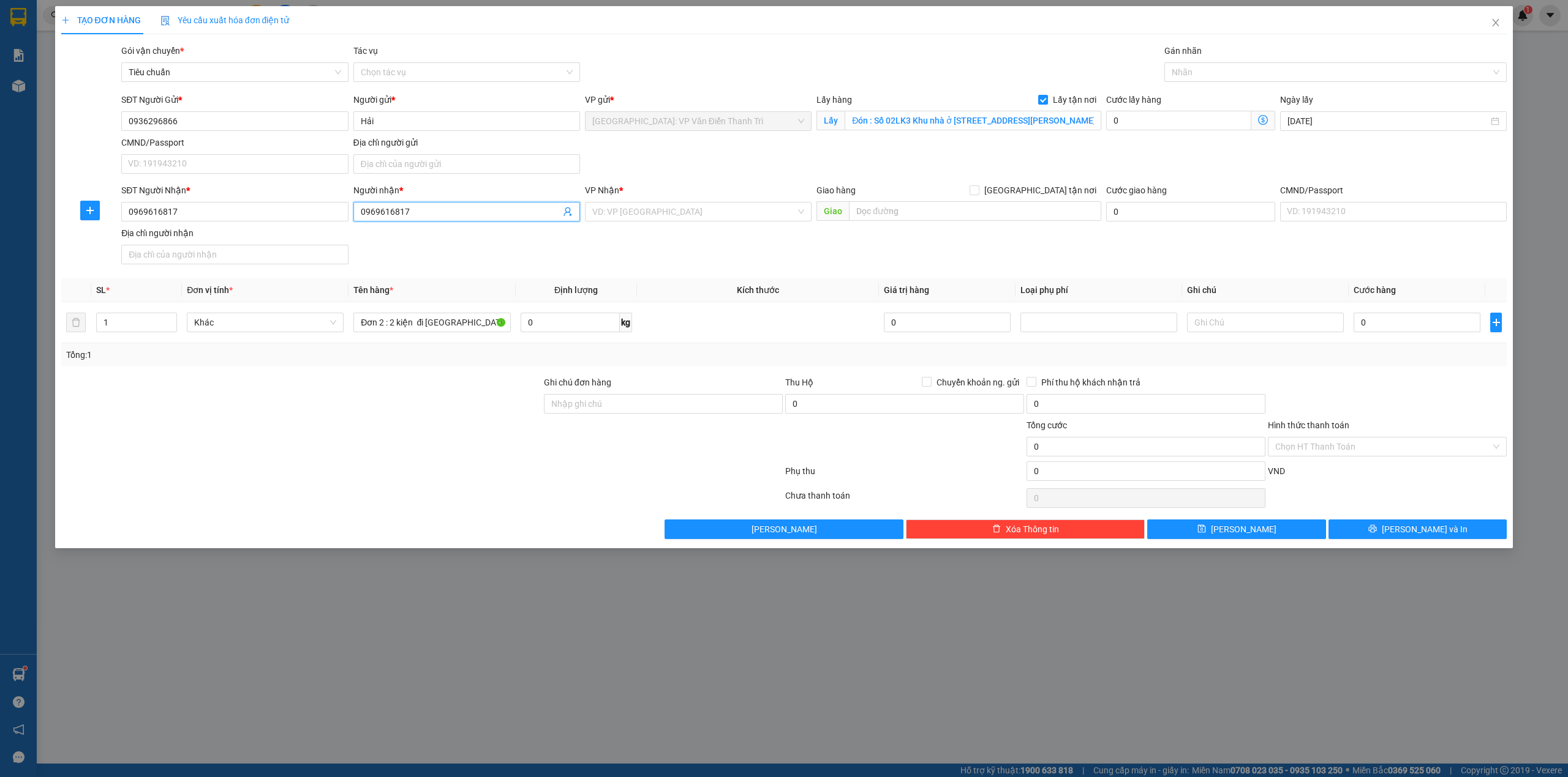
click at [405, 204] on span "0969616817" at bounding box center [467, 211] width 227 height 19
click at [410, 217] on input "0969616817" at bounding box center [461, 212] width 200 height 14
paste input "Luông"
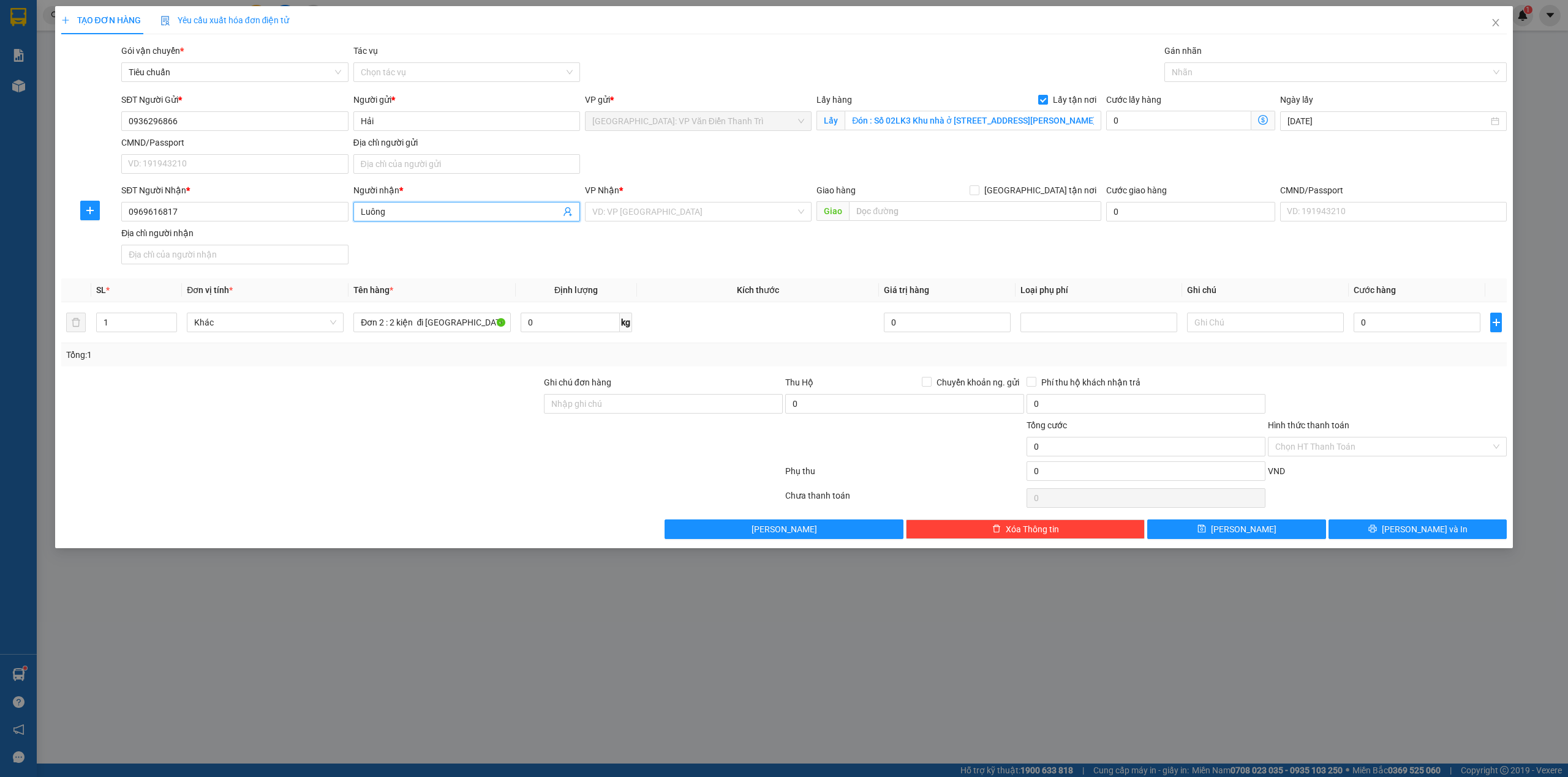
type input "Luông"
click at [556, 248] on div "SĐT Người Nhận * 0969616817 Người nhận * Luông VP Nhận * VD: VP Sài Gòn Giao hà…" at bounding box center [814, 226] width 1390 height 85
click at [692, 204] on input "search" at bounding box center [694, 212] width 203 height 18
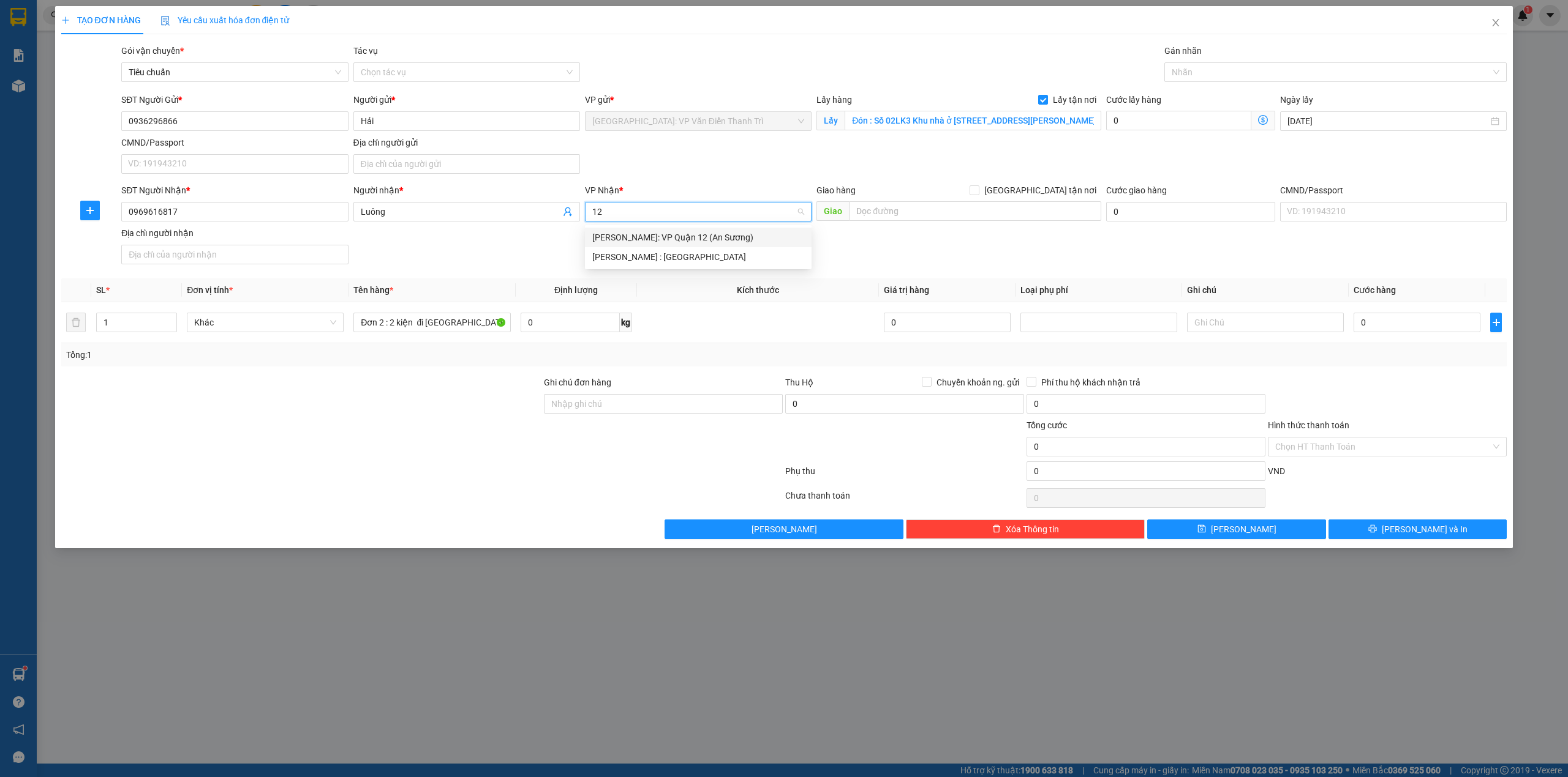
click at [694, 204] on input "12" at bounding box center [694, 212] width 203 height 18
click at [694, 206] on input "12" at bounding box center [694, 212] width 203 height 18
type input "bế"
click at [690, 256] on div "[GEOGRAPHIC_DATA]: Kho Bến Xe Phía Nam" at bounding box center [733, 257] width 282 height 14
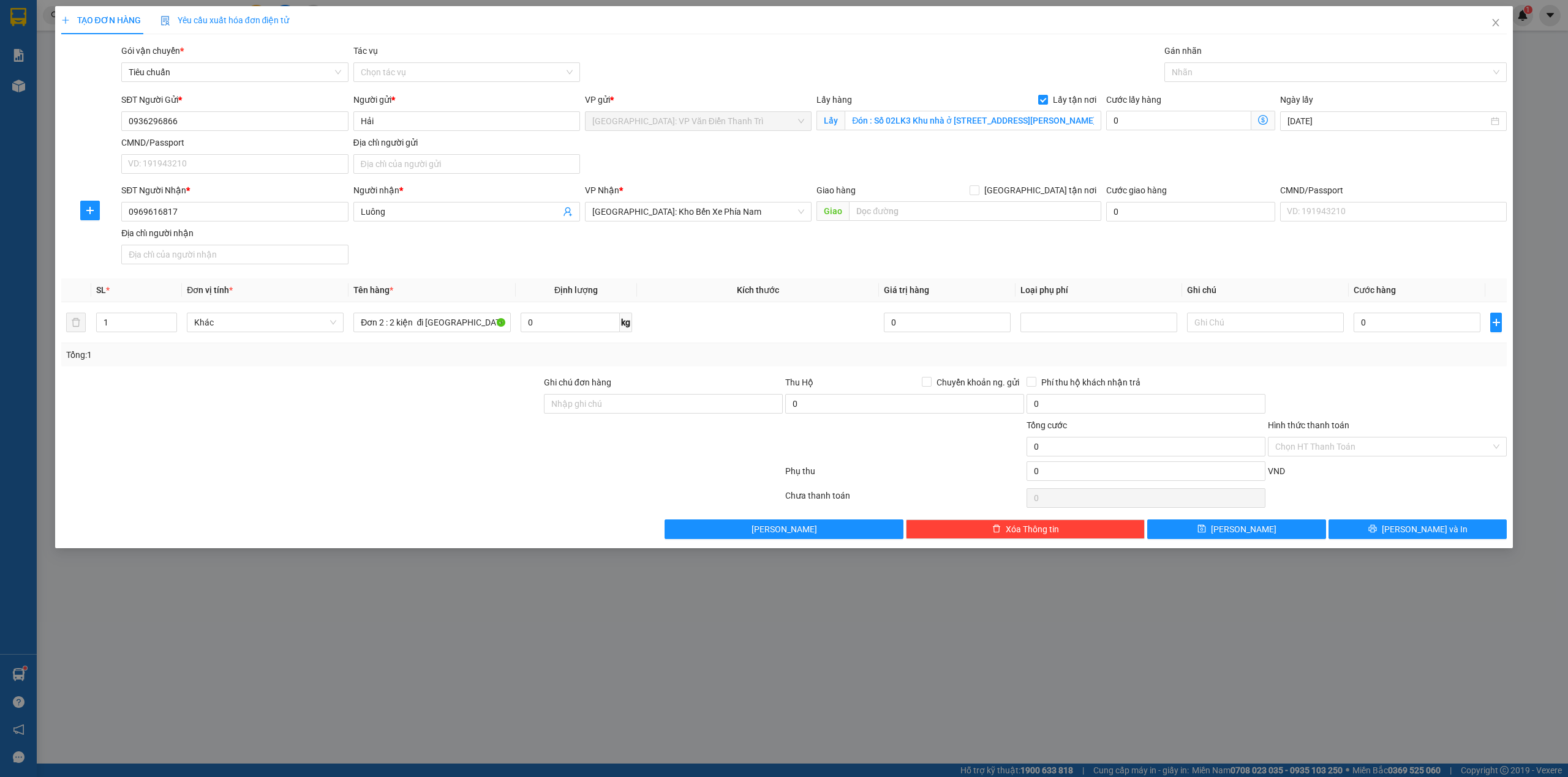
click at [895, 255] on div "SĐT Người Nhận * 0969616817 Người nhận * Luông VP Nhận * Nha Trang: Kho Bến Xe …" at bounding box center [814, 226] width 1390 height 85
click at [916, 217] on input "text" at bounding box center [975, 211] width 252 height 19
paste input "Trả : Số 8, 10 đường Hoàng Cầm, Vĩnh Hiệp, Nha Trang, Khánh Hòa"
type input "Trả : Số 8, 10 đường Hoàng Cầm, Vĩnh Hiệp, Nha Trang, Khánh Hòa"
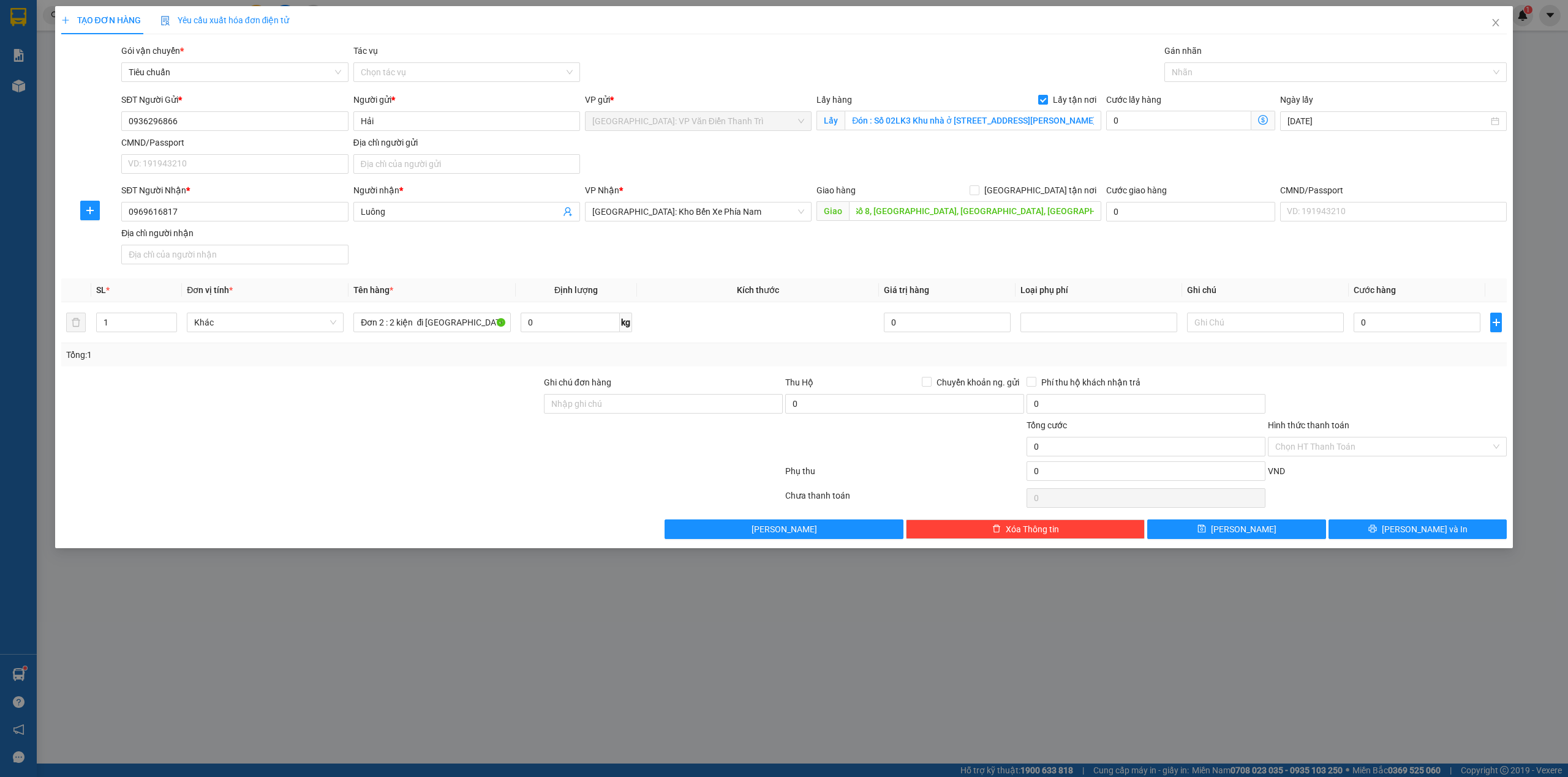
click at [1020, 186] on div "Giao hàng Giao tận nơi" at bounding box center [959, 191] width 285 height 14
click at [1042, 198] on div "Giao hàng Giao tận nơi" at bounding box center [959, 193] width 285 height 18
click at [978, 189] on input "[GEOGRAPHIC_DATA] tận nơi" at bounding box center [974, 189] width 8 height 8
checkbox input "true"
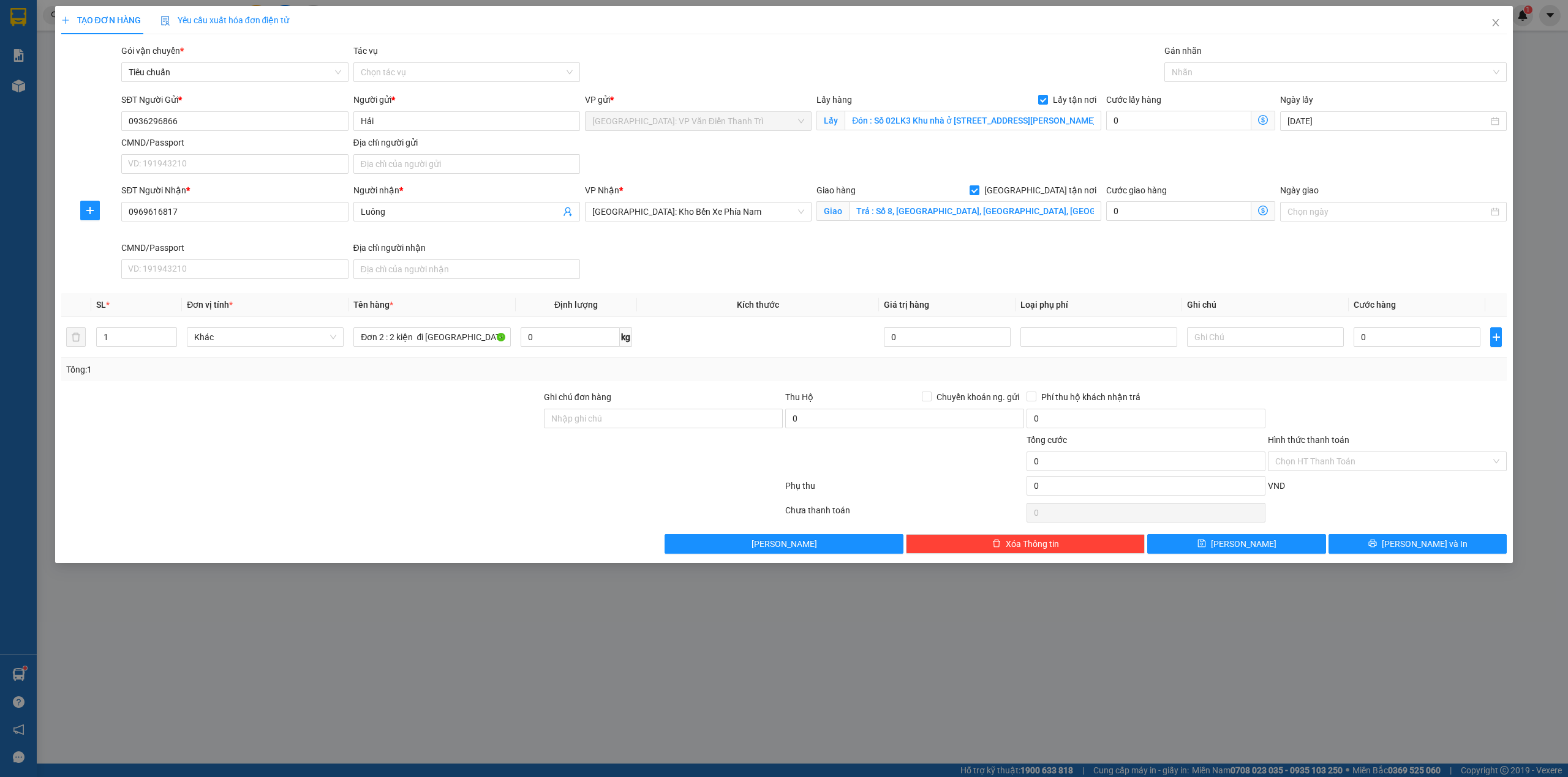
click at [974, 177] on div "SĐT Người Gửi * 0936296866 Người gửi * Hải VP gửi * [GEOGRAPHIC_DATA]: VP Văn Đ…" at bounding box center [814, 135] width 1390 height 85
click at [1147, 134] on div "Cước lấy hàng 0" at bounding box center [1190, 115] width 169 height 43
click at [1155, 128] on input "0" at bounding box center [1178, 120] width 145 height 19
type input "1"
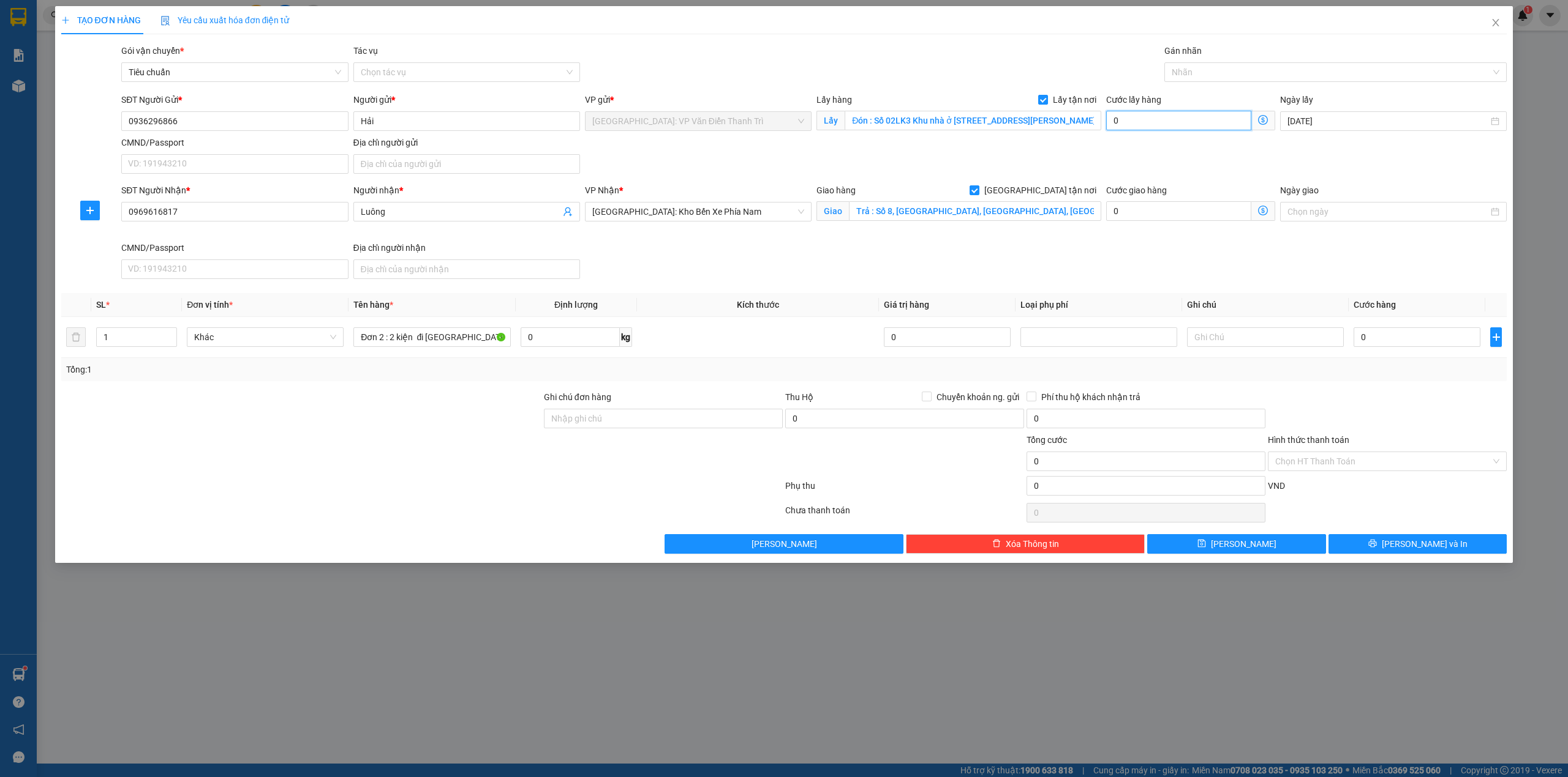
type input "1"
type input "10"
type input "100"
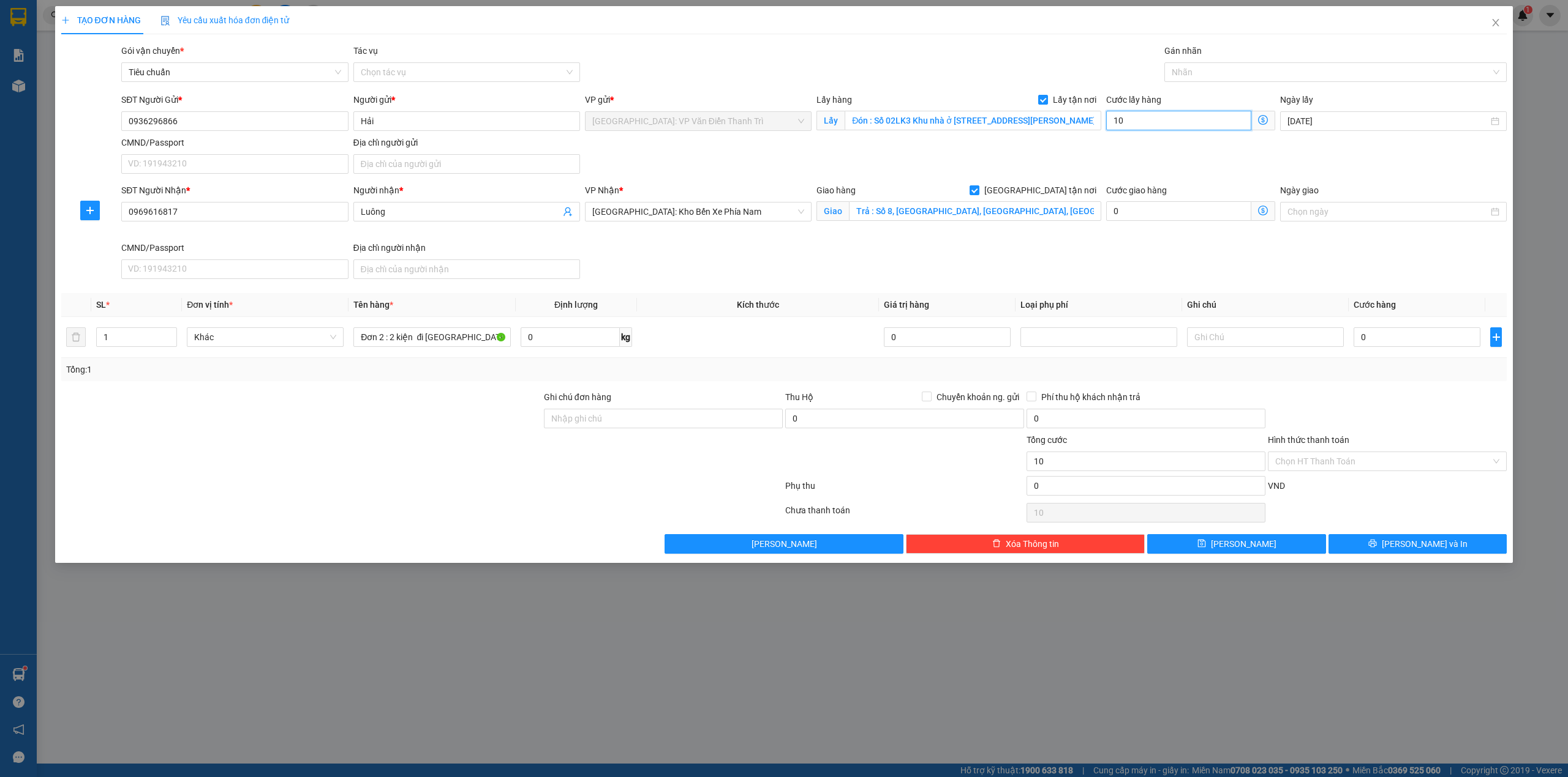
type input "100"
type input "100.000"
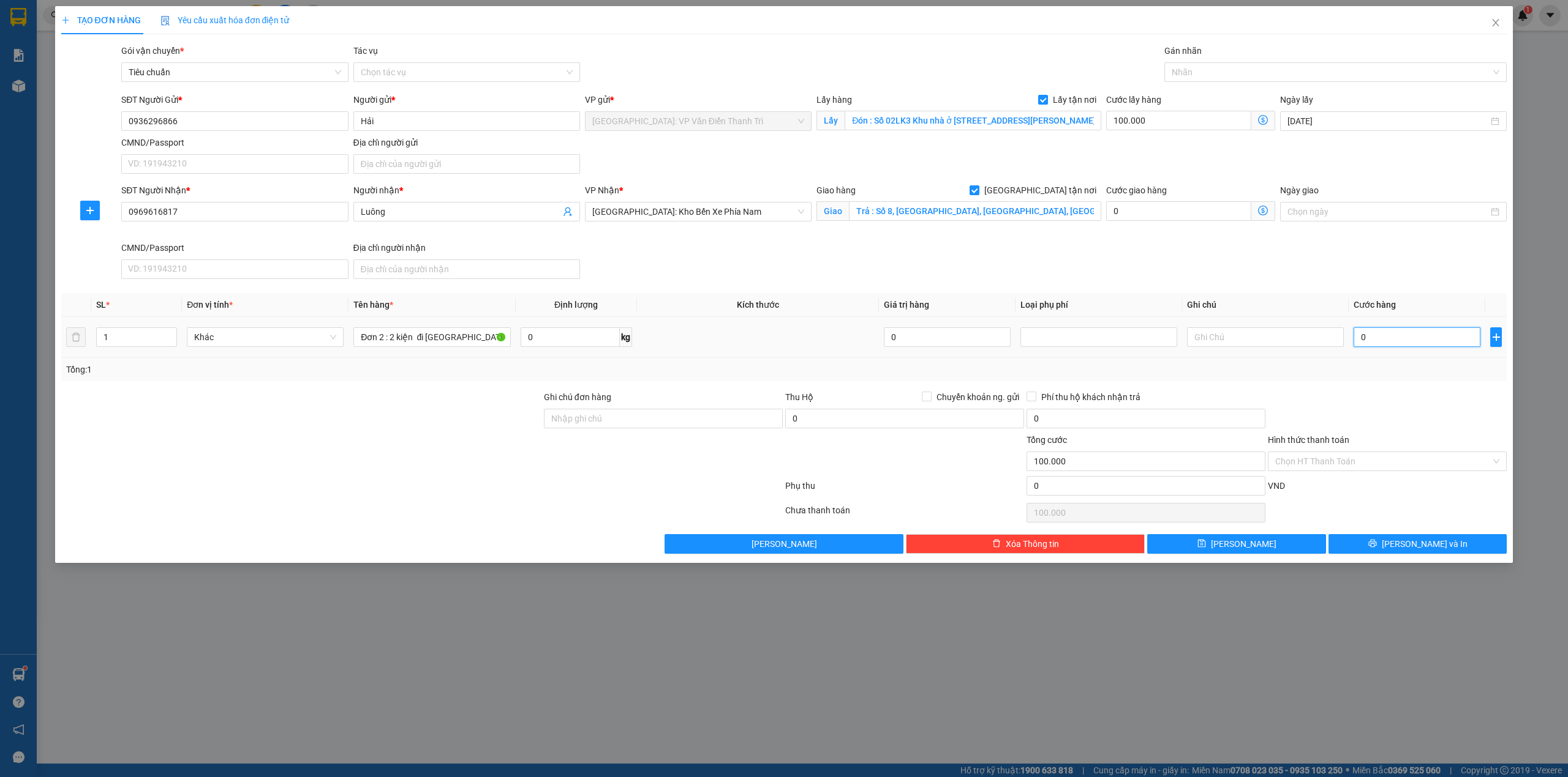
click at [1420, 339] on input "0" at bounding box center [1417, 337] width 127 height 19
type input "7"
type input "100.007"
type input "71"
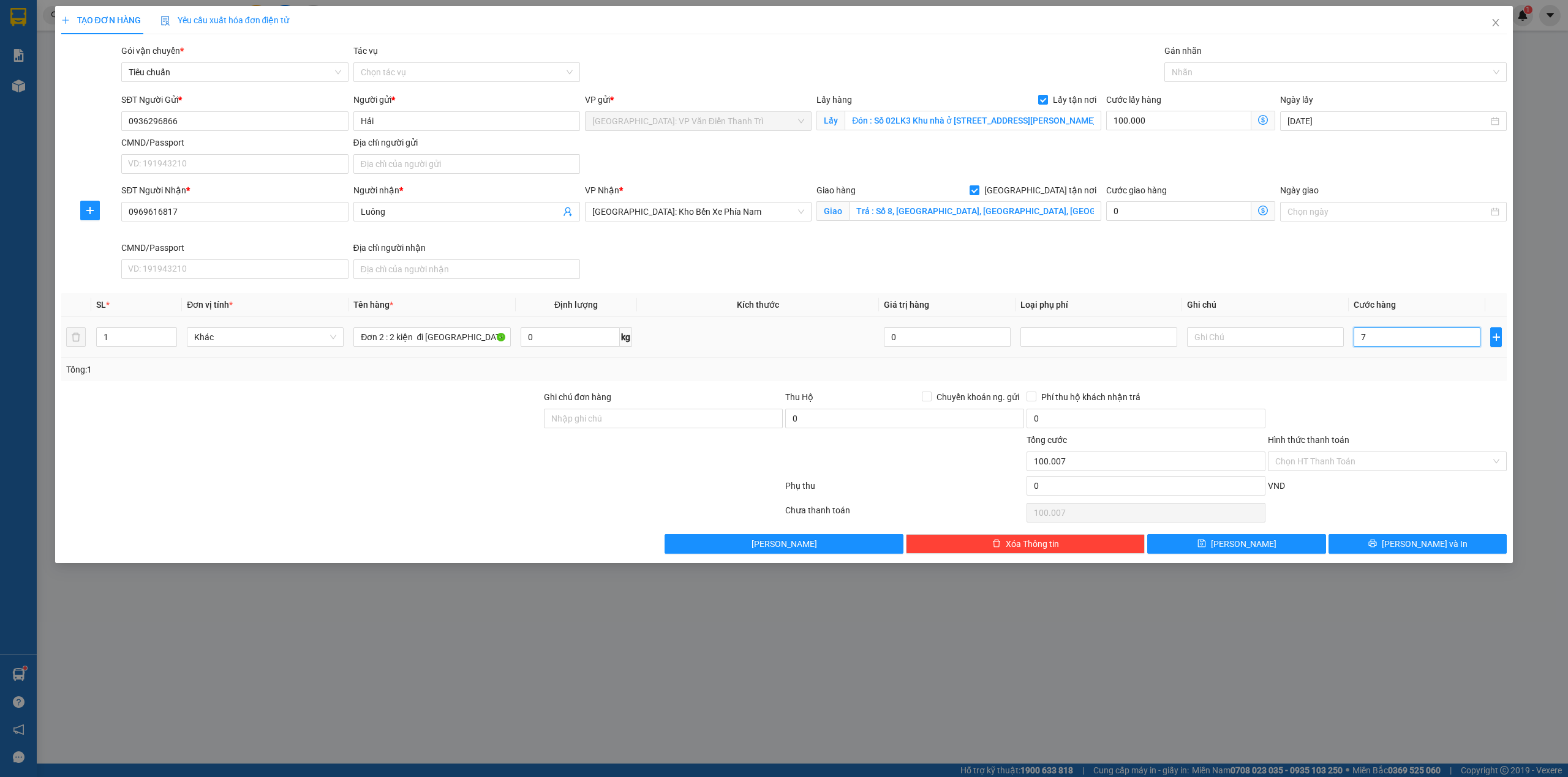
type input "100.071"
type input "710"
type input "100.710"
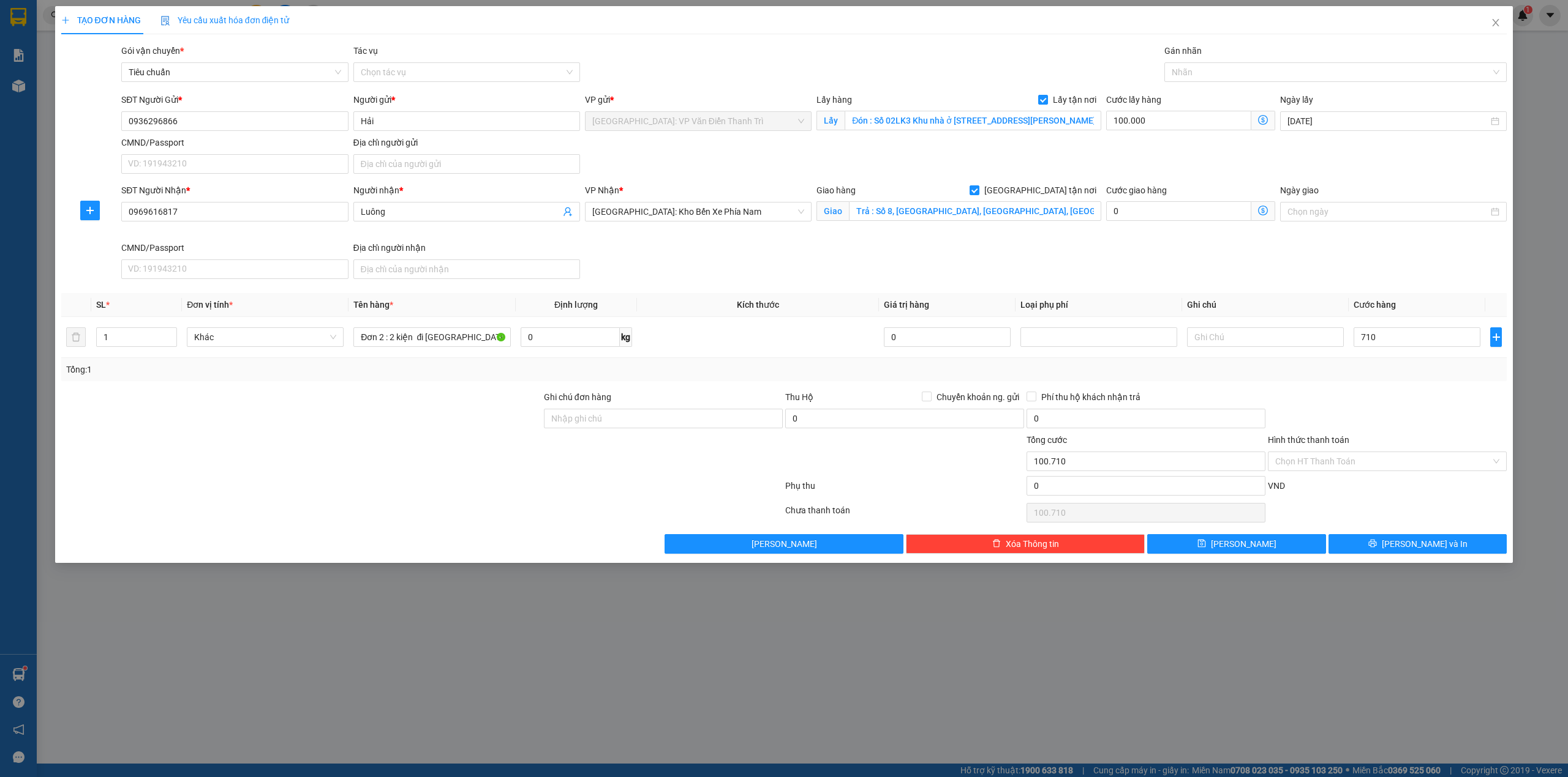
type input "710.000"
type input "810.000"
click at [1302, 421] on div at bounding box center [1387, 412] width 241 height 43
click at [620, 420] on input "Ghi chú đơn hàng" at bounding box center [663, 418] width 239 height 19
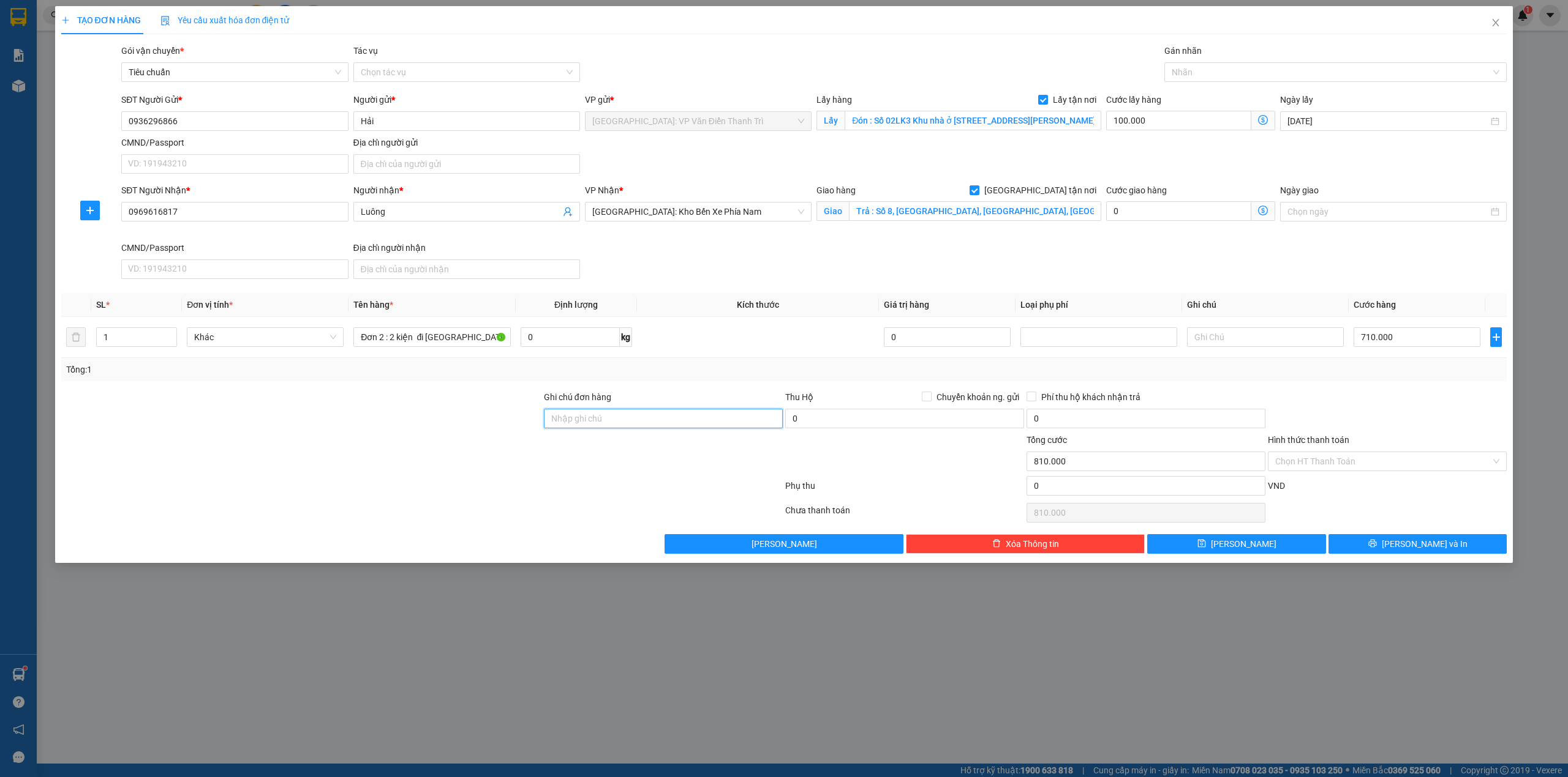
paste input "Người nhận thanh toán"
type input "Người nhận thanh toán"
click at [458, 427] on div at bounding box center [301, 412] width 483 height 43
click at [1206, 544] on icon "save" at bounding box center [1201, 543] width 8 height 8
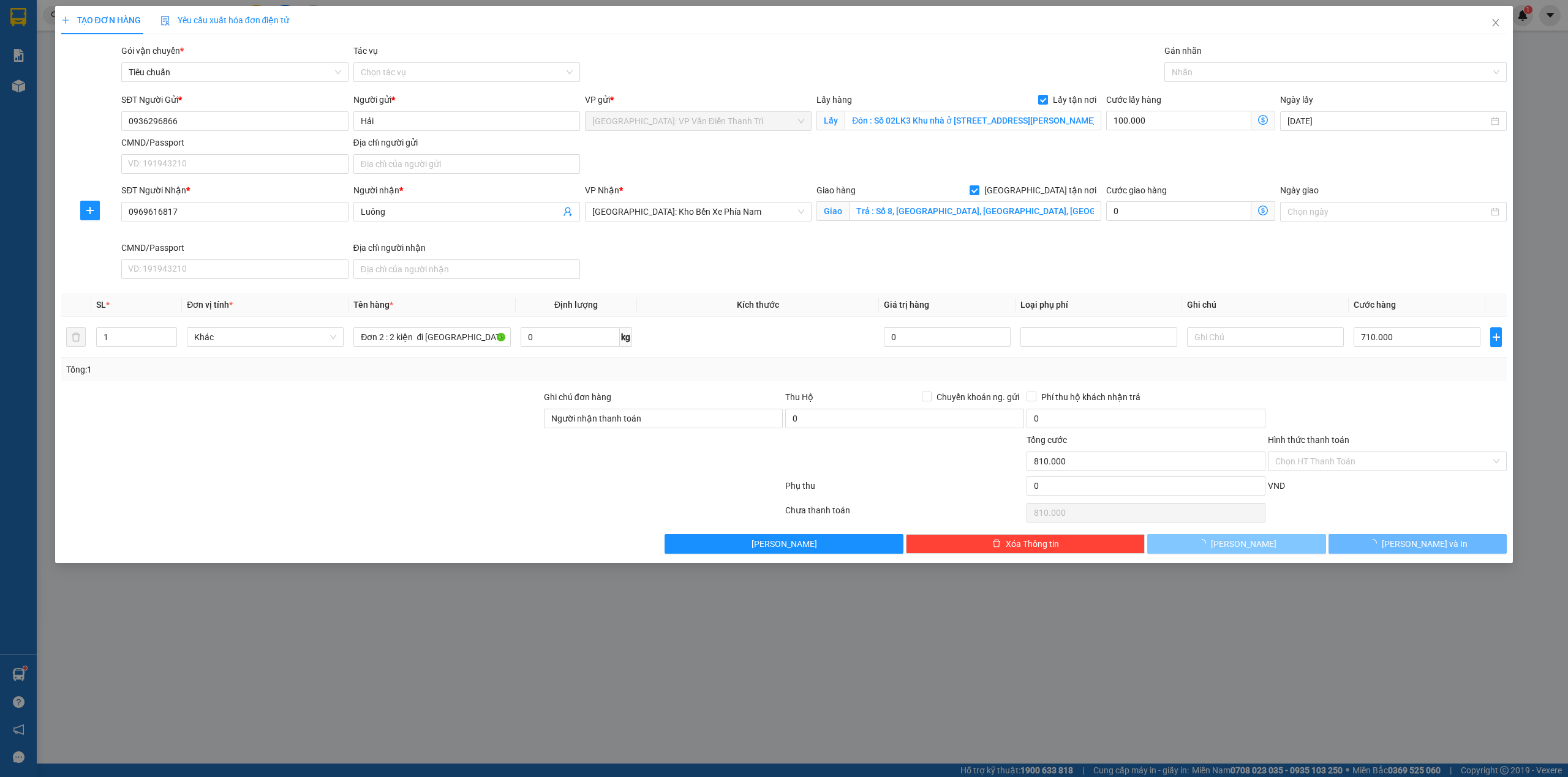
checkbox input "false"
type input "0"
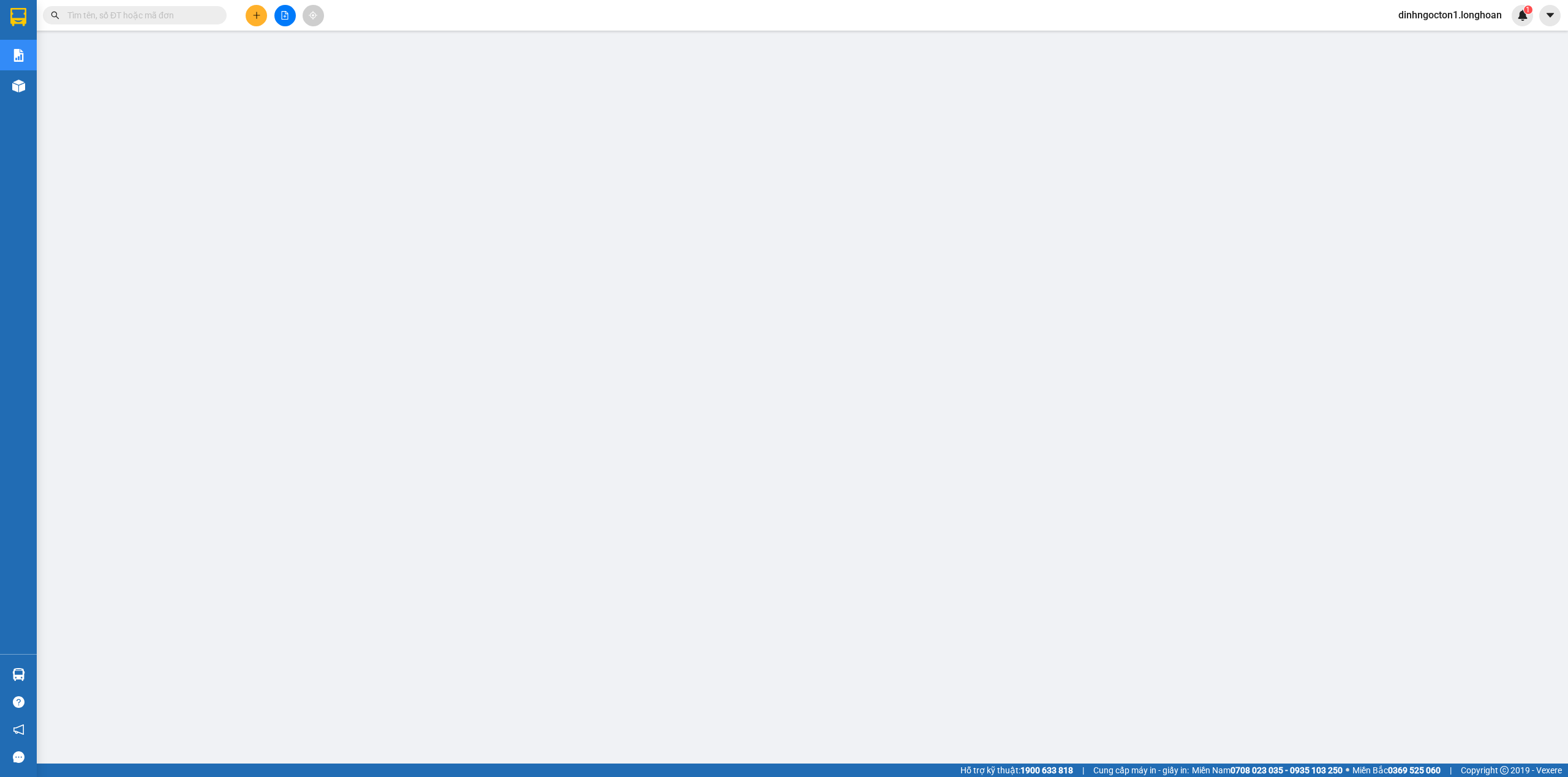
click at [260, 25] on button at bounding box center [256, 15] width 22 height 22
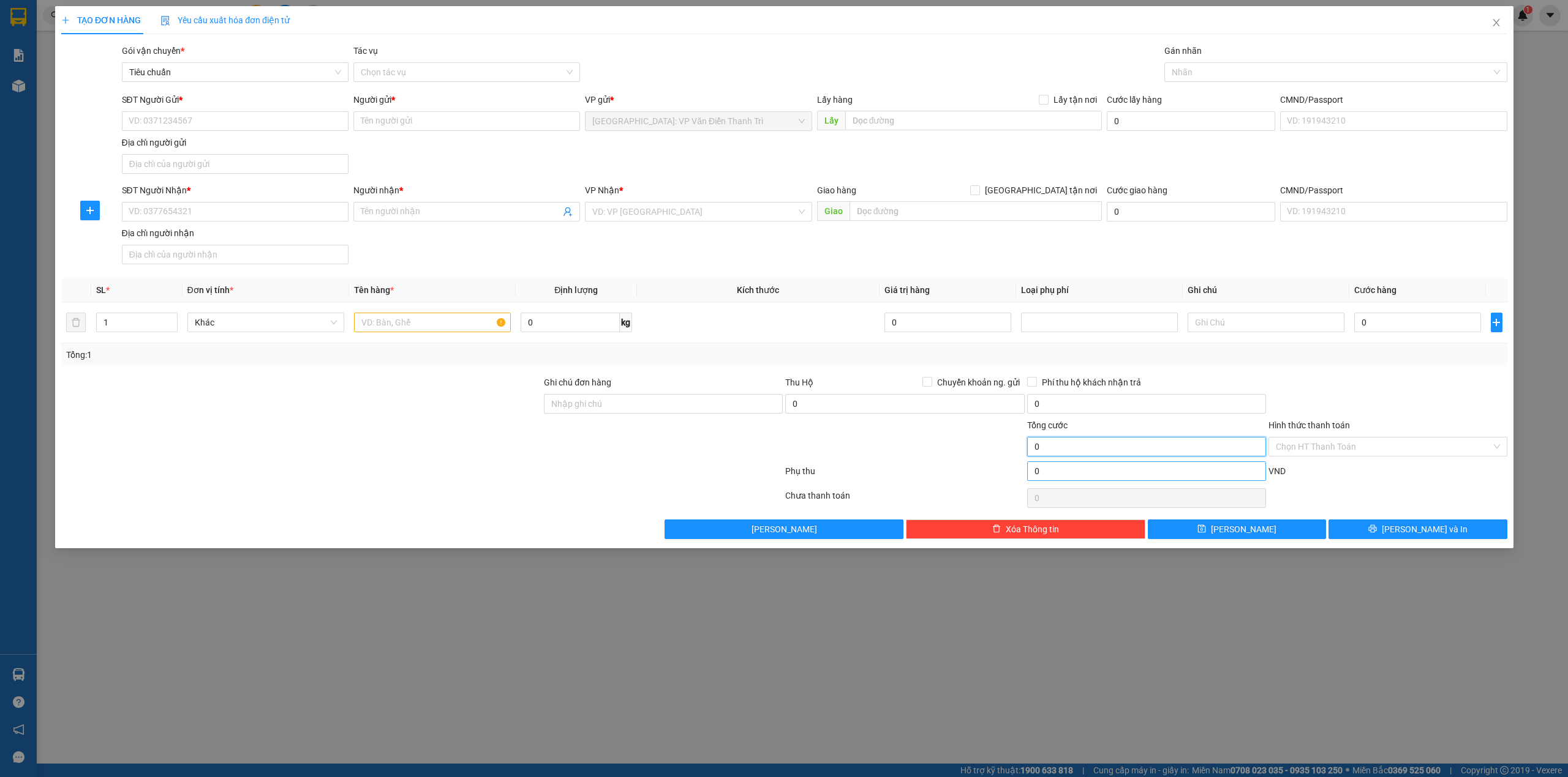
click at [421, 376] on form "Ghi chú đơn hàng Thu Hộ Chuyển khoản ng. gửi 0 Phí thu hộ khách nhận trả 0 Tổng…" at bounding box center [784, 430] width 1446 height 110
click at [243, 486] on div at bounding box center [421, 498] width 724 height 25
drag, startPoint x: 217, startPoint y: 131, endPoint x: 211, endPoint y: 121, distance: 11.7
click at [216, 128] on div "TẠO ĐƠN HÀNG Yêu cầu xuất hóa đơn điện tử Transit Pickup Surcharge Ids Transit …" at bounding box center [784, 388] width 1568 height 777
click at [211, 121] on div "TẠO ĐƠN HÀNG Yêu cầu xuất hóa đơn điện tử Transit Pickup Surcharge Ids Transit …" at bounding box center [784, 388] width 1568 height 777
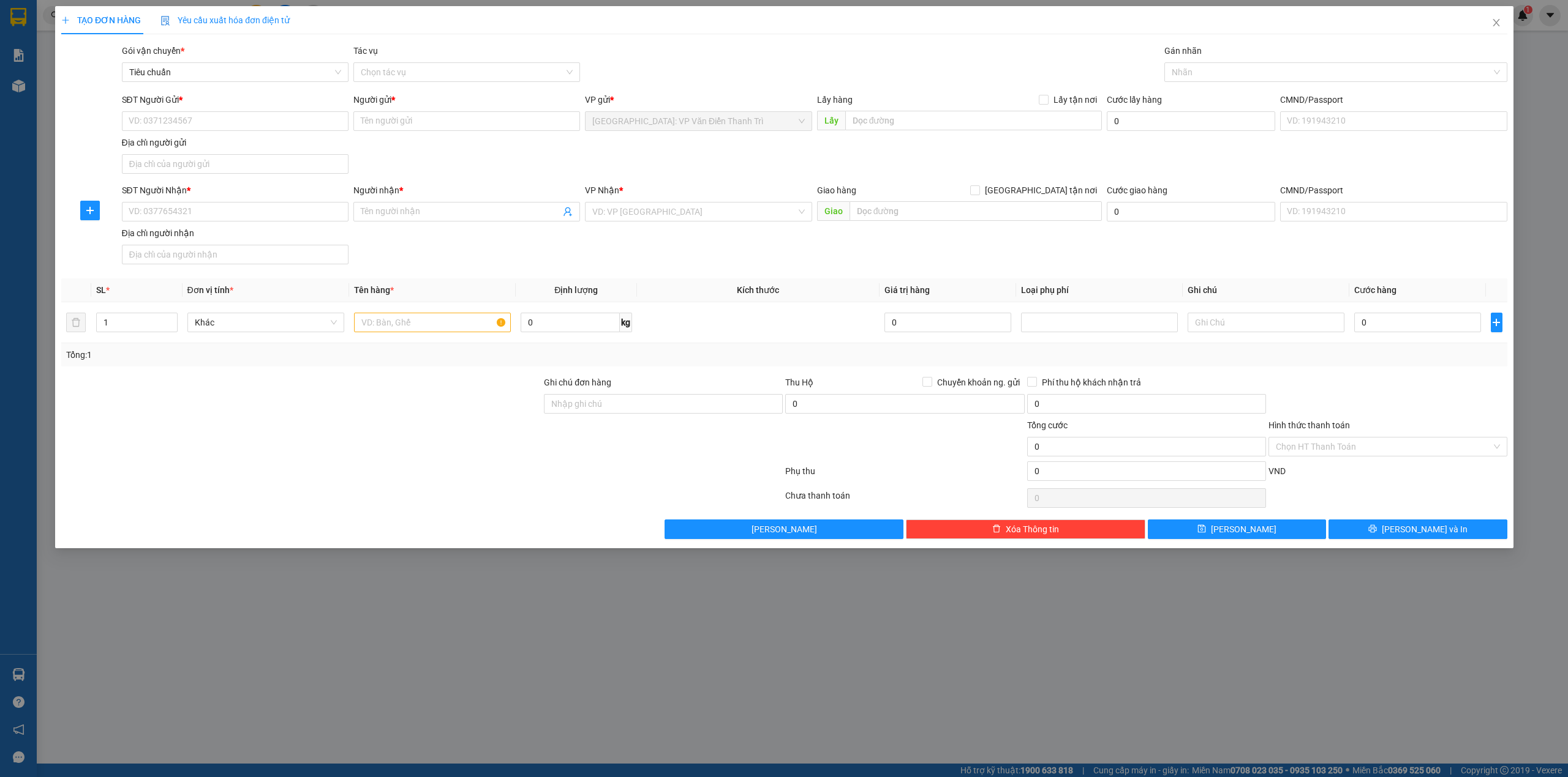
click at [211, 121] on div "TẠO ĐƠN HÀNG Yêu cầu xuất hóa đơn điện tử Transit Pickup Surcharge Ids Transit …" at bounding box center [784, 388] width 1568 height 777
click at [209, 120] on div "TẠO ĐƠN HÀNG Yêu cầu xuất hóa đơn điện tử Transit Pickup Surcharge Ids Transit …" at bounding box center [784, 388] width 1568 height 777
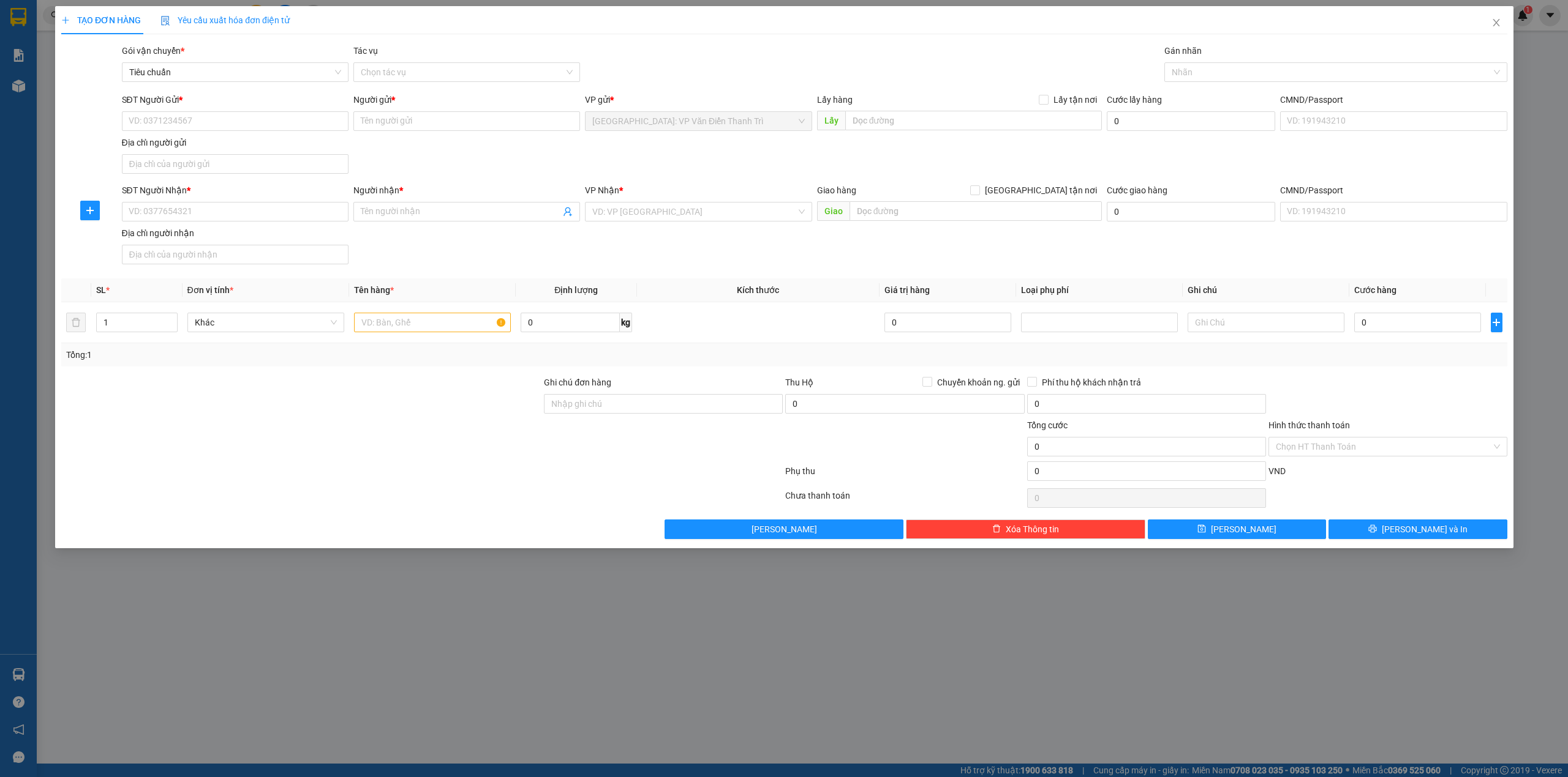
click at [184, 120] on div "TẠO ĐƠN HÀNG Yêu cầu xuất hóa đơn điện tử Transit Pickup Surcharge Ids Transit …" at bounding box center [784, 388] width 1568 height 777
drag, startPoint x: 188, startPoint y: 120, endPoint x: 195, endPoint y: 137, distance: 18.4
click at [191, 128] on div "TẠO ĐƠN HÀNG Yêu cầu xuất hóa đơn điện tử Transit Pickup Surcharge Ids Transit …" at bounding box center [784, 388] width 1568 height 777
drag, startPoint x: 228, startPoint y: 211, endPoint x: 230, endPoint y: 263, distance: 52.0
click at [228, 212] on div "TẠO ĐƠN HÀNG Yêu cầu xuất hóa đơn điện tử Transit Pickup Surcharge Ids Transit …" at bounding box center [784, 388] width 1568 height 777
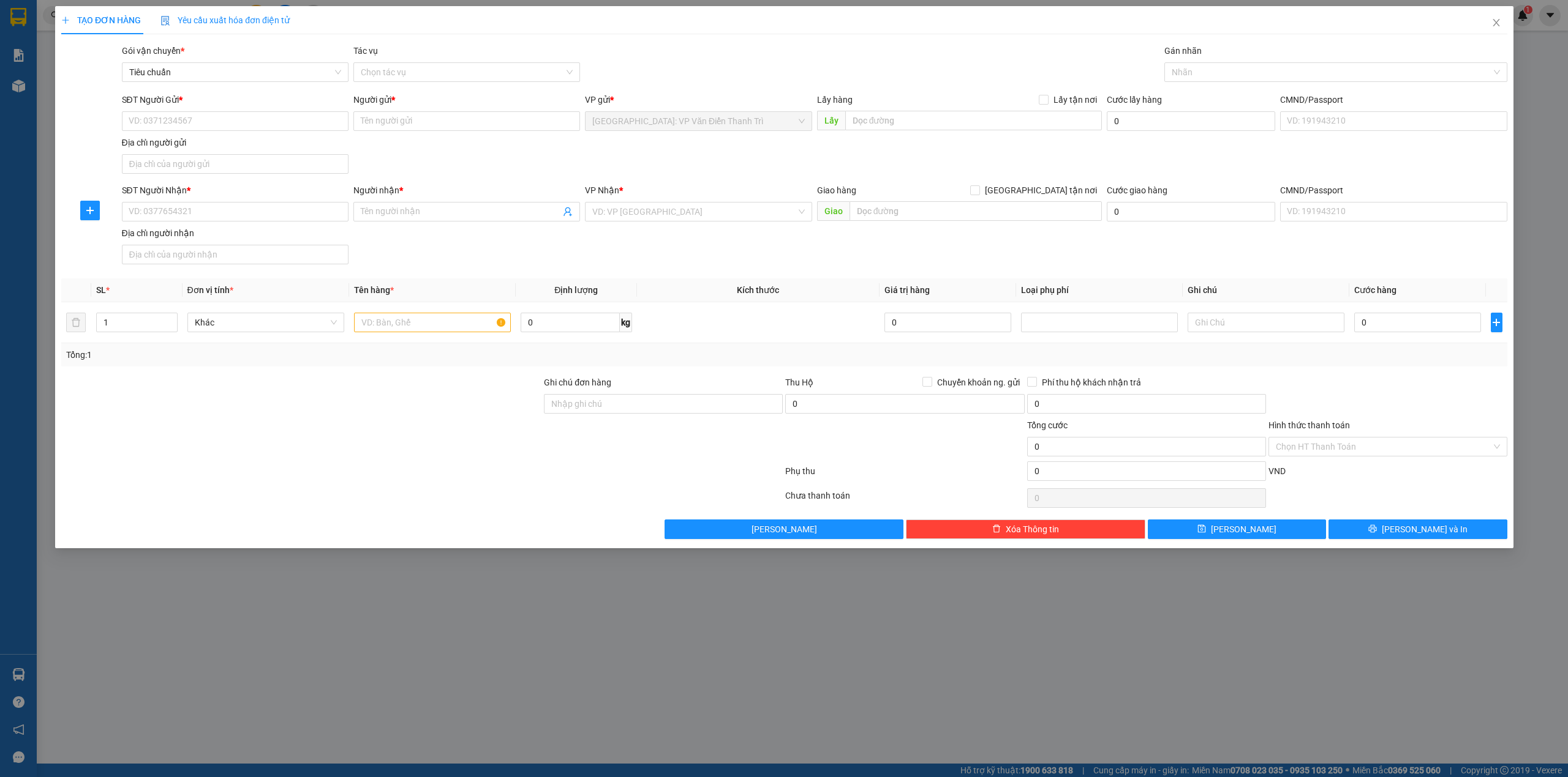
drag, startPoint x: 229, startPoint y: 309, endPoint x: 285, endPoint y: 397, distance: 104.3
click at [238, 337] on div "TẠO ĐƠN HÀNG Yêu cầu xuất hóa đơn điện tử Transit Pickup Surcharge Ids Transit …" at bounding box center [784, 388] width 1568 height 777
click at [337, 420] on div "TẠO ĐƠN HÀNG Yêu cầu xuất hóa đơn điện tử Transit Pickup Surcharge Ids Transit …" at bounding box center [784, 388] width 1568 height 777
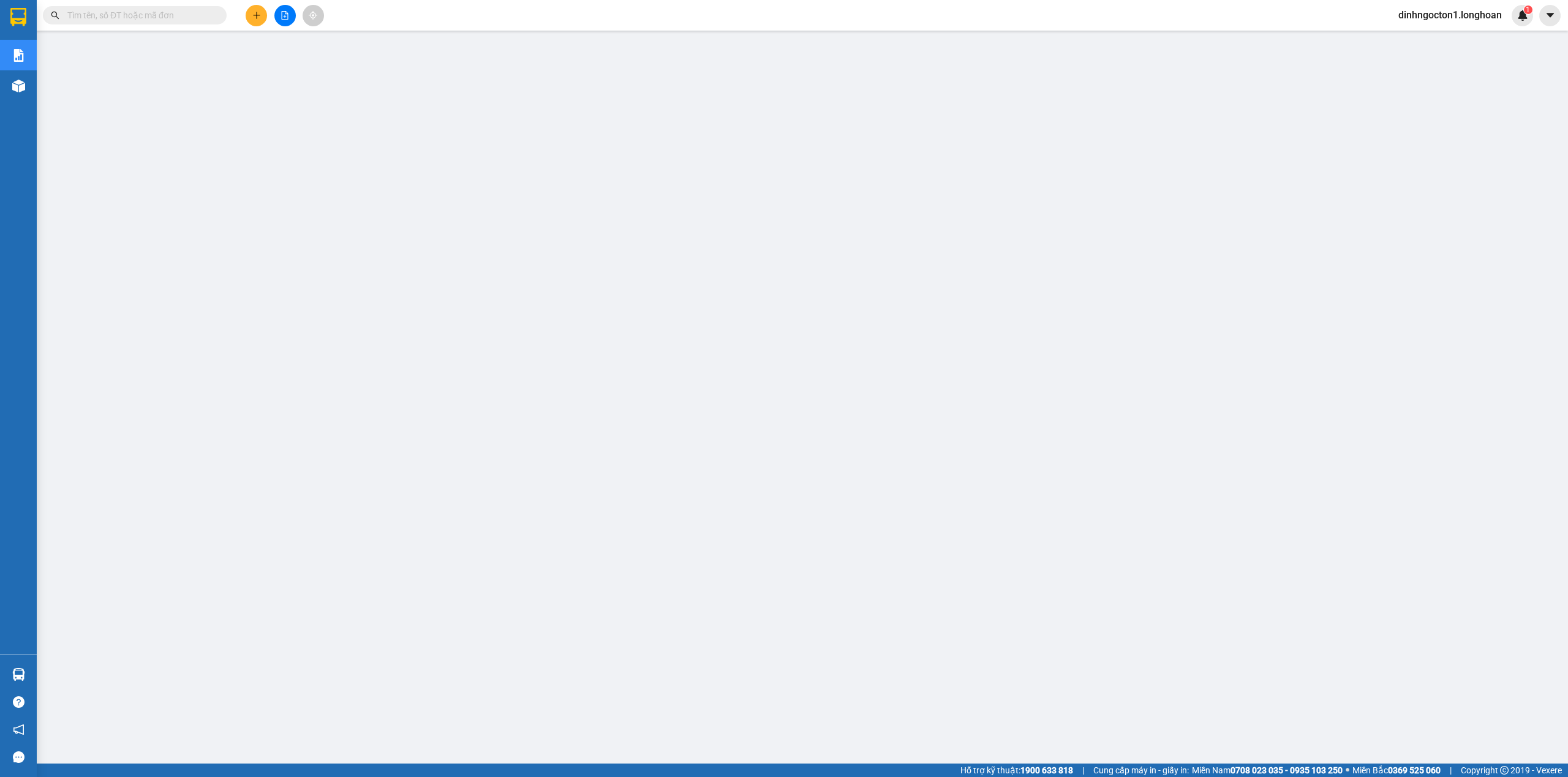
click at [255, 12] on button at bounding box center [256, 15] width 22 height 22
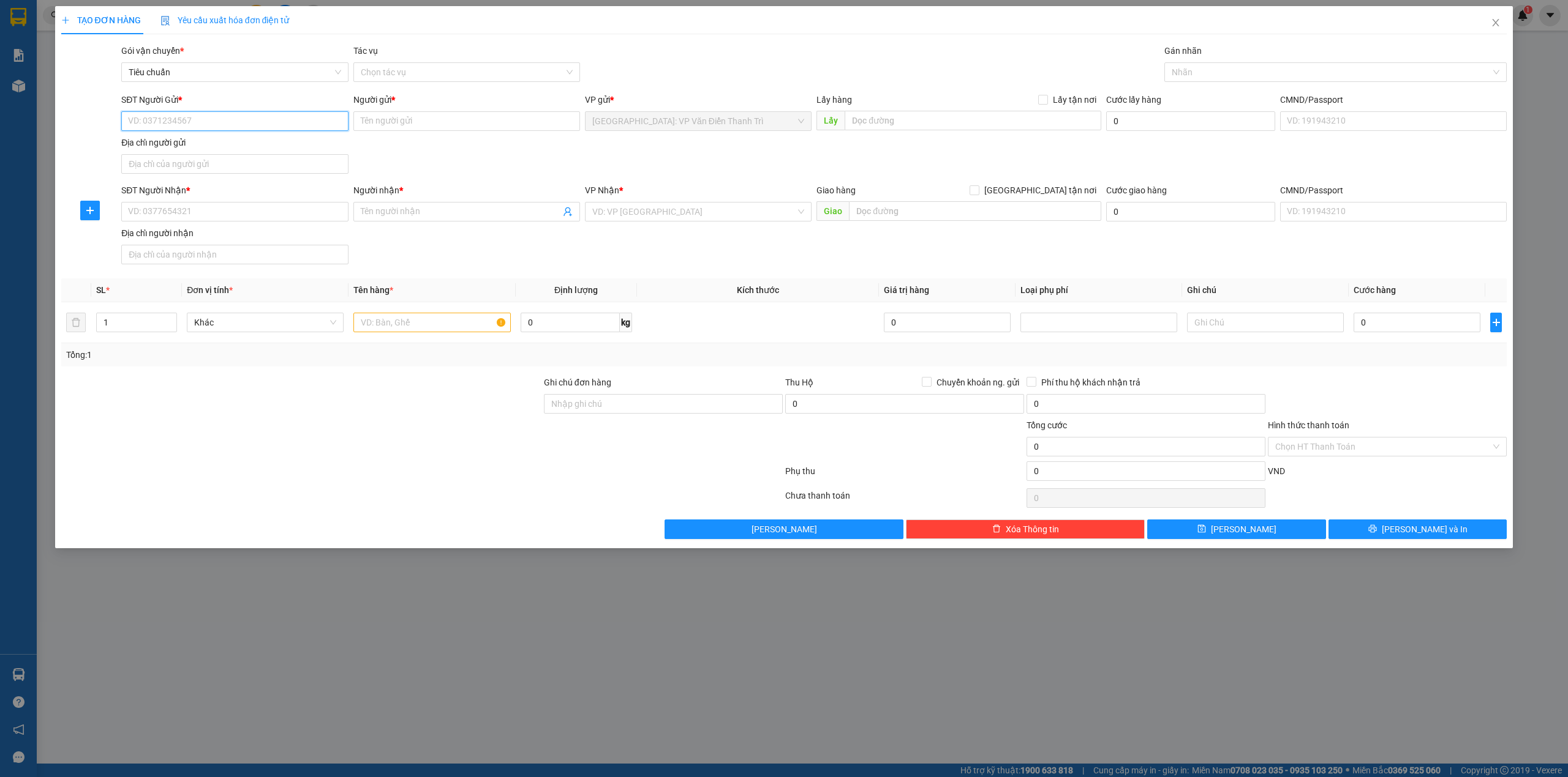
click at [196, 115] on input "SĐT Người Gửi *" at bounding box center [235, 121] width 227 height 19
paste input "0936296866"
type input "0936296866"
click at [381, 120] on input "Người gửi *" at bounding box center [467, 121] width 227 height 19
paste input "Hải"
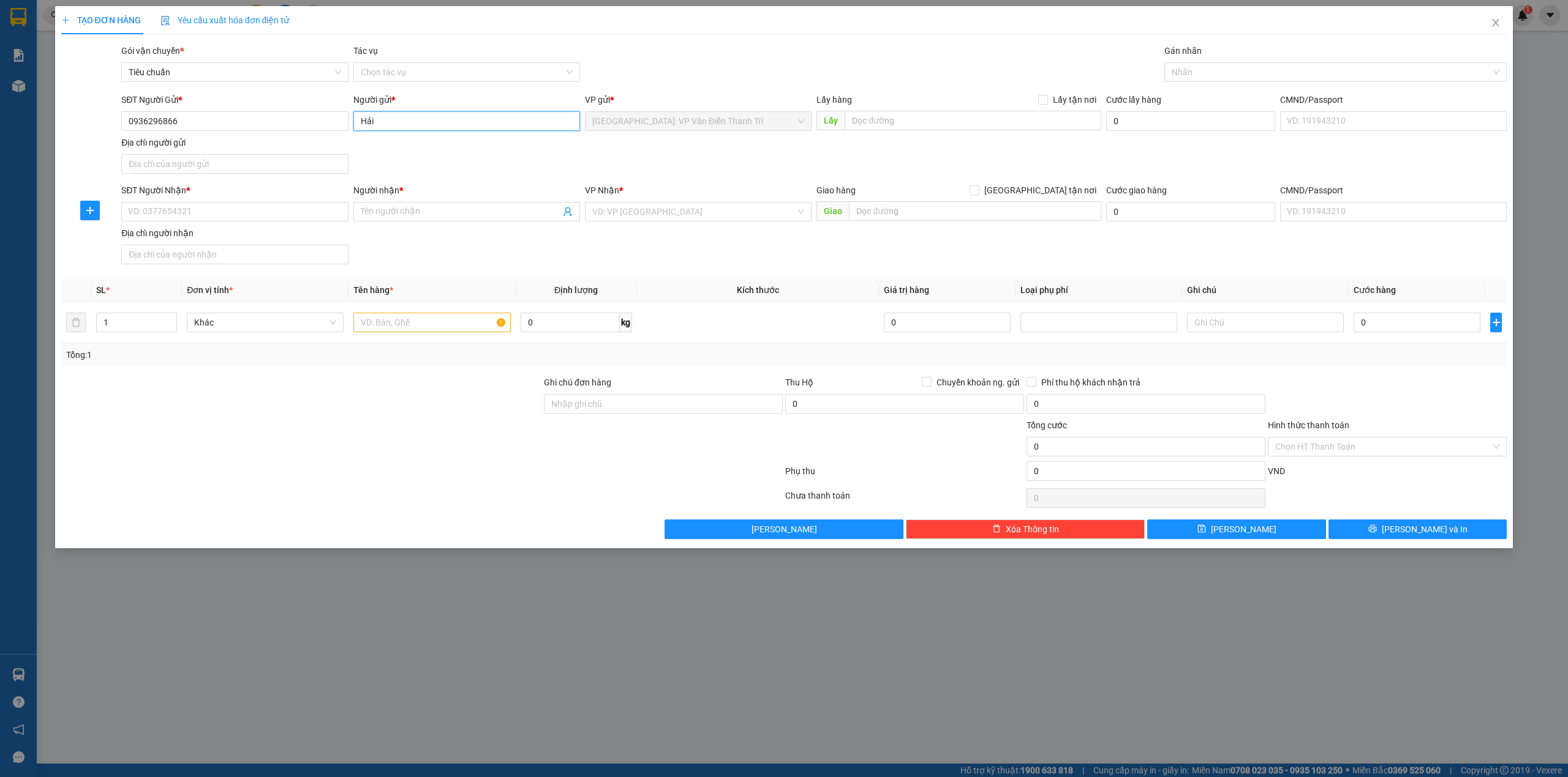
type input "Hải"
click at [631, 50] on div "Gói vận chuyển * Tiêu chuẩn Tác vụ Chọn tác vụ Gán nhãn Nhãn" at bounding box center [814, 65] width 1390 height 43
click at [913, 136] on div "Lấy hàng Lấy tận nơi Lấy" at bounding box center [959, 115] width 285 height 43
click at [922, 121] on input "text" at bounding box center [973, 120] width 257 height 19
click at [937, 119] on input "v" at bounding box center [973, 120] width 257 height 19
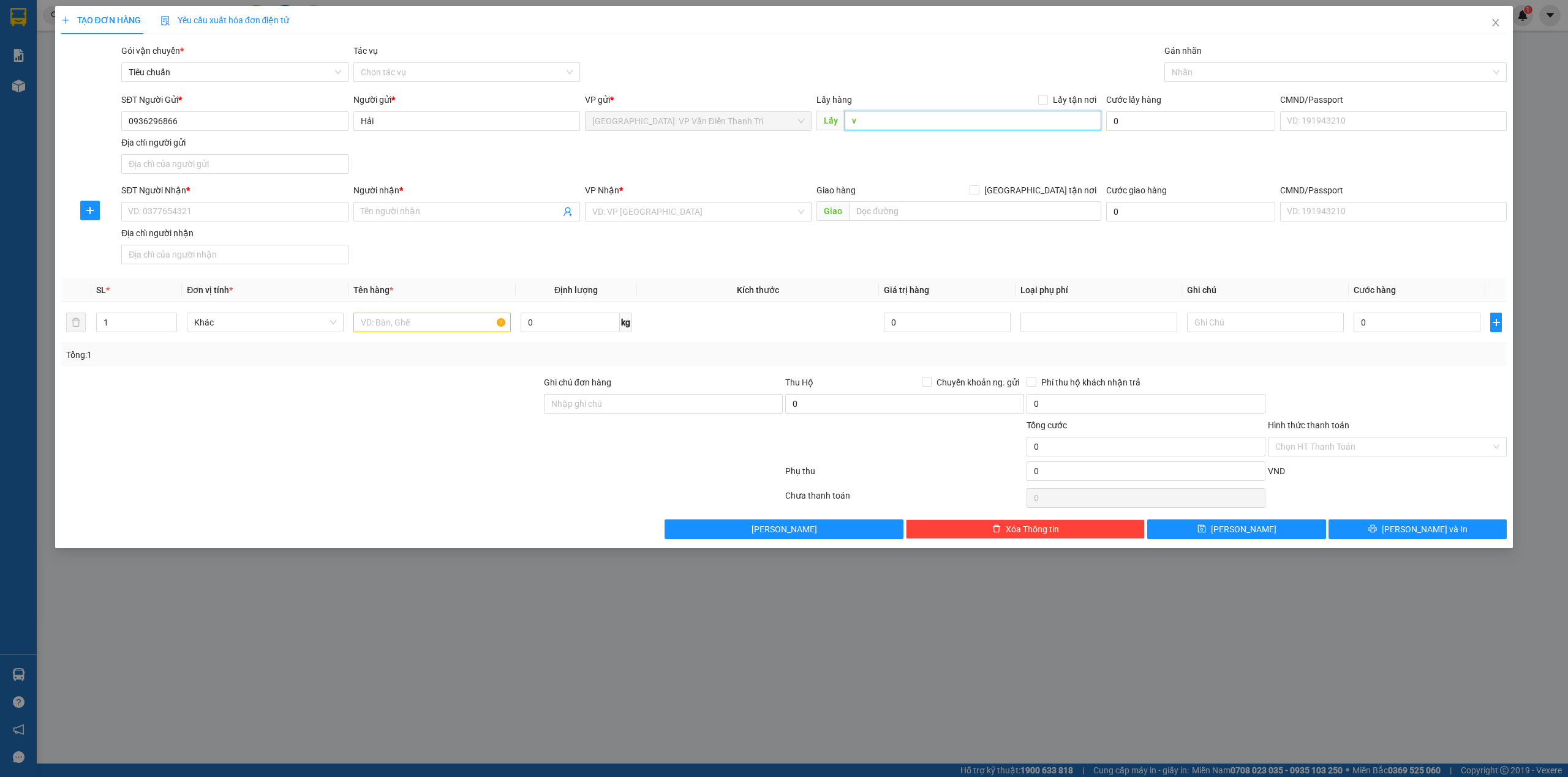
click at [937, 119] on input "v" at bounding box center [973, 120] width 257 height 19
paste input "Đón : Số 02LK3 Khu nhà ở [STREET_ADDRESS][PERSON_NAME]"
type input "Đón : Số 02LK3 Khu nhà ở [STREET_ADDRESS][PERSON_NAME]"
click at [1043, 103] on input "Lấy tận nơi" at bounding box center [1042, 98] width 8 height 8
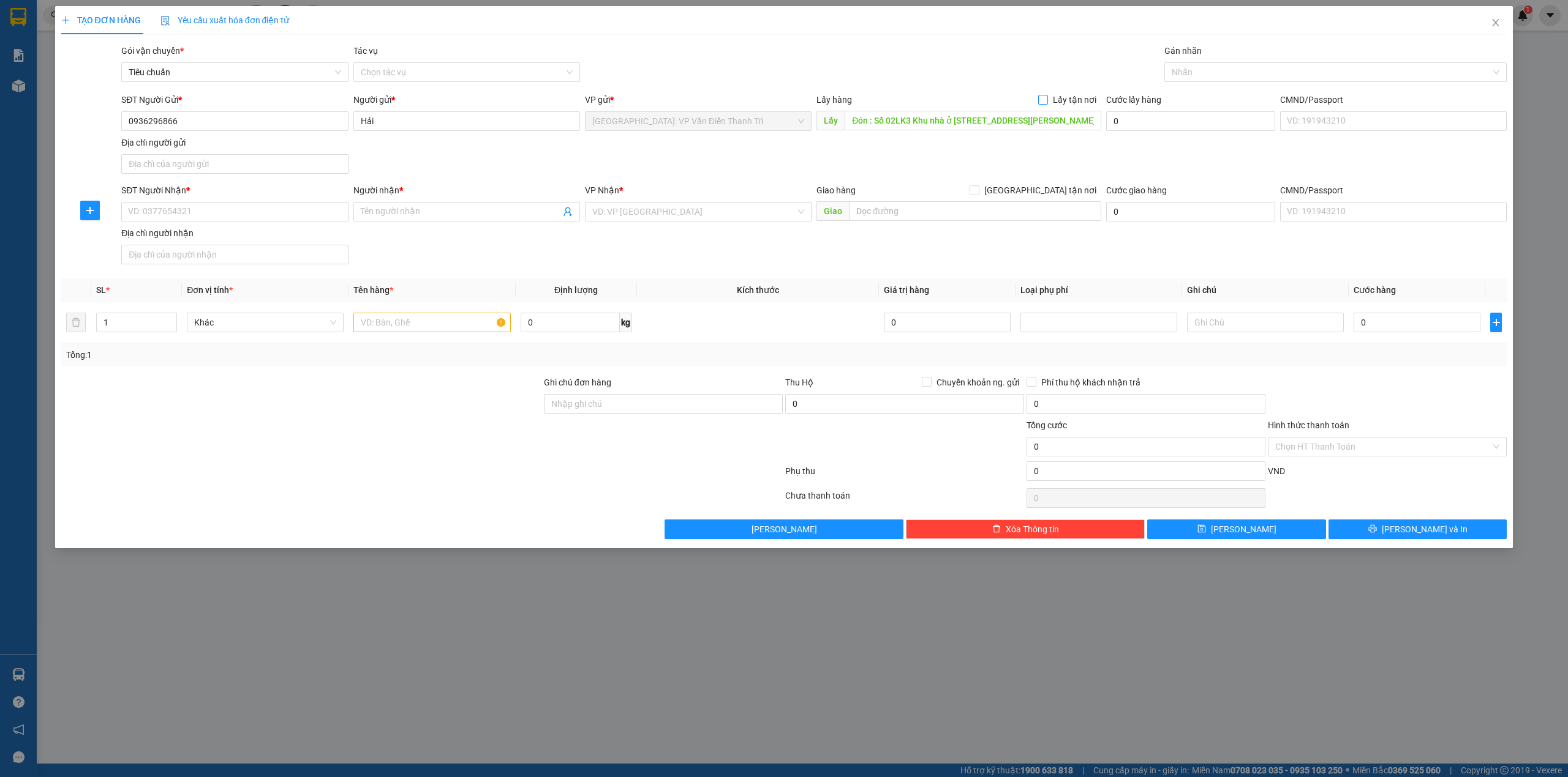
checkbox input "true"
click at [938, 58] on div "Gói vận chuyển * Tiêu chuẩn Tác vụ Chọn tác vụ Gán nhãn Nhãn" at bounding box center [814, 65] width 1390 height 43
click at [439, 324] on input "text" at bounding box center [432, 322] width 157 height 19
paste input "Đơn 3 : 4 kiện đi Quy Nhơn"
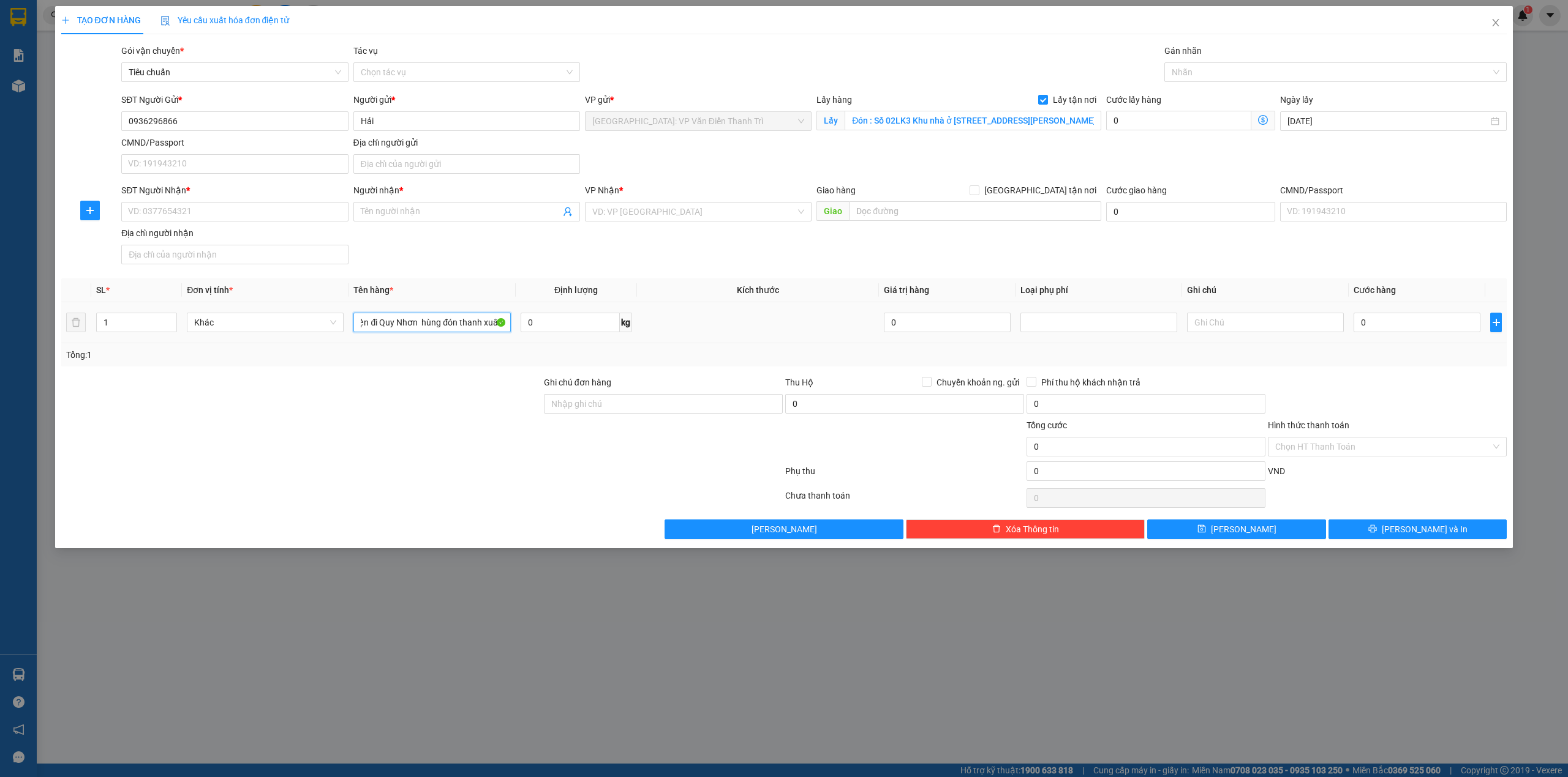
type input "Đơn 3 : 4 kiện đi Quy Nhơn hùng đón thanh xuân"
click at [248, 217] on input "SĐT Người Nhận *" at bounding box center [235, 211] width 227 height 19
paste input "0358787680"
type input "0358787680"
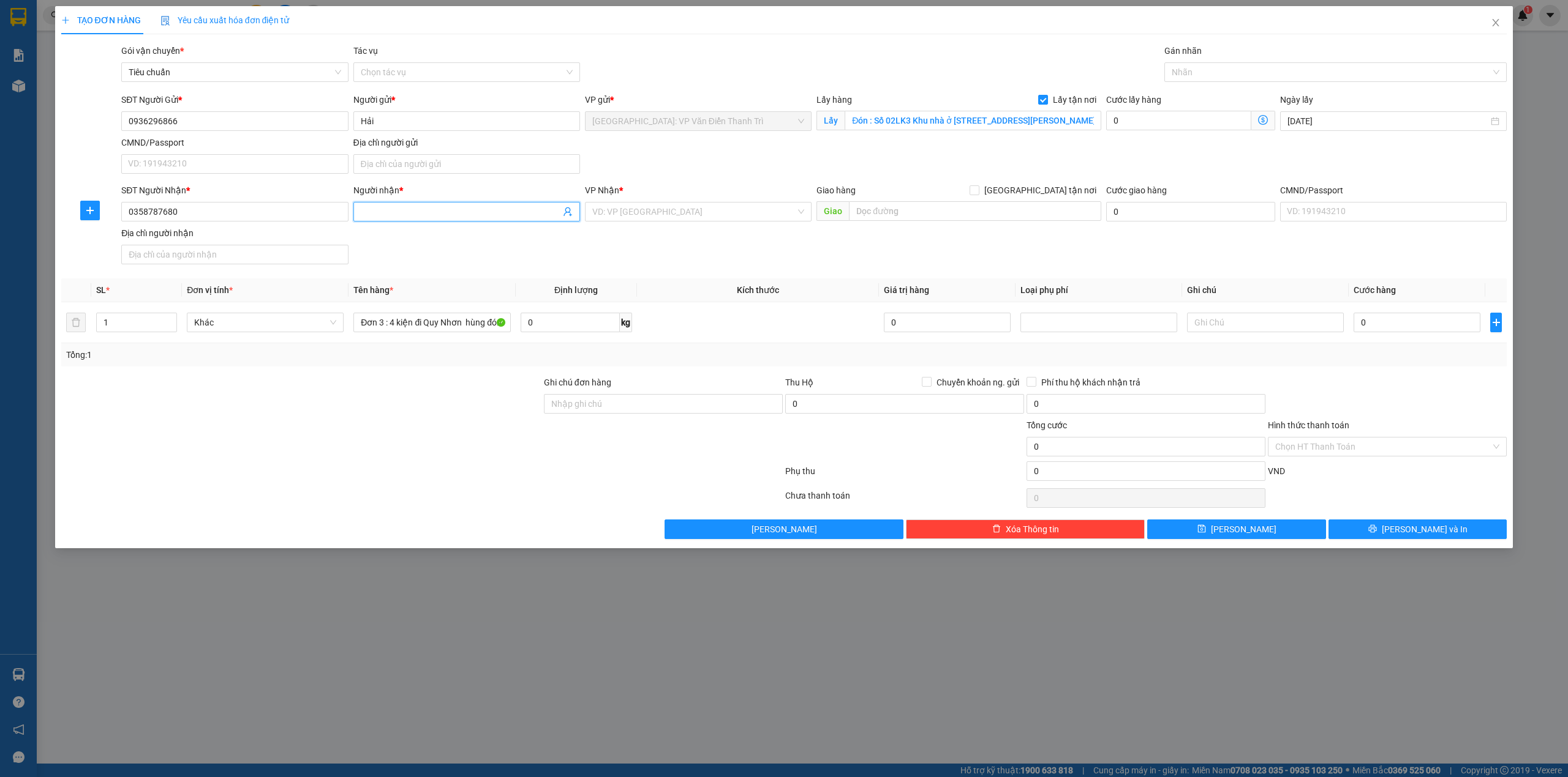
click at [440, 212] on input "Người nhận *" at bounding box center [461, 212] width 200 height 14
paste input "Ngọc"
type input "Ngọc"
click at [215, 211] on input "0358787680" at bounding box center [235, 211] width 227 height 19
click at [212, 240] on div "0358787680 - Ngọc" at bounding box center [235, 238] width 212 height 14
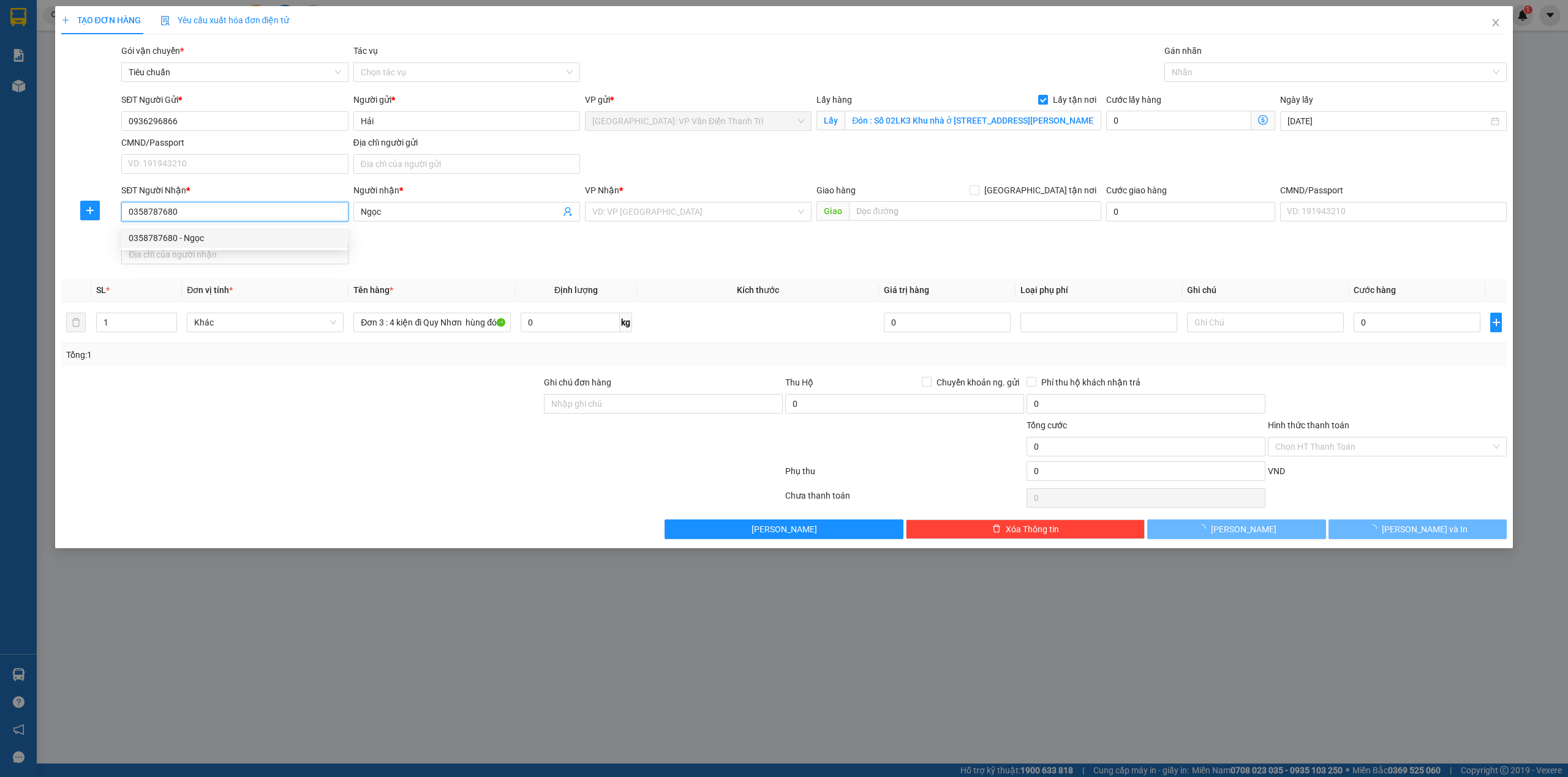
checkbox input "true"
type input "149 phan đình Phùng, quy Nhơn, bình định"
checkbox input "true"
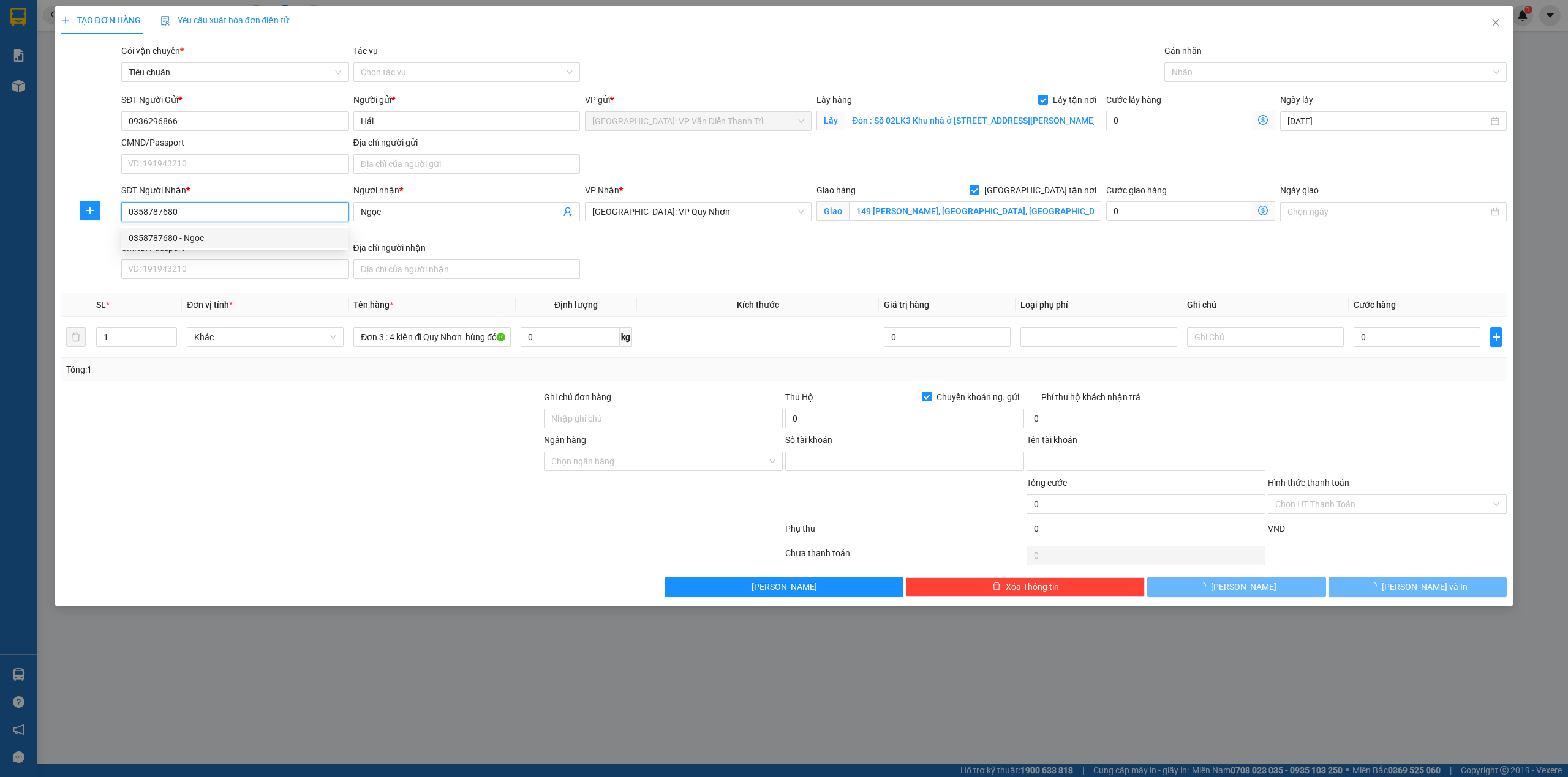
type input "19027914824024"
type input "TRAN VAN HUNG"
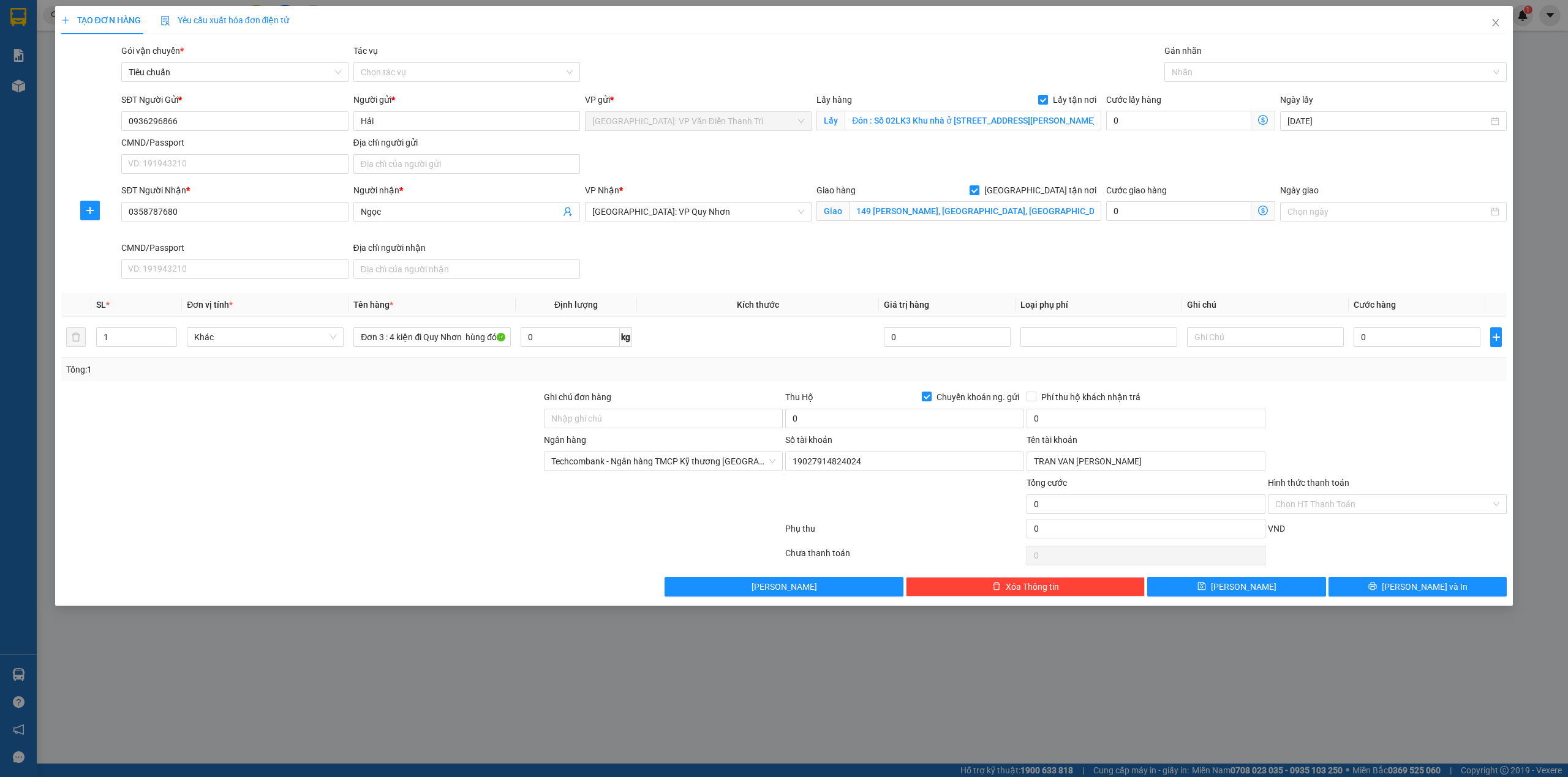
click at [766, 238] on div "VP Nhận * Bình Định: VP Quy Nhơn" at bounding box center [697, 212] width 231 height 58
click at [755, 148] on div "SĐT Người Gửi * 0936296866 Người gửi * Hải VP gửi * [GEOGRAPHIC_DATA]: VP Văn Đ…" at bounding box center [814, 135] width 1390 height 85
click at [928, 246] on div "SĐT Người Nhận * 0358787680 Người nhận * Ngọc VP Nhận * Bình Định: VP Quy Nhơn …" at bounding box center [814, 234] width 1390 height 101
click at [733, 255] on div "SĐT Người Nhận * 0358787680 Người nhận * Ngọc VP Nhận * Bình Định: VP Quy Nhơn …" at bounding box center [814, 234] width 1390 height 101
click at [963, 400] on span "Chuyển khoản ng. gửi" at bounding box center [977, 397] width 92 height 14
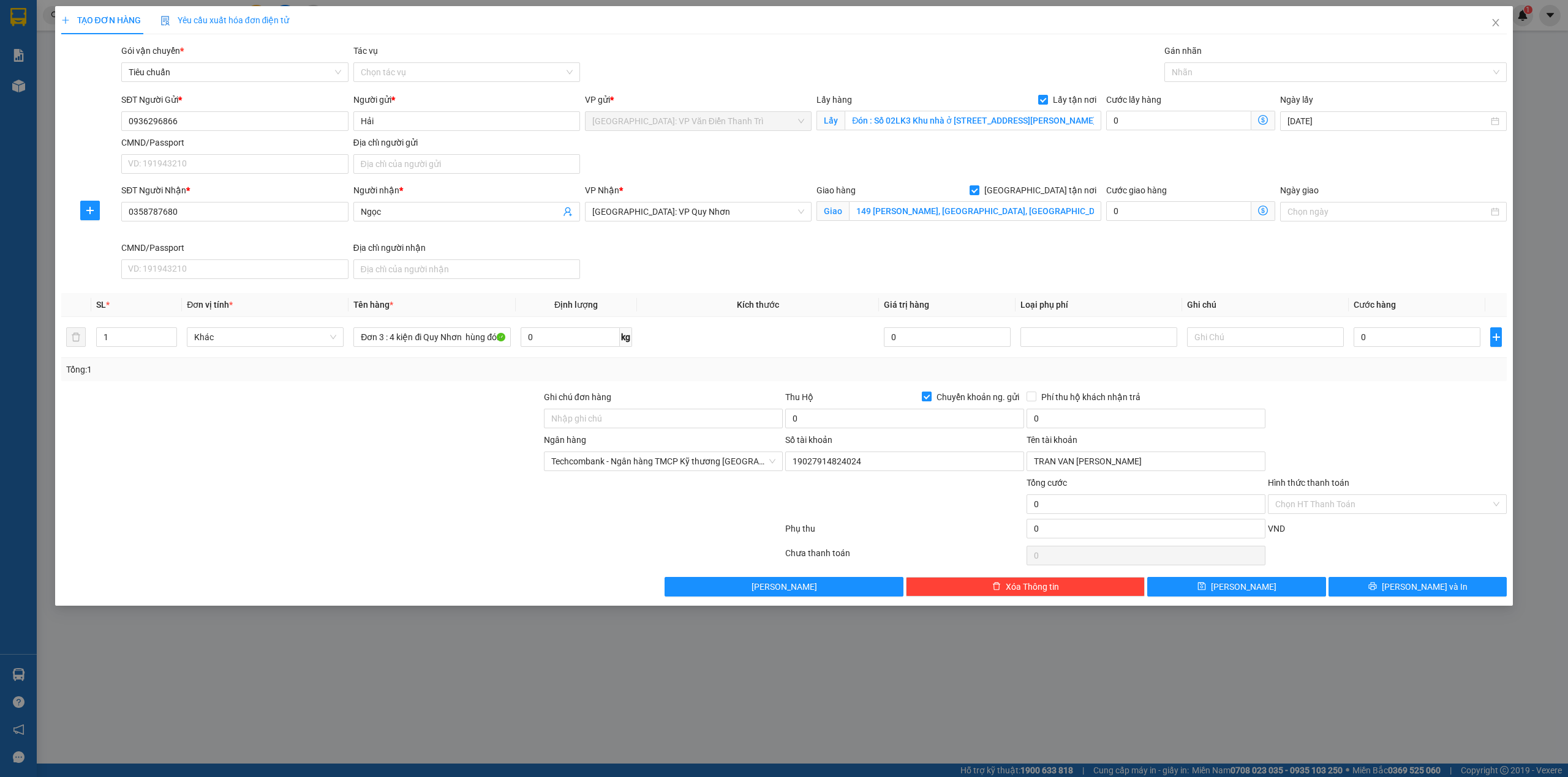
click at [930, 400] on input "Chuyển khoản ng. gửi" at bounding box center [926, 396] width 8 height 8
checkbox input "false"
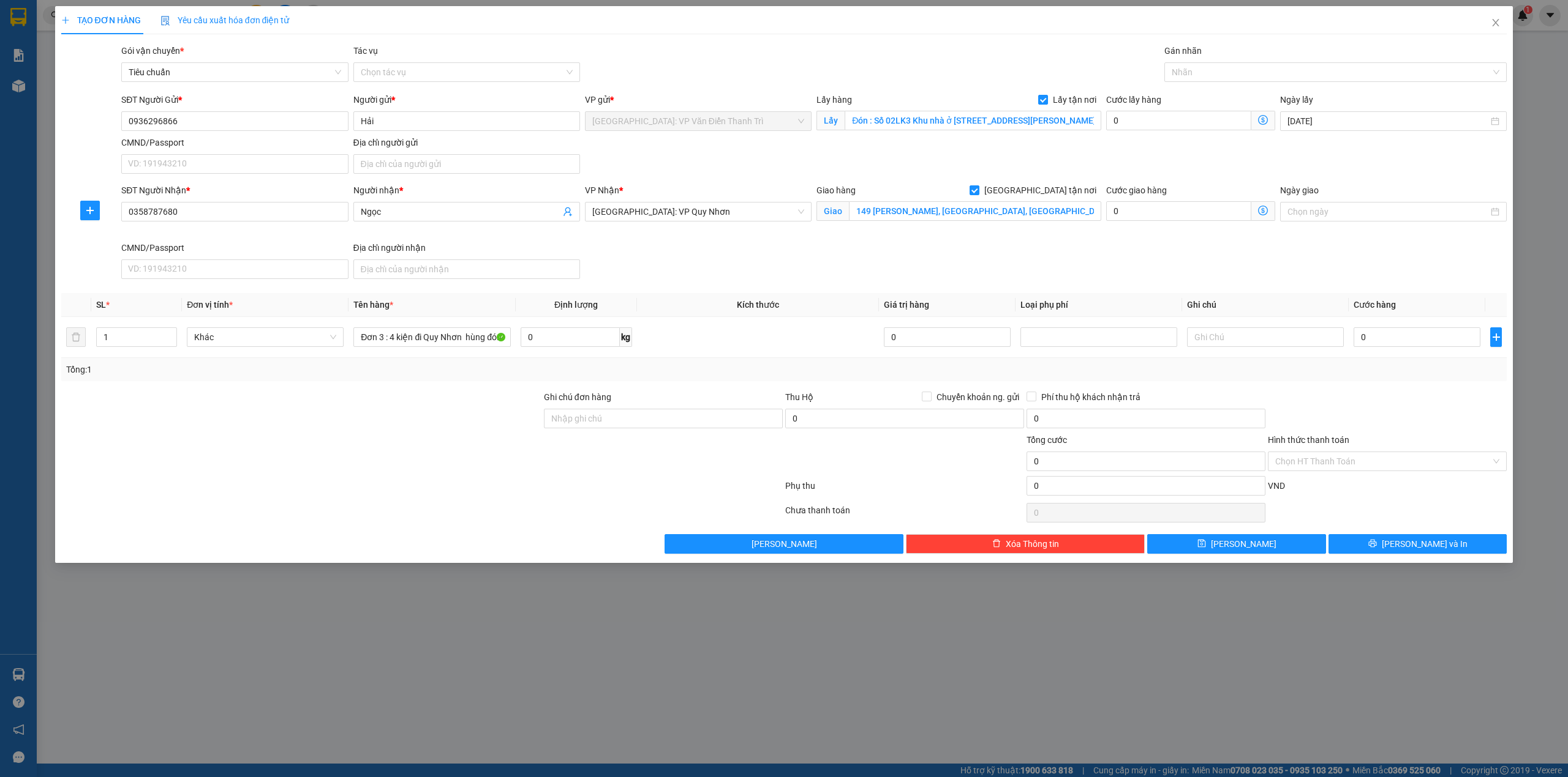
click at [188, 429] on div at bounding box center [301, 412] width 483 height 43
click at [456, 470] on div at bounding box center [301, 455] width 483 height 43
click at [467, 525] on div at bounding box center [421, 513] width 724 height 25
click at [235, 120] on input "0936296866" at bounding box center [235, 121] width 227 height 19
click at [432, 491] on div at bounding box center [421, 489] width 724 height 25
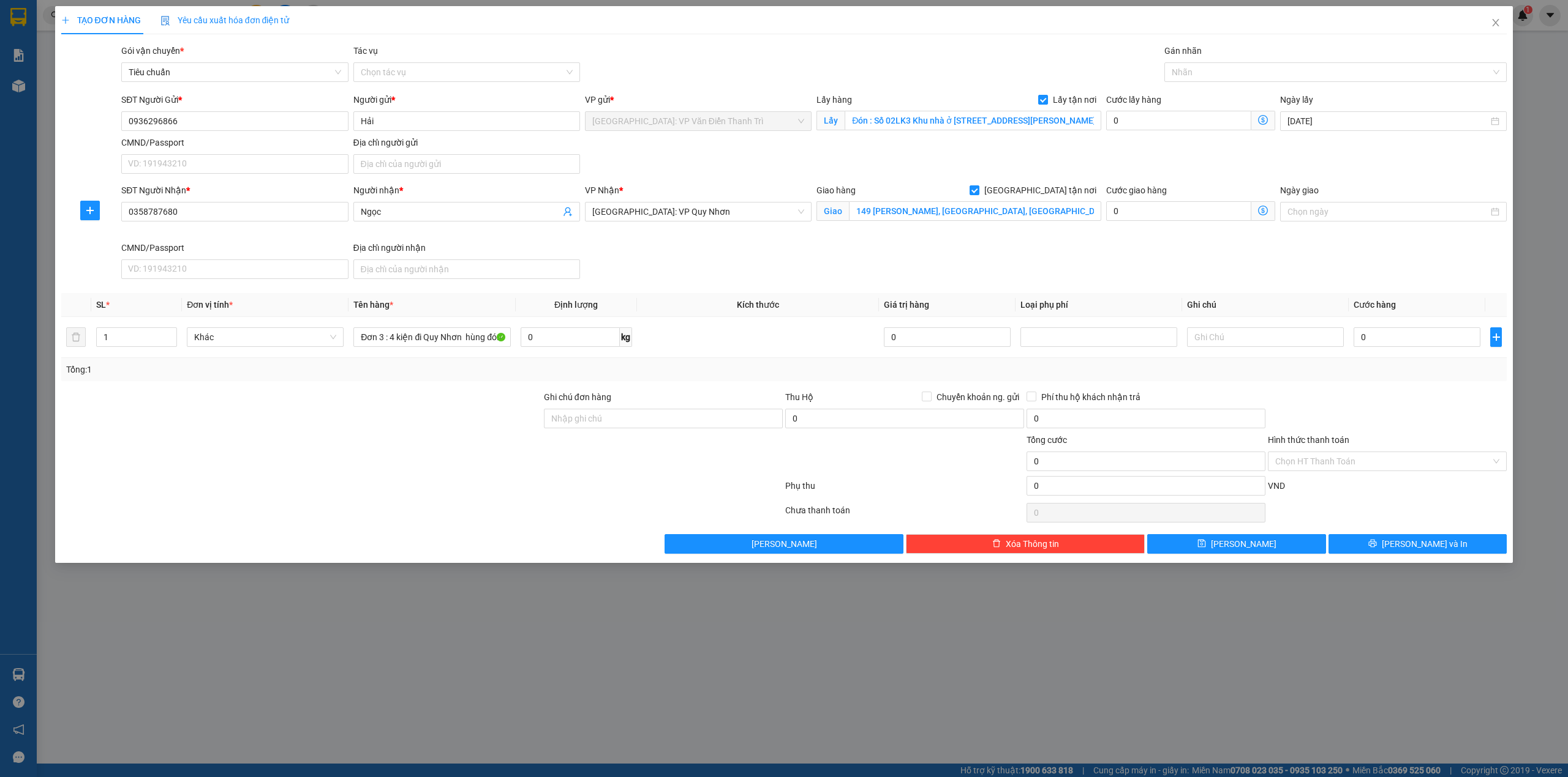
click at [684, 365] on div "Tổng: 1" at bounding box center [784, 370] width 1437 height 14
click at [696, 280] on div "SĐT Người Nhận * 0358787680 Người nhận * Ngọc VP Nhận * Bình Định: VP Quy Nhơn …" at bounding box center [814, 234] width 1390 height 101
click at [1155, 121] on input "0" at bounding box center [1178, 120] width 145 height 19
type input "1"
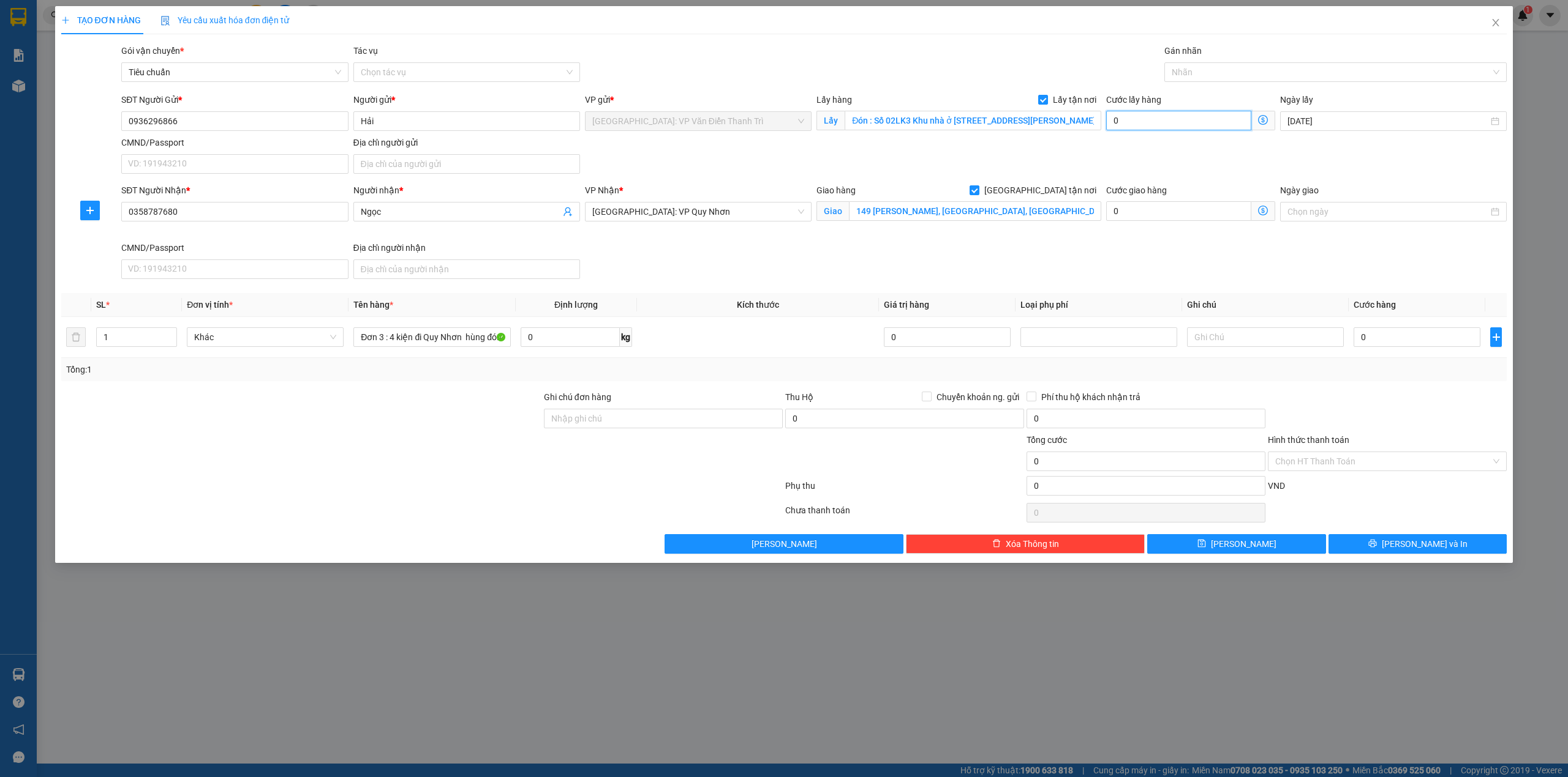
type input "1"
type input "15"
type input "150"
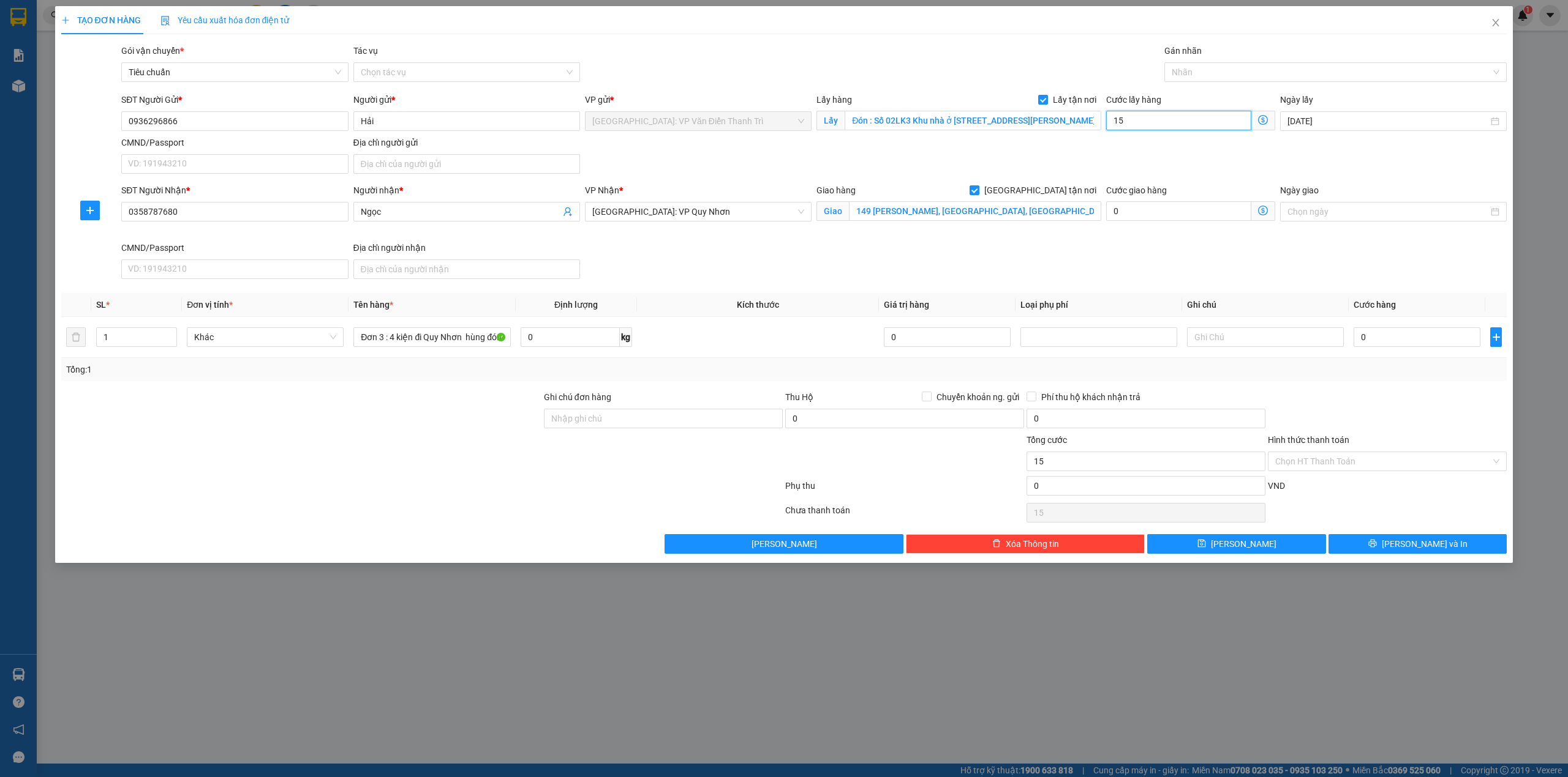
type input "150"
type input "150.000"
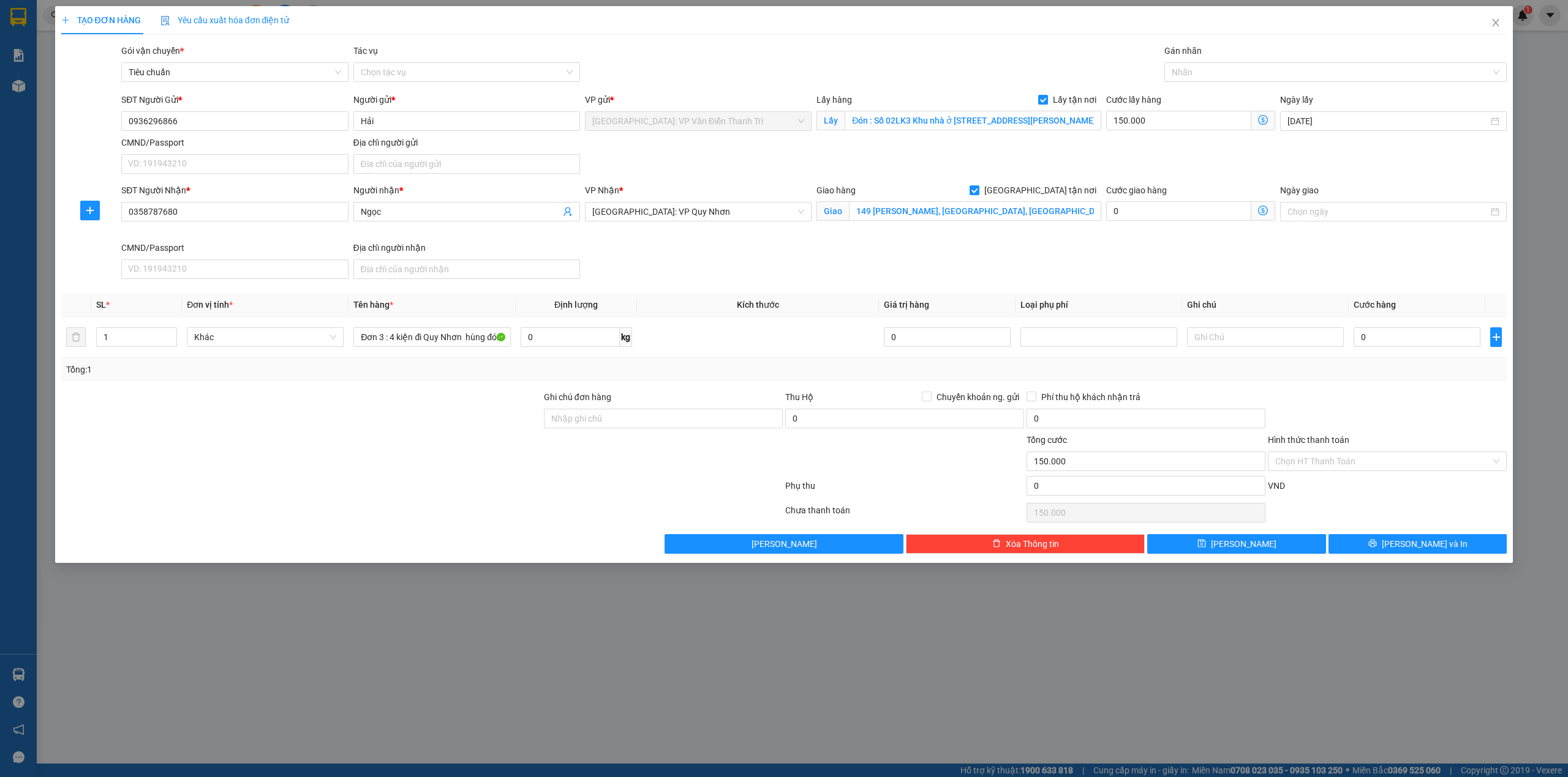
drag, startPoint x: 894, startPoint y: 230, endPoint x: 894, endPoint y: 239, distance: 9.0
click at [894, 233] on div "Giao hàng Giao tận nơi Giao 149 phan đình Phùng, quy Nhơn, bình định" at bounding box center [958, 212] width 290 height 58
click at [1400, 341] on input "0" at bounding box center [1417, 337] width 127 height 19
type input "1"
type input "150.001"
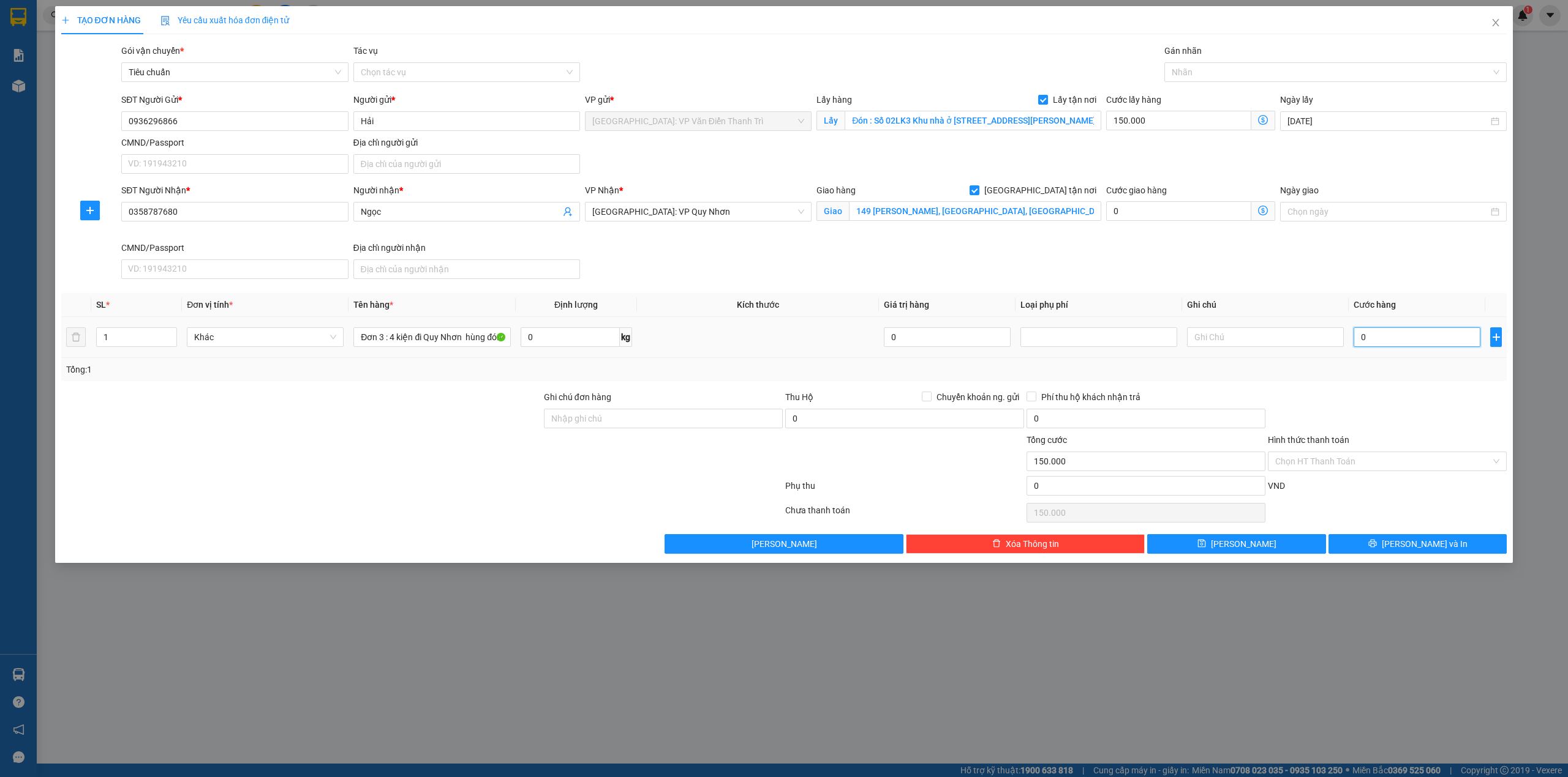
type input "150.001"
type input "123"
type input "150.123"
type input "12"
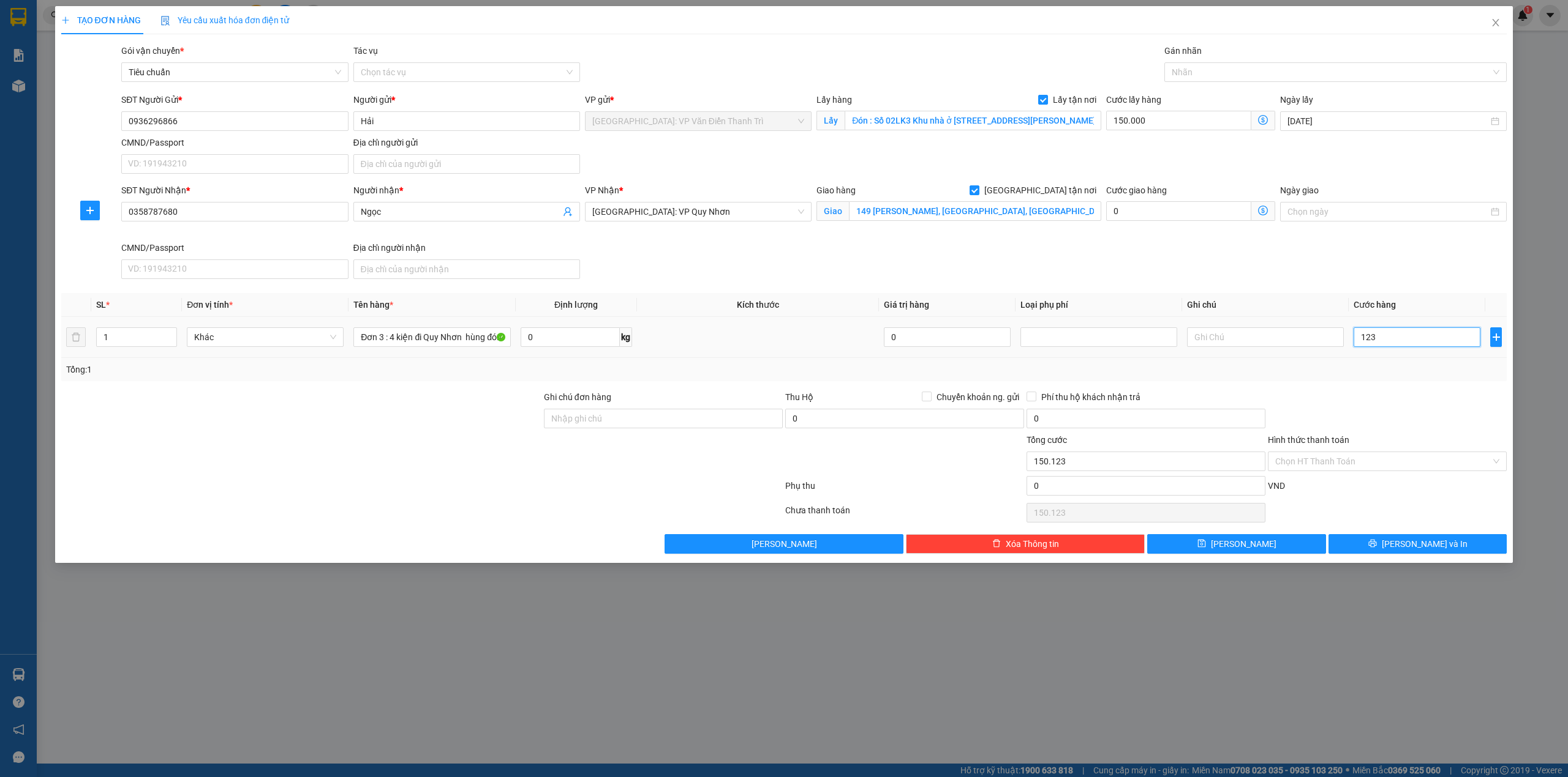
type input "150.012"
type input "1"
type input "150.001"
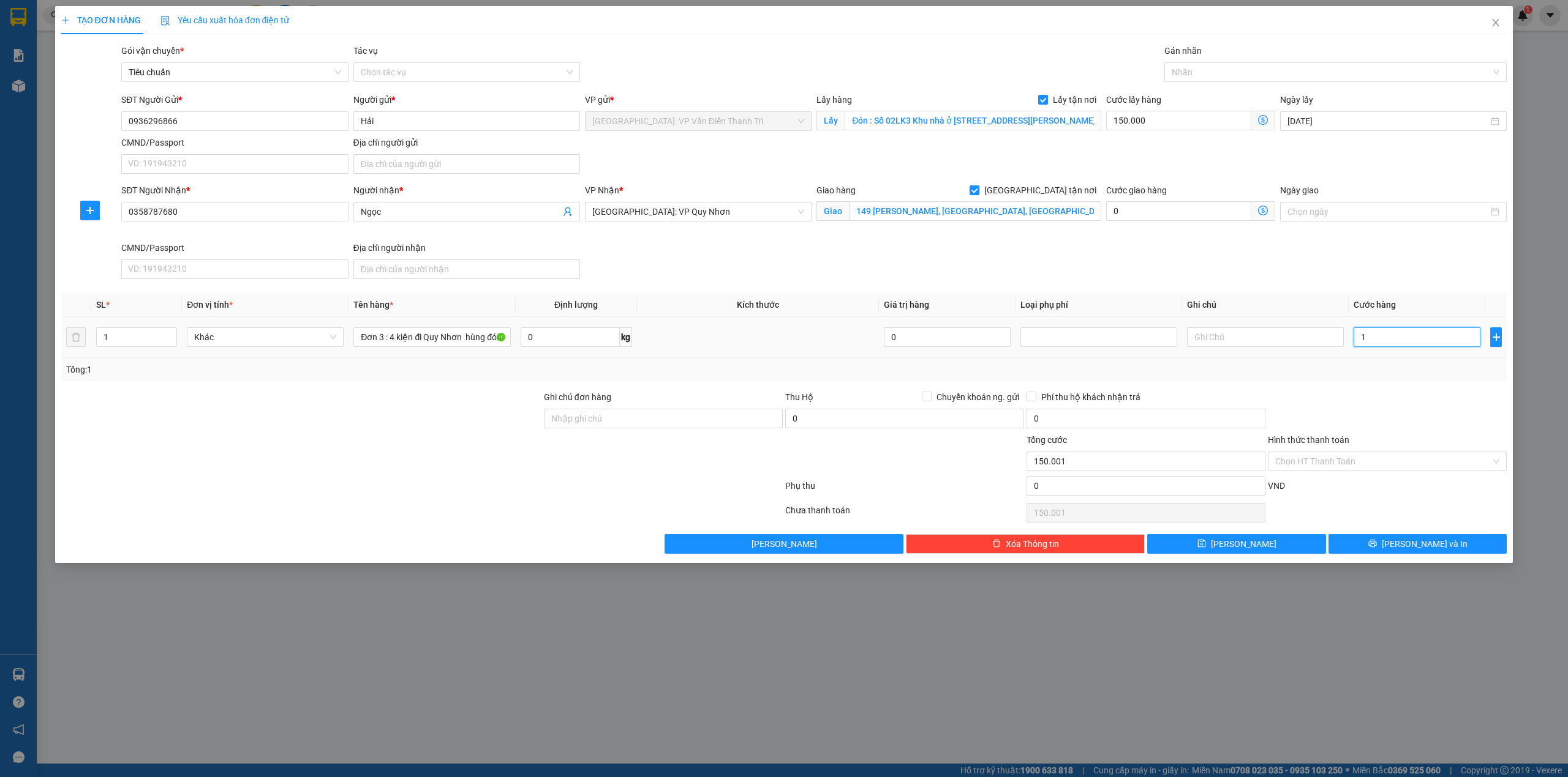
type input "13"
type input "150.013"
type input "130"
type input "150.130"
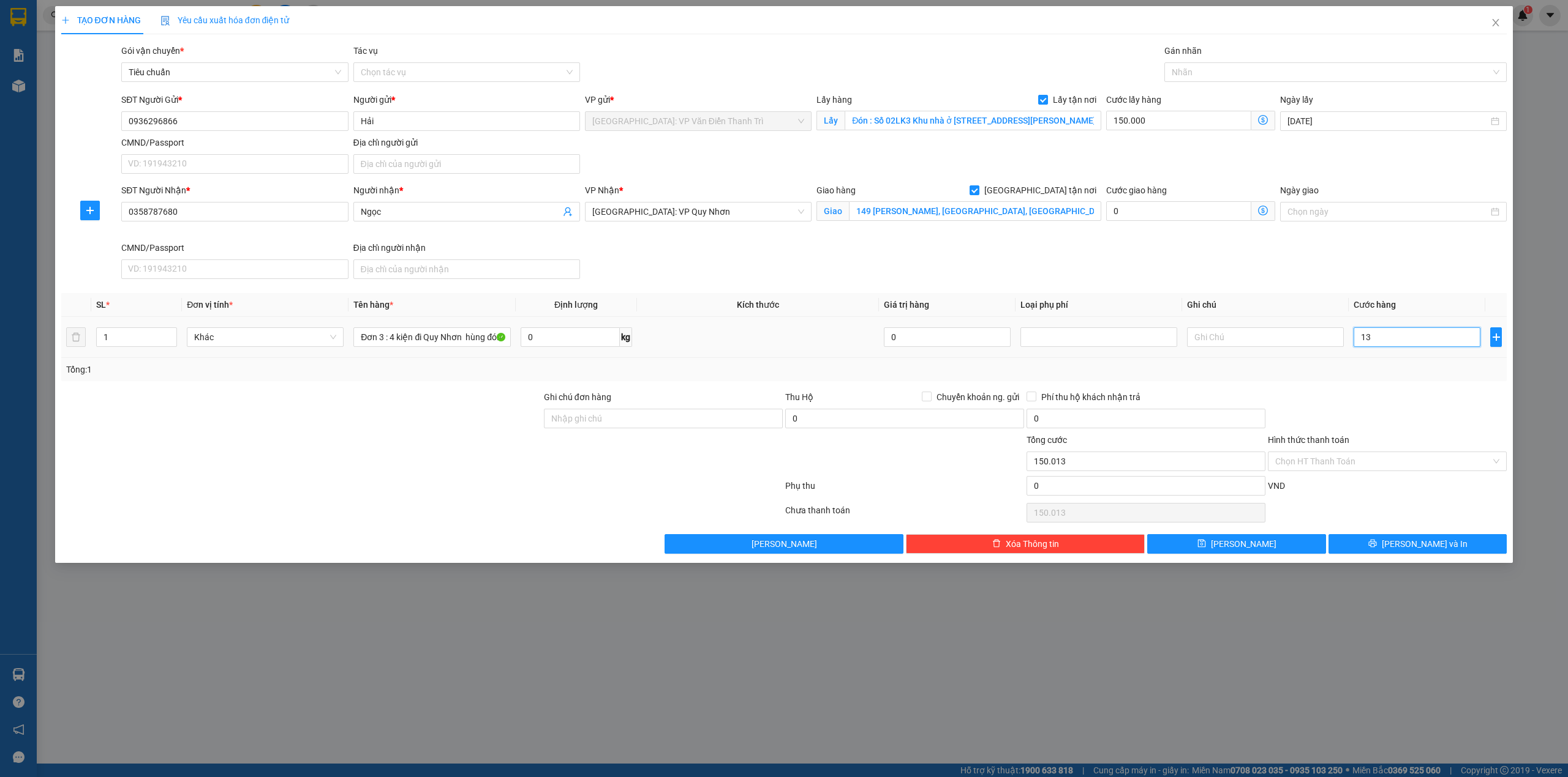
type input "150.130"
type input "1.300"
type input "151.300"
type input "1.300.000"
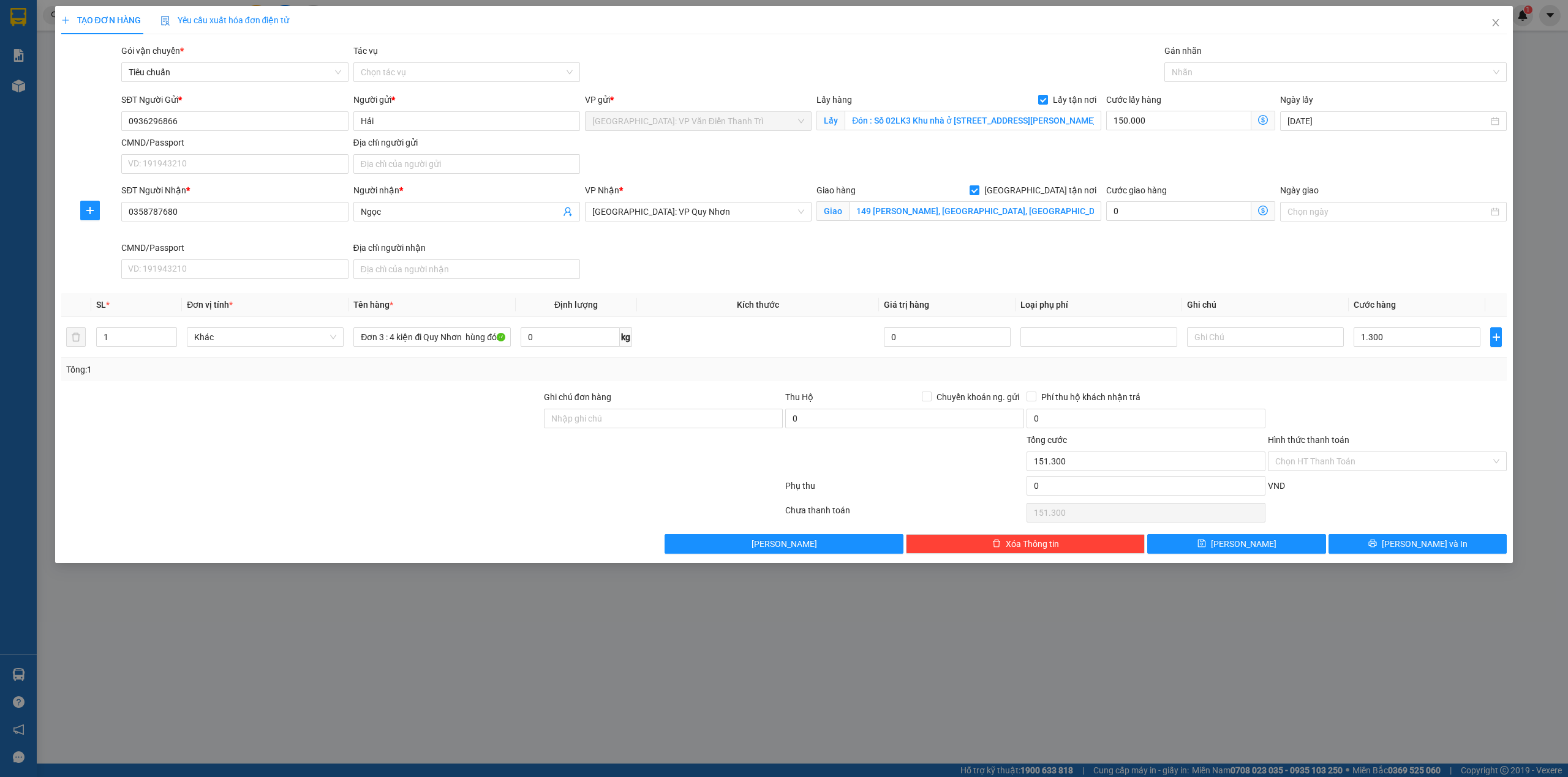
type input "1.450.000"
click at [1216, 272] on div "SĐT Người Nhận * 0358787680 Người nhận * Ngọc VP Nhận * Bình Định: VP Quy Nhơn …" at bounding box center [814, 234] width 1390 height 101
click at [628, 417] on input "Ghi chú đơn hàng" at bounding box center [663, 418] width 239 height 19
paste input "Người nhận thanh toán"
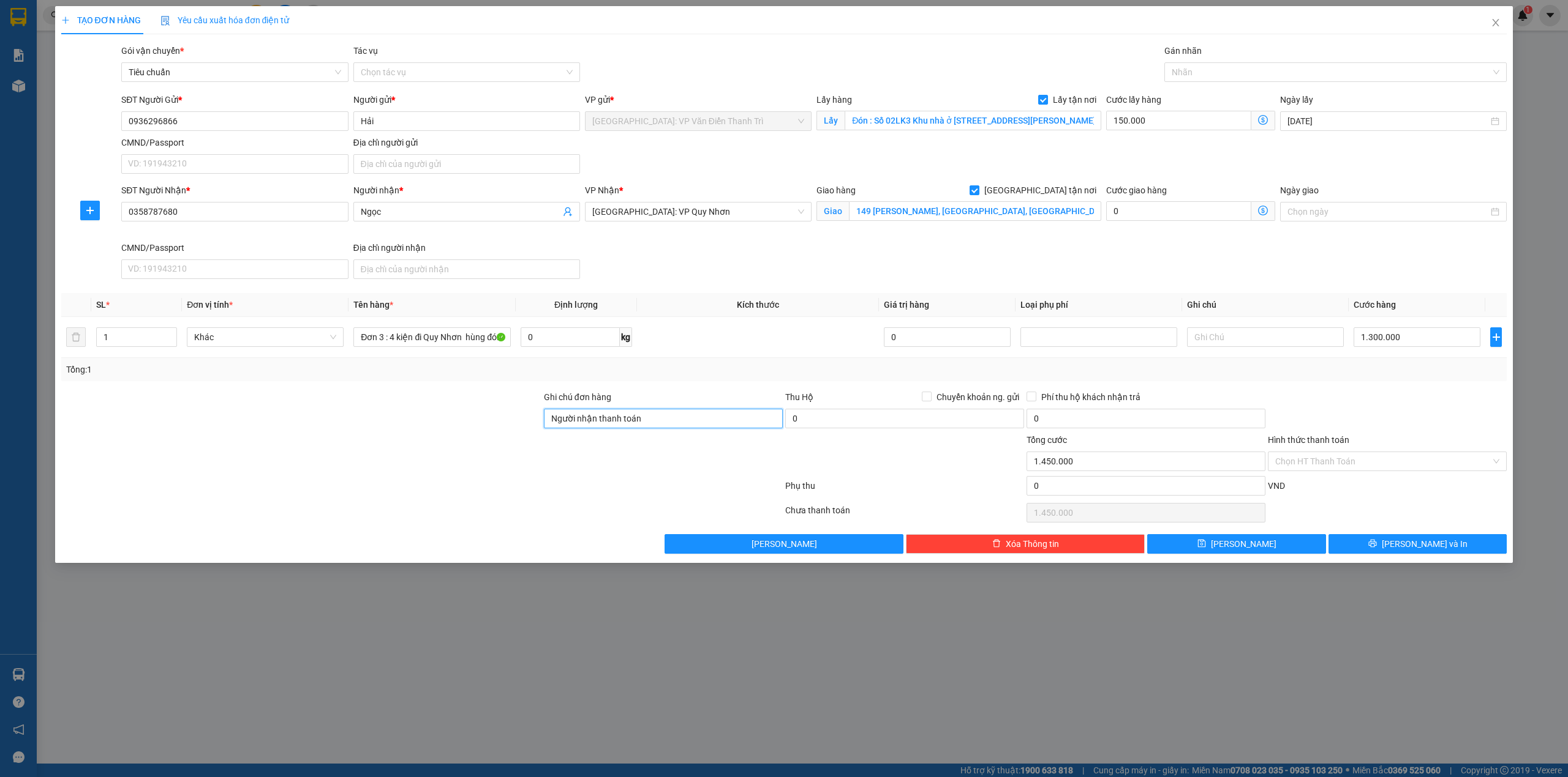
type input "Người nhận thanh toán"
click at [458, 454] on div at bounding box center [301, 455] width 483 height 43
click at [1206, 548] on icon "save" at bounding box center [1201, 543] width 8 height 8
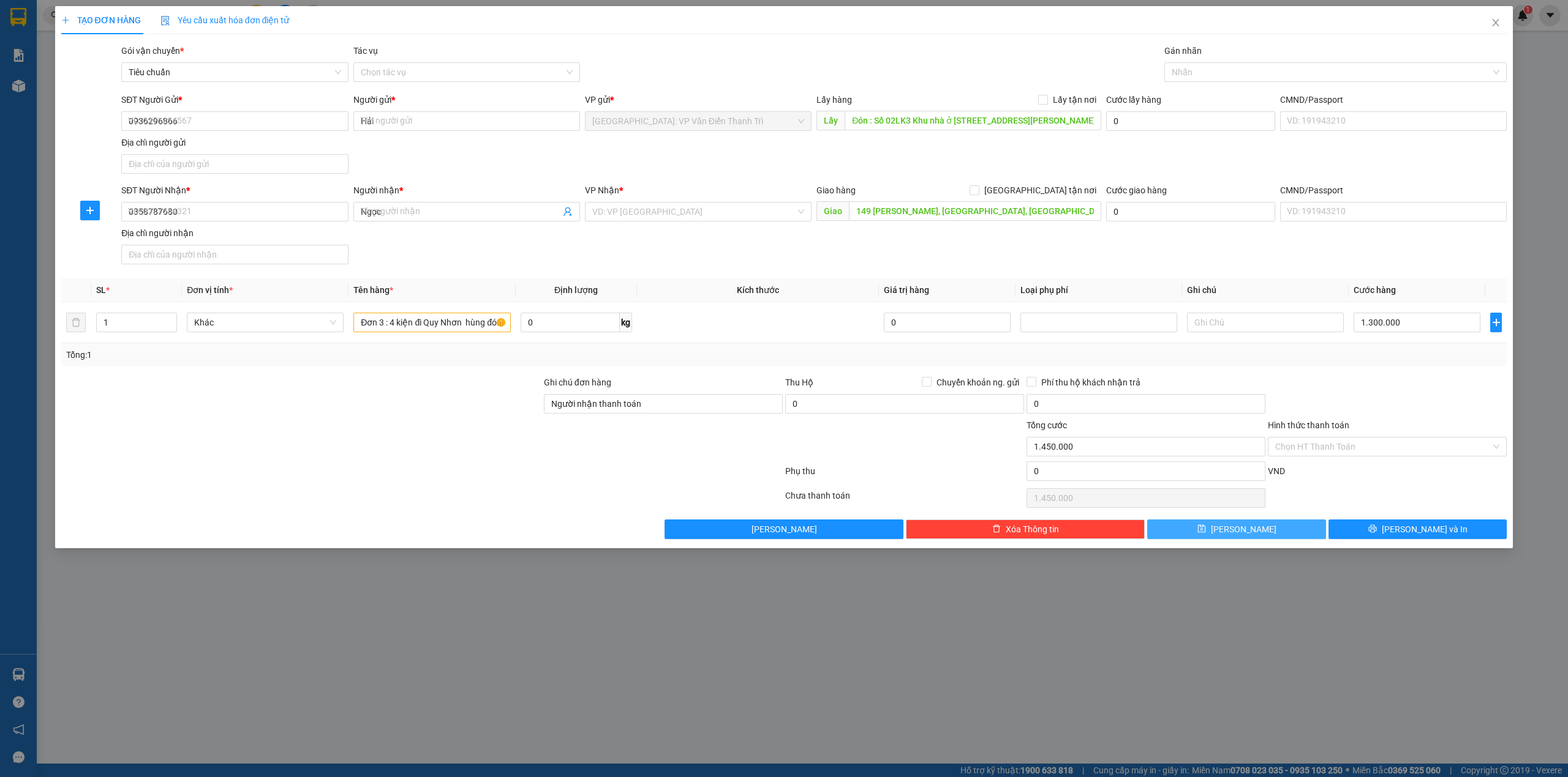
checkbox input "false"
type input "0"
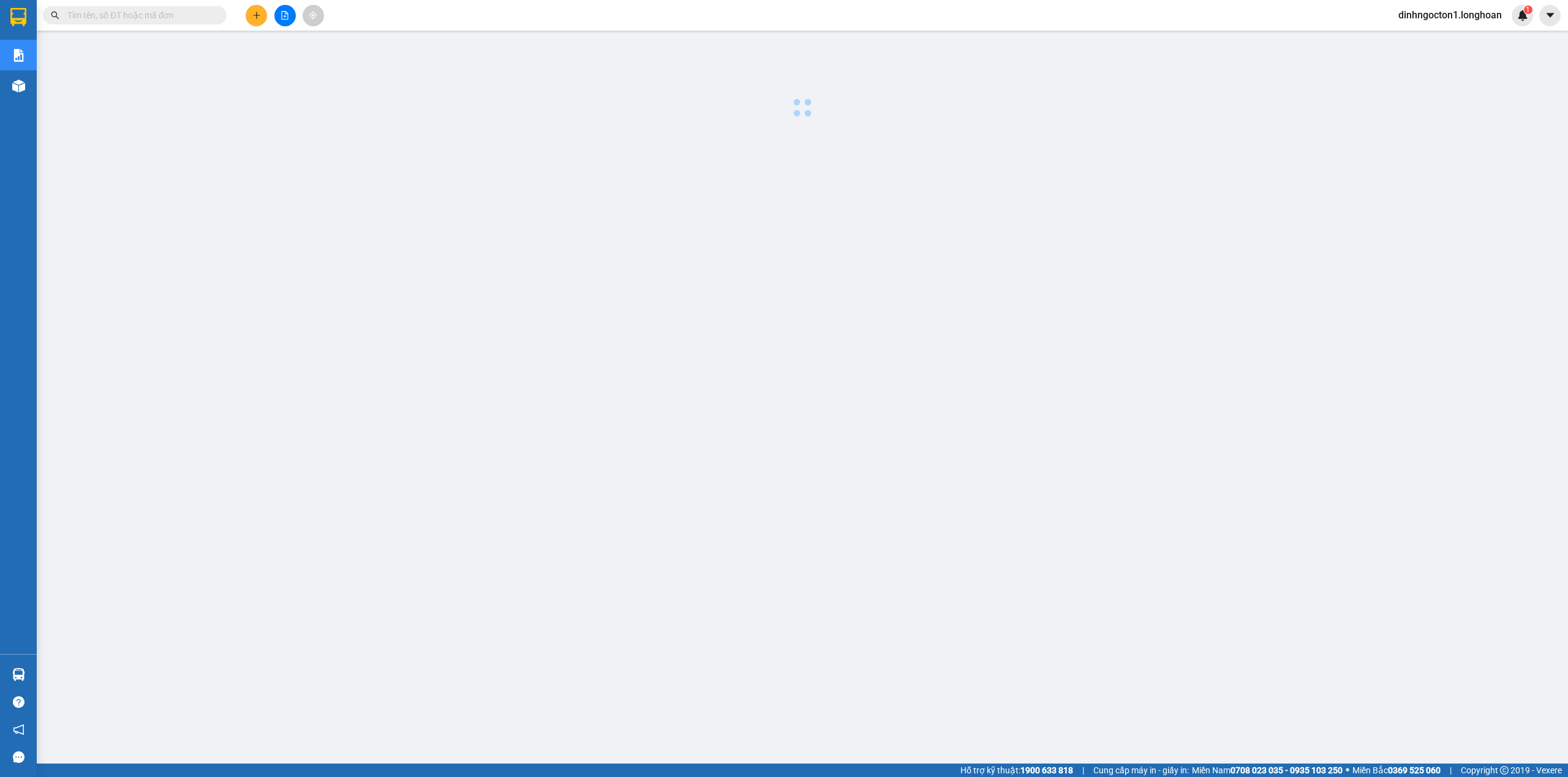
click at [170, 12] on input "text" at bounding box center [140, 15] width 145 height 14
paste input "0358787680"
type input "0358787680"
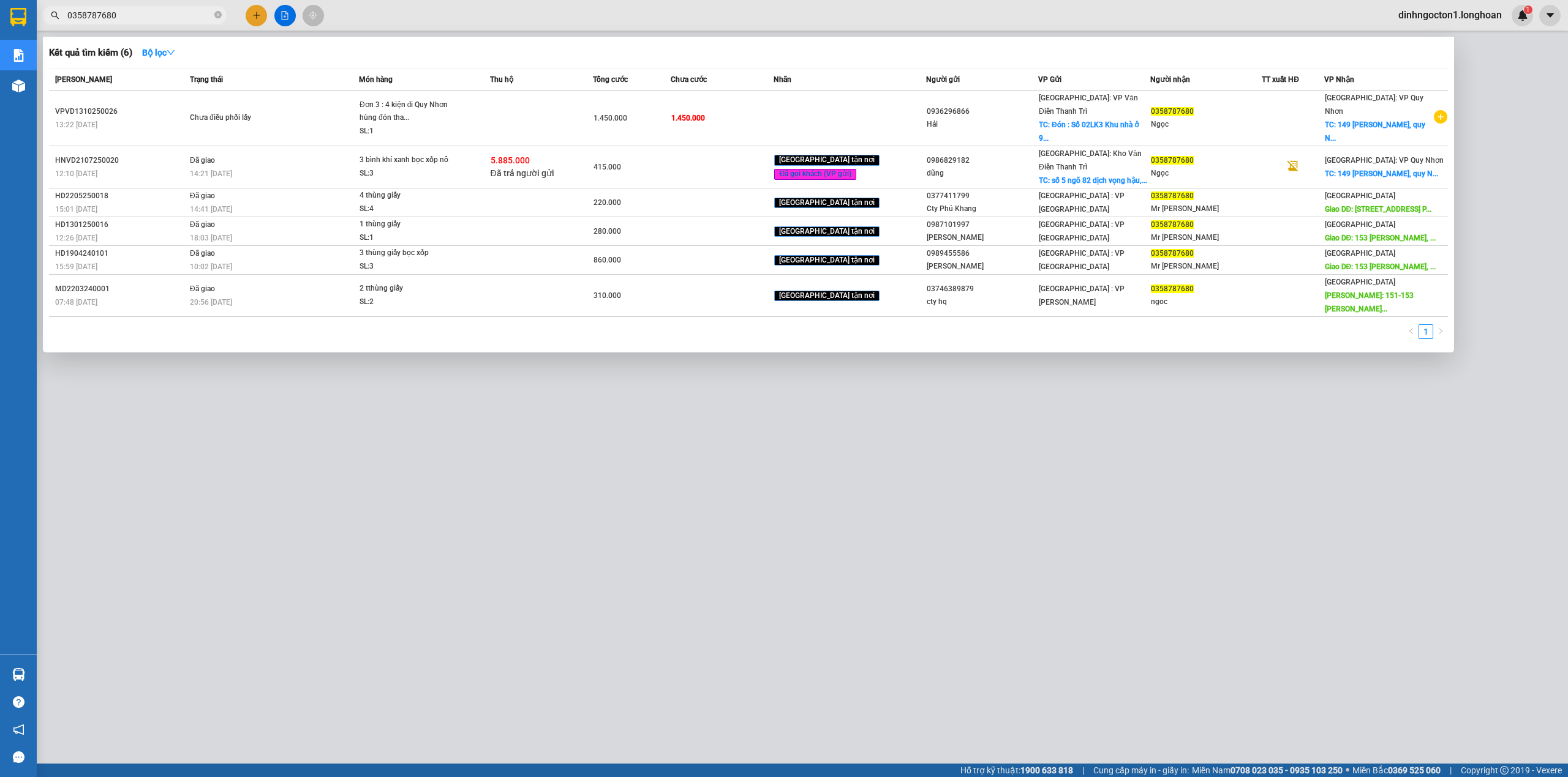
click at [171, 13] on input "0358787680" at bounding box center [140, 15] width 145 height 14
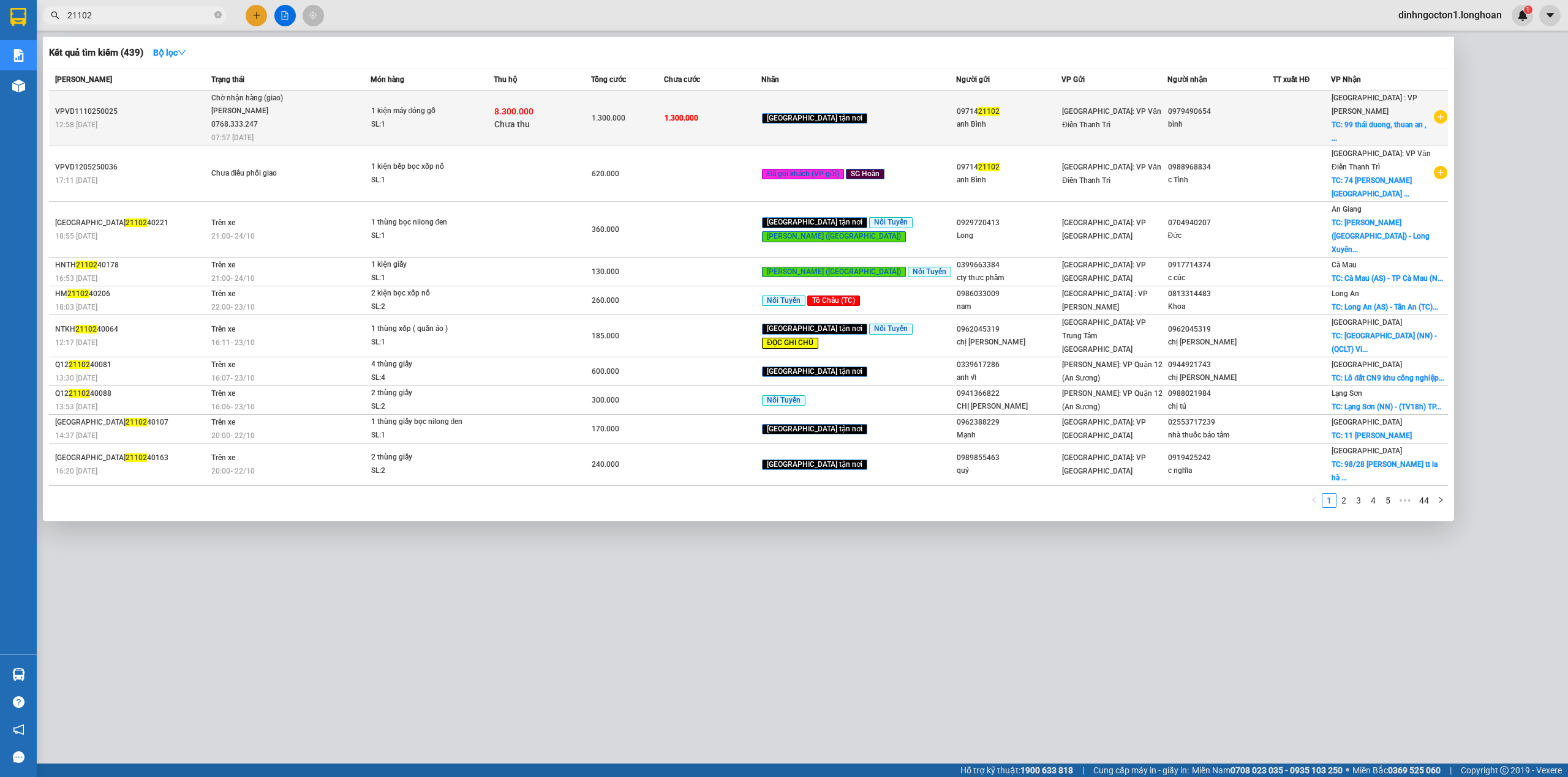
type input "21102"
click at [444, 113] on div "1 kiện máy đóng gỗ" at bounding box center [417, 111] width 92 height 14
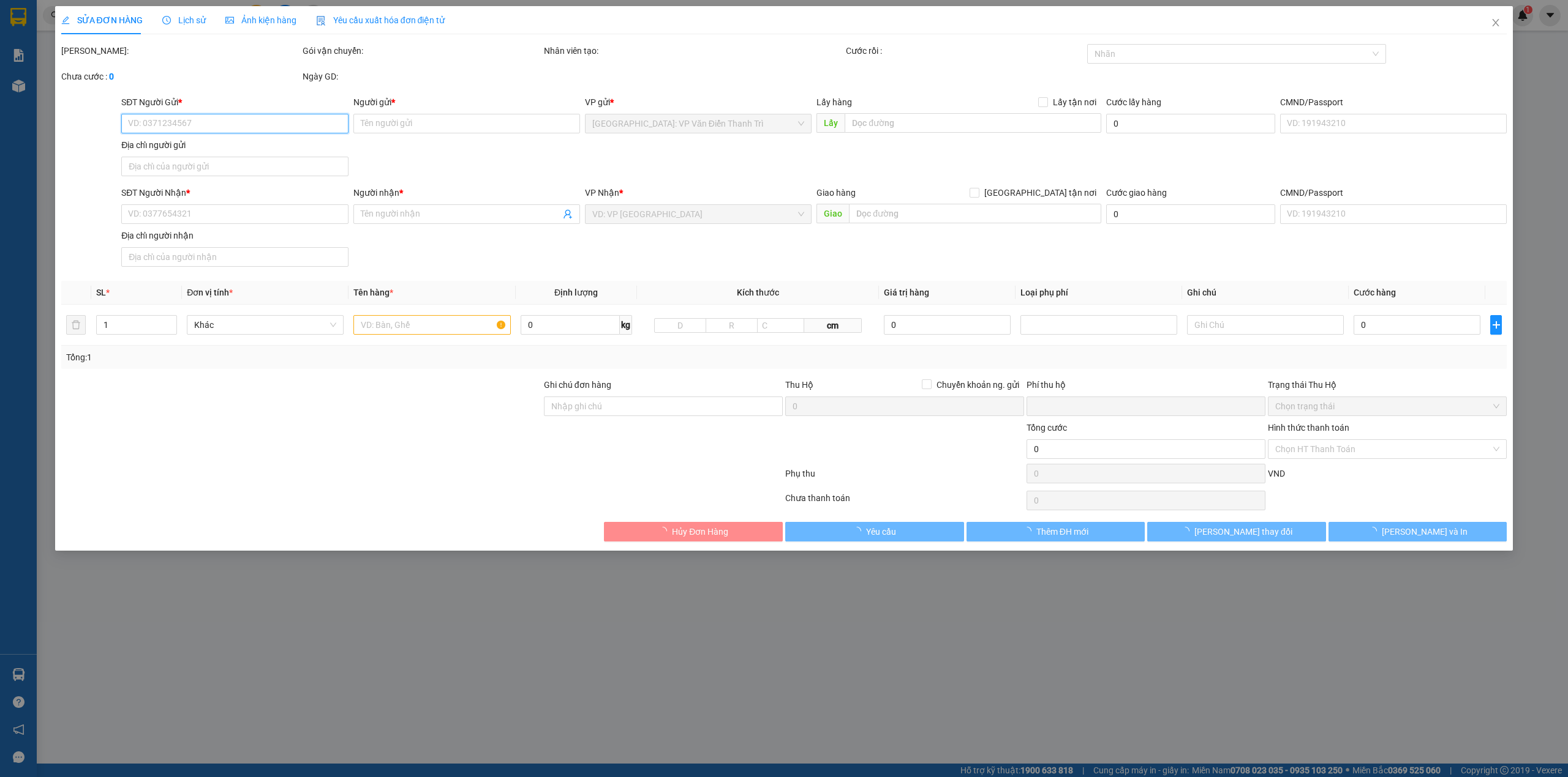
type input "0971421102"
type input "anh Bình"
type input "0979490654"
type input "bình"
checkbox input "true"
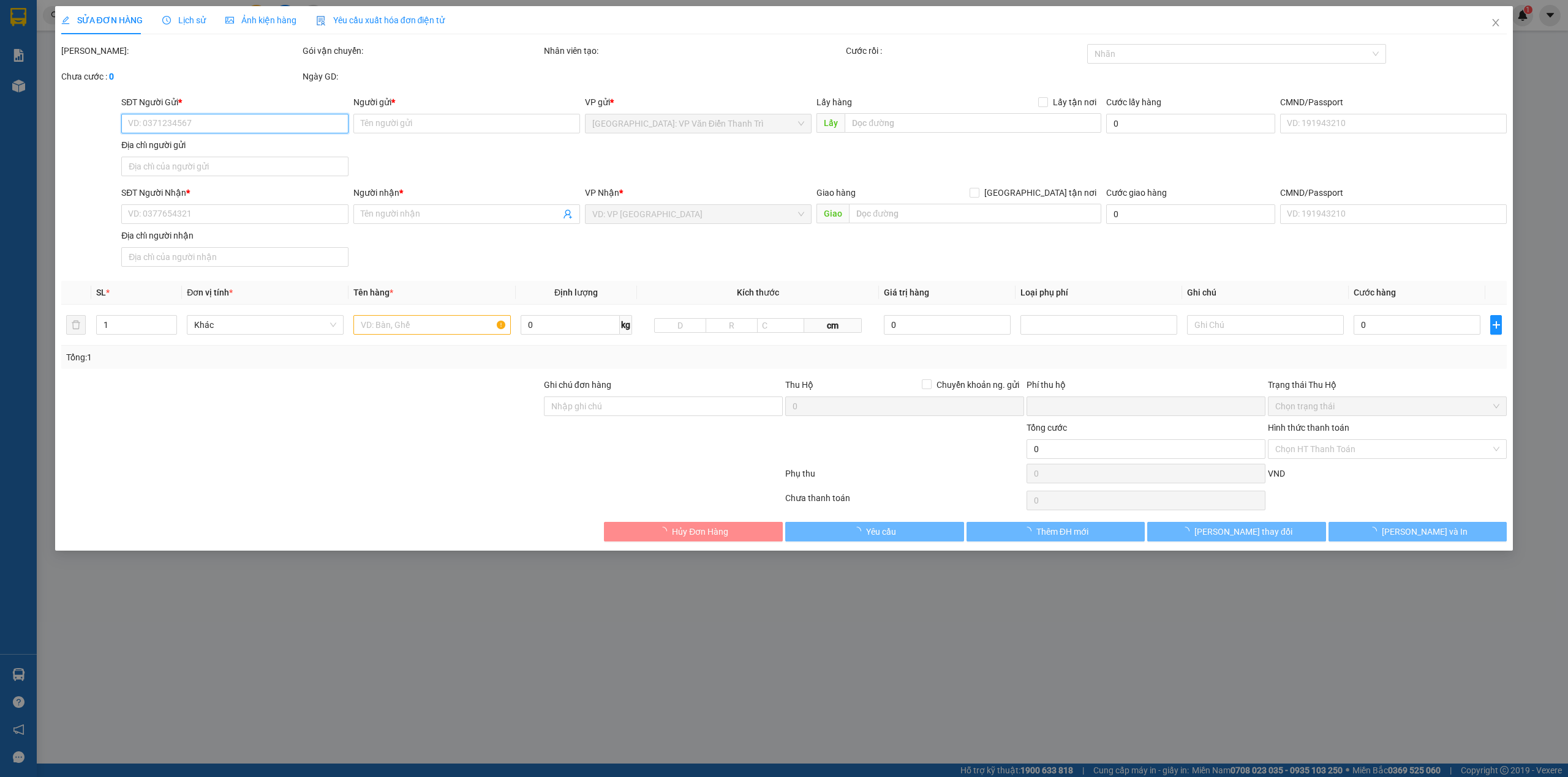
type input "99 thái duong, thuan an , [GEOGRAPHIC_DATA]"
type input "nhận nguyên kiện,giao nguyên kiện,bể vỡ khồng đền, XIN NHẸ TAY"
type input "1.300.000"
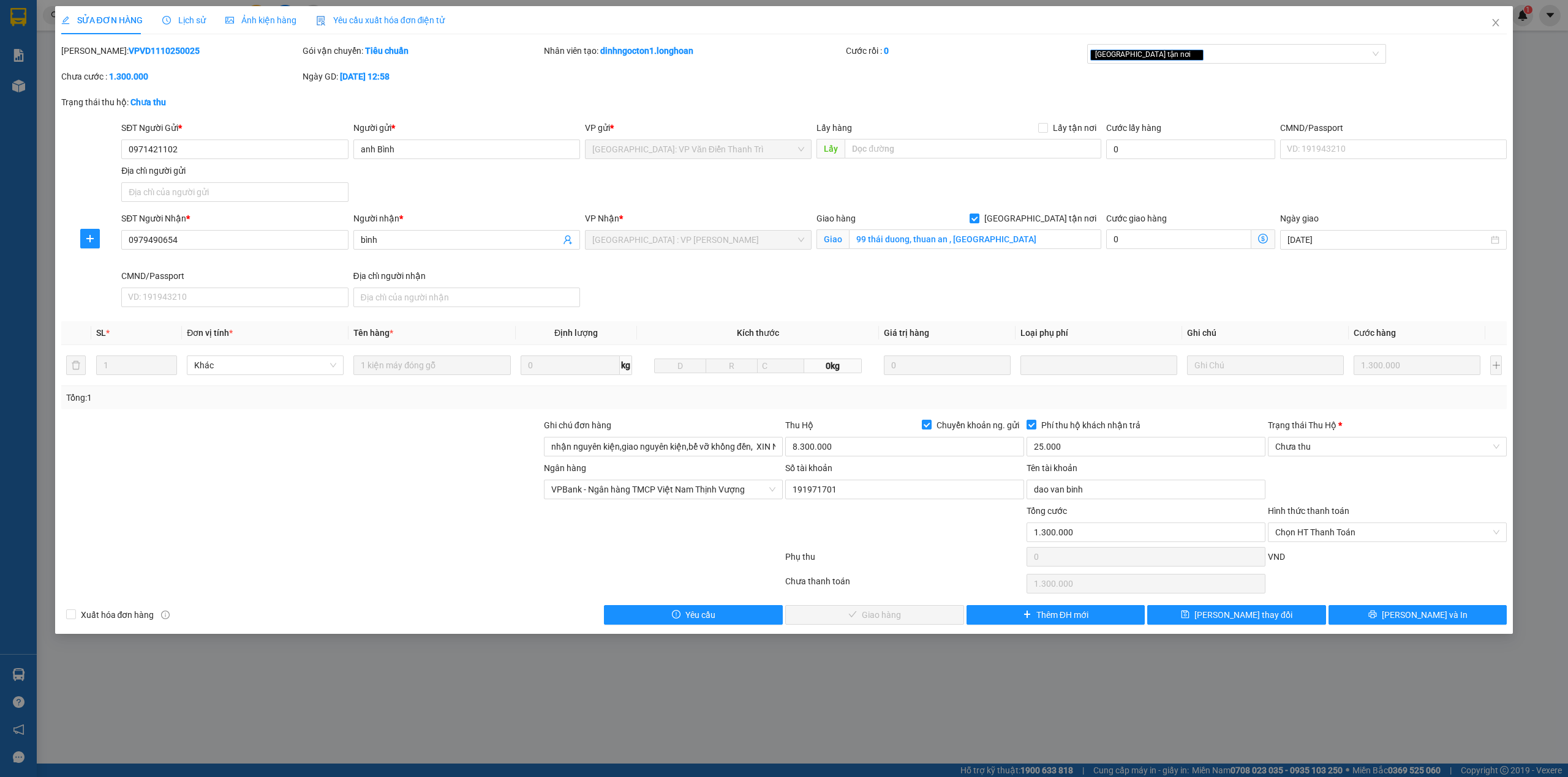
click at [508, 99] on div "Trạng thái thu hộ: Chưa thu" at bounding box center [784, 108] width 1449 height 25
click at [1377, 619] on icon "printer" at bounding box center [1372, 614] width 8 height 8
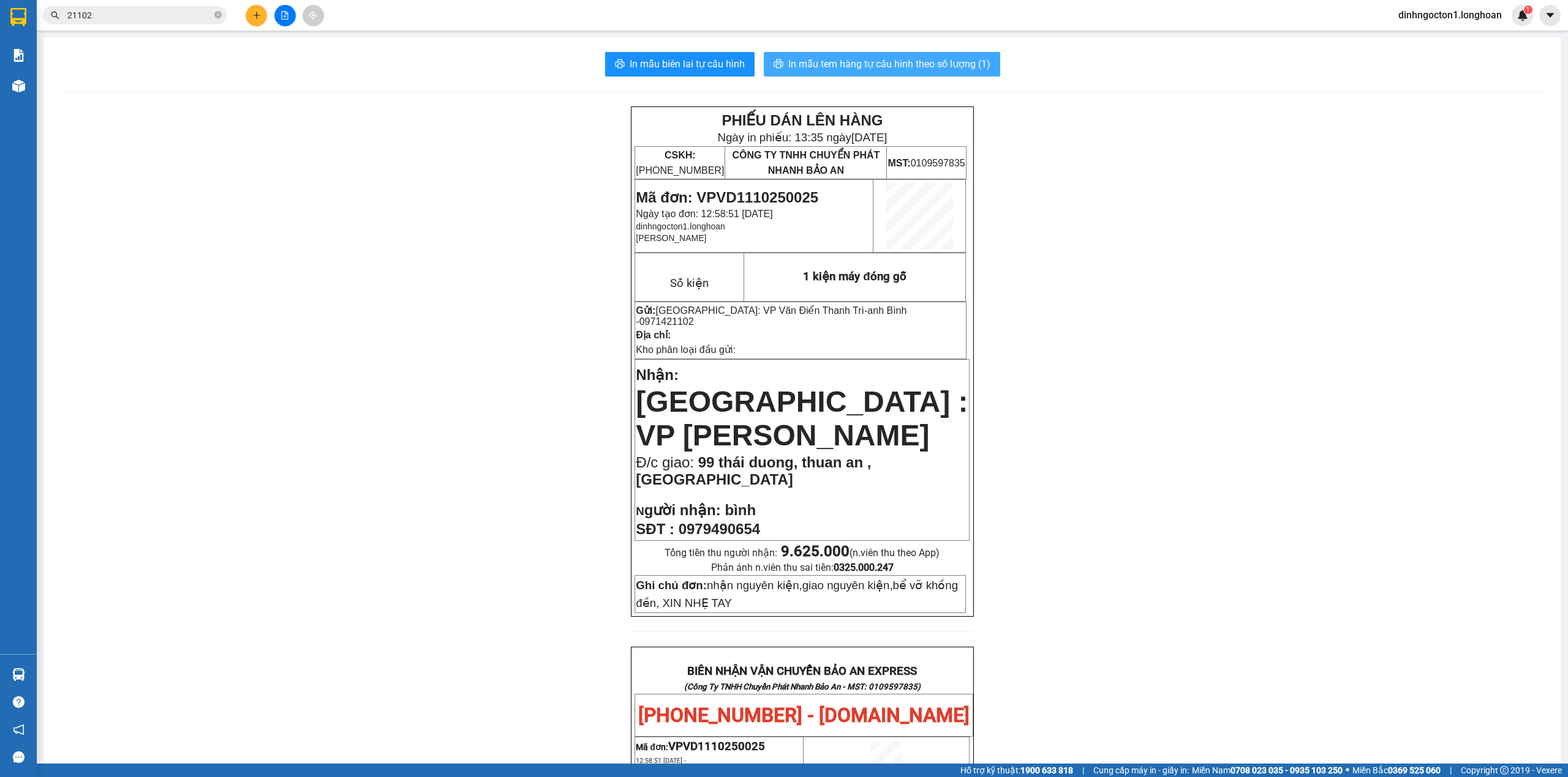
click at [899, 61] on span "In mẫu tem hàng tự cấu hình theo số lượng (1)" at bounding box center [889, 64] width 202 height 15
click at [116, 15] on input "21102" at bounding box center [140, 15] width 145 height 14
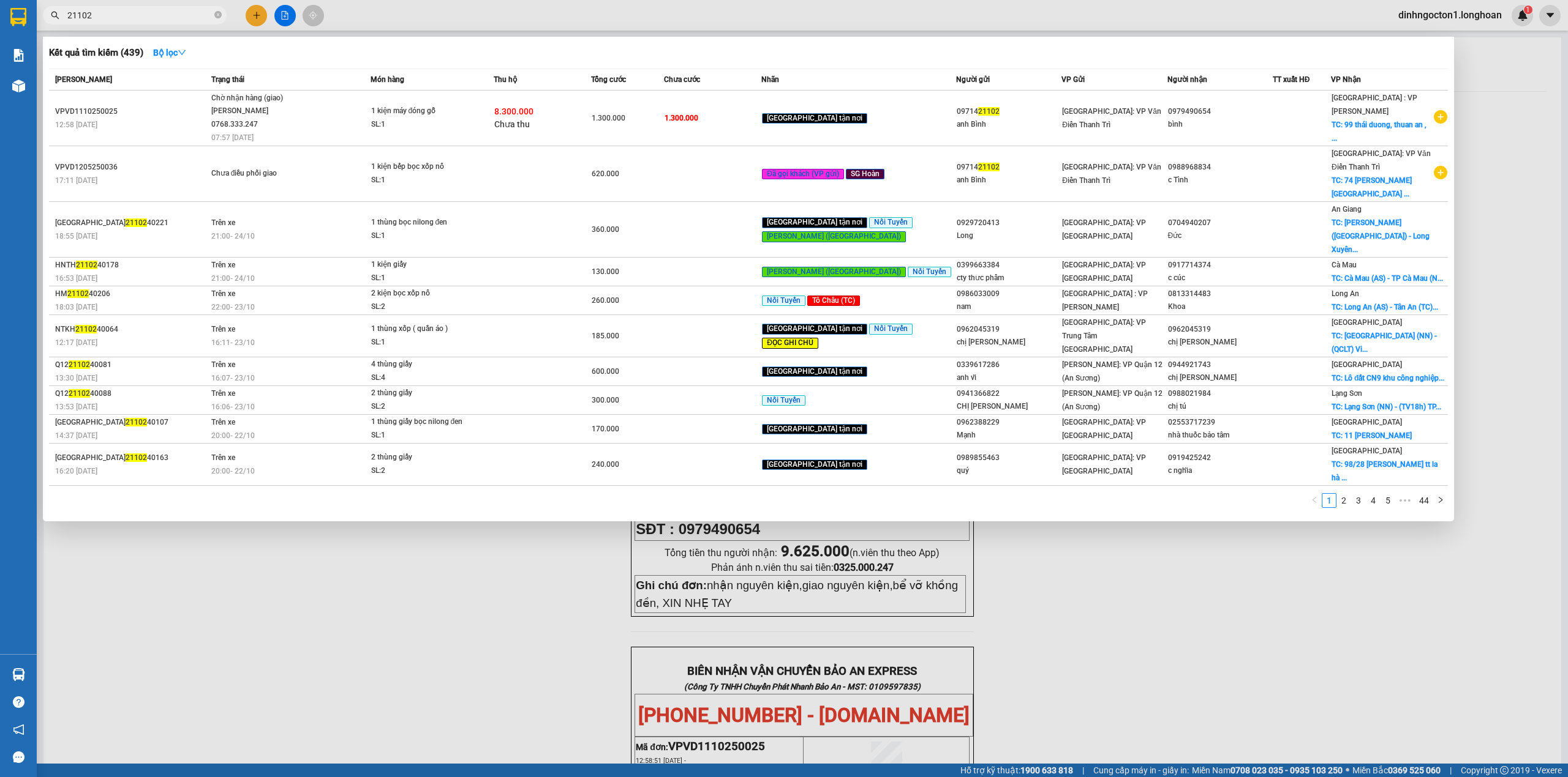
click at [116, 15] on input "21102" at bounding box center [140, 15] width 145 height 14
paste input "0936296866"
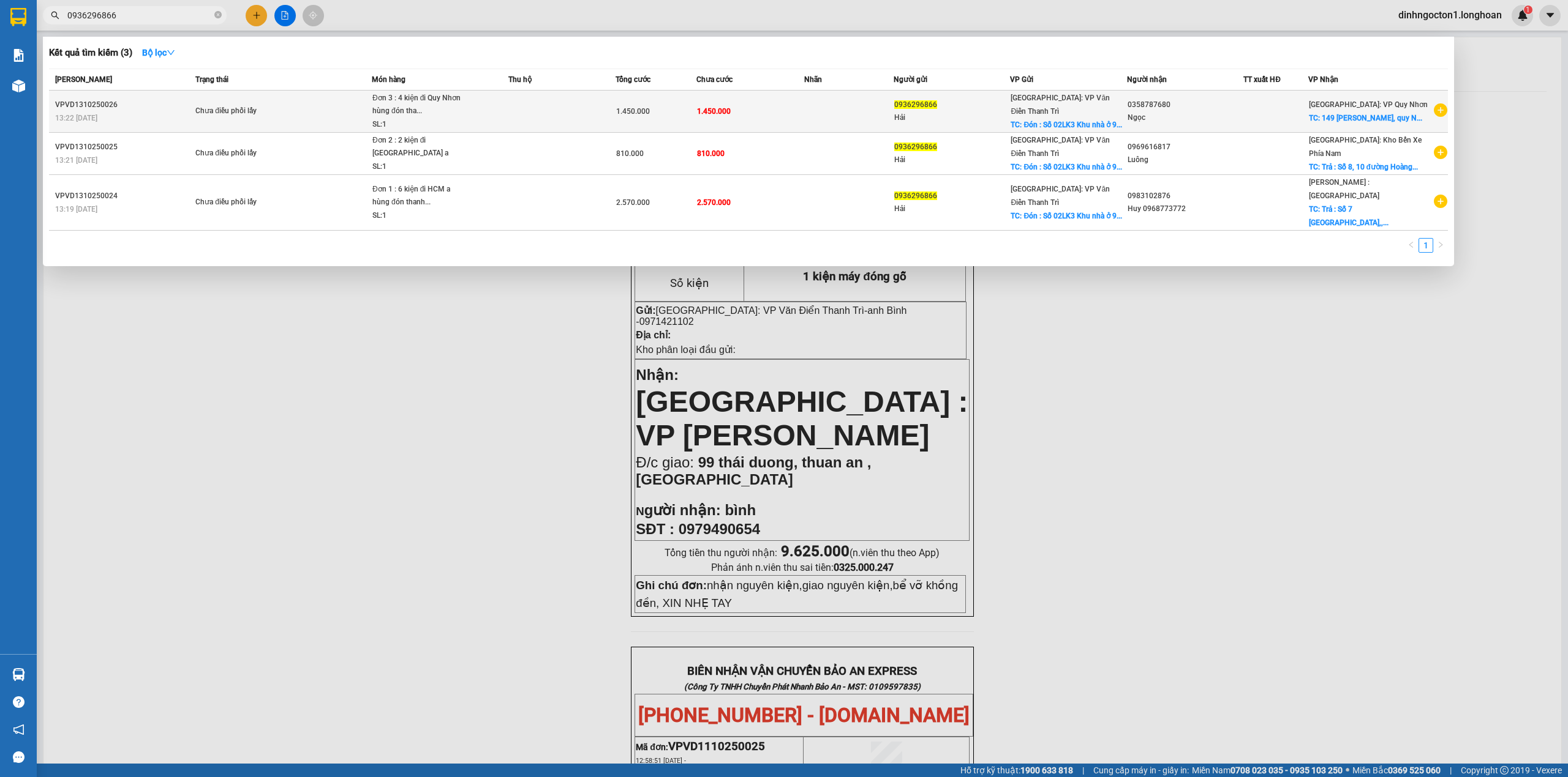
type input "0936296866"
click at [781, 106] on td "1.450.000" at bounding box center [751, 111] width 108 height 42
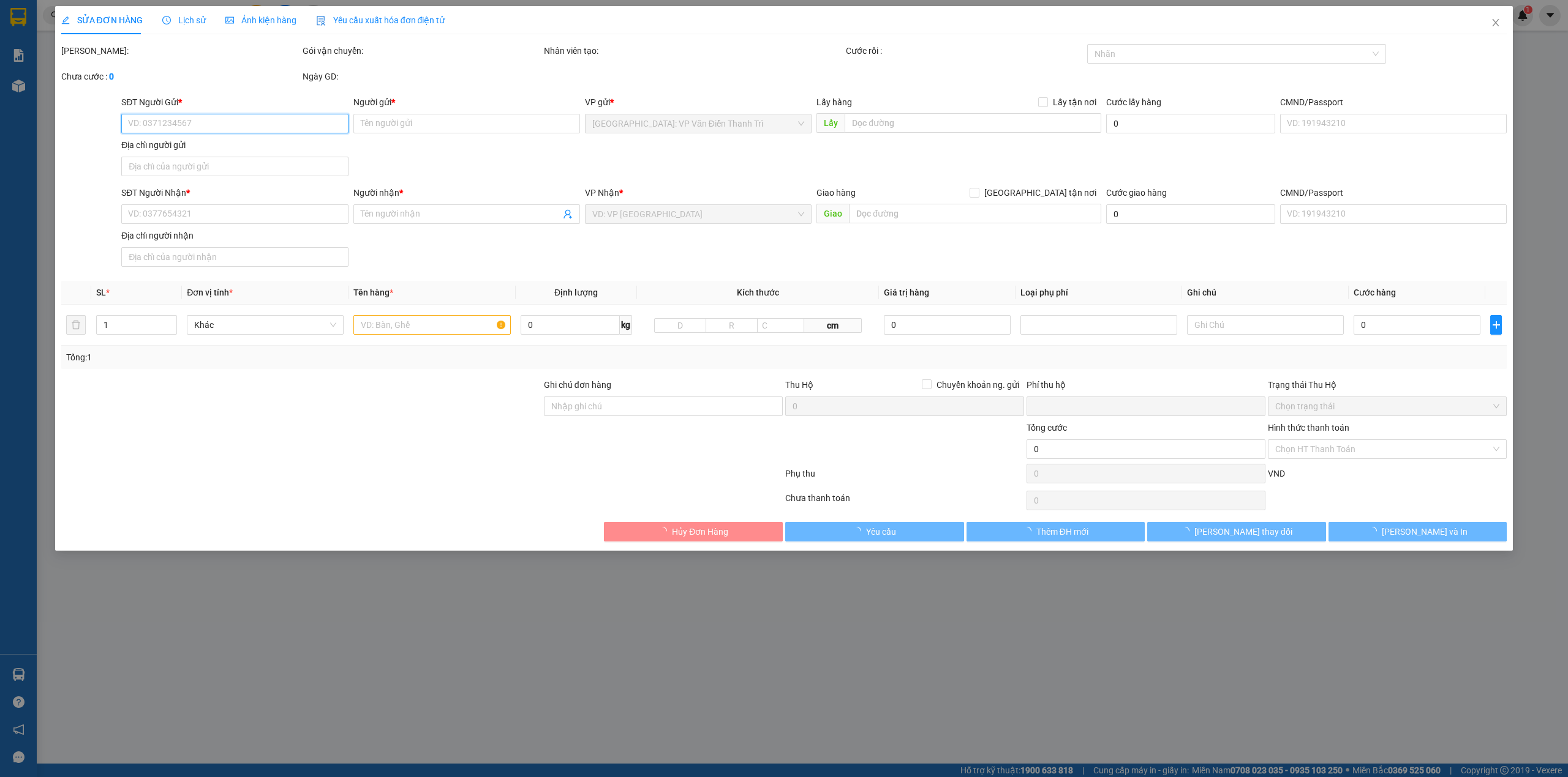
type input "0936296866"
type input "Hải"
checkbox input "true"
type input "Đón : Số 02LK3 Khu nhà ở [STREET_ADDRESS][PERSON_NAME]"
type input "0358787680"
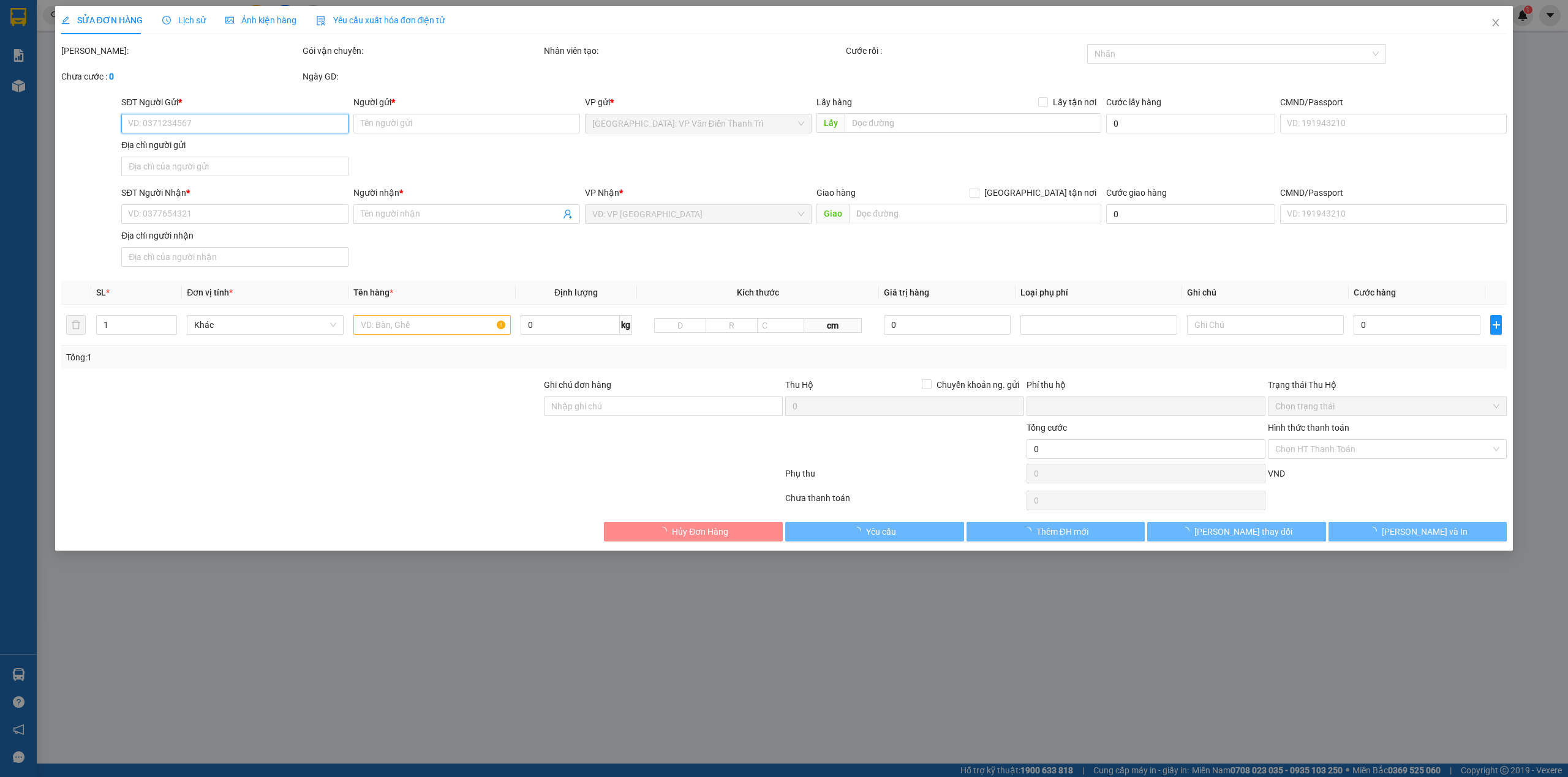
type input "Ngọc"
checkbox input "true"
type input "149 phan đình Phùng, quy Nhơn, bình định"
type input "Người nhận thanh toán"
type input "0"
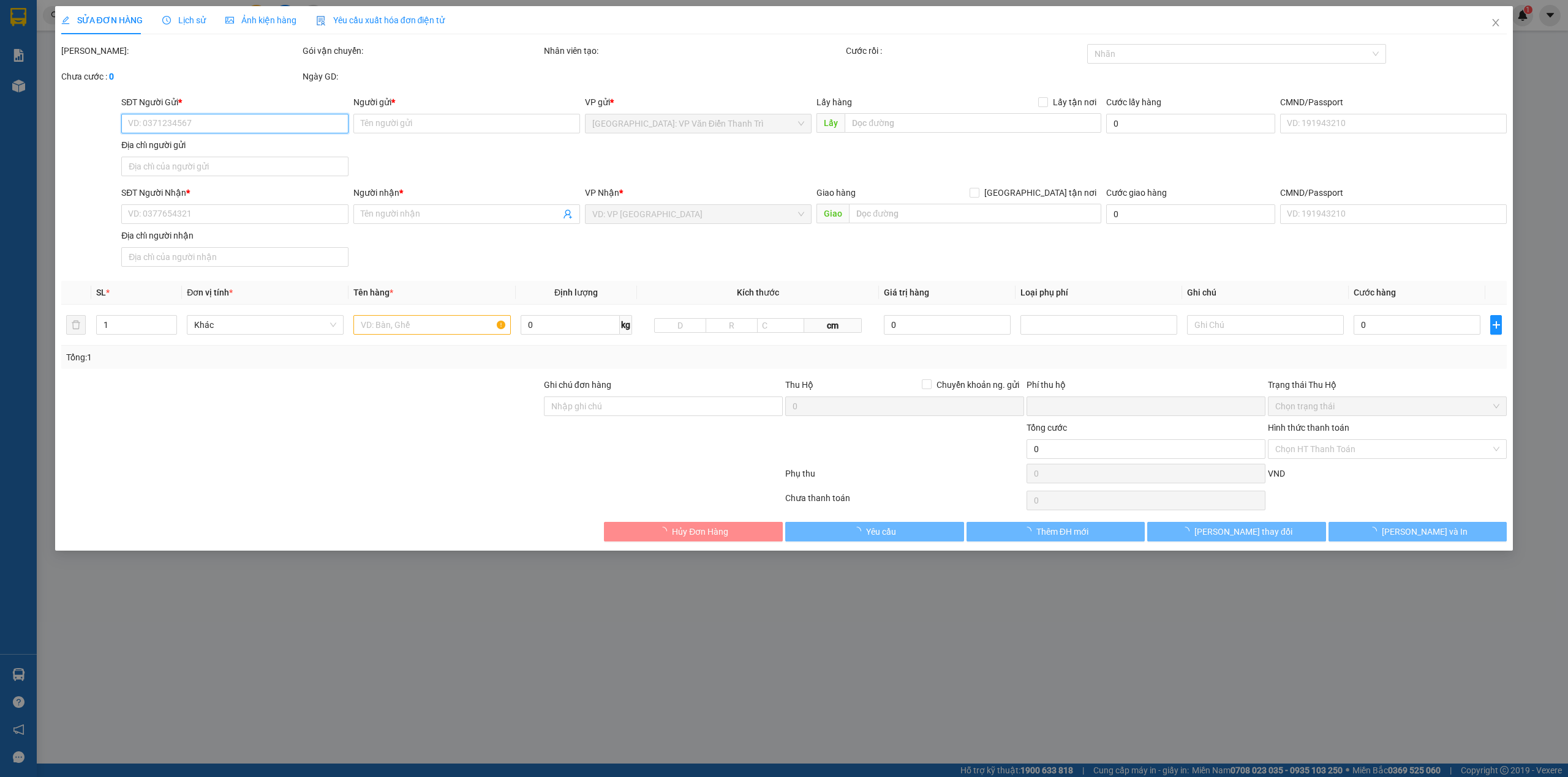
type input "1.450.000"
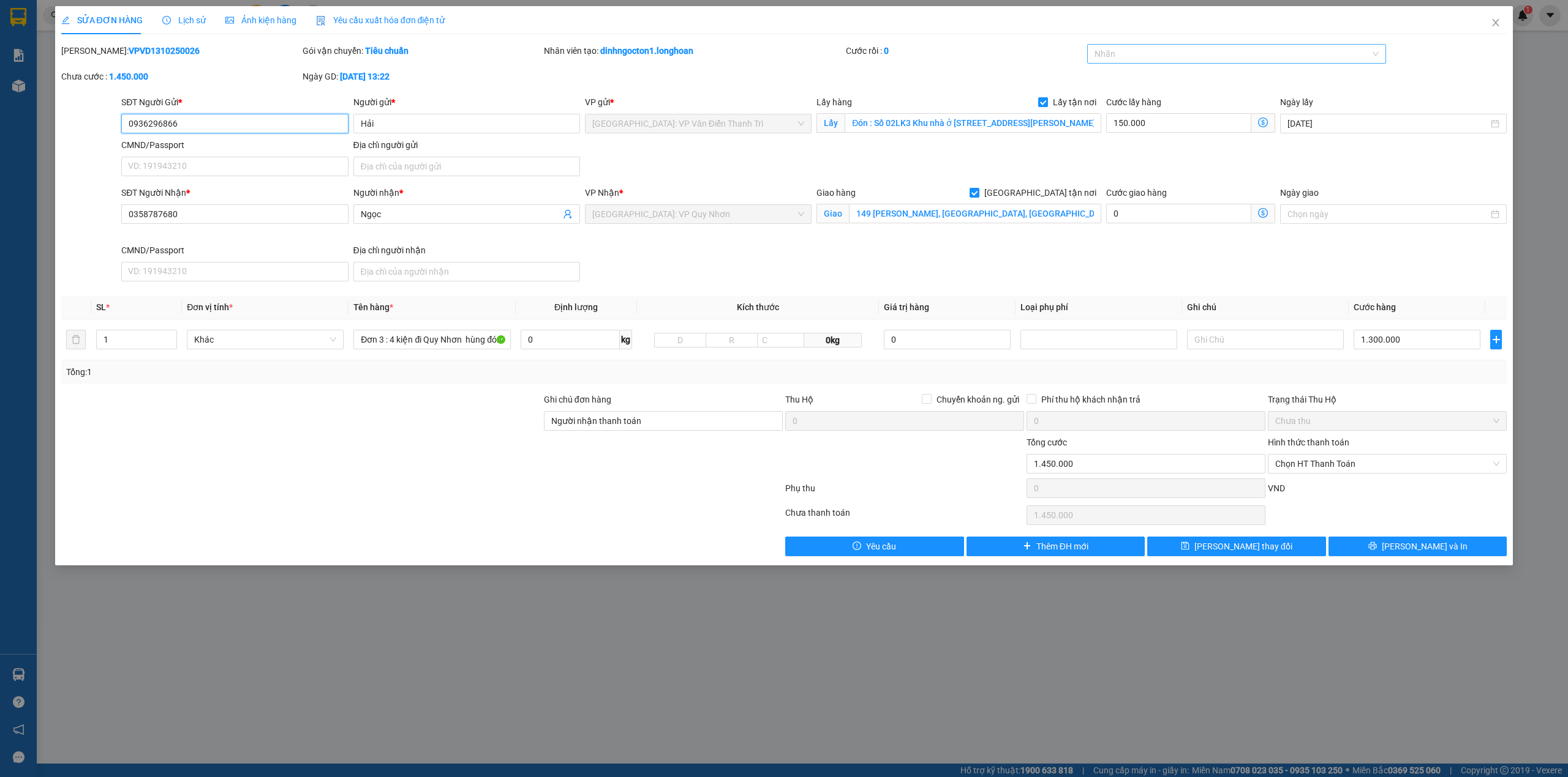
click at [1211, 54] on div at bounding box center [1231, 54] width 281 height 15
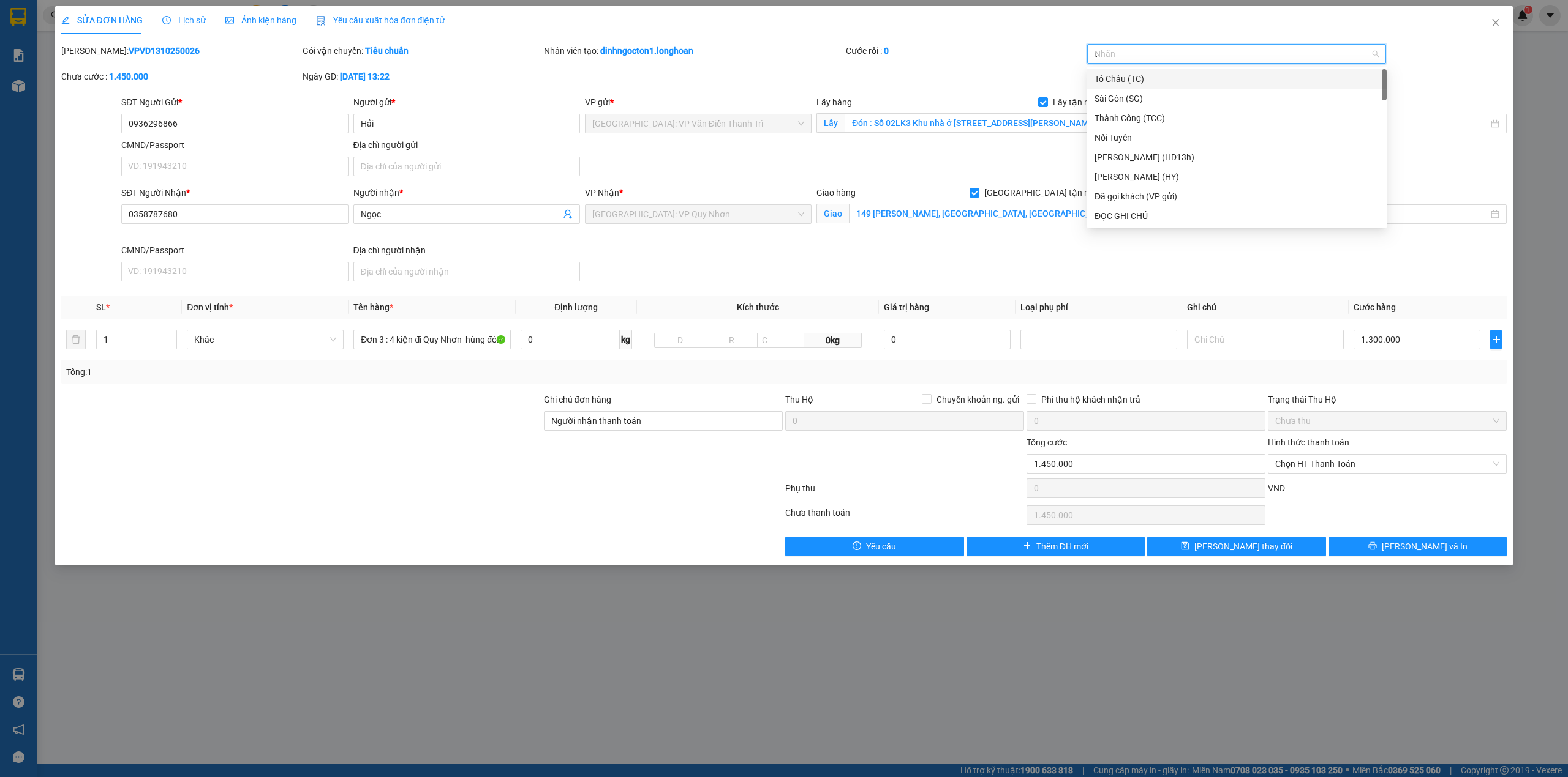
type input "d"
type input "đã"
click at [1165, 192] on div "Hàng đã báo gấp" at bounding box center [1237, 197] width 285 height 14
click at [1282, 549] on button "[PERSON_NAME] thay đổi" at bounding box center [1237, 546] width 179 height 19
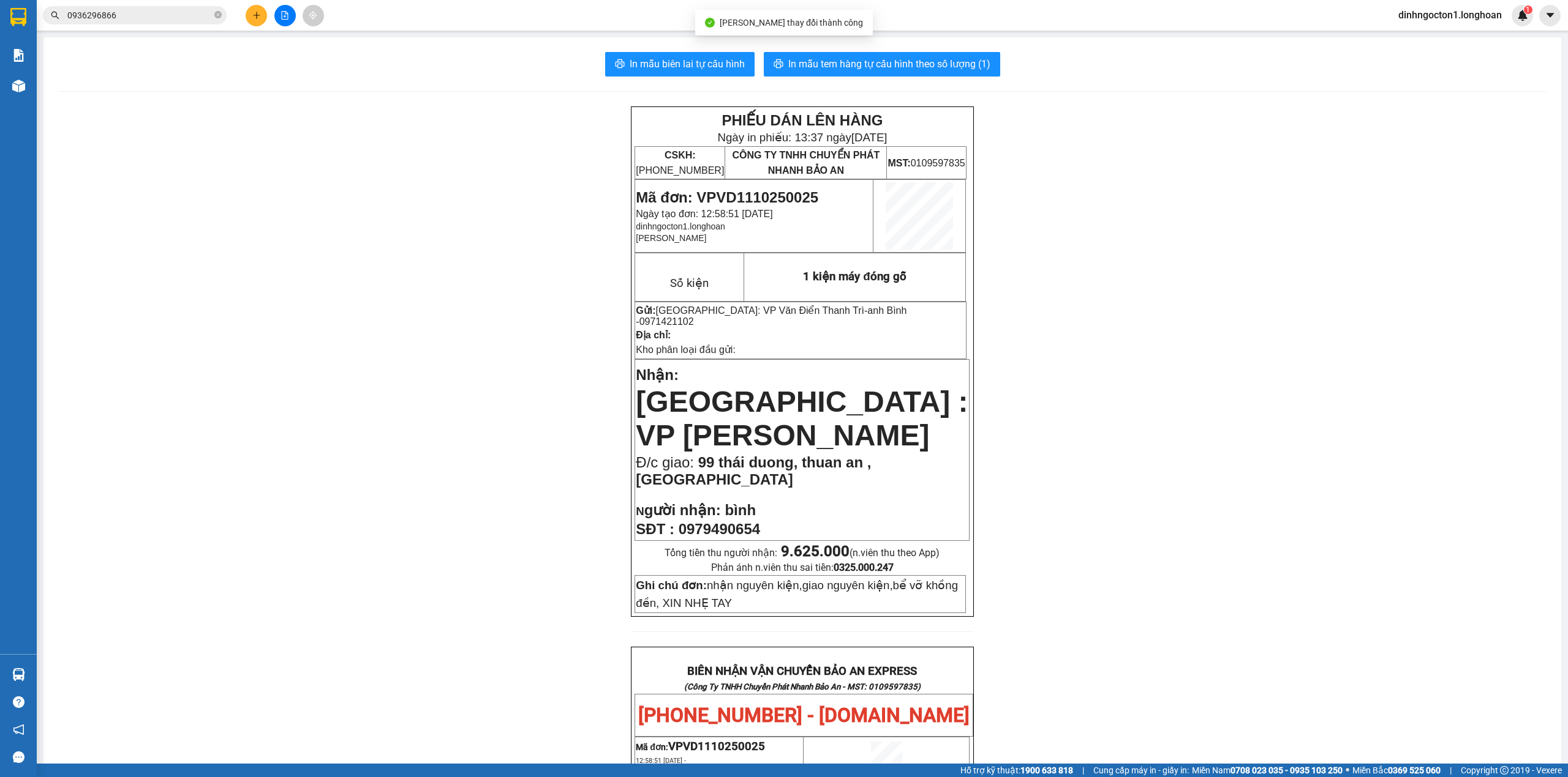
click at [179, 22] on span "0936296866" at bounding box center [135, 15] width 184 height 18
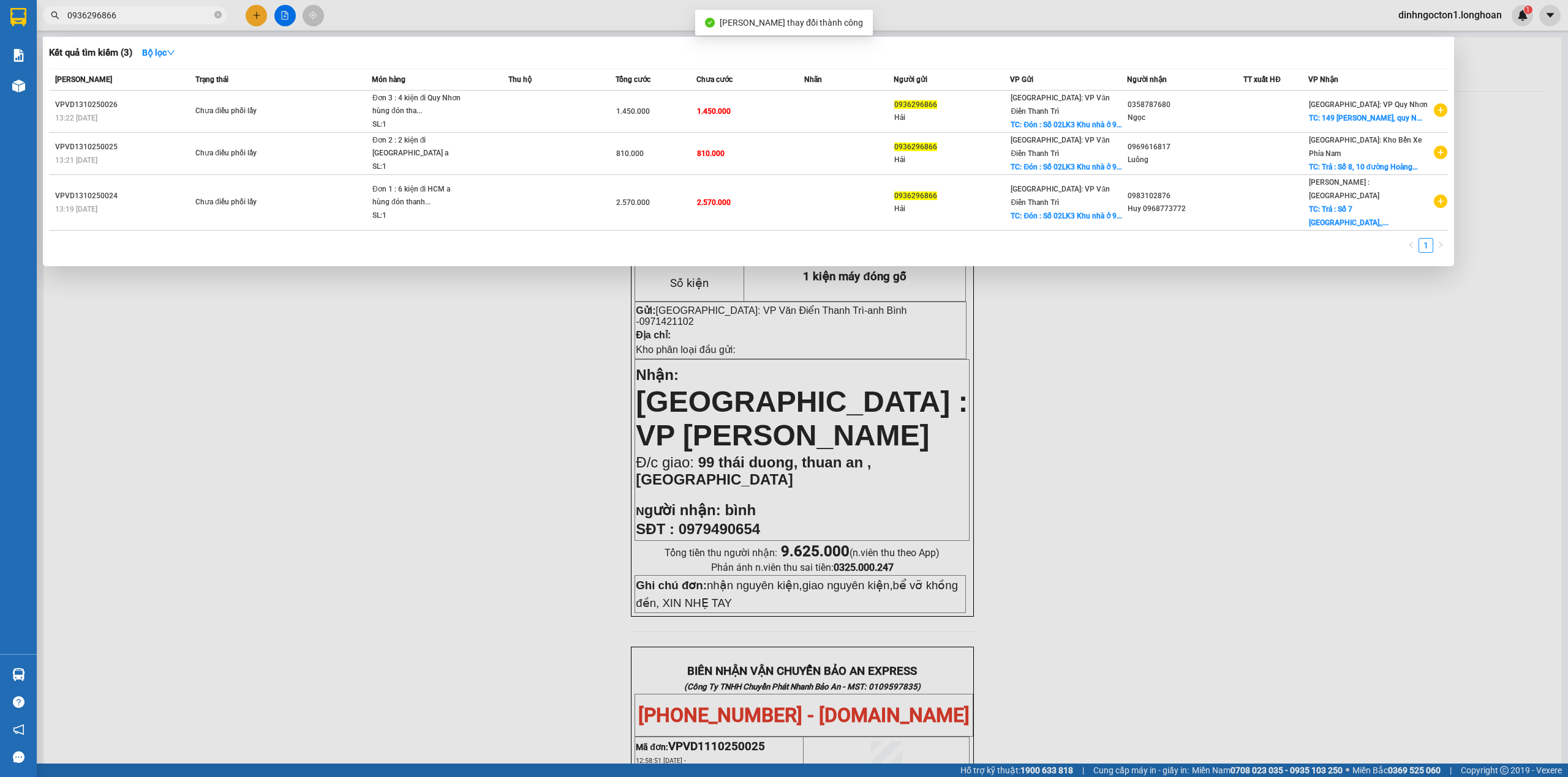
click at [178, 13] on input "0936296866" at bounding box center [140, 15] width 145 height 14
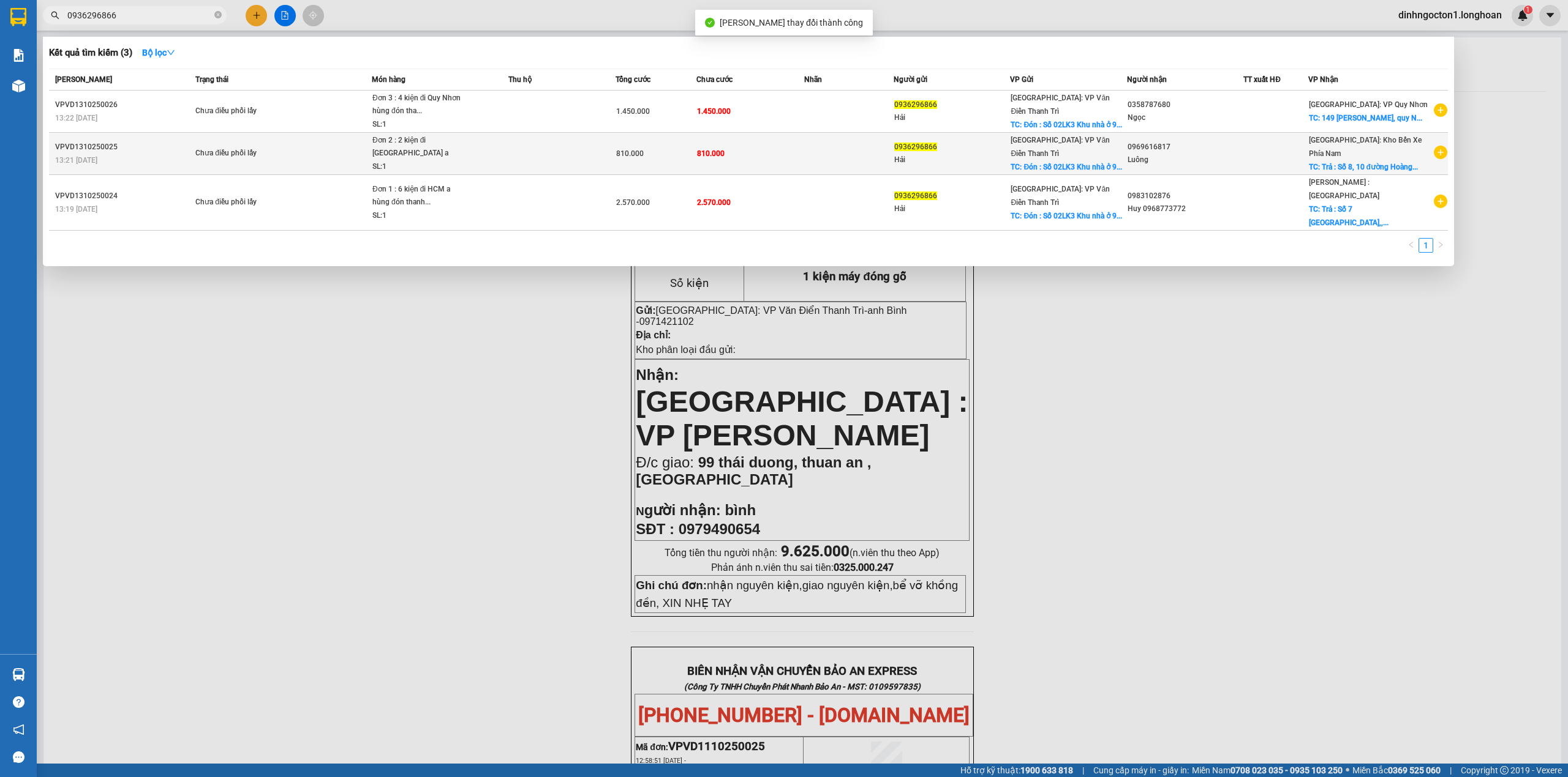
click at [797, 154] on td "810.000" at bounding box center [751, 154] width 108 height 42
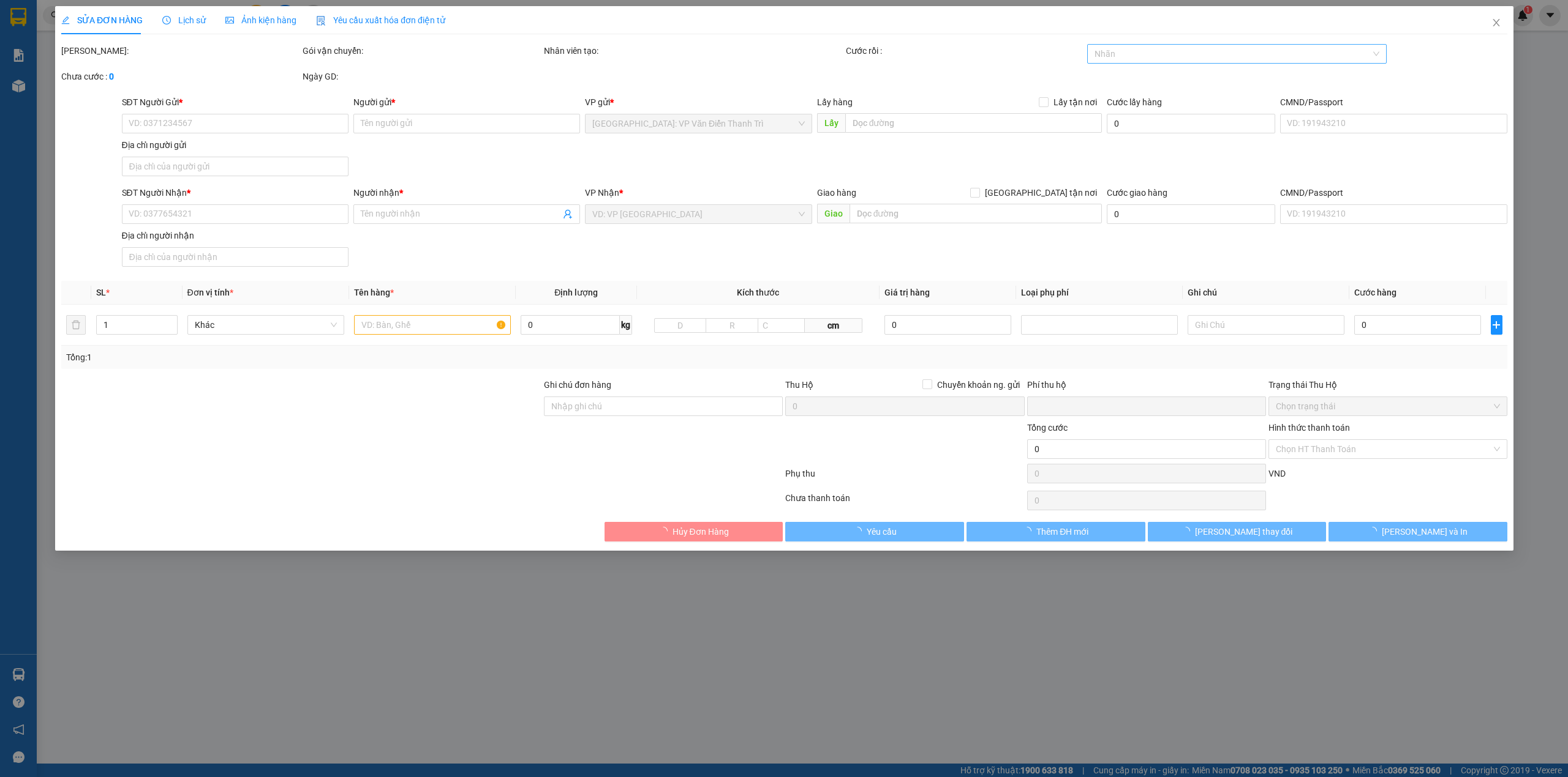
type input "0936296866"
type input "Hải"
checkbox input "true"
type input "Đón : Số 02LK3 Khu nhà ở [STREET_ADDRESS][PERSON_NAME]"
type input "0969616817"
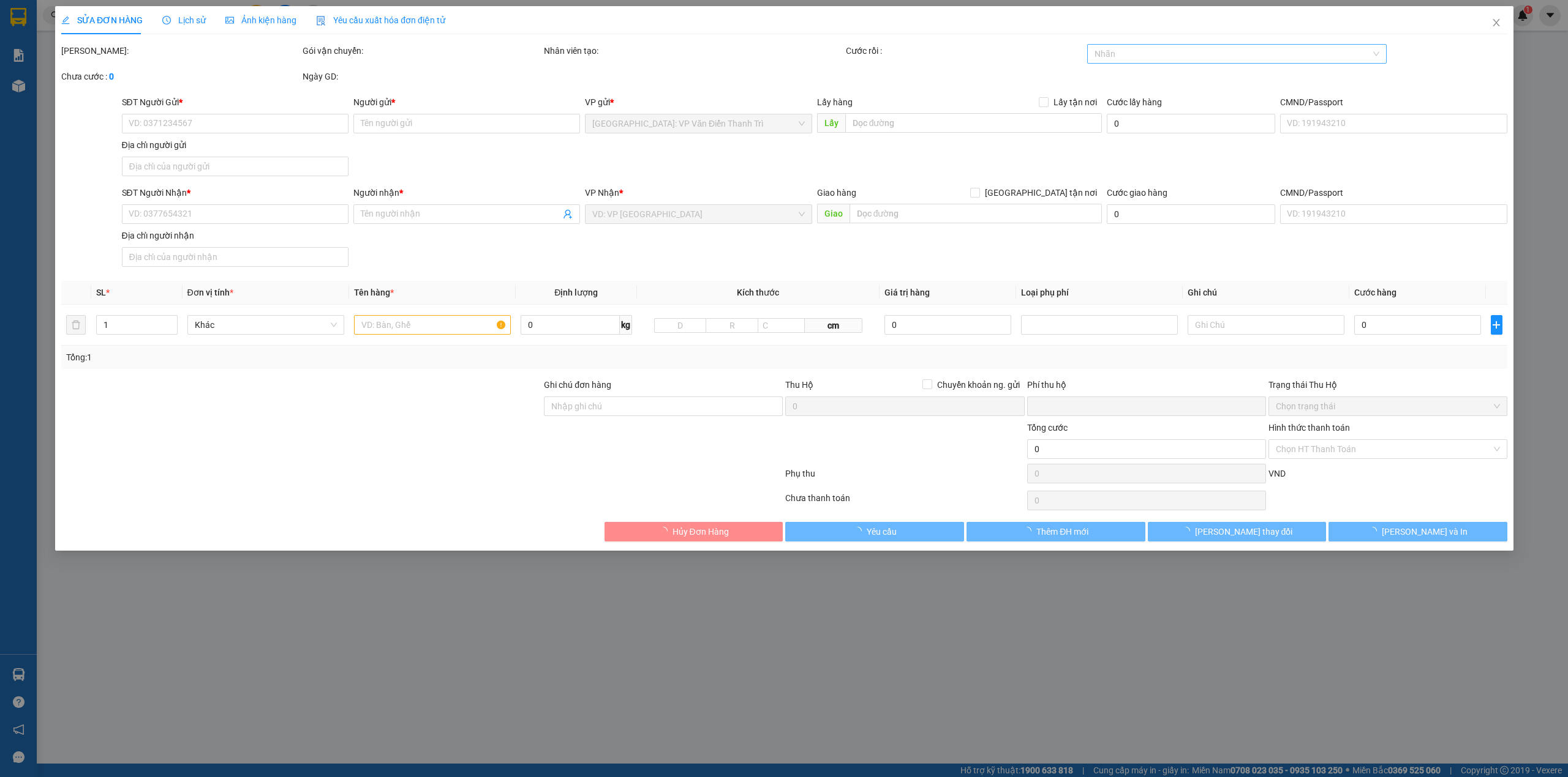
type input "Luông"
checkbox input "true"
type input "Trả : Số 8, 10 đường Hoàng Cầm, Vĩnh Hiệp, Nha Trang, Khánh Hòa"
type input "Người nhận thanh toán"
type input "0"
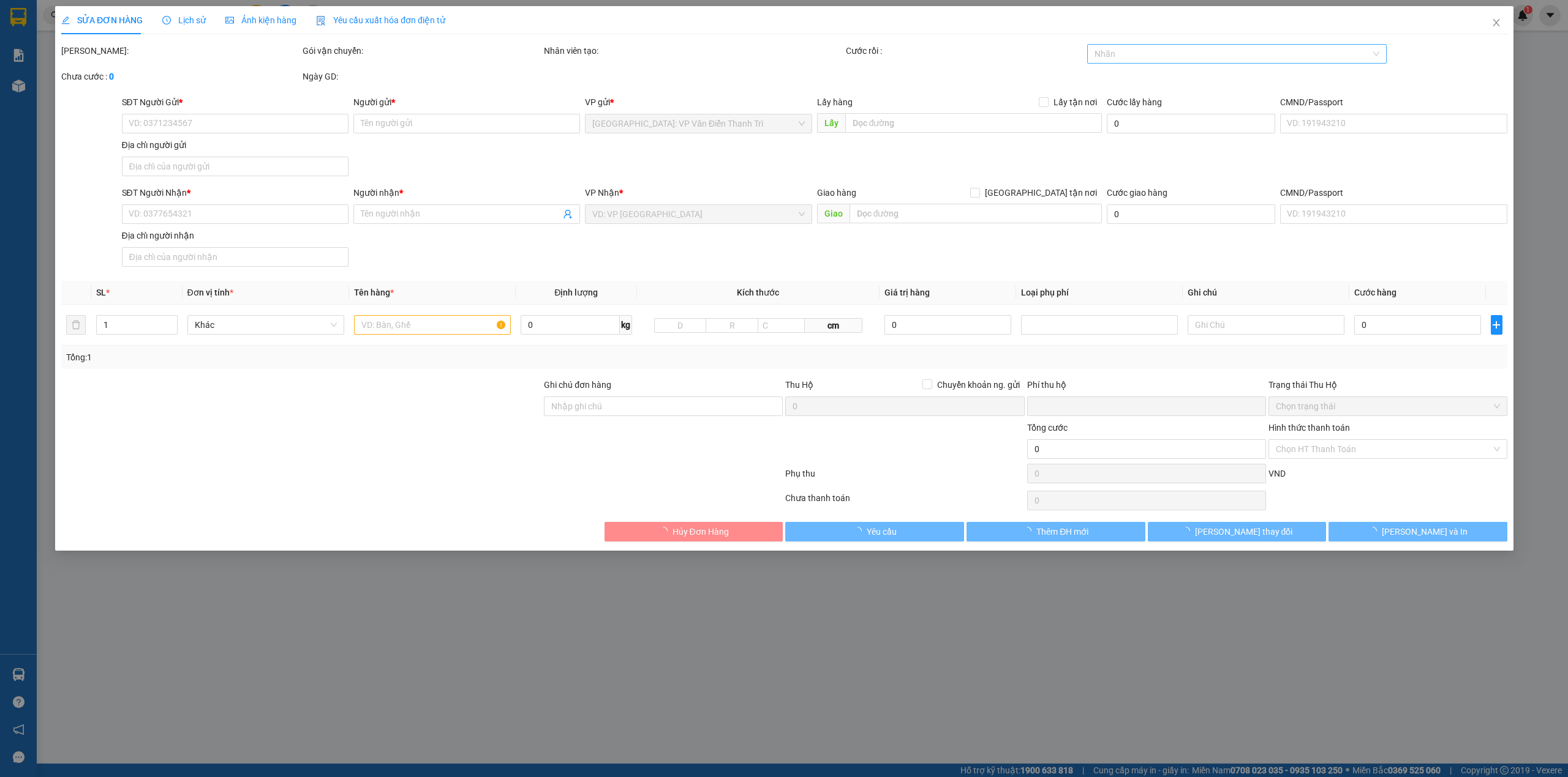
type input "810.000"
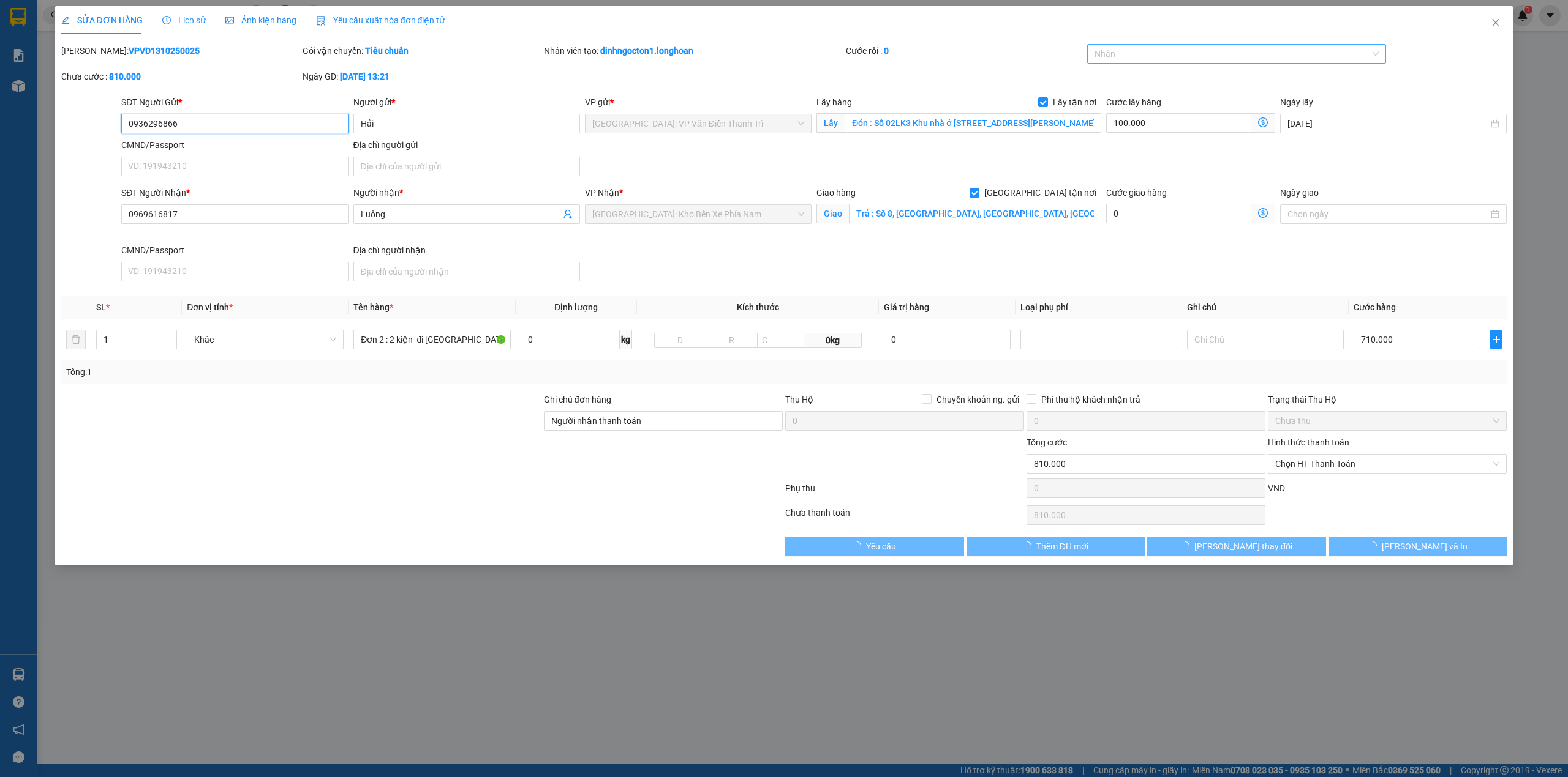
click at [1211, 50] on div at bounding box center [1231, 54] width 281 height 15
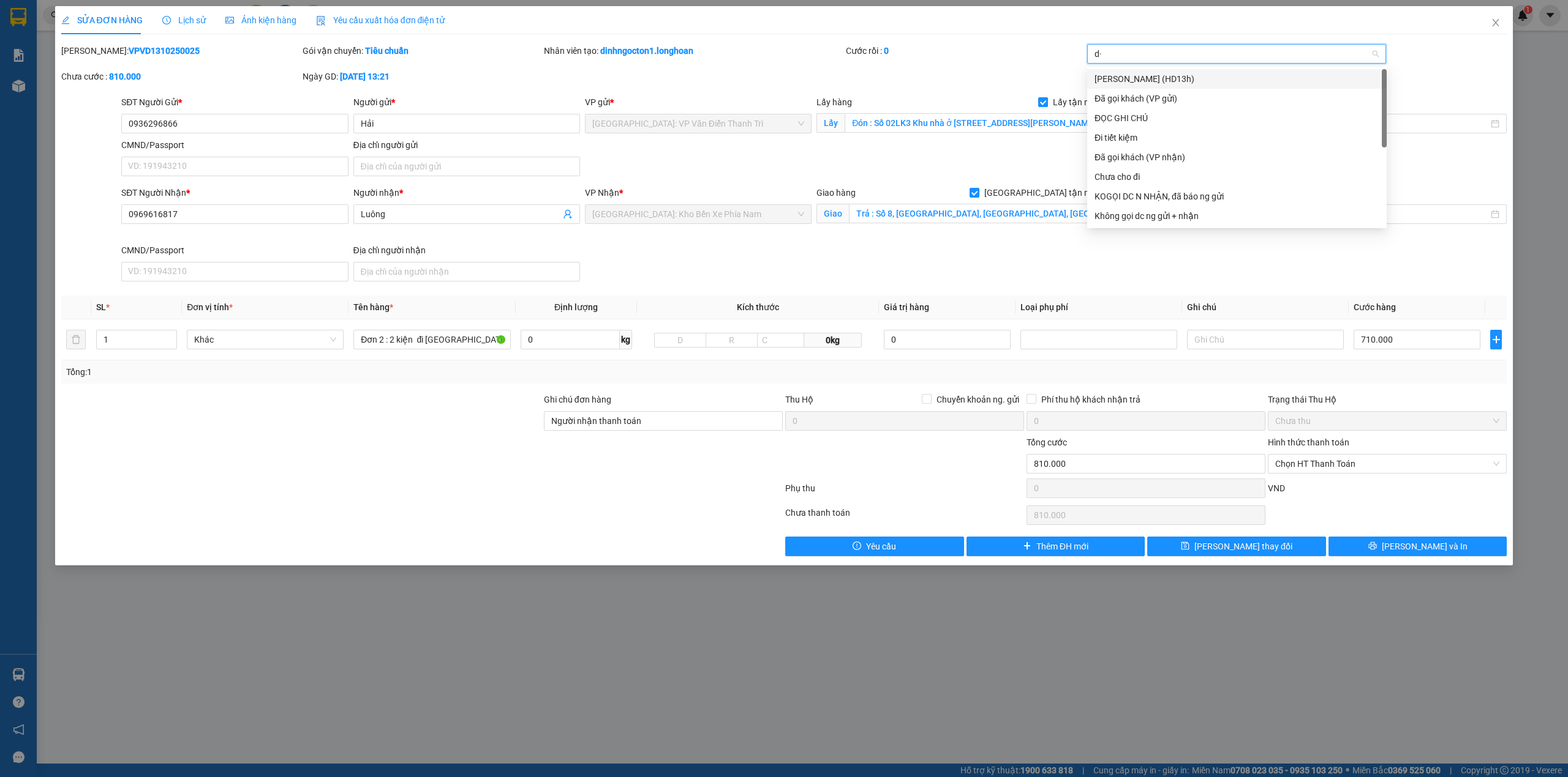
type input "d"
type input "đã"
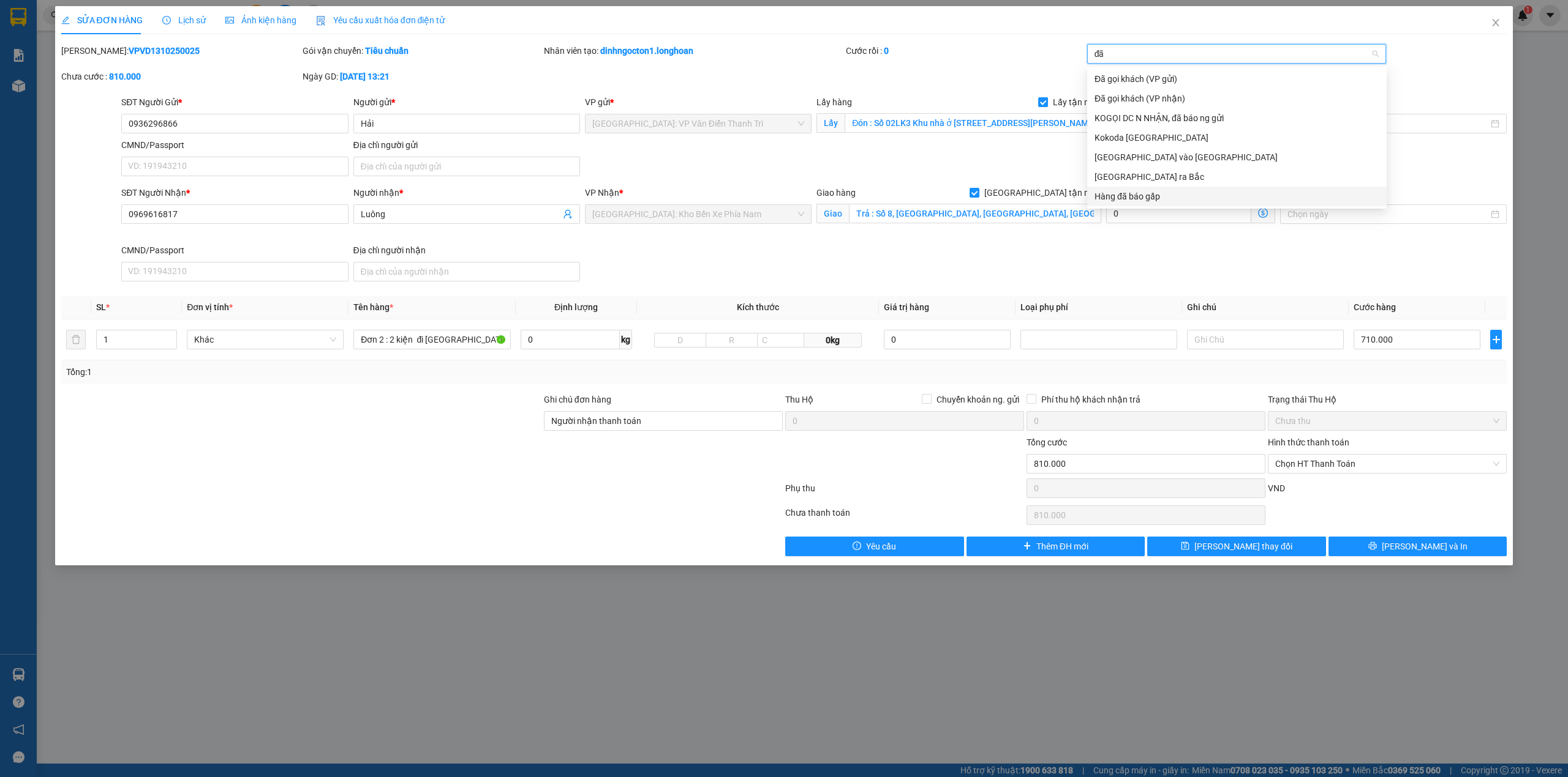
click at [1145, 196] on div "Hàng đã báo gấp" at bounding box center [1237, 197] width 285 height 14
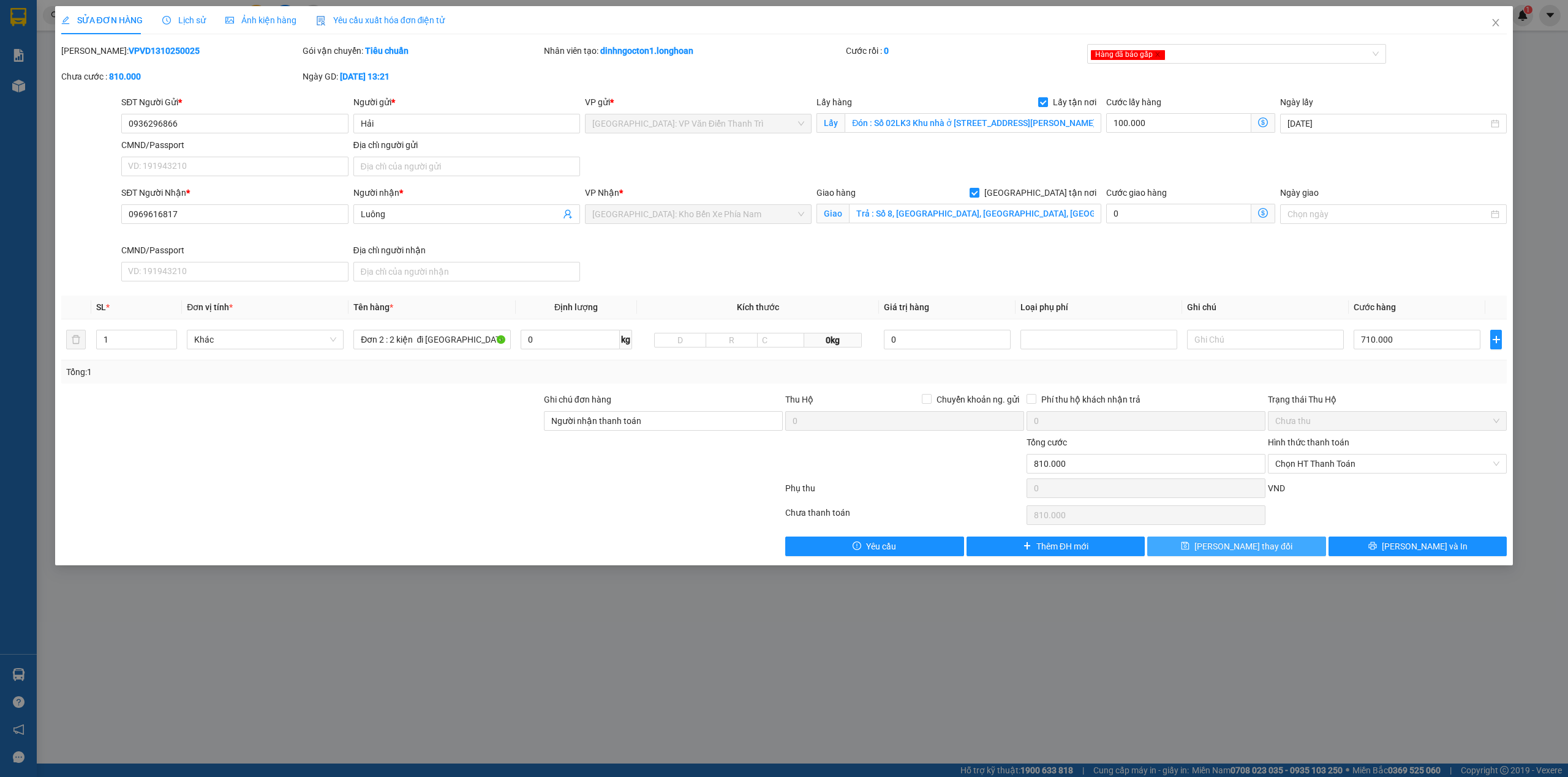
click at [1285, 540] on button "[PERSON_NAME] thay đổi" at bounding box center [1237, 546] width 179 height 19
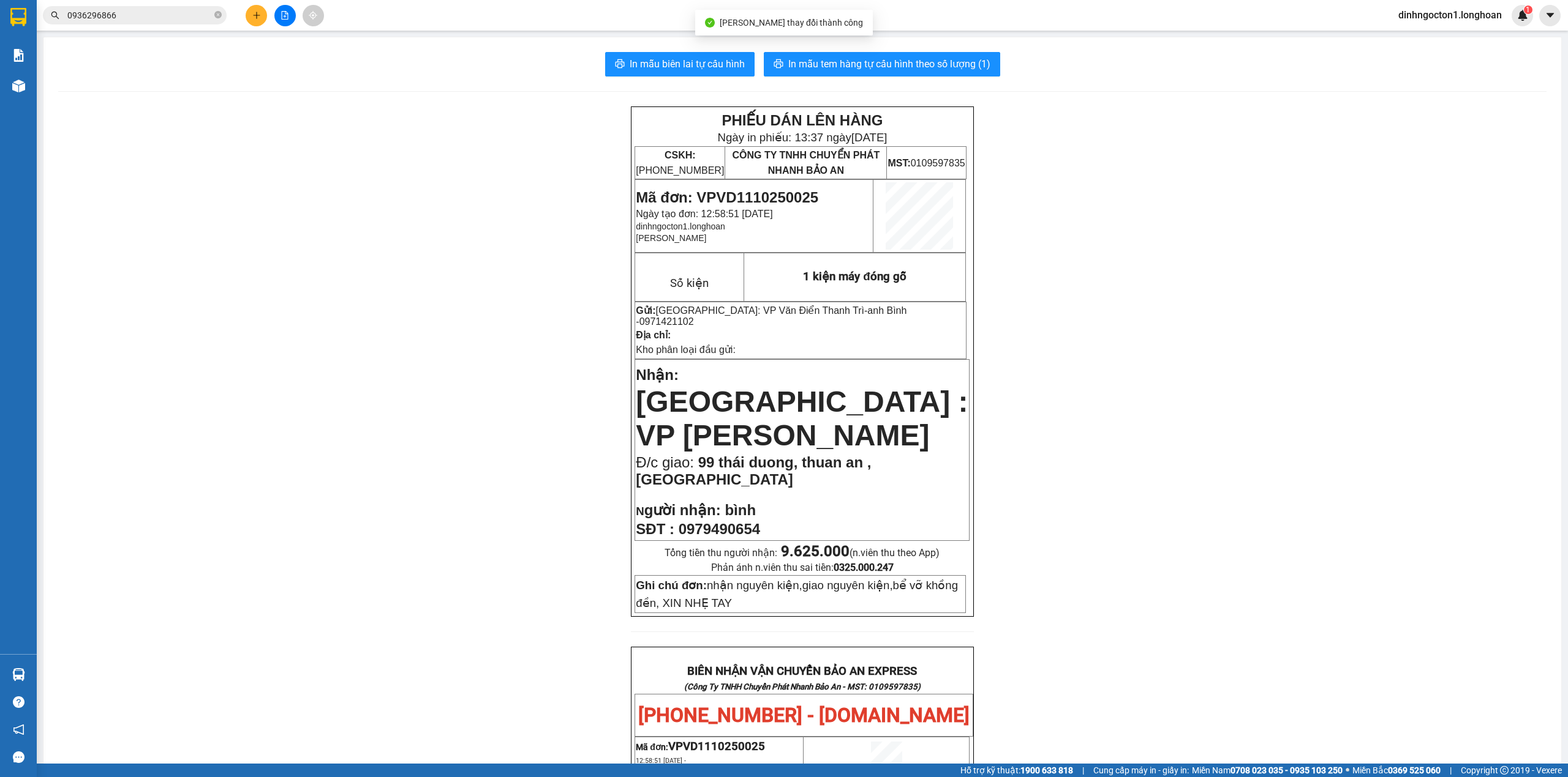
click at [143, 17] on input "0936296866" at bounding box center [140, 15] width 145 height 14
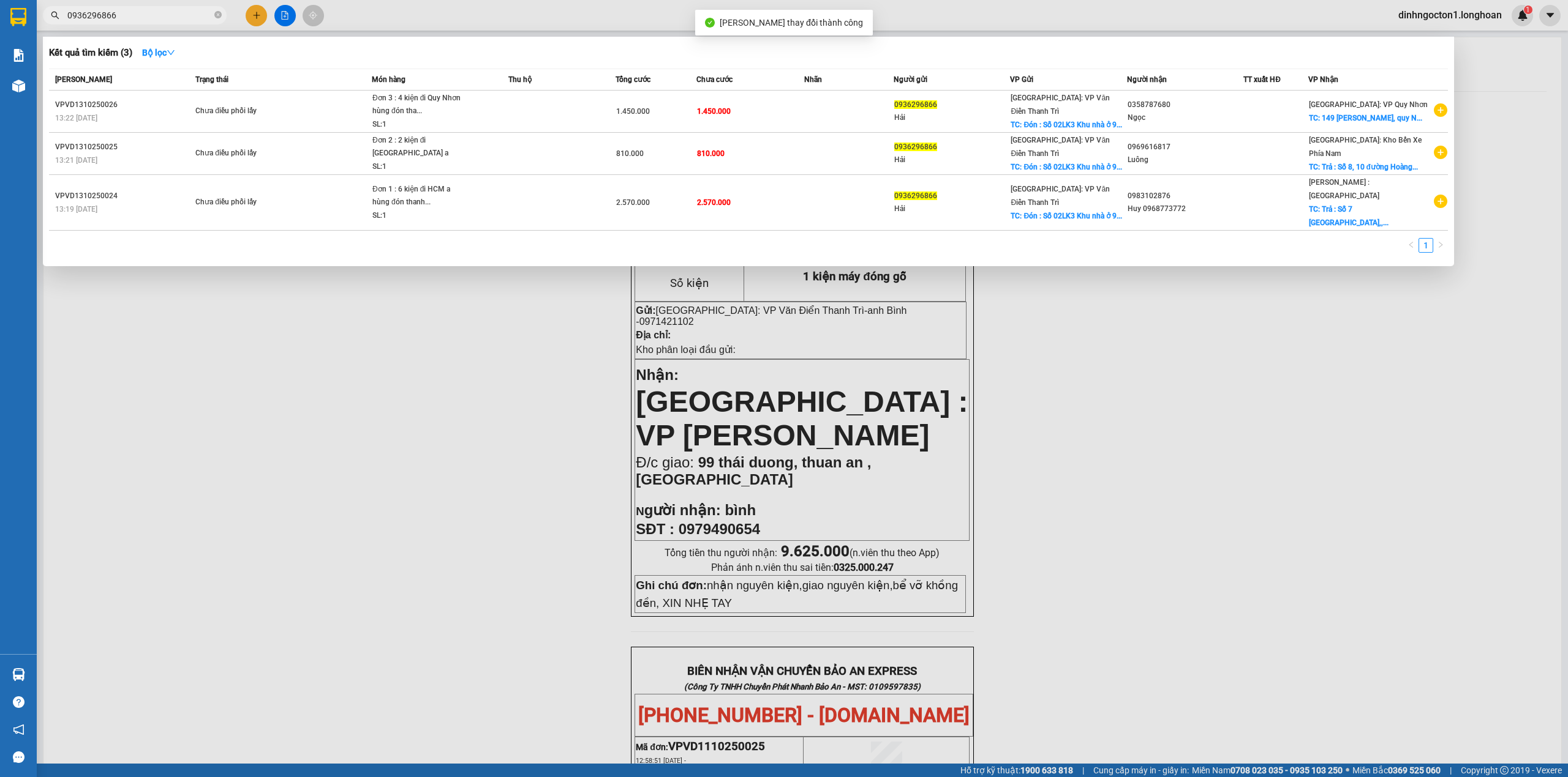
click at [145, 17] on input "0936296866" at bounding box center [140, 15] width 145 height 14
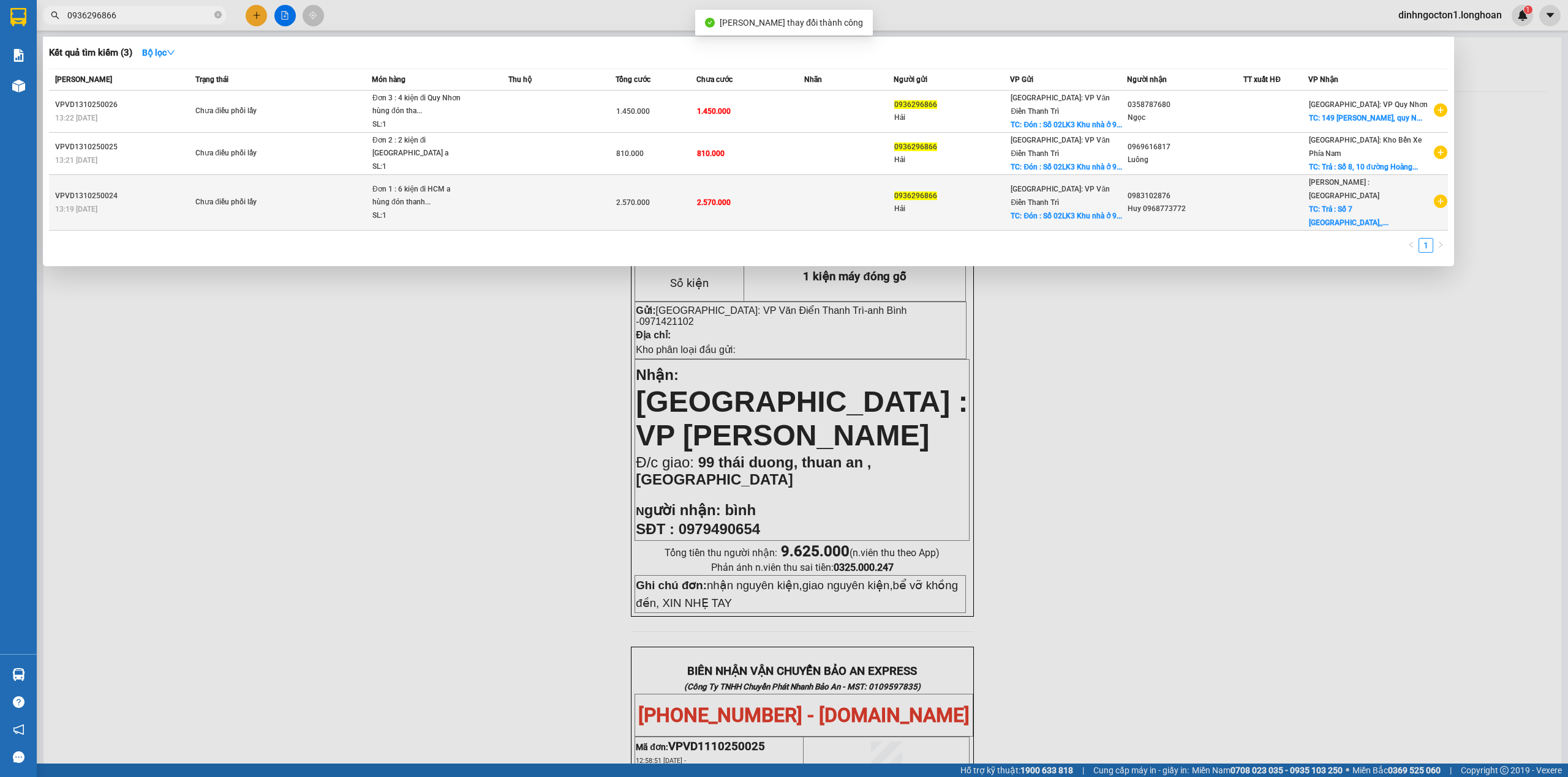
click at [605, 202] on td at bounding box center [562, 203] width 108 height 55
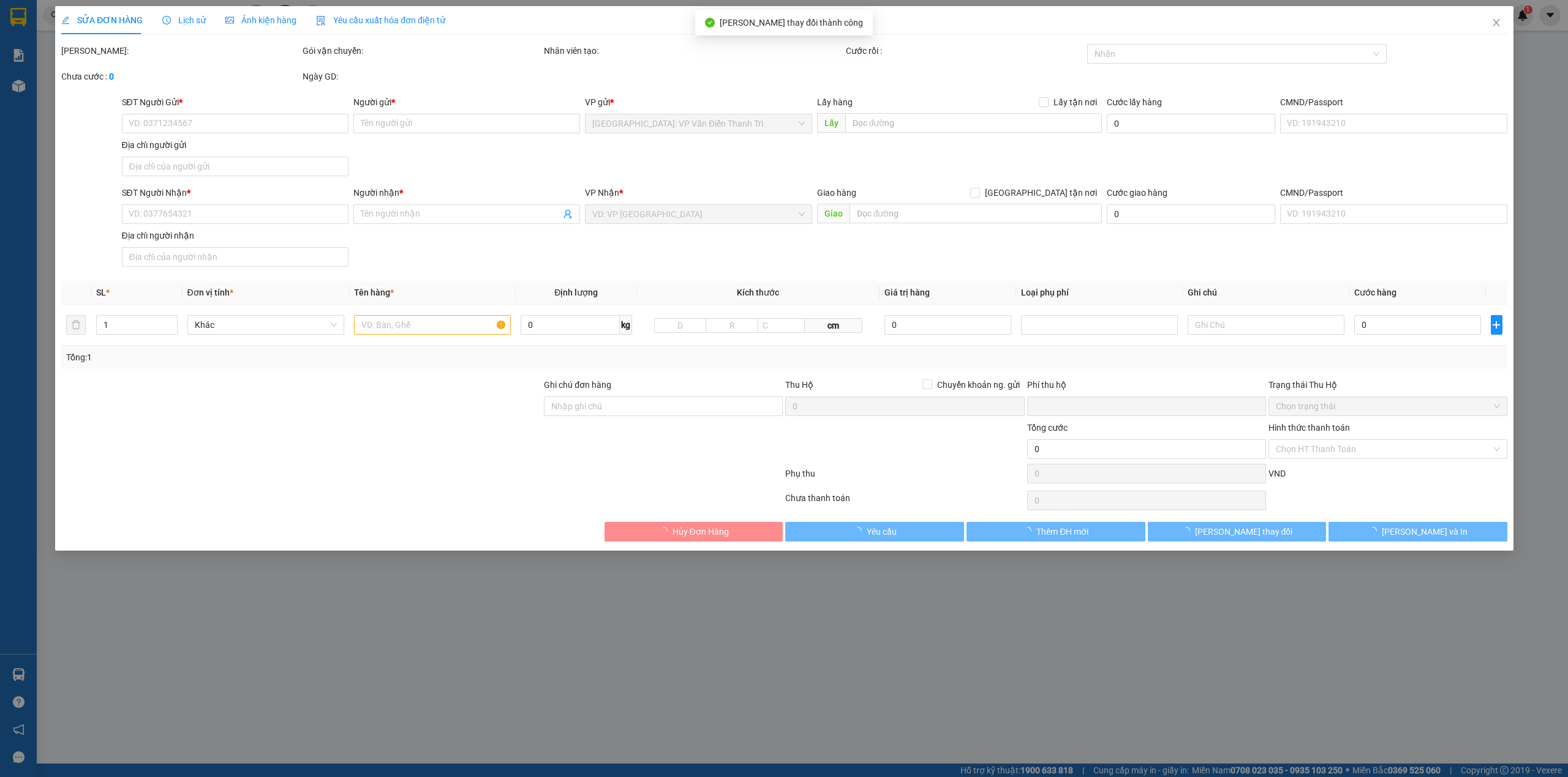
type input "0936296866"
type input "Hải"
checkbox input "true"
type input "Đón : Số 02LK3 Khu nhà ở [STREET_ADDRESS][PERSON_NAME]"
type input "0983102876"
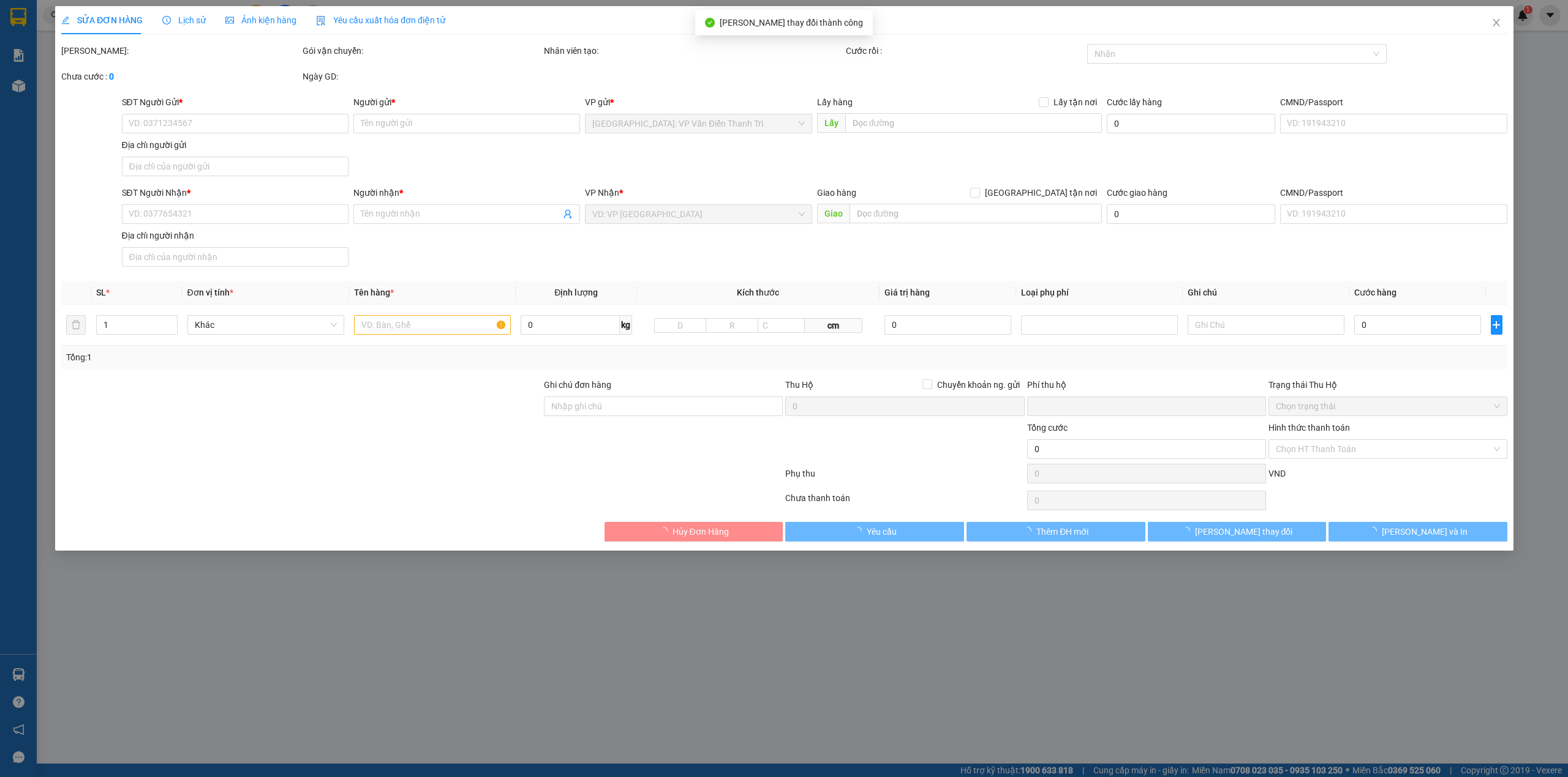
type input "Huy 0968773772"
checkbox input "true"
type input "Trả : [STREET_ADDRESS]"
type input "Người gửi thanh toán"
type input "0"
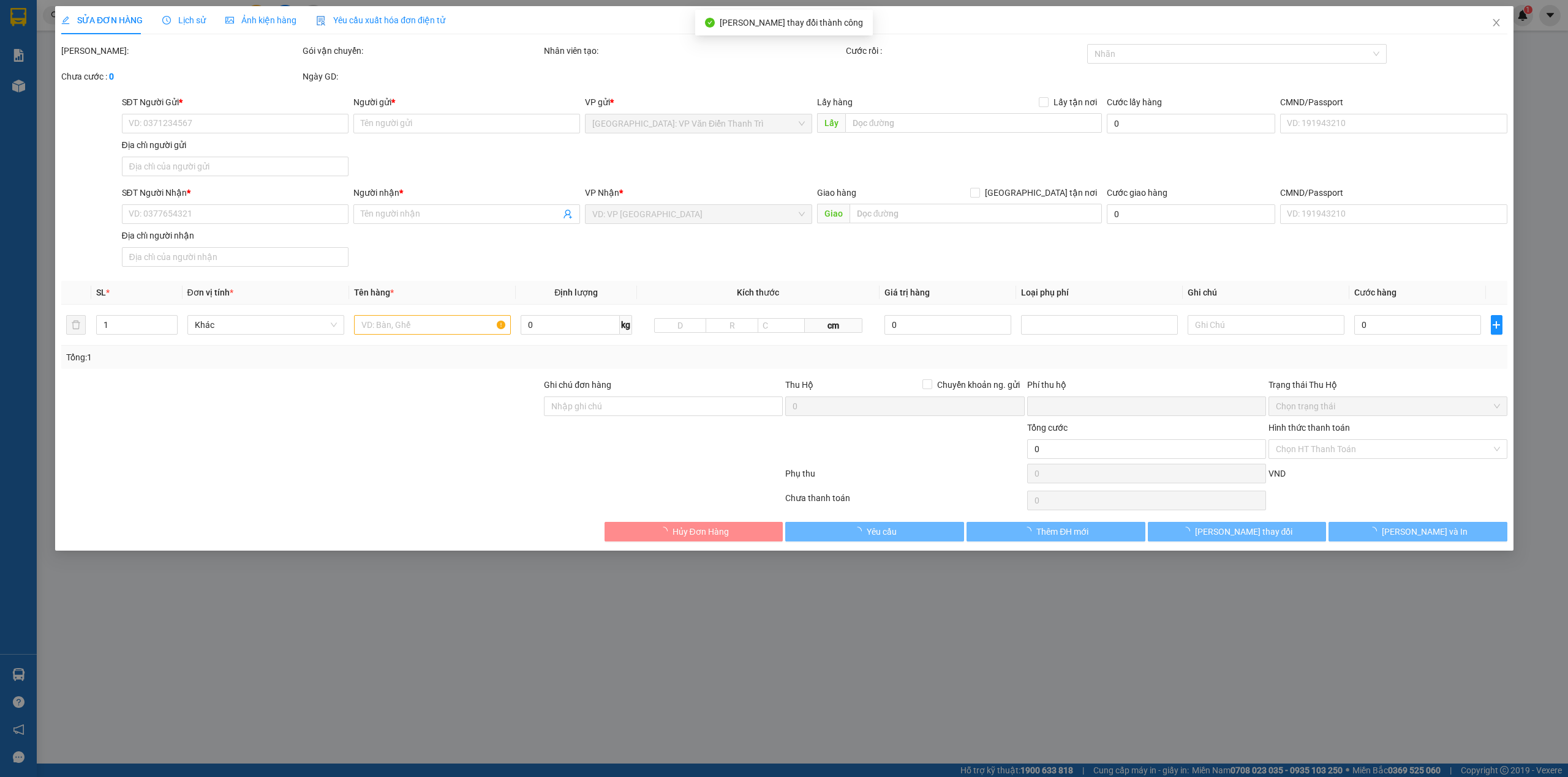
type input "2.570.000"
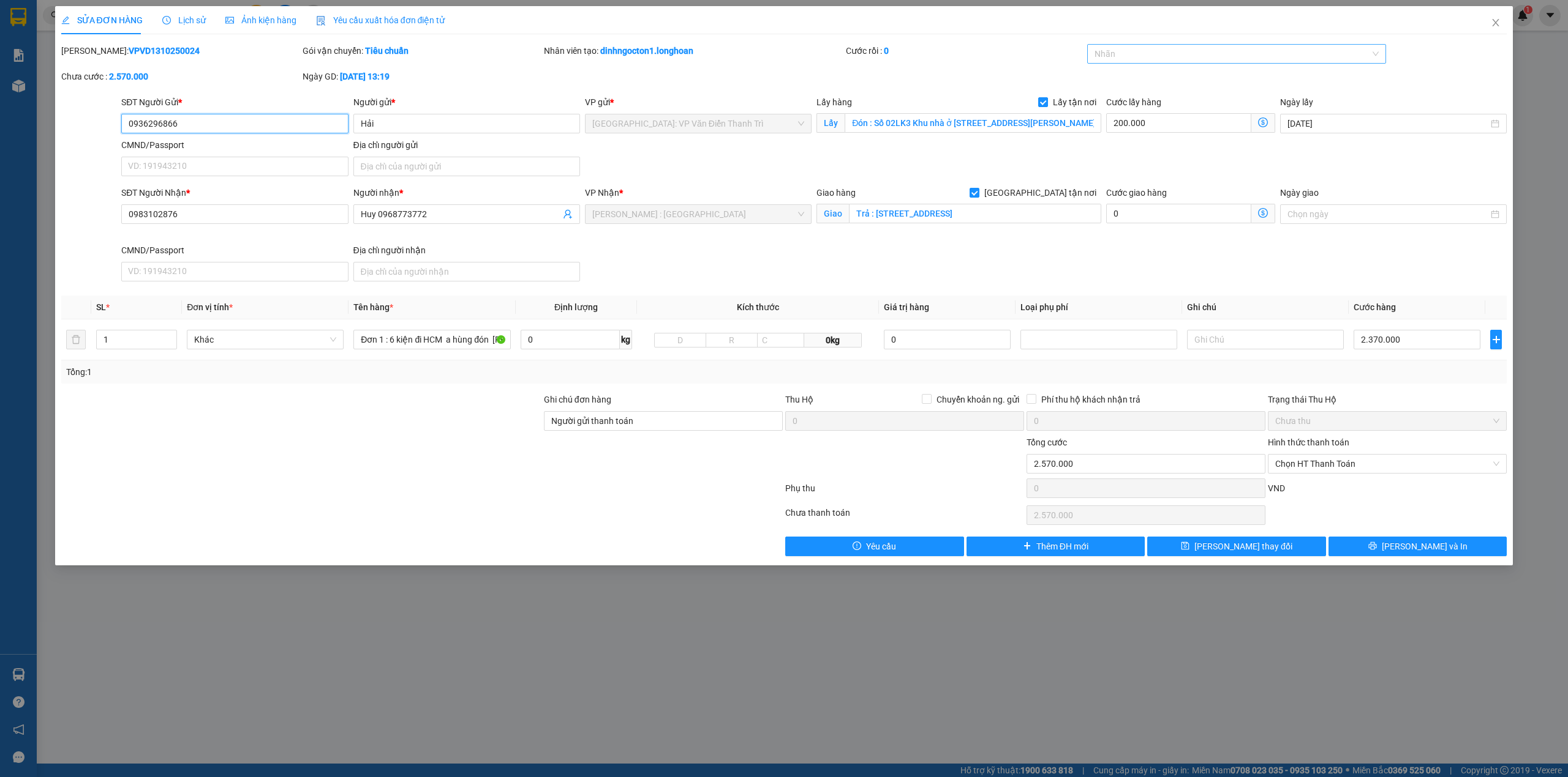
click at [1204, 58] on div at bounding box center [1231, 54] width 281 height 15
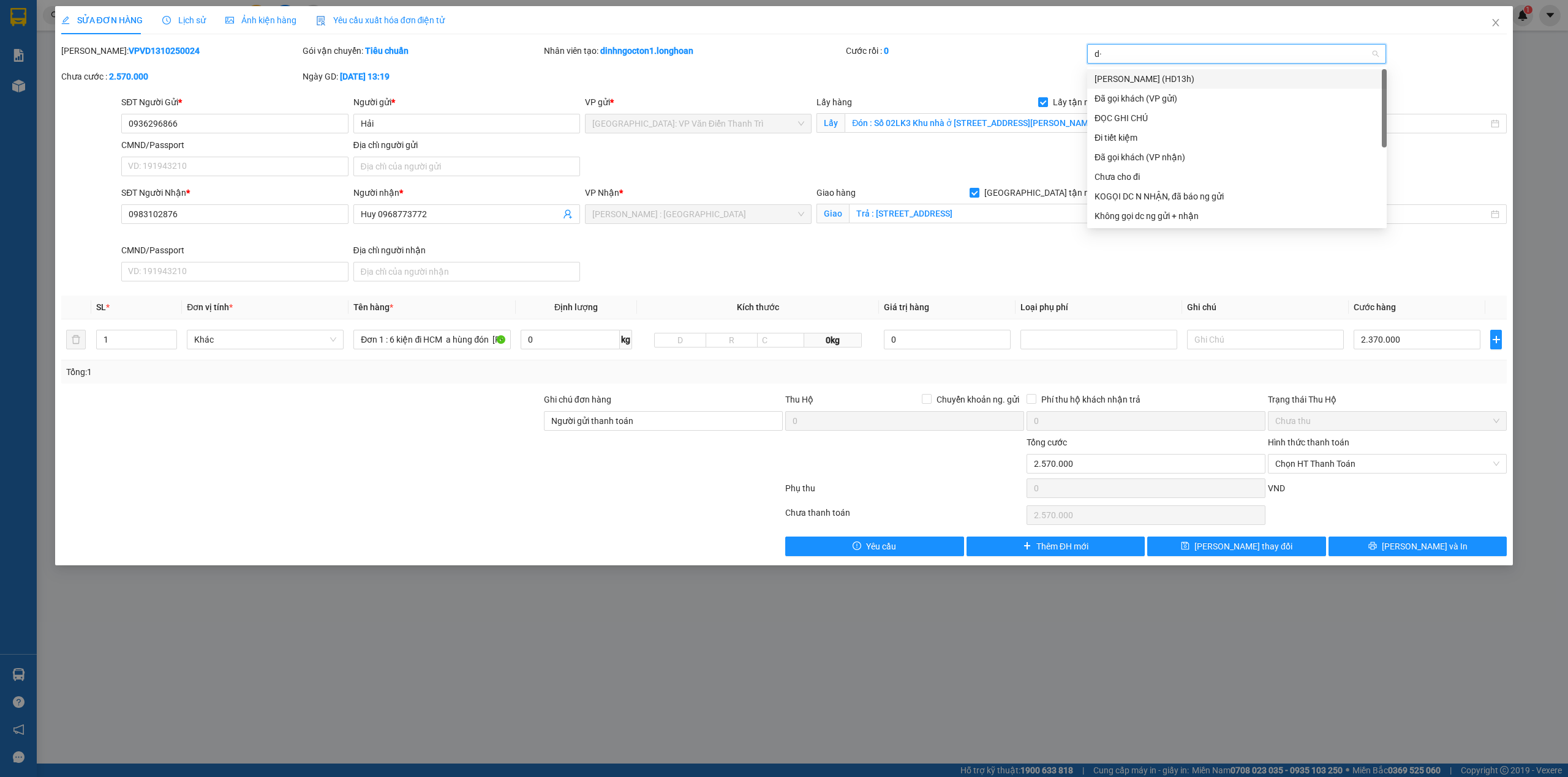
type input "d"
type input "đã"
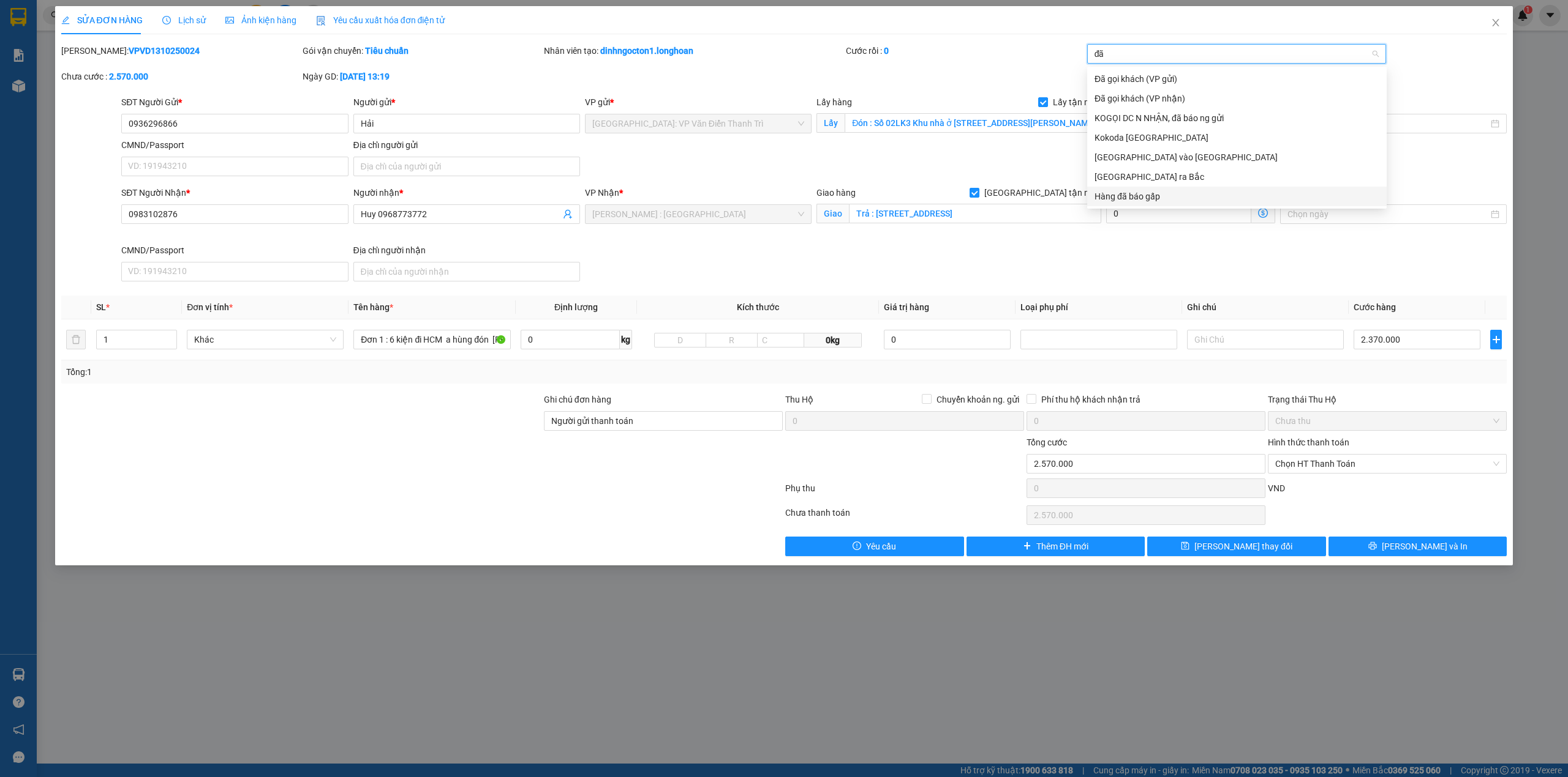
click at [1139, 202] on div "Hàng đã báo gấp" at bounding box center [1237, 197] width 285 height 14
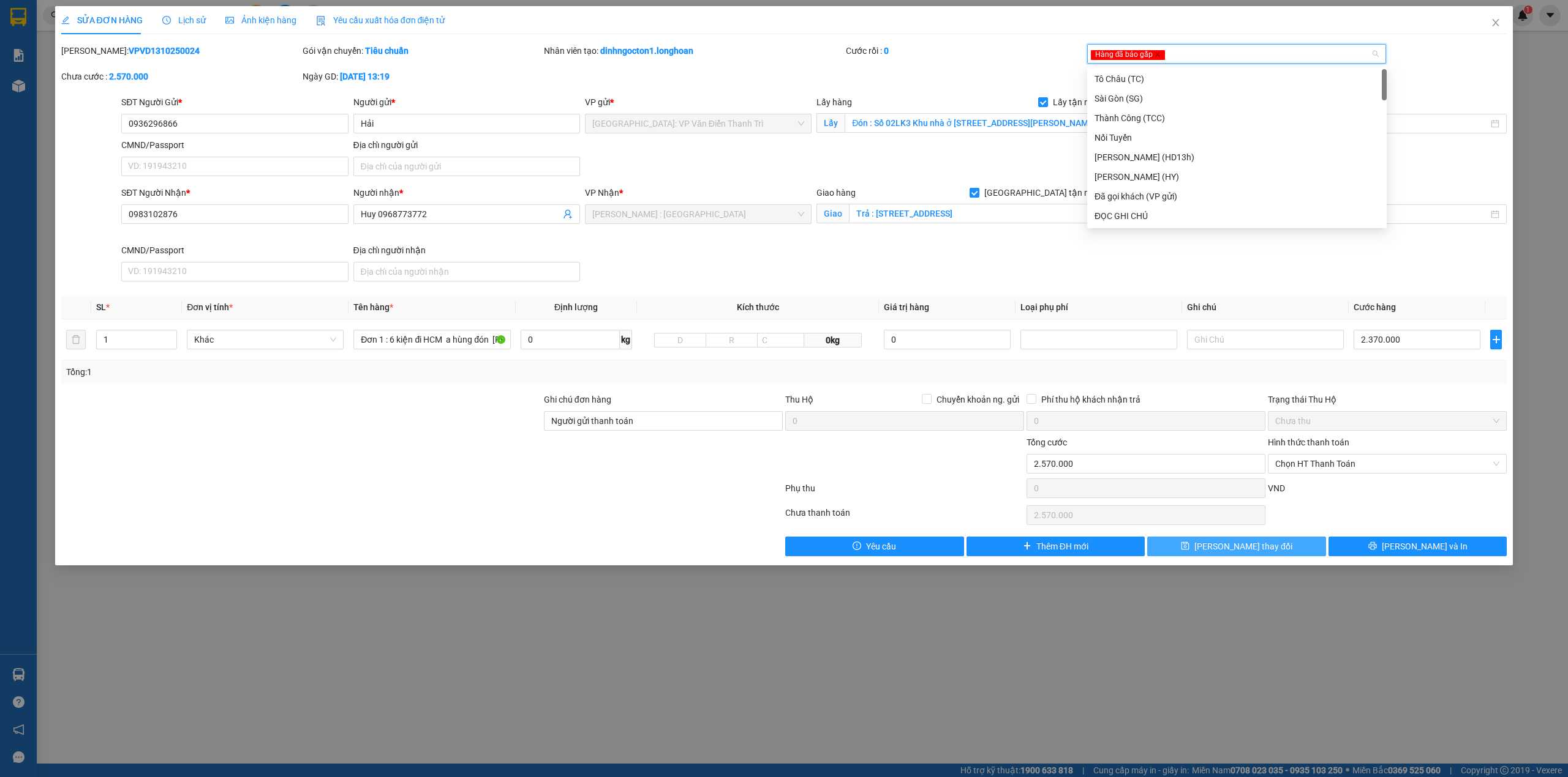
click at [1260, 552] on span "[PERSON_NAME] thay đổi" at bounding box center [1243, 546] width 98 height 14
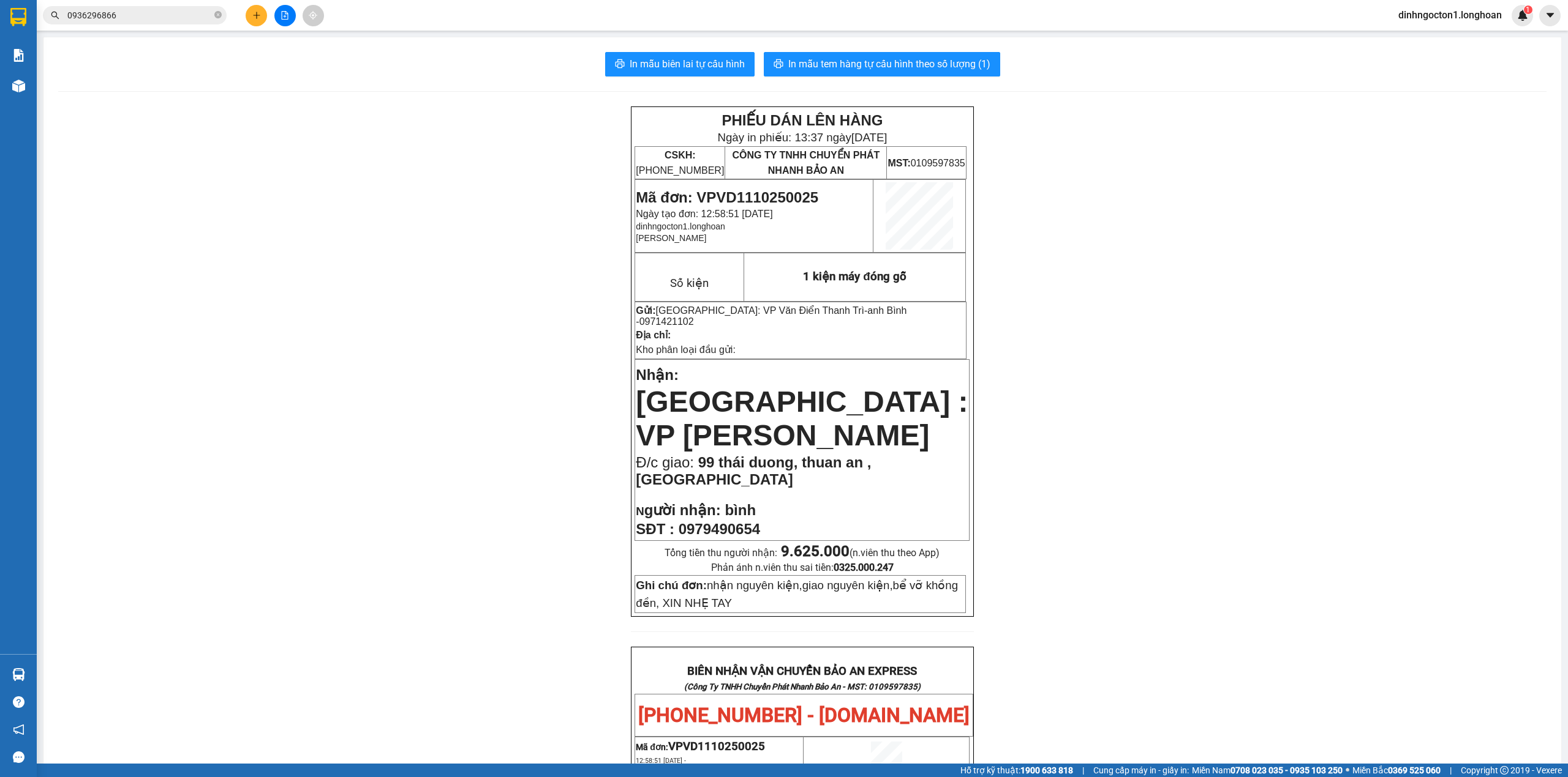
click at [253, 6] on button at bounding box center [256, 15] width 22 height 22
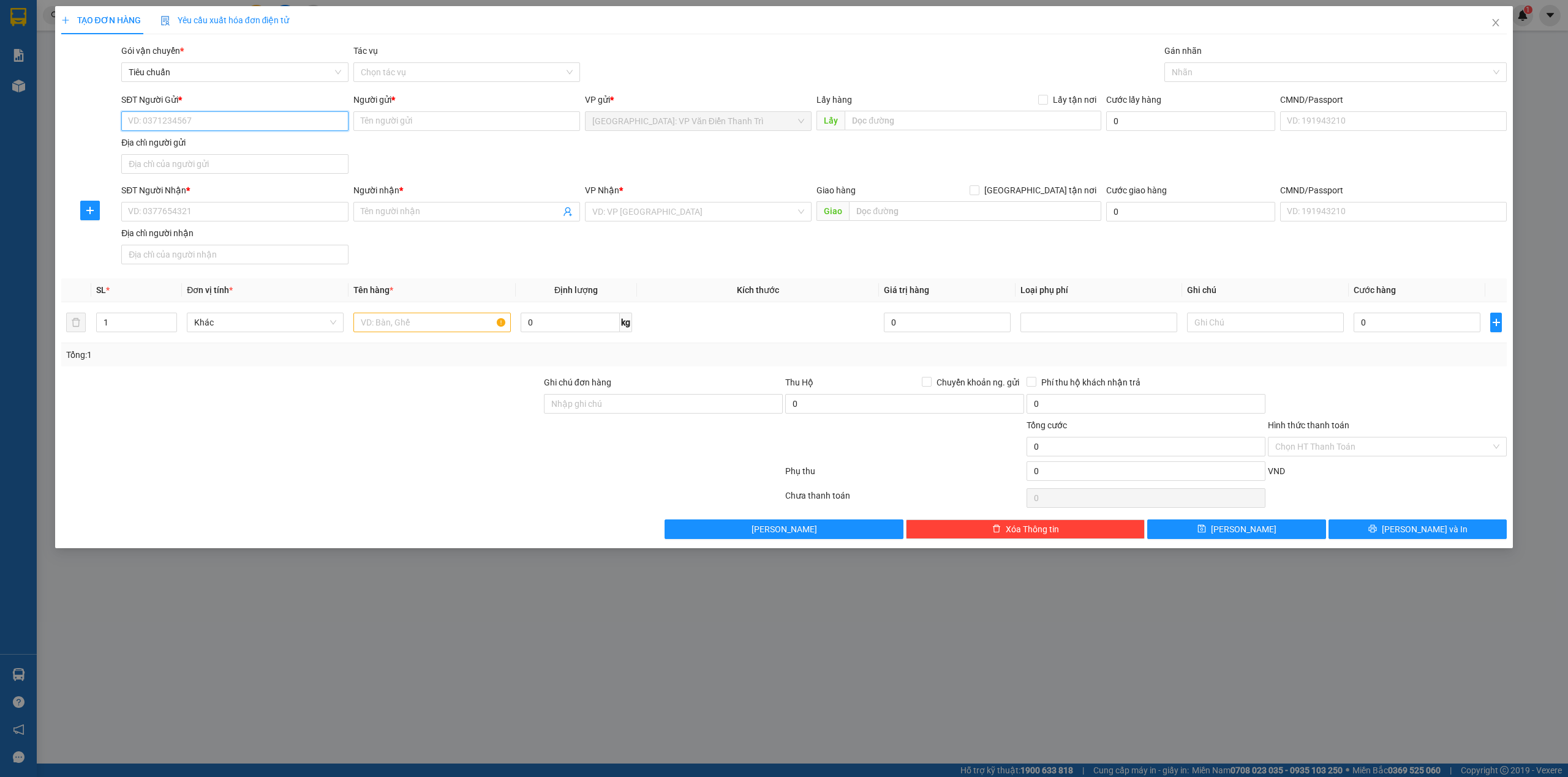
click at [215, 115] on input "SĐT Người Gửi *" at bounding box center [235, 121] width 227 height 19
paste input "17 thùng hàng"
type input "17 thùng hàng"
click at [425, 320] on input "text" at bounding box center [432, 322] width 157 height 19
paste input "17 thùng hàng"
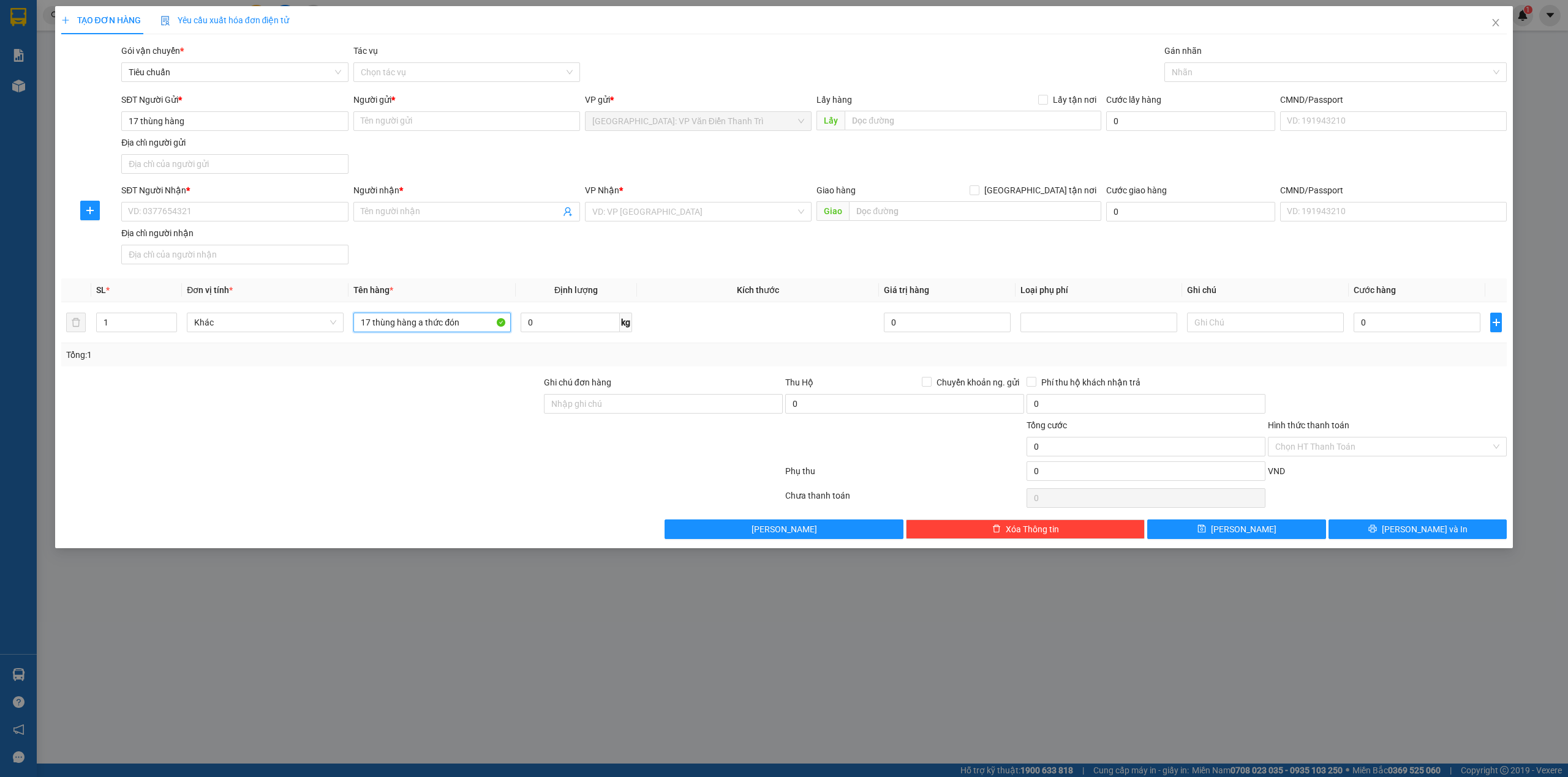
type input "17 thùng hàng a thức đón"
click at [233, 128] on input "17 thùng hàng" at bounding box center [235, 121] width 227 height 19
paste input "0988081111"
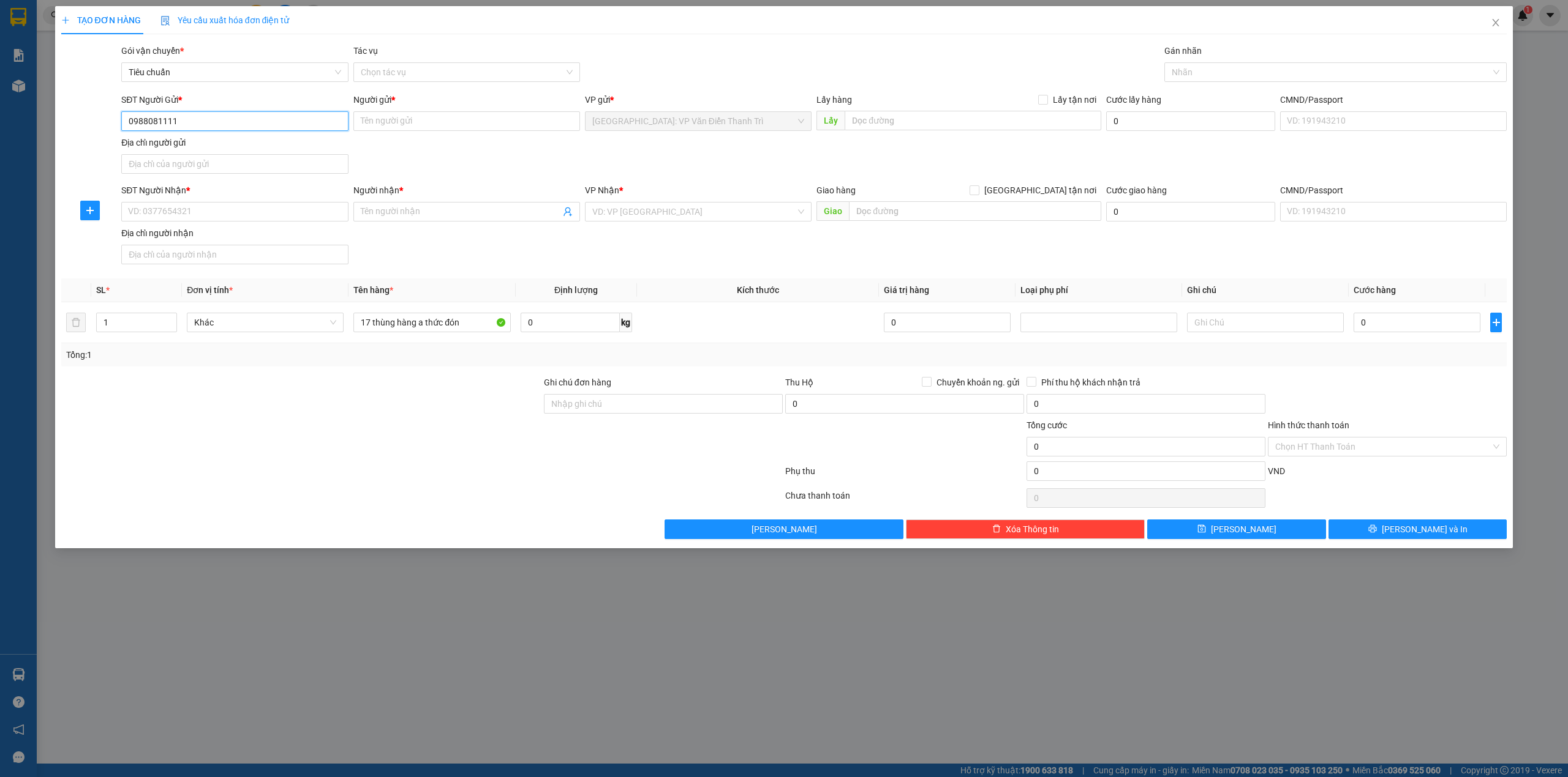
type input "0988081111"
click at [206, 121] on input "0988081111" at bounding box center [235, 121] width 227 height 19
click at [215, 152] on div "0988081111 - Lệ Quyên" at bounding box center [235, 147] width 212 height 14
type input "Lệ Quyên"
checkbox input "true"
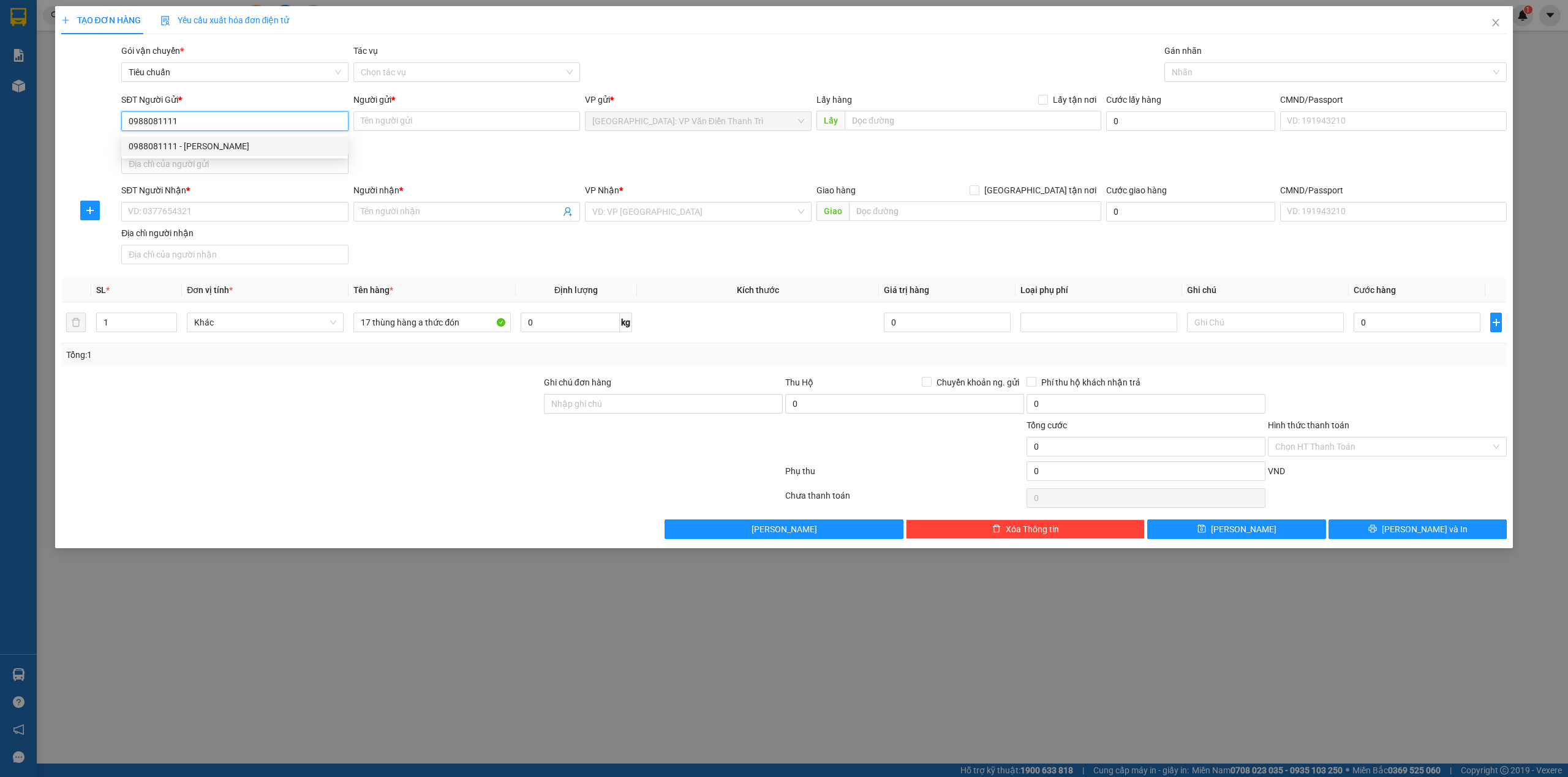
type input "18 ngách 105/1 Xuân La, Tây Hồ, HN"
type input "200.000"
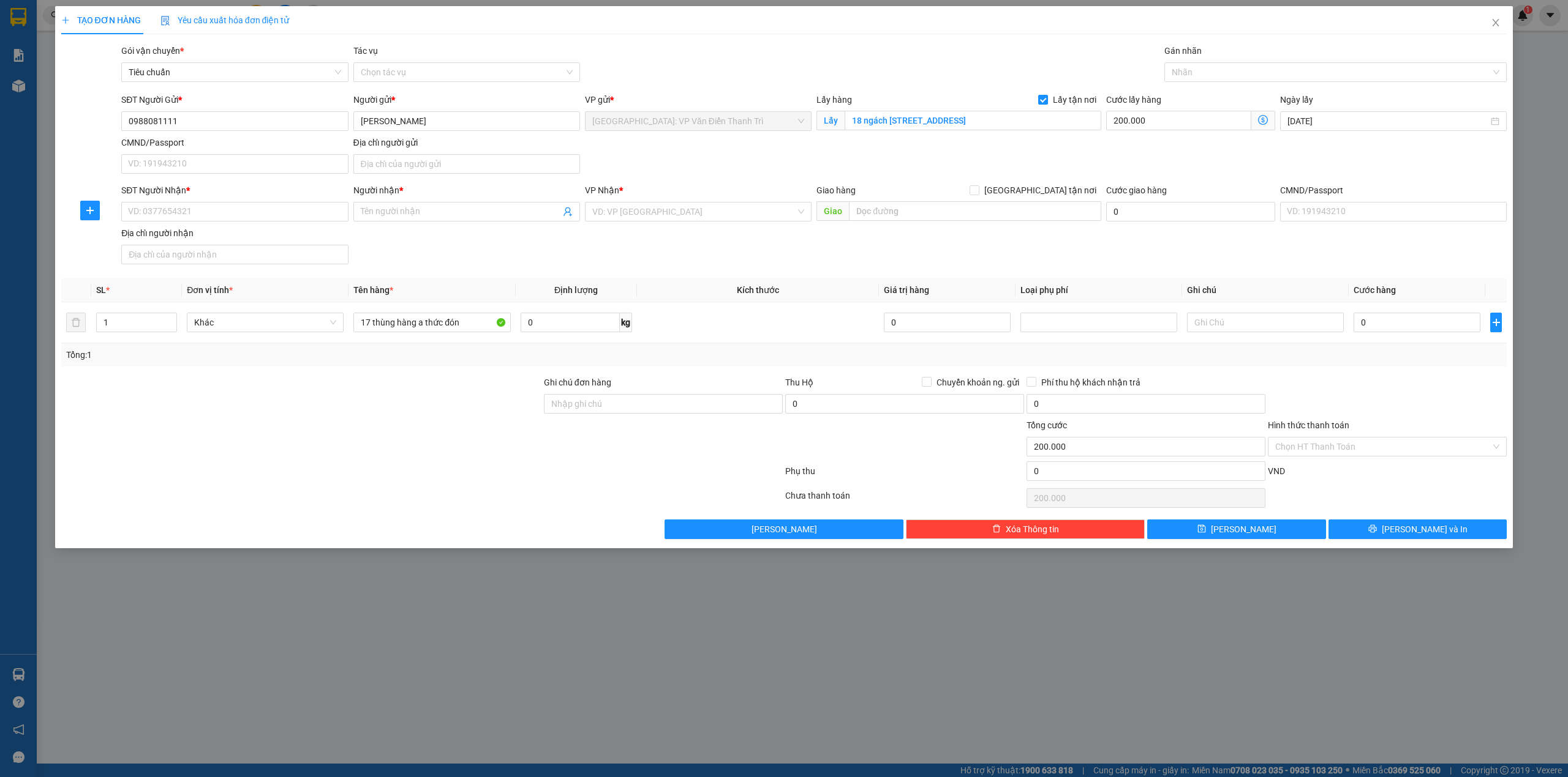
click at [838, 157] on div "SĐT Người Gửi * 0988081111 0988081111 Người gửi * Lệ Quyên VP gửi * Hà Nội: VP …" at bounding box center [814, 135] width 1390 height 85
click at [291, 219] on input "SĐT Người Nhận *" at bounding box center [235, 211] width 227 height 19
paste input "0372386899"
type input "0372386899"
click at [263, 251] on input "Địa chỉ người nhận" at bounding box center [235, 254] width 227 height 19
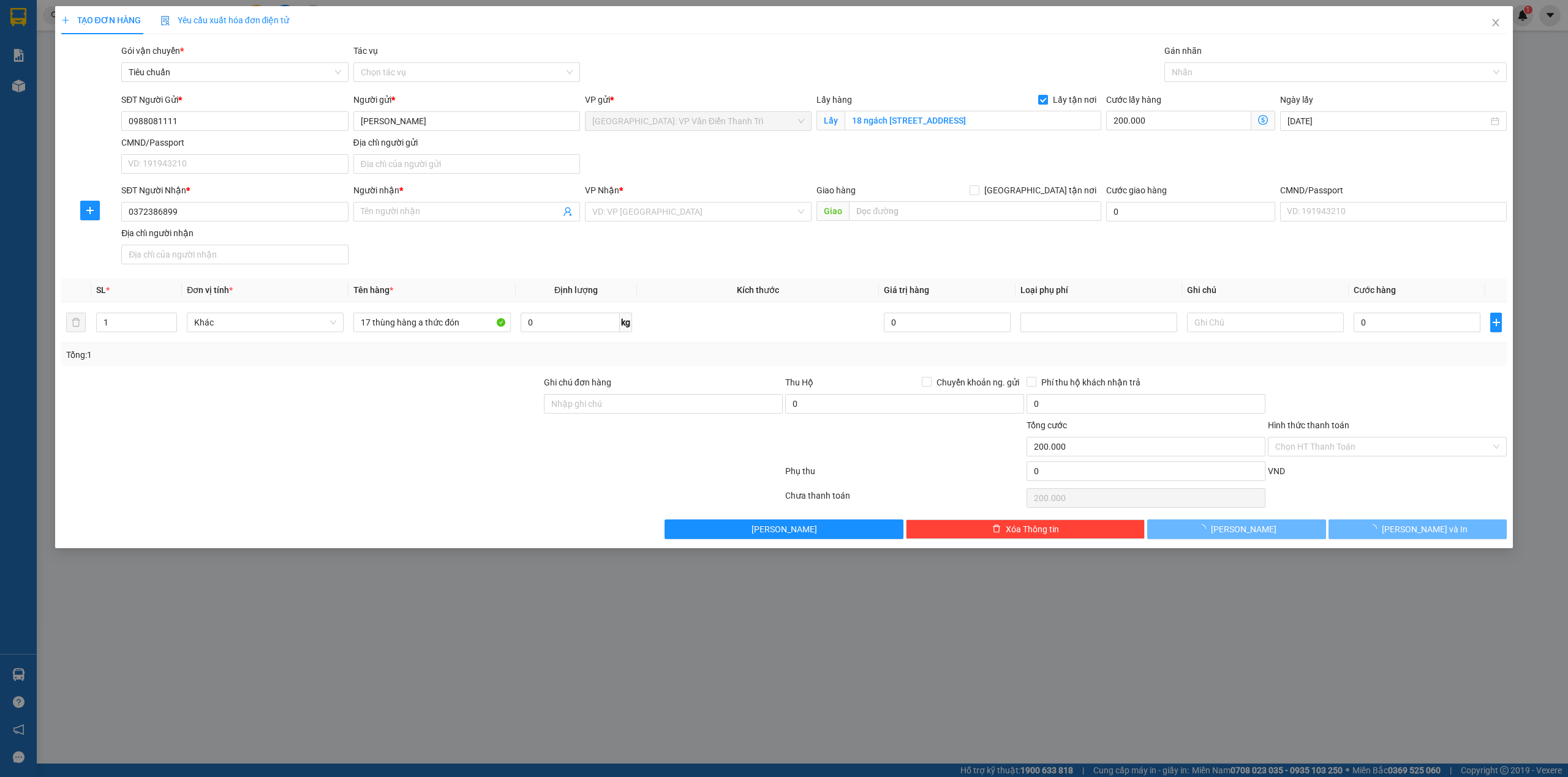
click at [271, 242] on div "Địa chỉ người nhận" at bounding box center [235, 236] width 227 height 18
click at [253, 197] on div "SĐT Người Nhận *" at bounding box center [235, 191] width 227 height 14
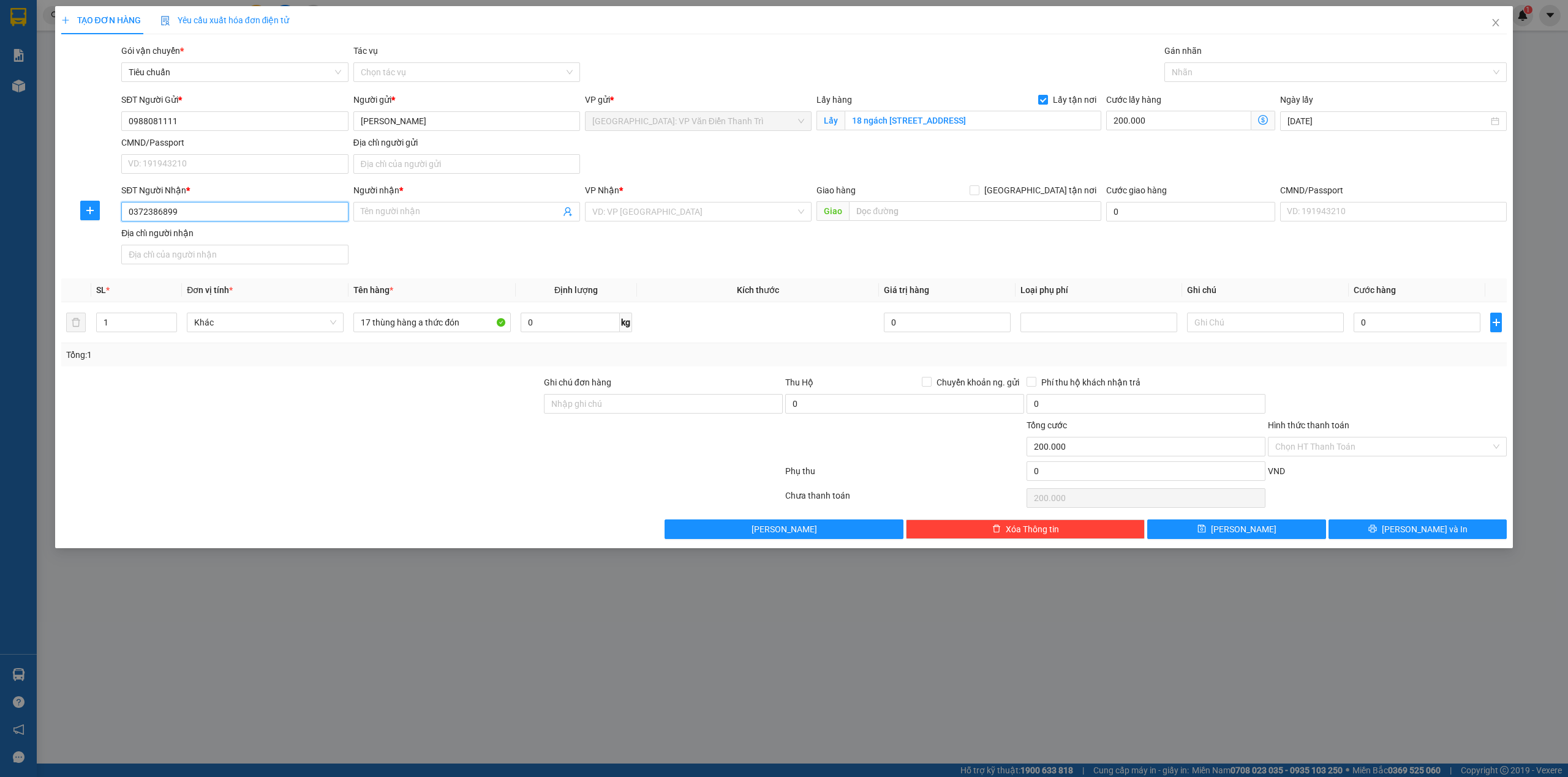
click at [253, 202] on input "0372386899" at bounding box center [235, 211] width 227 height 19
click at [251, 216] on input "0372386899" at bounding box center [235, 211] width 227 height 19
click at [255, 233] on div "0372386899 - Sang Sang" at bounding box center [235, 238] width 212 height 14
type input "Sang Sang"
checkbox input "true"
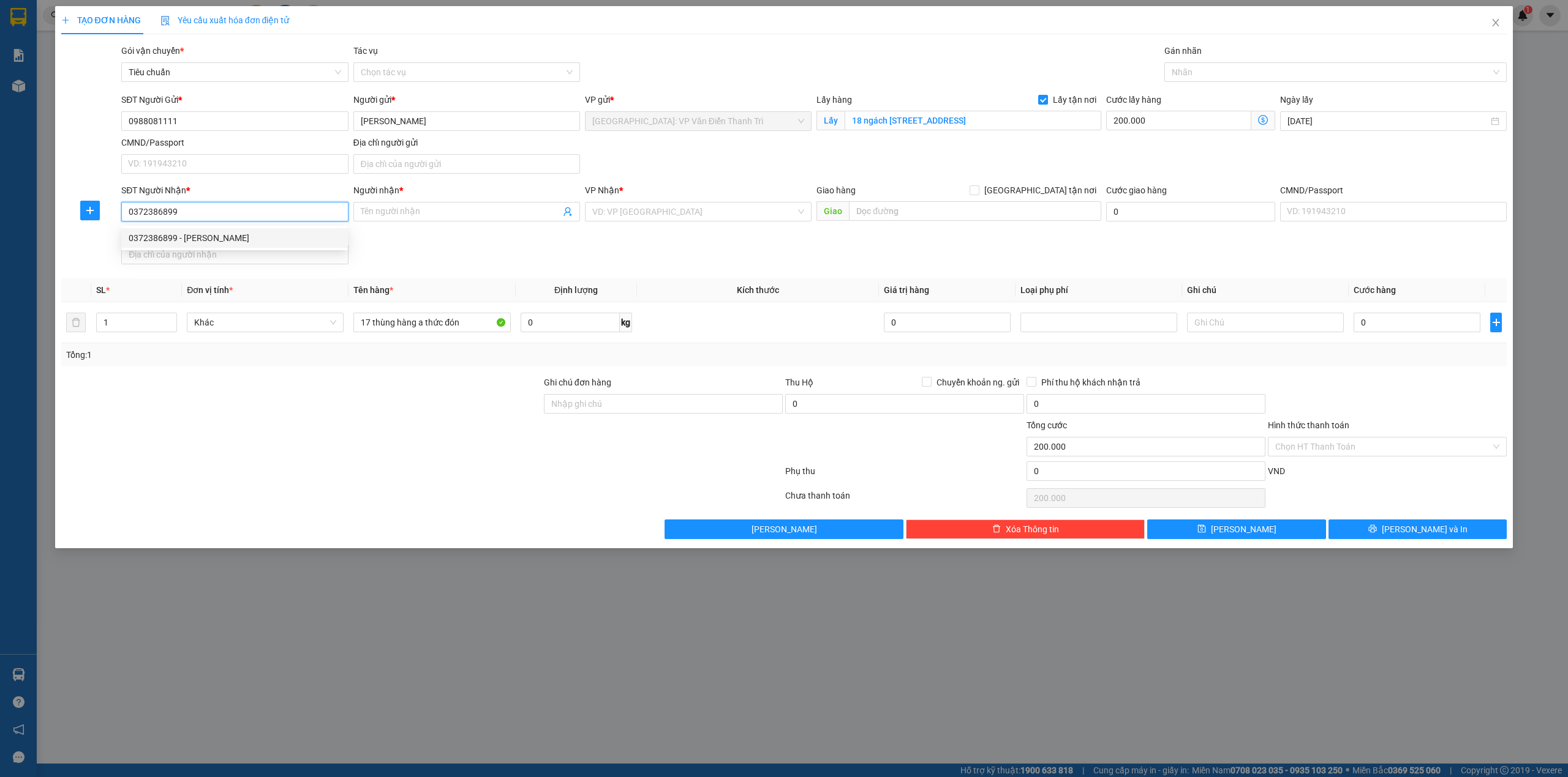
type input "CHỢ NÀNG MAU VỊ THUỶ - VỊ THANH - Hậu Giang"
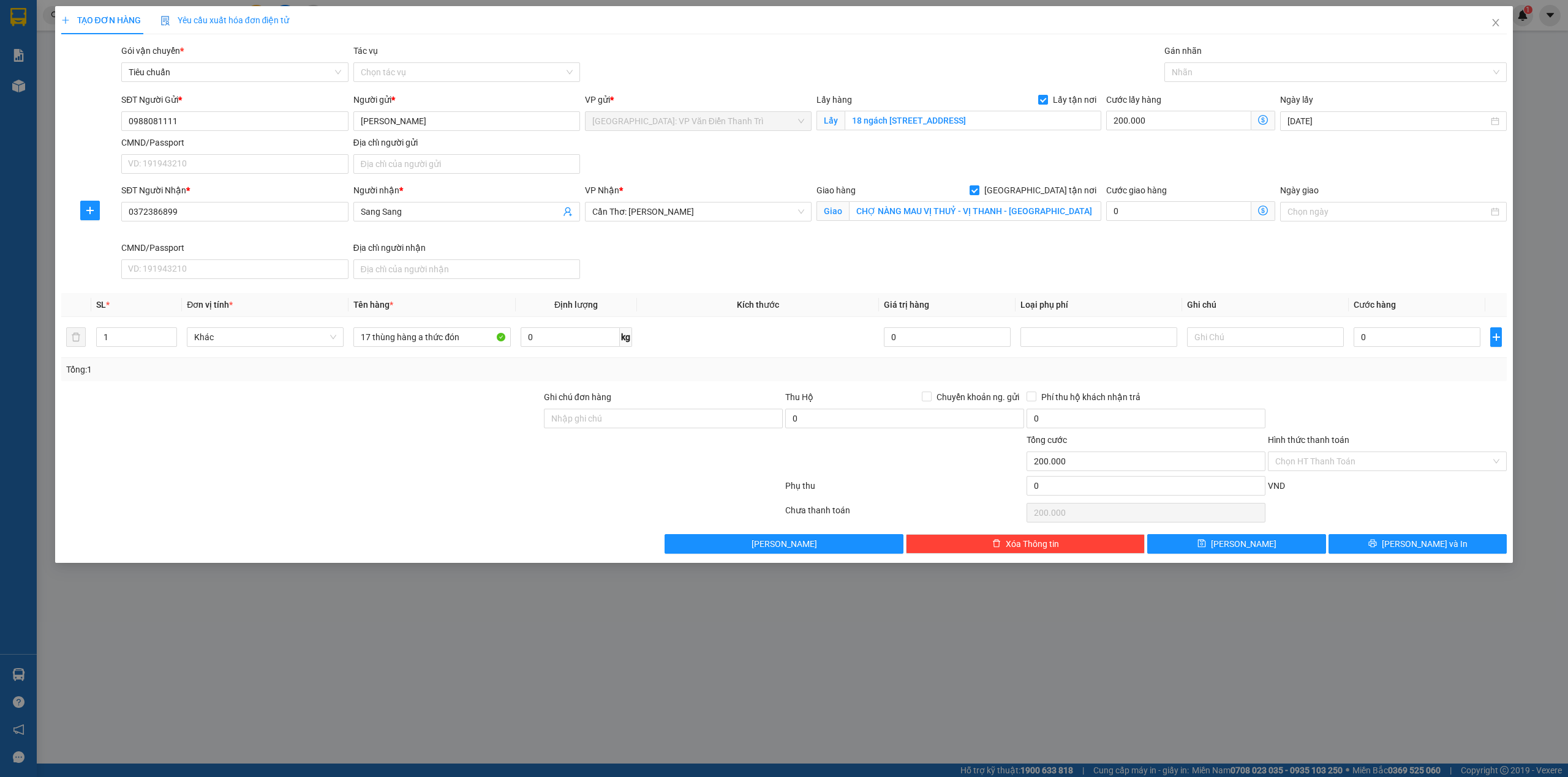
click at [831, 257] on div "SĐT Người Nhận * 0372386899 0372386899 Người nhận * Sang Sang VP Nhận * Cần Thơ…" at bounding box center [814, 234] width 1390 height 101
click at [753, 157] on div "SĐT Người Gửi * 0988081111 Người gửi * Lệ Quyên VP gửi * Hà Nội: VP Văn Điển Th…" at bounding box center [814, 135] width 1390 height 85
click at [669, 267] on div "SĐT Người Nhận * 0372386899 Người nhận * Sang Sang VP Nhận * Cần Thơ: Kho Ninh …" at bounding box center [814, 234] width 1390 height 101
click at [1383, 345] on input "0" at bounding box center [1417, 337] width 127 height 19
type input "4"
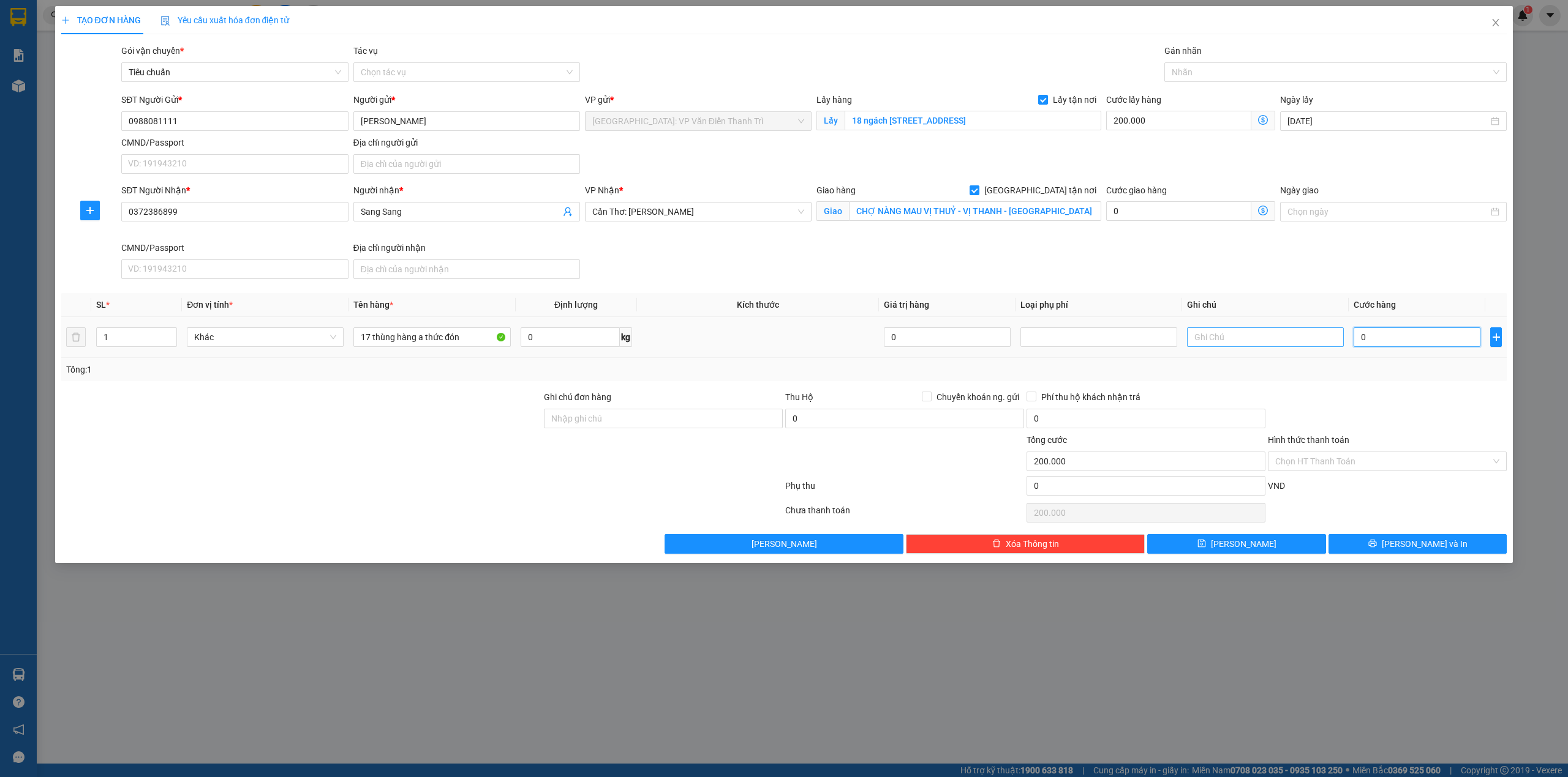
type input "200.004"
type input "43"
type input "200.043"
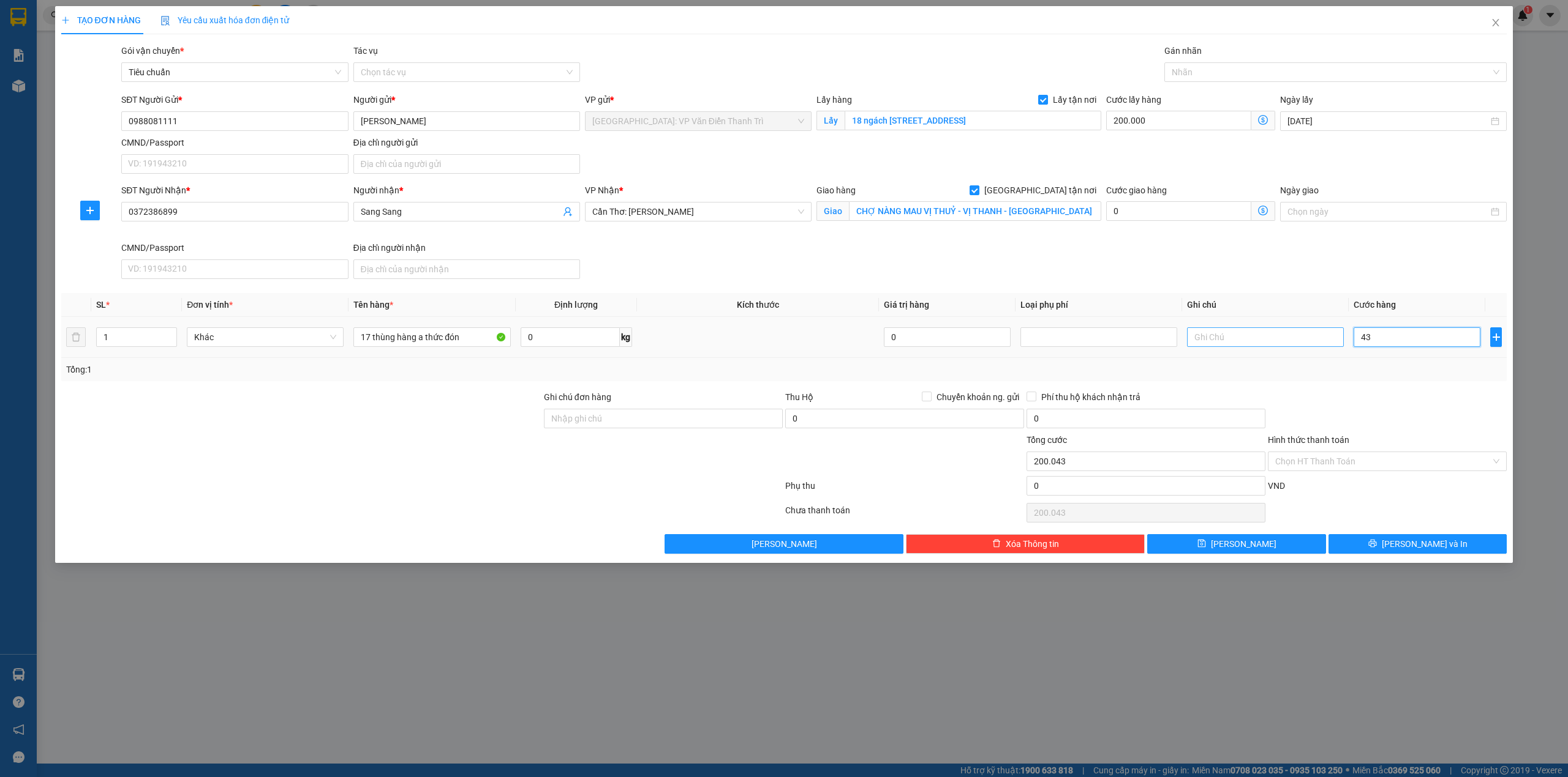
type input "430"
type input "200.430"
type input "4.300"
type input "204.300"
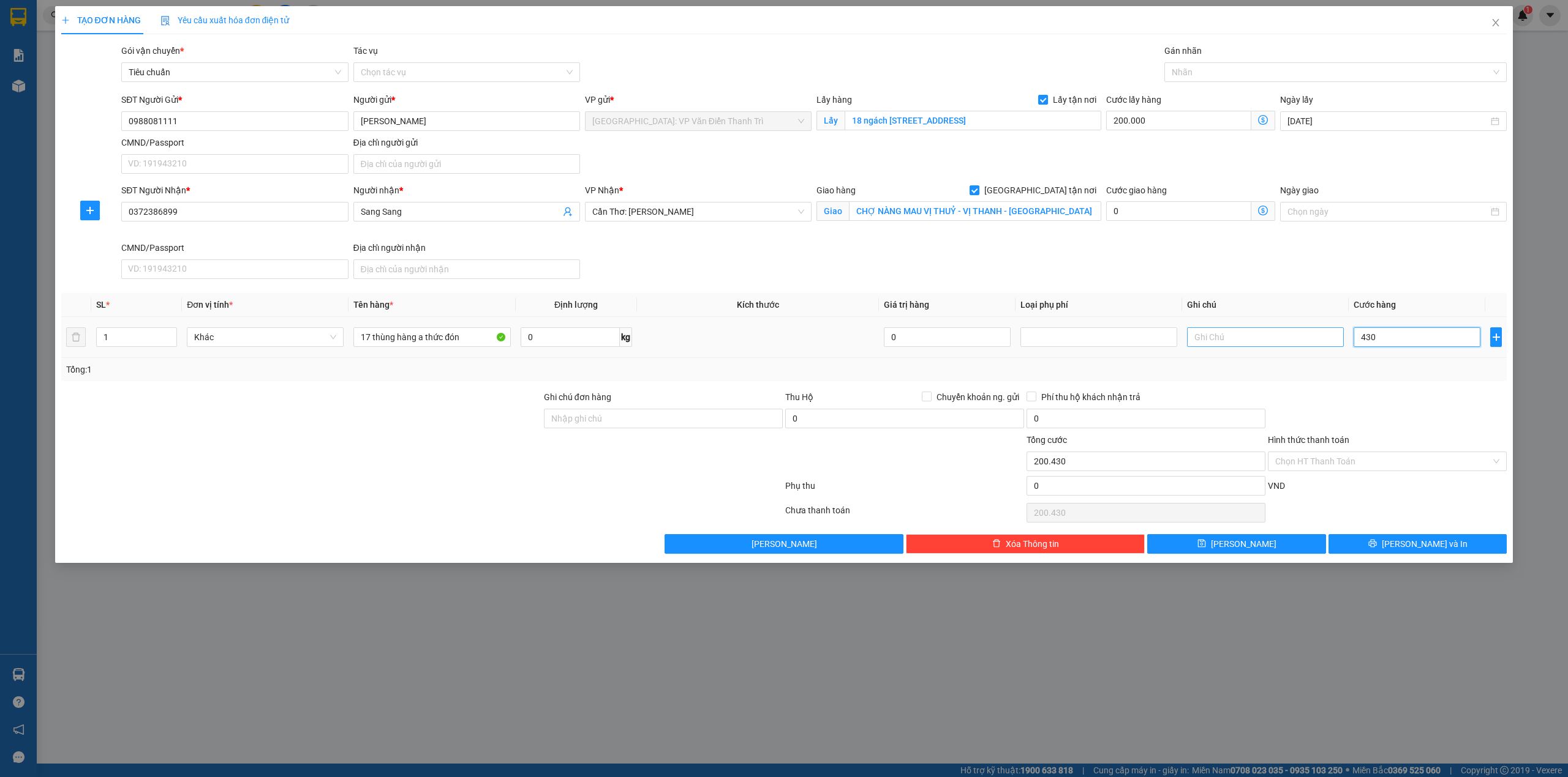
type input "204.300"
type input "43.000"
type input "243.000"
type input "430.000"
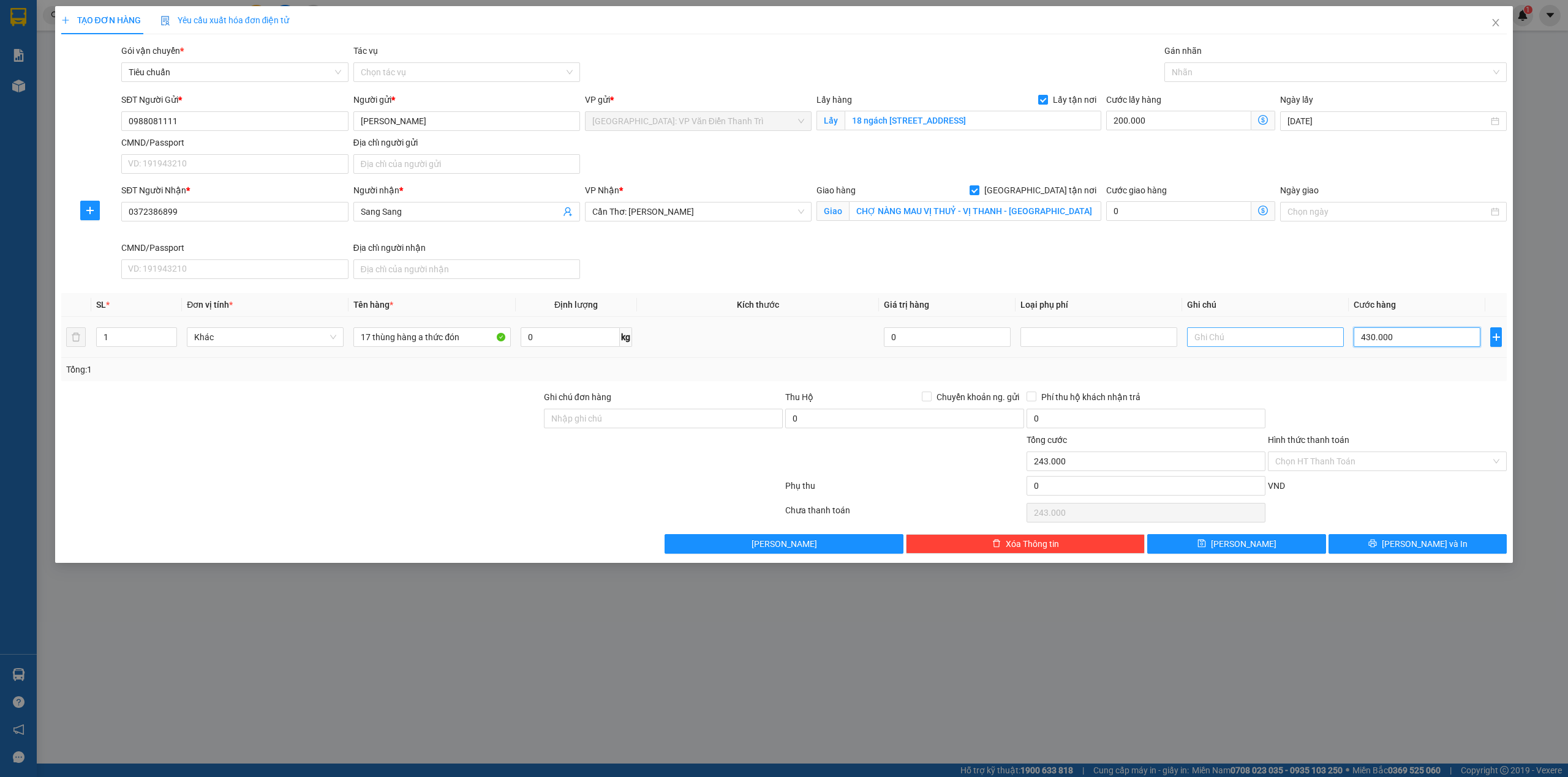
type input "630.000"
type input "4.300.000"
type input "4.500.000"
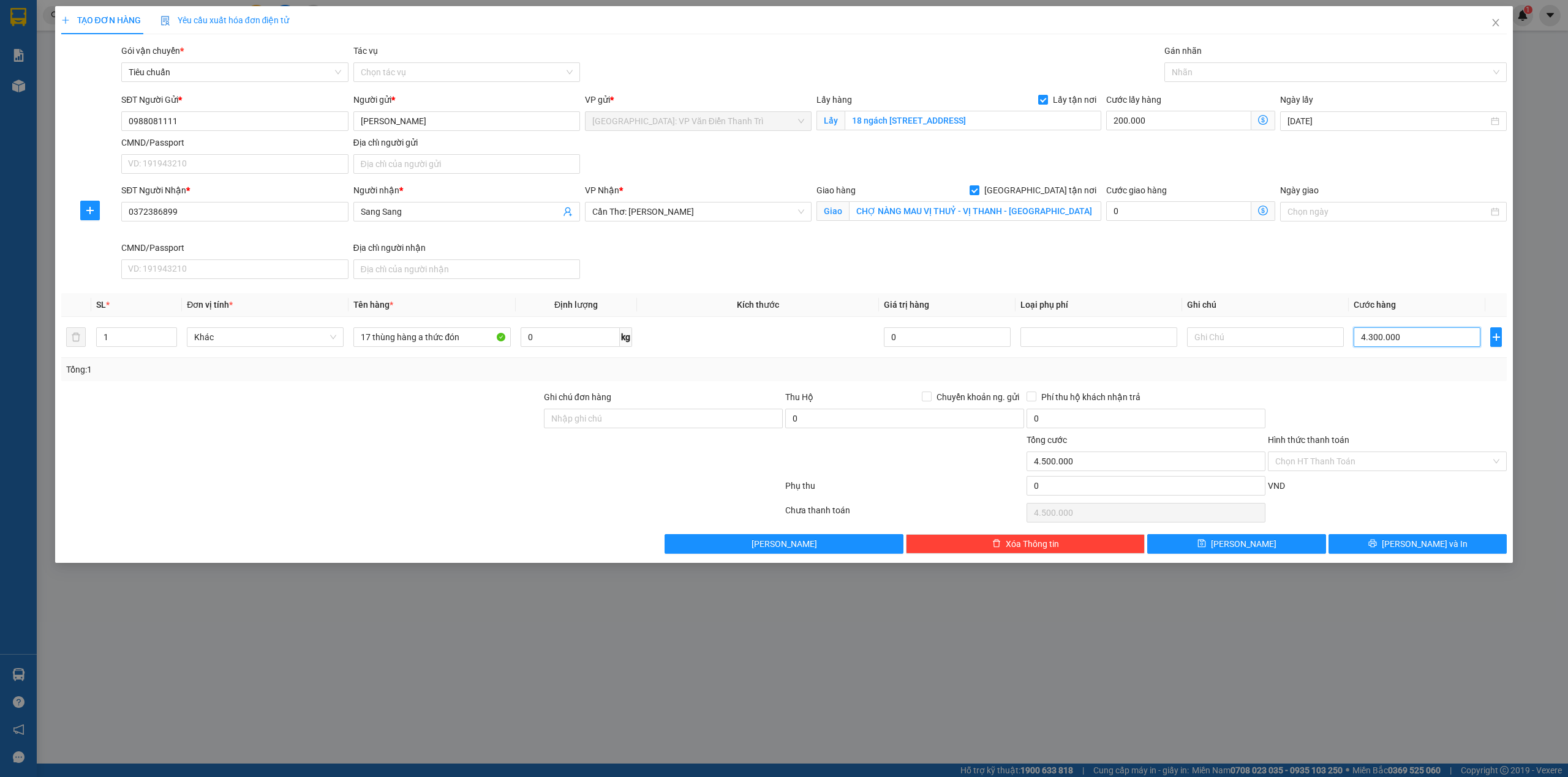
type input "4.300.000"
click at [501, 463] on div at bounding box center [301, 455] width 483 height 43
click at [465, 448] on div at bounding box center [301, 455] width 483 height 43
click at [474, 338] on input "17 thùng hàng a thức đón" at bounding box center [432, 337] width 157 height 19
type input "17 thùng hàng a thức đón xuân la"
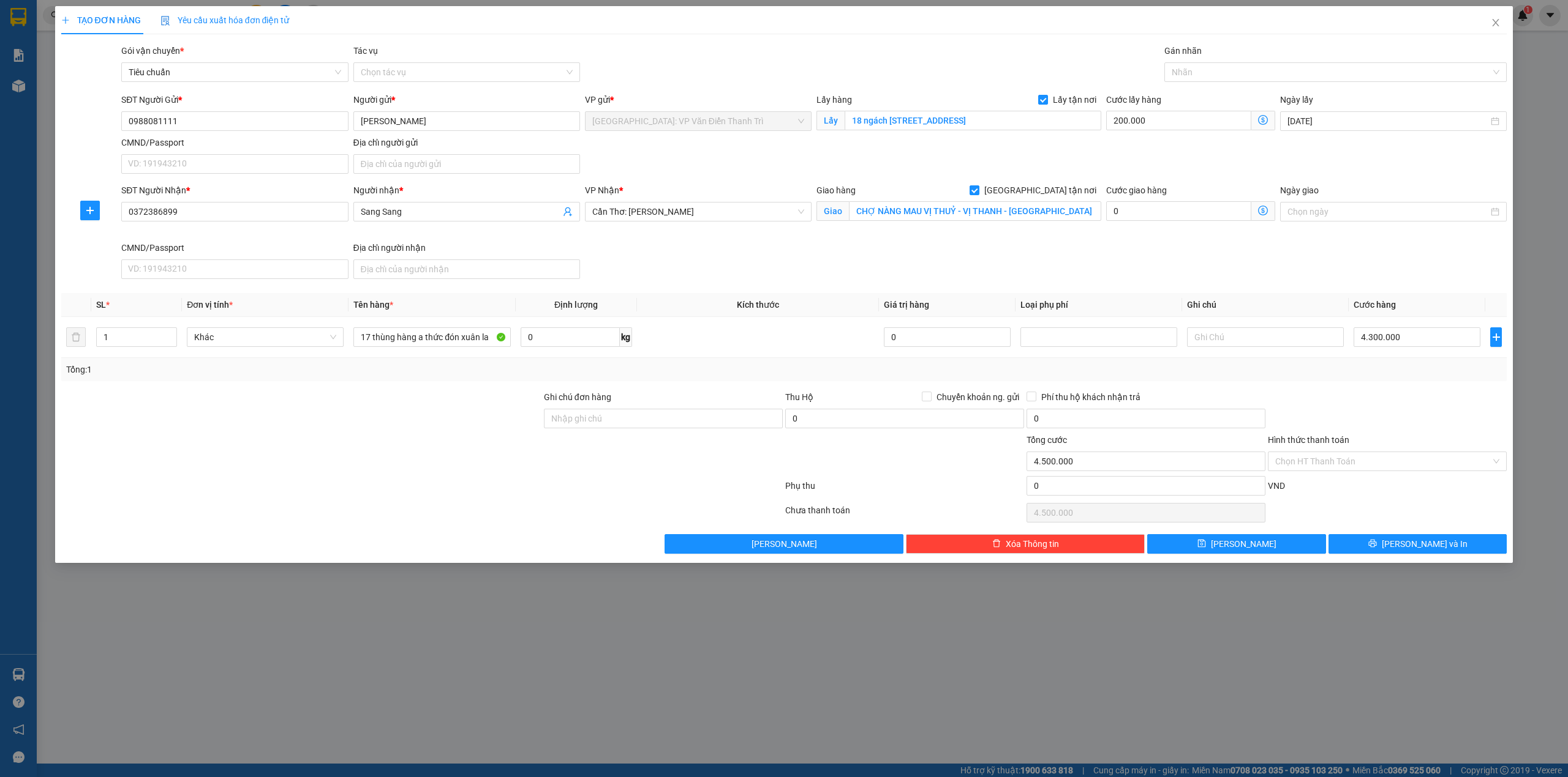
click at [1122, 284] on div "SĐT Người Nhận * 0372386899 Người nhận * Sang Sang VP Nhận * Cần Thơ: Kho Ninh …" at bounding box center [814, 234] width 1390 height 101
click at [1375, 267] on div "SĐT Người Nhận * 0372386899 Người nhận * Sang Sang VP Nhận * Cần Thơ: Kho Ninh …" at bounding box center [814, 234] width 1390 height 101
click at [1281, 549] on button "[PERSON_NAME]" at bounding box center [1237, 543] width 179 height 19
checkbox input "false"
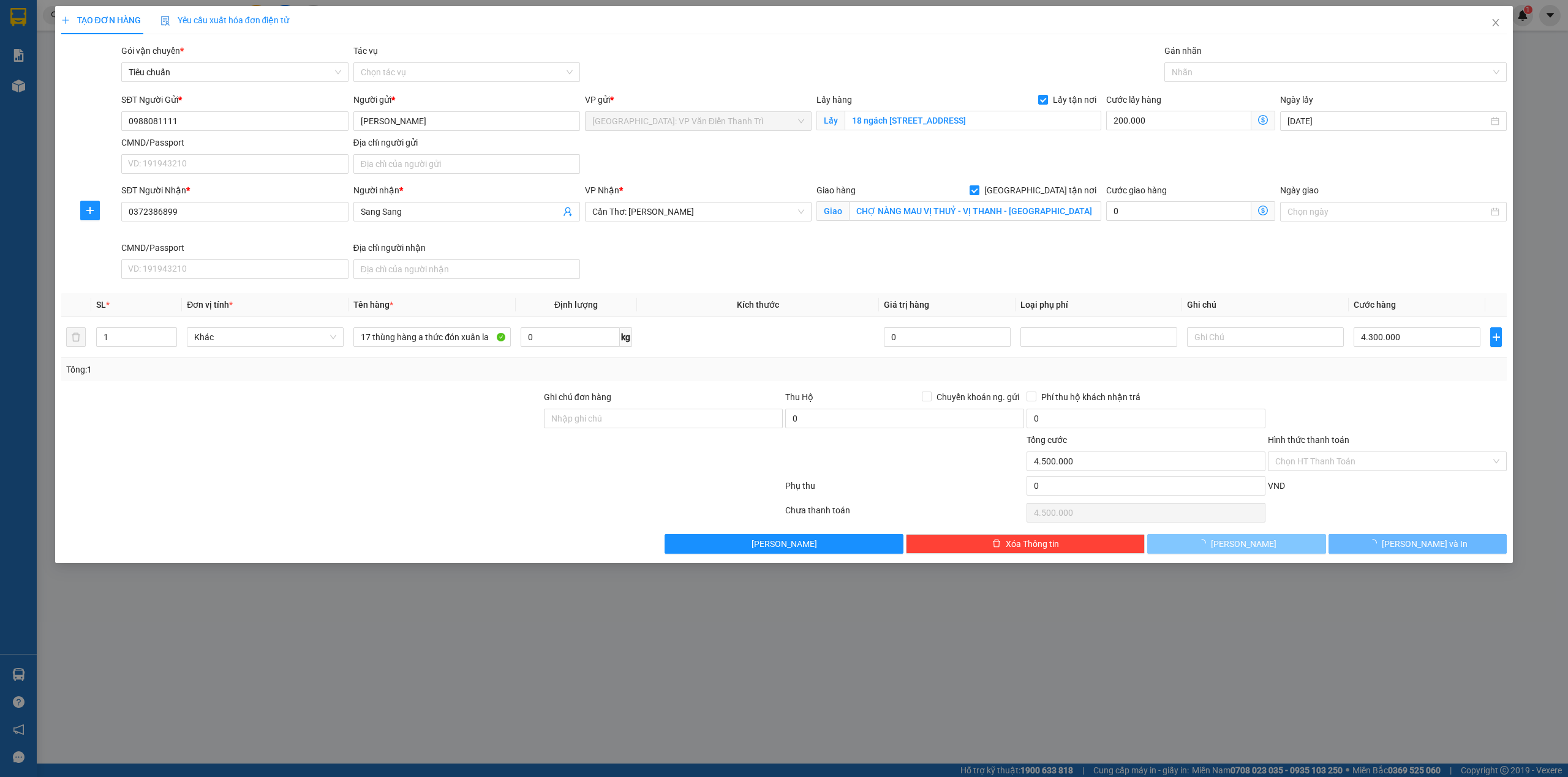
type input "0"
